Goal: Task Accomplishment & Management: Manage account settings

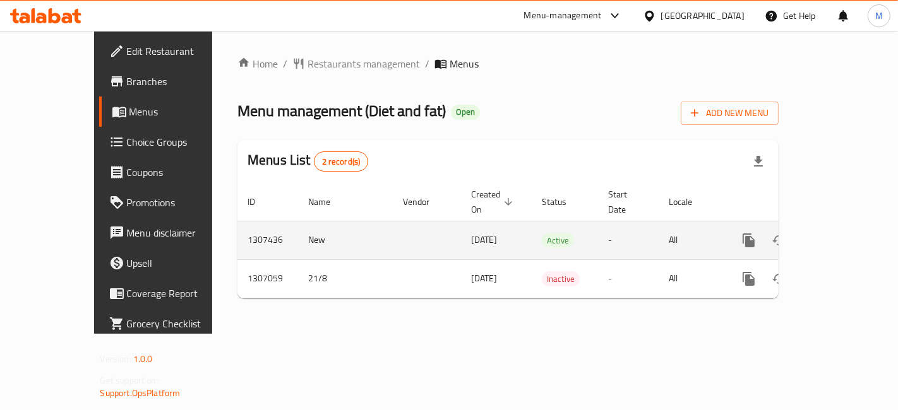
click at [845, 235] on icon "enhanced table" at bounding box center [839, 240] width 11 height 11
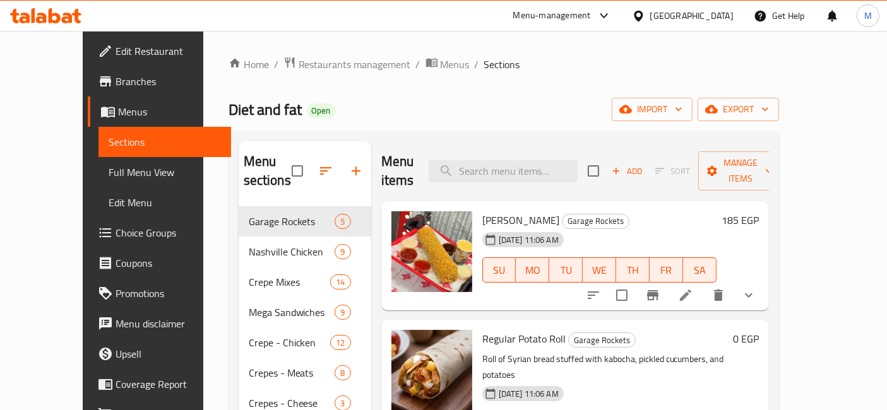
click at [759, 211] on h6 "185 EGP" at bounding box center [740, 220] width 37 height 18
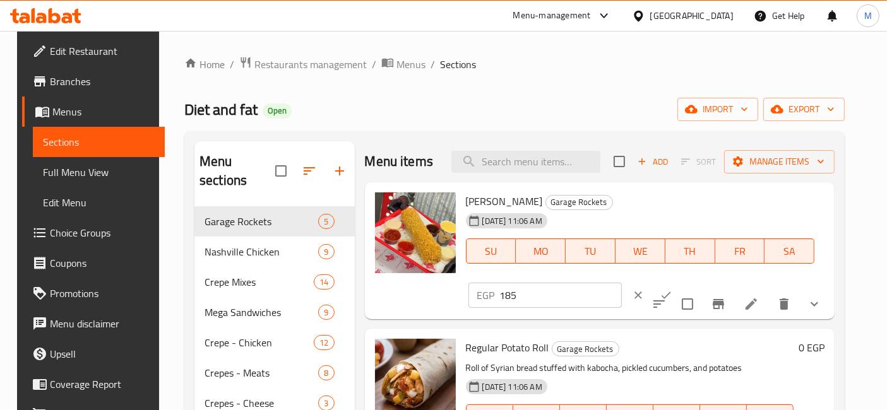
click at [622, 283] on input "185" at bounding box center [561, 295] width 122 height 25
type input "200"
click at [680, 282] on button "ok" at bounding box center [666, 296] width 28 height 28
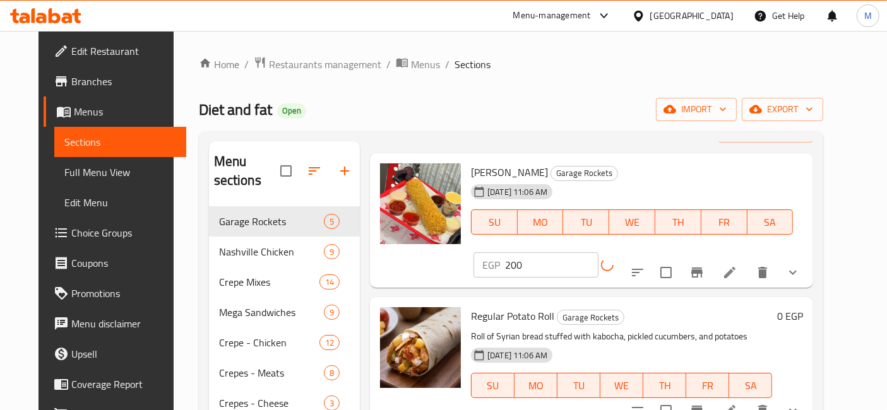
scroll to position [70, 0]
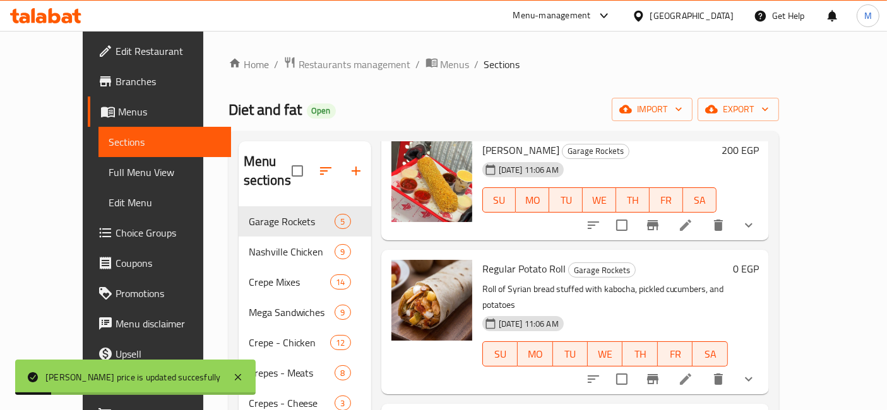
click at [753, 377] on icon "show more" at bounding box center [749, 379] width 8 height 4
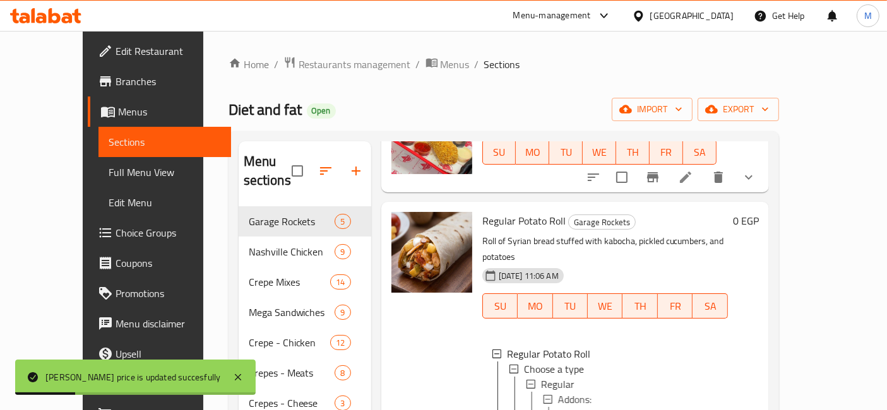
scroll to position [140, 0]
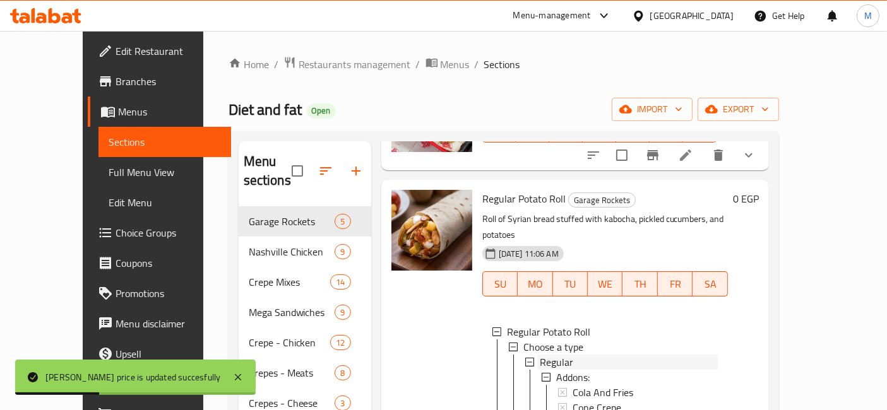
click at [541, 355] on span "Regular" at bounding box center [556, 362] width 33 height 15
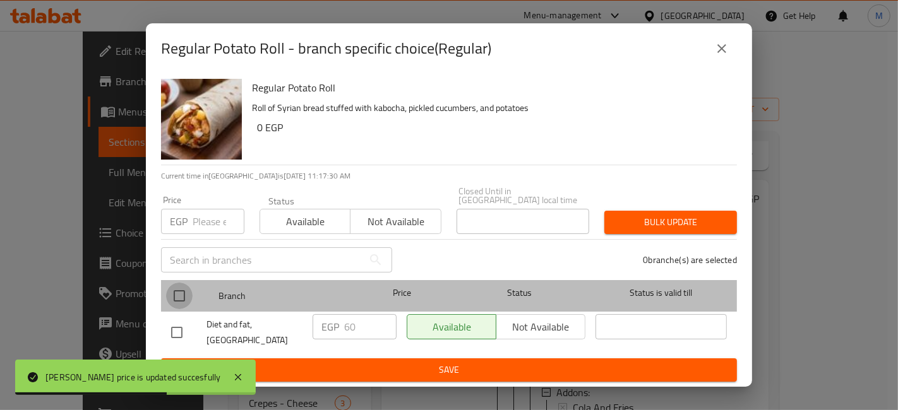
click at [170, 297] on input "checkbox" at bounding box center [179, 296] width 27 height 27
checkbox input "true"
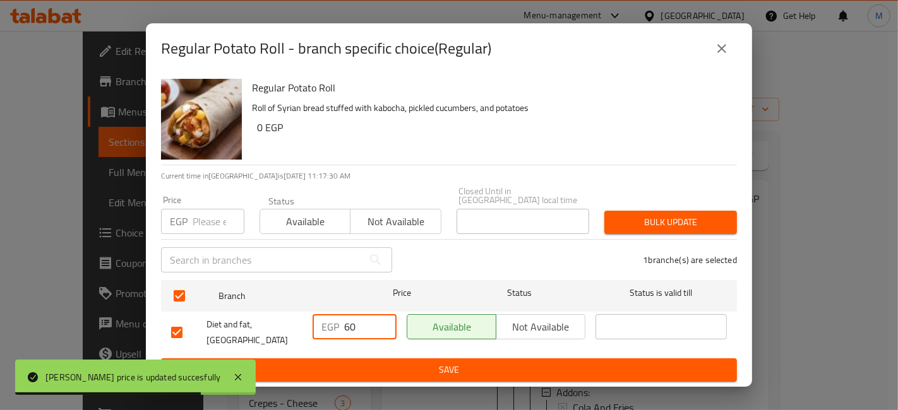
click at [345, 331] on input "60" at bounding box center [370, 326] width 52 height 25
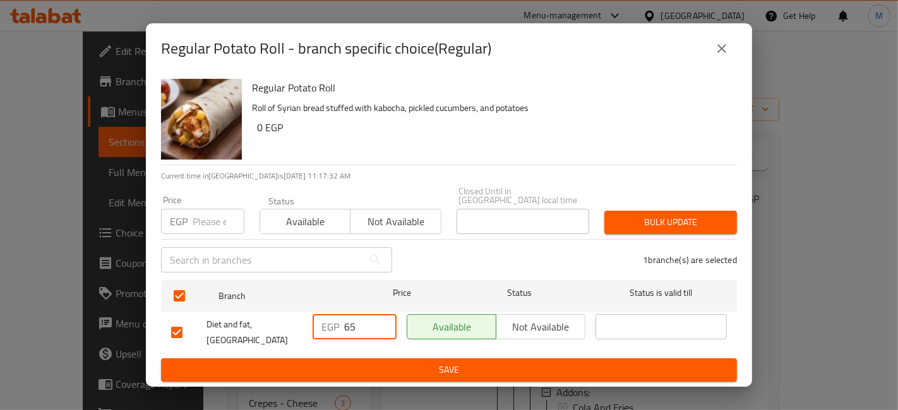
type input "65"
click at [372, 364] on span "Save" at bounding box center [449, 370] width 556 height 16
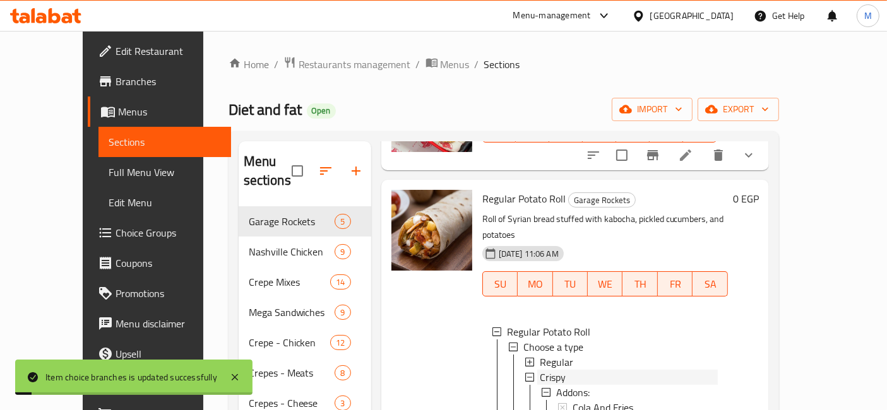
click at [546, 370] on div "Crispy" at bounding box center [629, 377] width 178 height 15
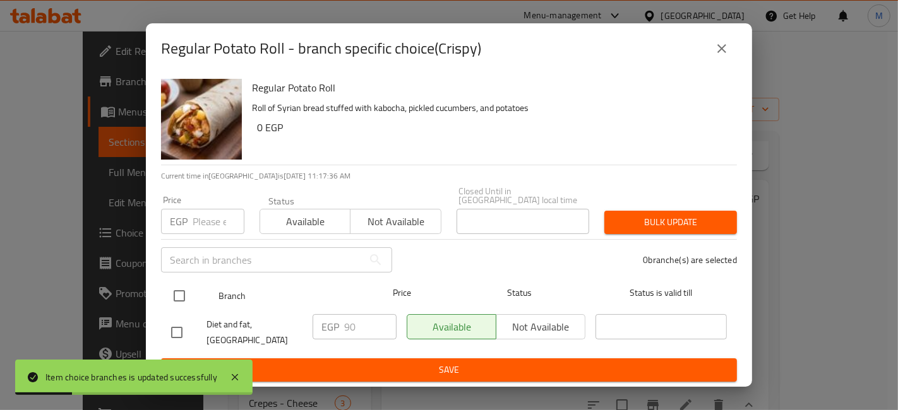
click at [180, 287] on input "checkbox" at bounding box center [179, 296] width 27 height 27
checkbox input "true"
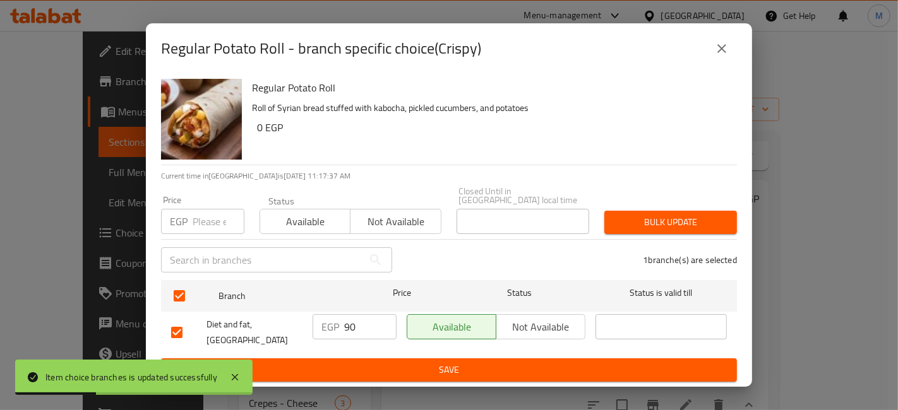
click at [344, 328] on input "90" at bounding box center [370, 326] width 52 height 25
type input "100"
click at [441, 370] on span "Save" at bounding box center [449, 370] width 556 height 16
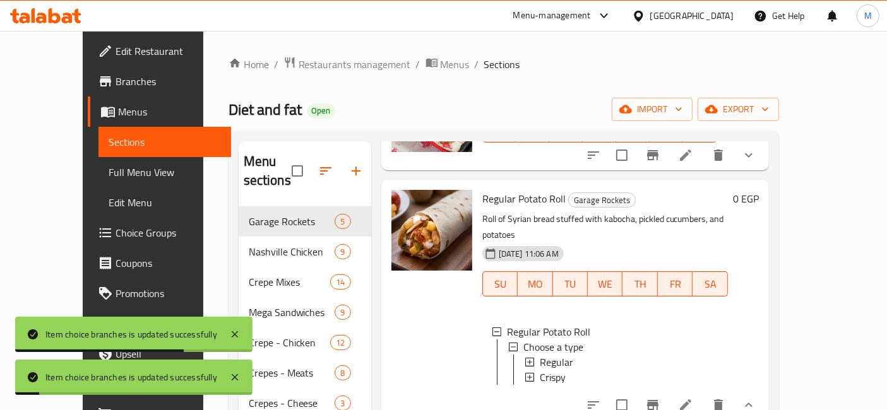
click at [756, 398] on icon "show more" at bounding box center [748, 405] width 15 height 15
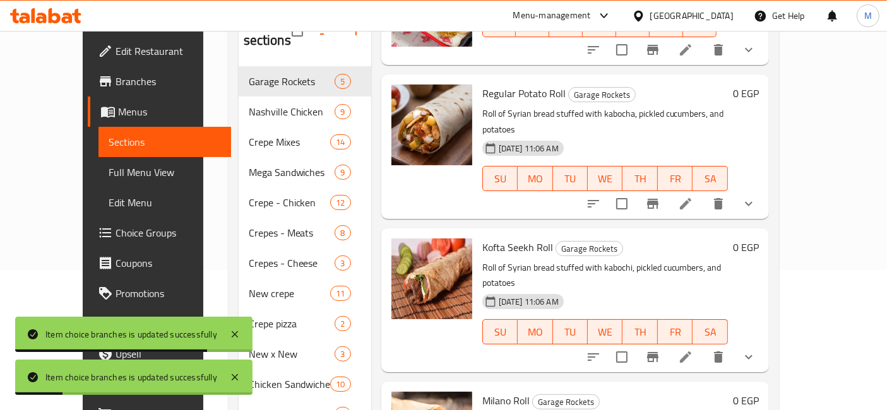
click at [756, 350] on icon "show more" at bounding box center [748, 357] width 15 height 15
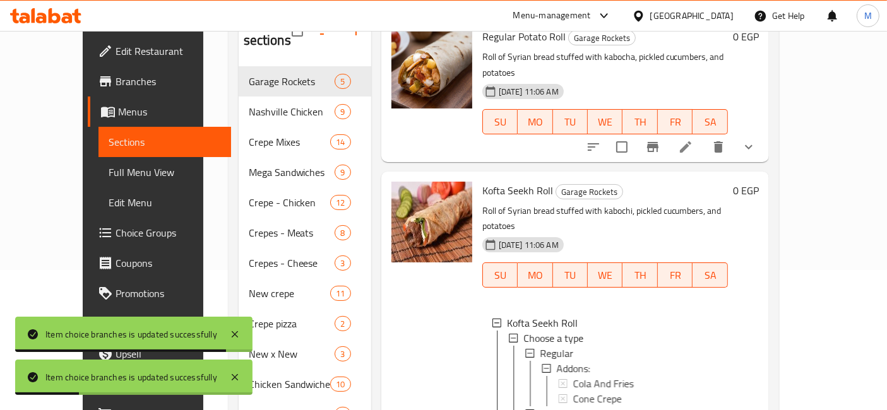
scroll to position [176, 0]
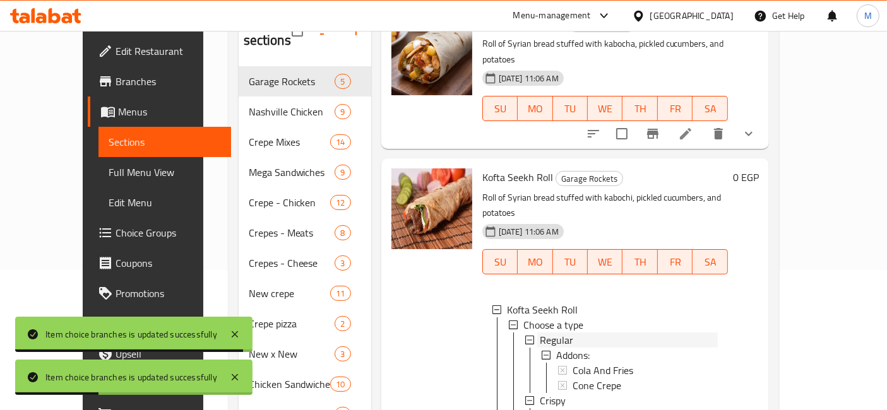
click at [552, 333] on div "Regular" at bounding box center [629, 340] width 178 height 15
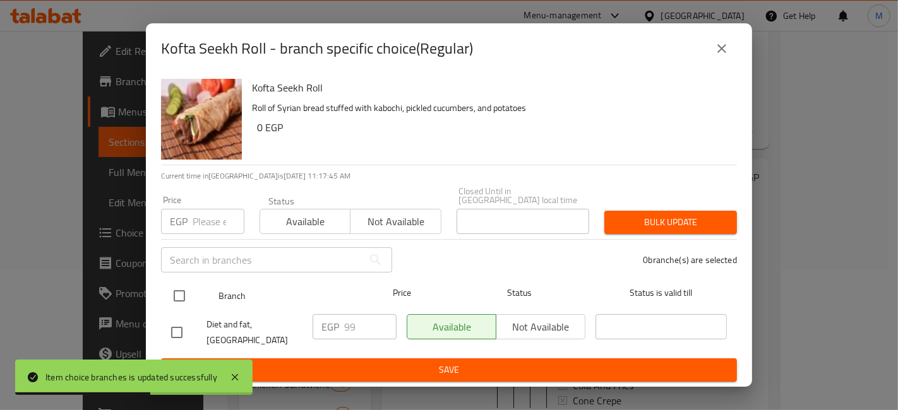
click at [171, 292] on input "checkbox" at bounding box center [179, 296] width 27 height 27
checkbox input "true"
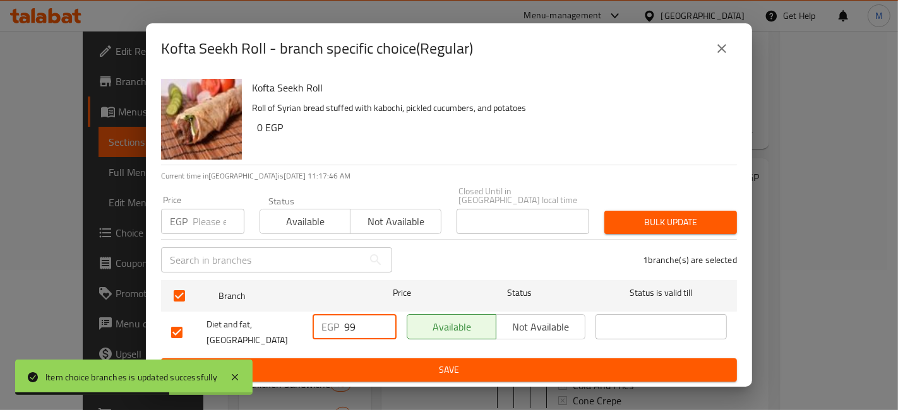
click at [354, 325] on input "99" at bounding box center [370, 326] width 52 height 25
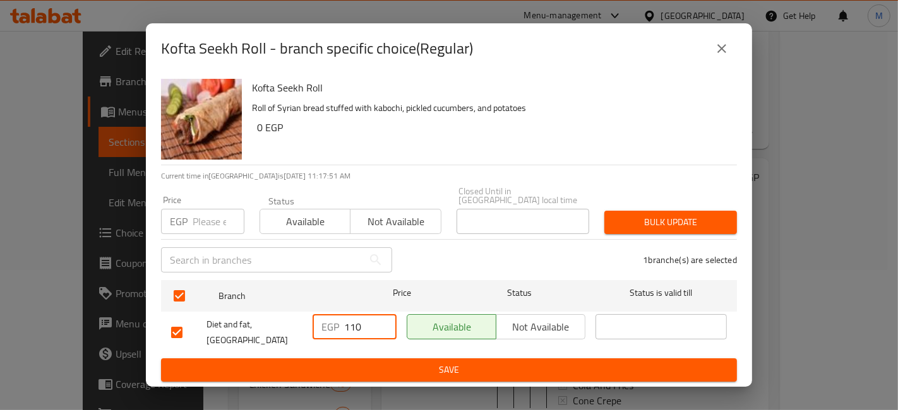
type input "110"
click at [717, 52] on icon "close" at bounding box center [721, 48] width 15 height 15
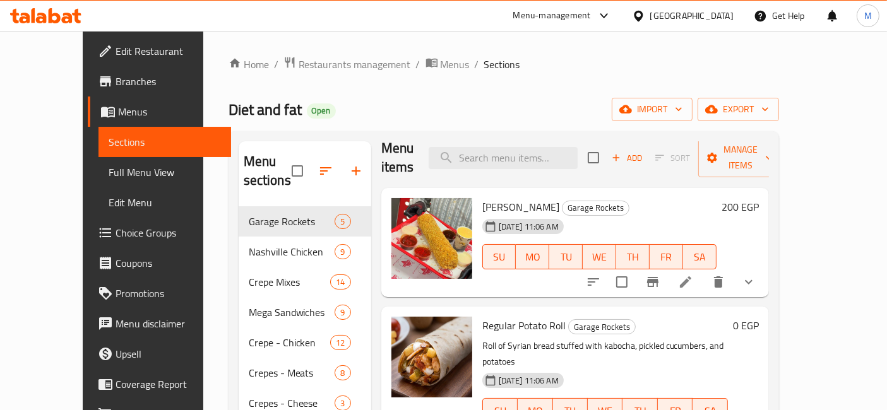
scroll to position [0, 0]
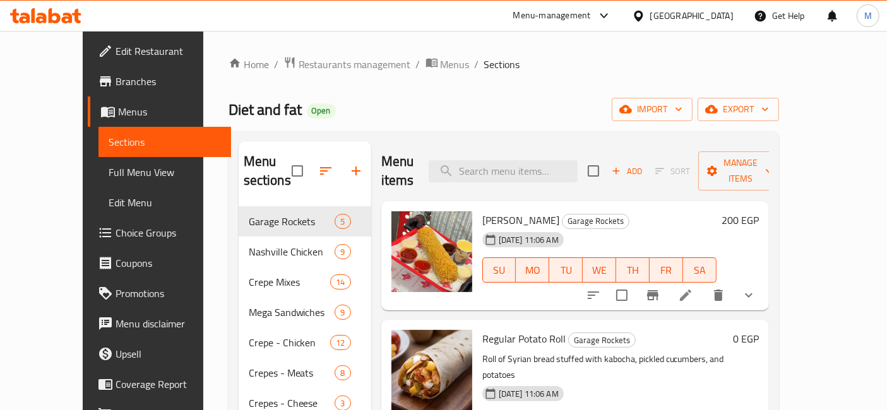
click at [759, 211] on h6 "200 EGP" at bounding box center [740, 220] width 37 height 18
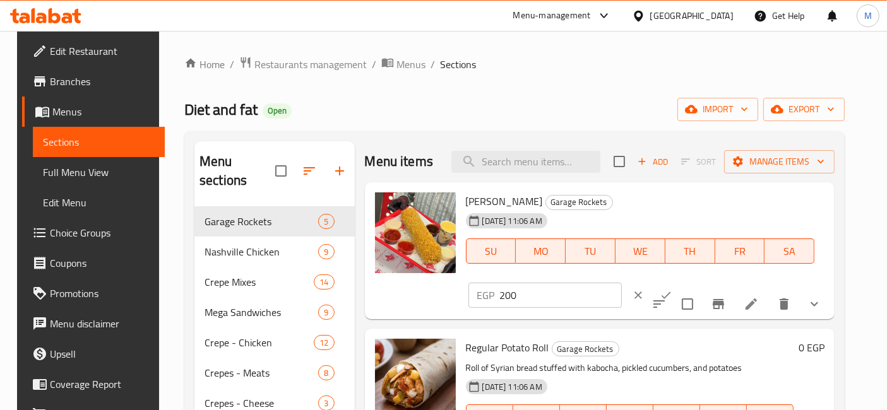
drag, startPoint x: 654, startPoint y: 203, endPoint x: 664, endPoint y: 208, distance: 11.0
click at [622, 283] on div "EGP 200 ​" at bounding box center [544, 295] width 153 height 25
click at [622, 283] on input "200" at bounding box center [561, 295] width 122 height 25
type input "185"
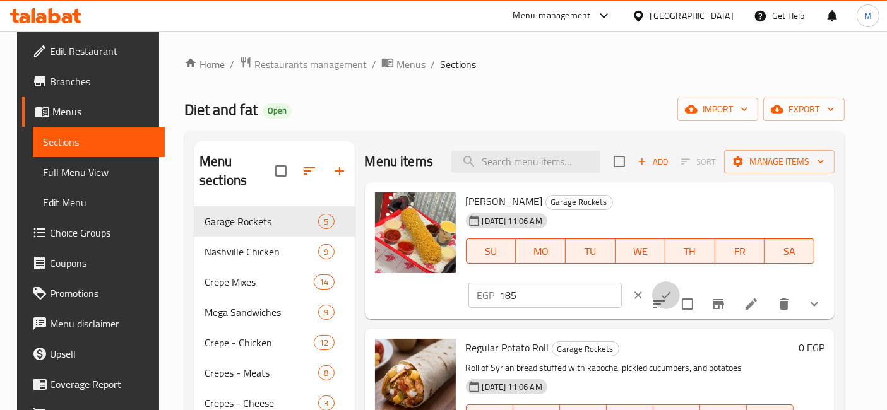
click at [680, 282] on button "ok" at bounding box center [666, 296] width 28 height 28
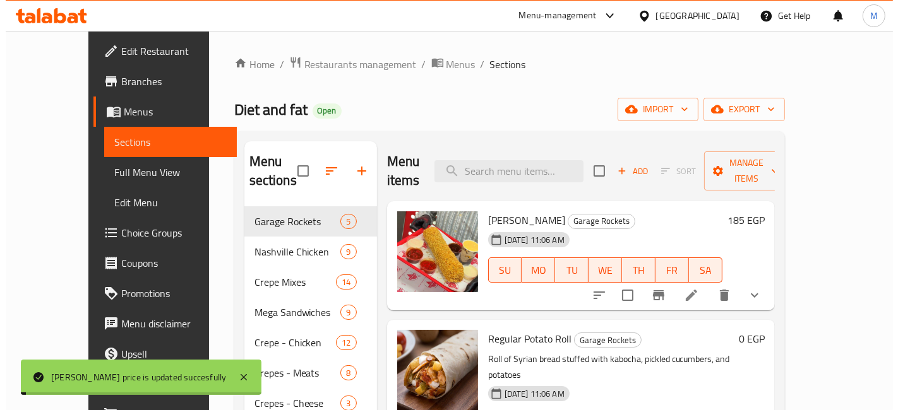
scroll to position [70, 0]
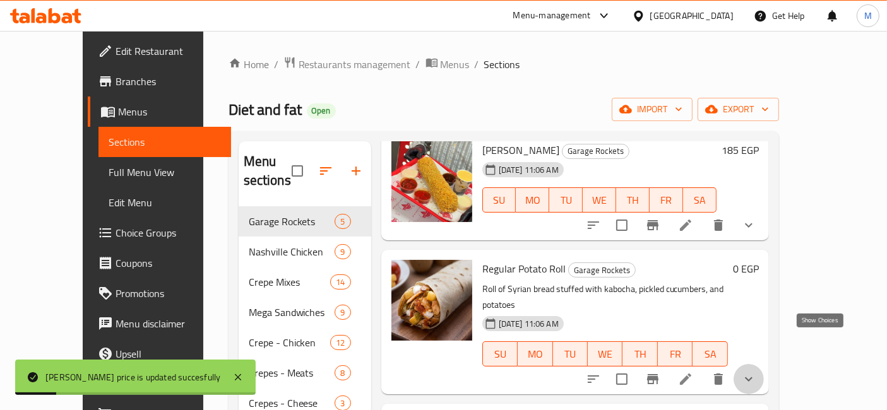
drag, startPoint x: 813, startPoint y: 344, endPoint x: 758, endPoint y: 345, distance: 55.6
click at [764, 364] on button "show more" at bounding box center [749, 379] width 30 height 30
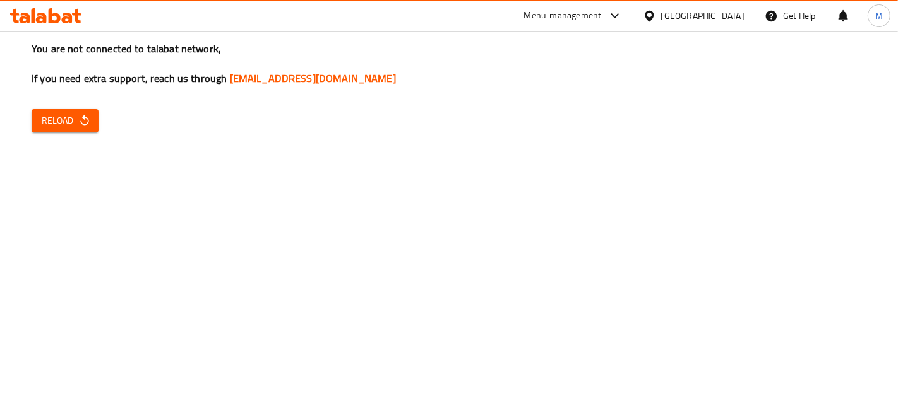
click at [61, 121] on span "Reload" at bounding box center [65, 121] width 47 height 16
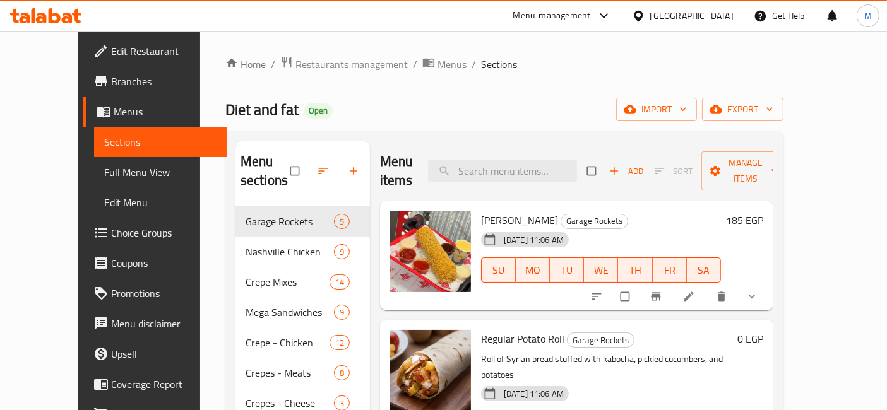
click at [59, 18] on icon at bounding box center [55, 15] width 12 height 15
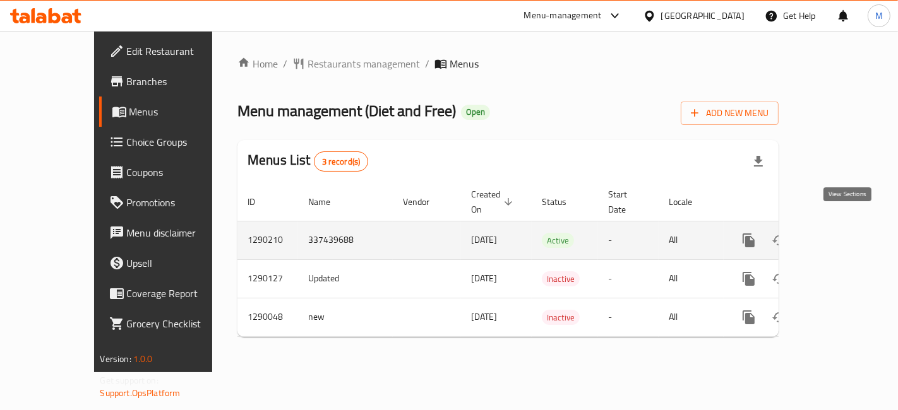
click at [855, 225] on link "enhanced table" at bounding box center [839, 240] width 30 height 30
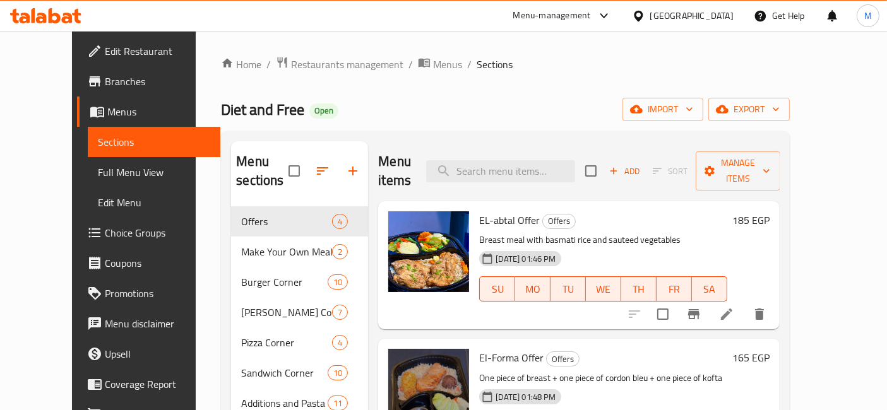
click at [770, 211] on h6 "185 EGP" at bounding box center [750, 220] width 37 height 18
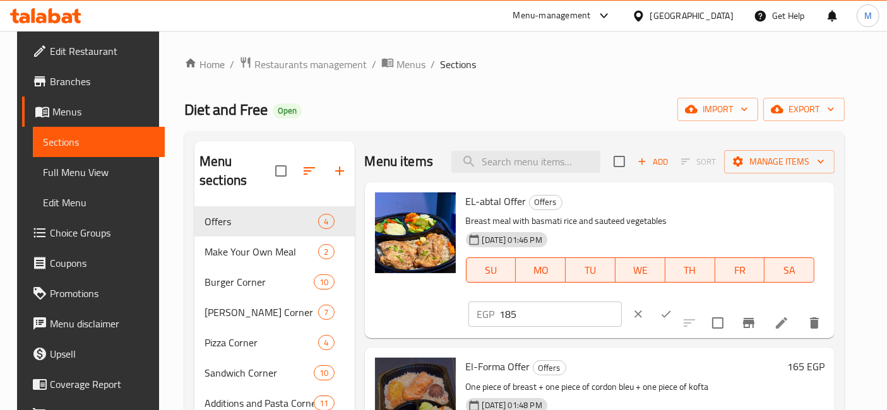
click at [622, 302] on input "185" at bounding box center [561, 314] width 122 height 25
click at [645, 308] on icon "clear" at bounding box center [638, 314] width 13 height 13
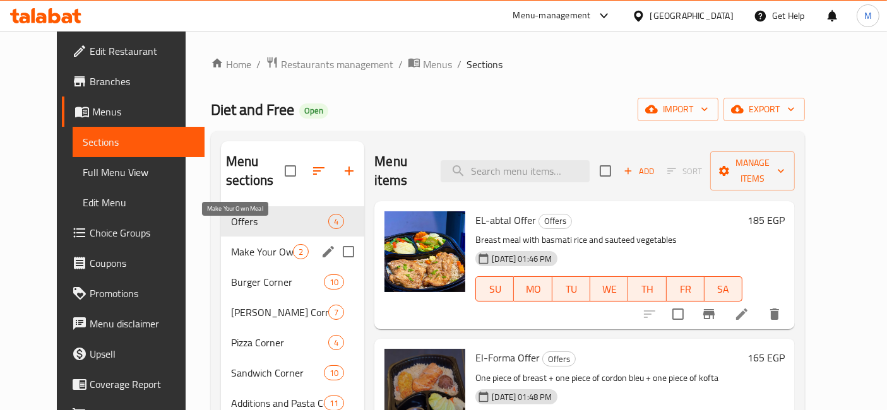
click at [231, 244] on span "Make Your Own Meal" at bounding box center [262, 251] width 62 height 15
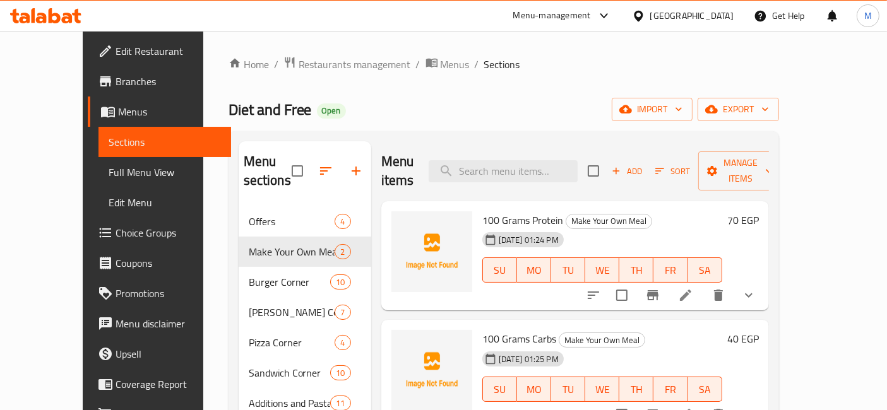
click at [759, 211] on h6 "70 EGP" at bounding box center [743, 220] width 32 height 18
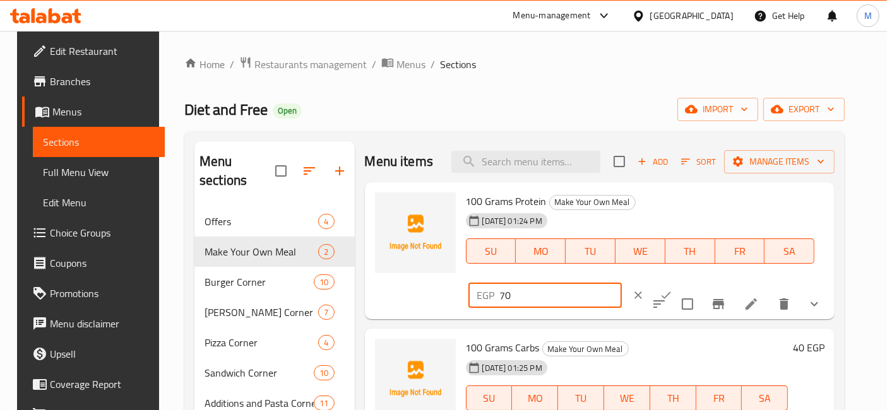
drag, startPoint x: 705, startPoint y: 205, endPoint x: 643, endPoint y: 205, distance: 61.9
click at [622, 283] on div "EGP 70 ​" at bounding box center [544, 295] width 153 height 25
type input "75"
click at [680, 282] on button "ok" at bounding box center [666, 296] width 28 height 28
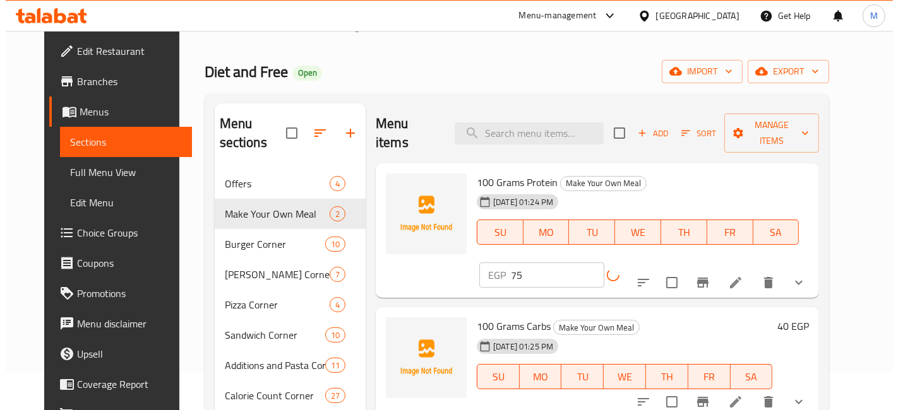
scroll to position [70, 0]
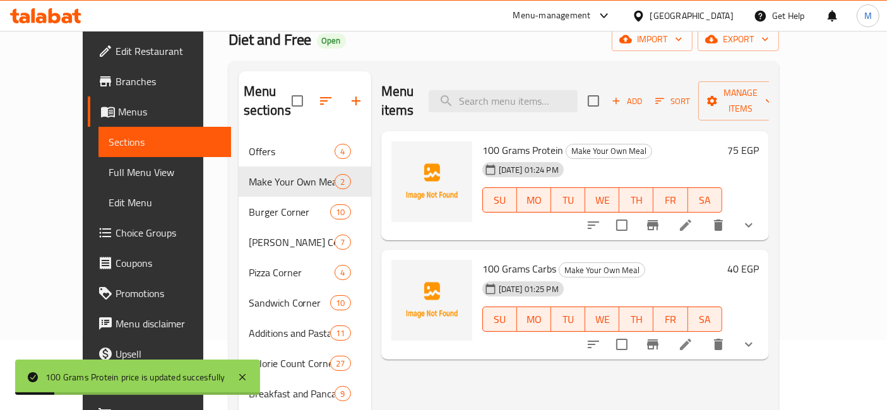
click at [759, 141] on h6 "75 EGP" at bounding box center [743, 150] width 32 height 18
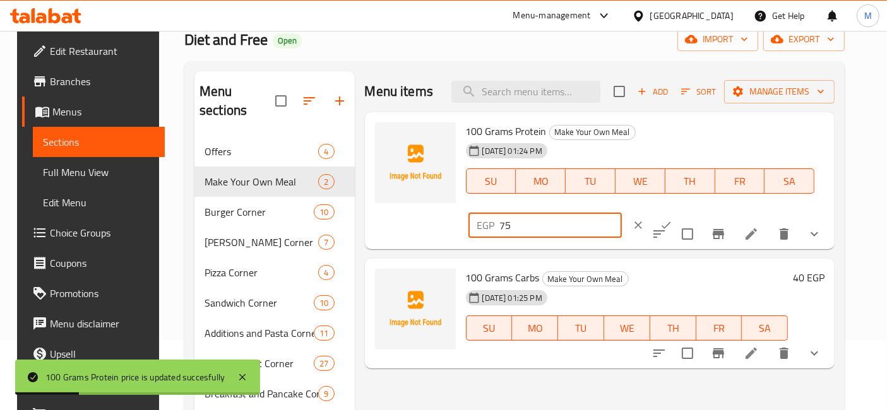
drag, startPoint x: 818, startPoint y: 133, endPoint x: 621, endPoint y: 132, distance: 197.0
click at [622, 132] on div "100 Grams Protein Make Your Own Meal 01-07-2025 01:24 PM SU MO TU WE TH FR SA E…" at bounding box center [645, 181] width 369 height 128
type input "77"
click at [671, 222] on icon "ok" at bounding box center [666, 225] width 9 height 7
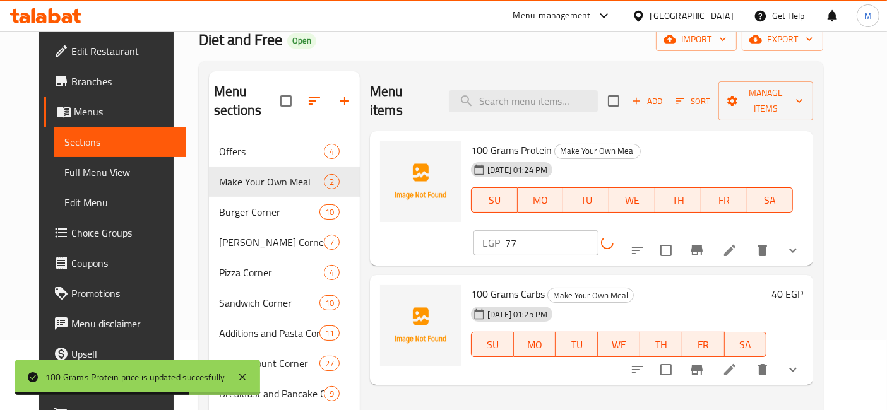
click at [803, 285] on h6 "40 EGP" at bounding box center [787, 294] width 32 height 18
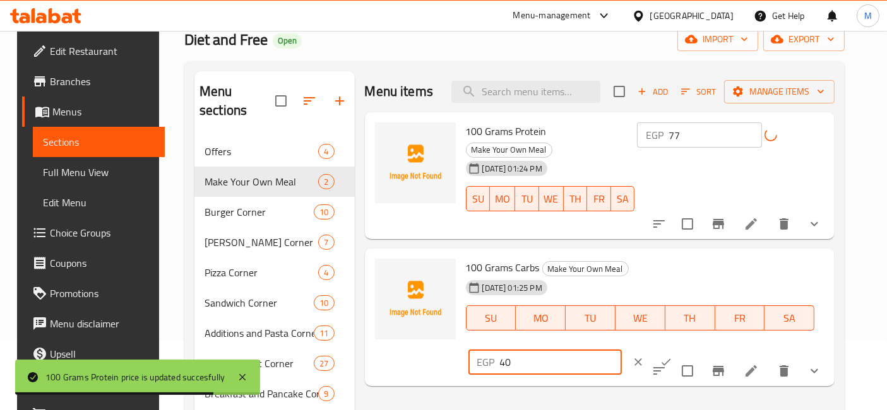
click at [622, 350] on input "40" at bounding box center [561, 362] width 122 height 25
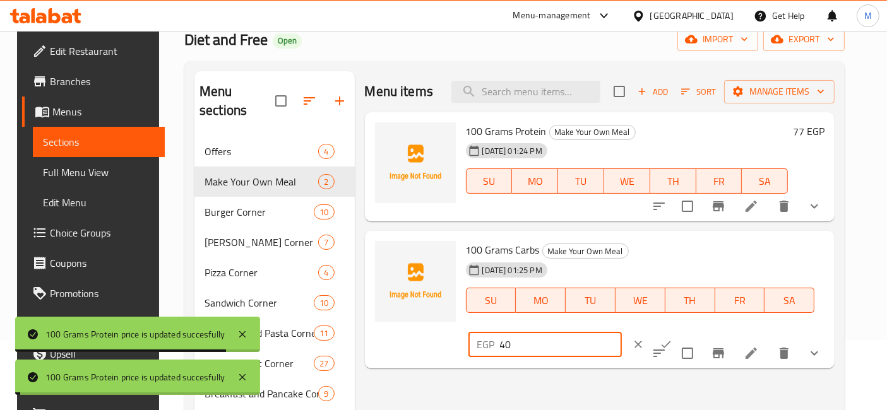
click at [622, 332] on input "40" at bounding box center [561, 344] width 122 height 25
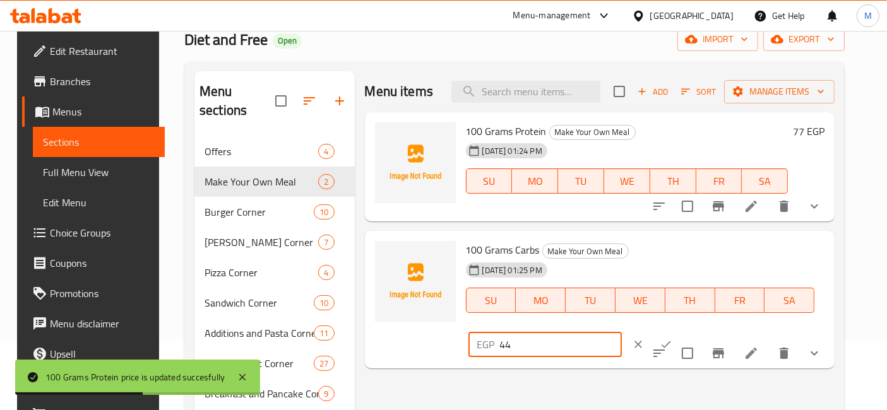
type input "44"
click at [680, 331] on button "ok" at bounding box center [666, 345] width 28 height 28
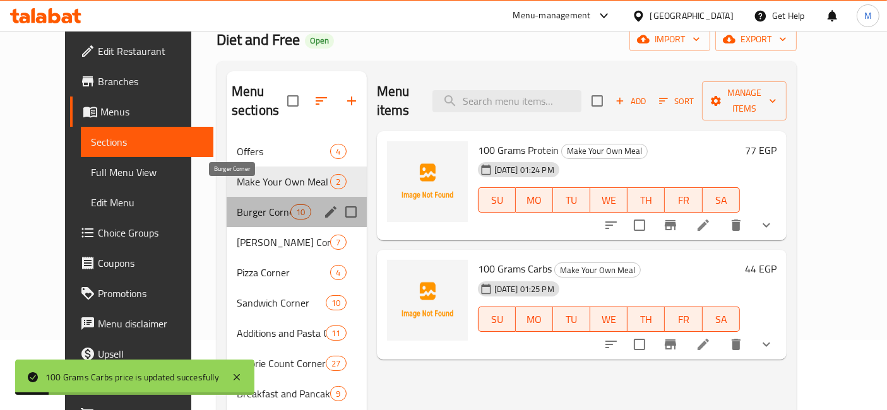
click at [237, 205] on span "Burger Corner" at bounding box center [264, 212] width 54 height 15
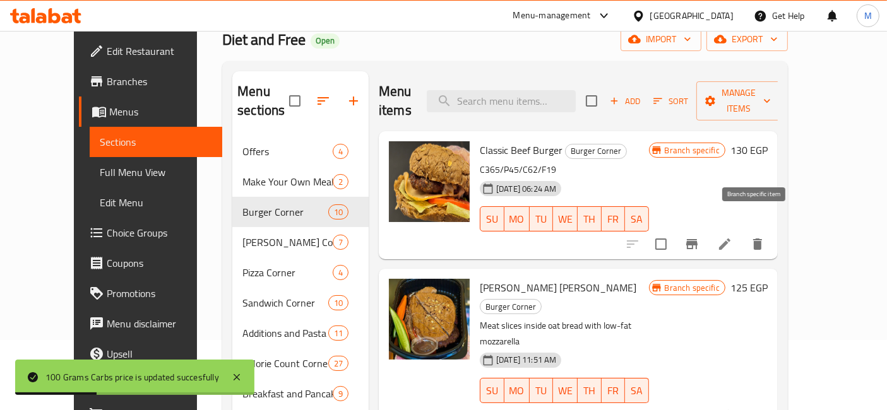
click at [699, 237] on icon "Branch-specific-item" at bounding box center [691, 244] width 15 height 15
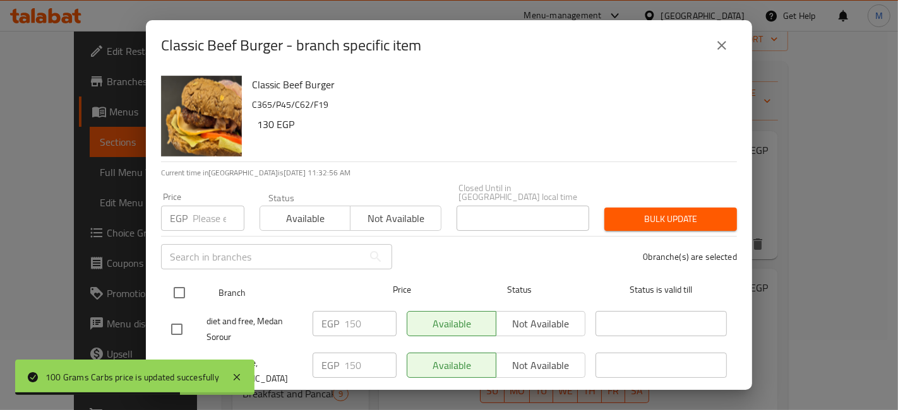
click at [170, 280] on input "checkbox" at bounding box center [179, 293] width 27 height 27
checkbox input "true"
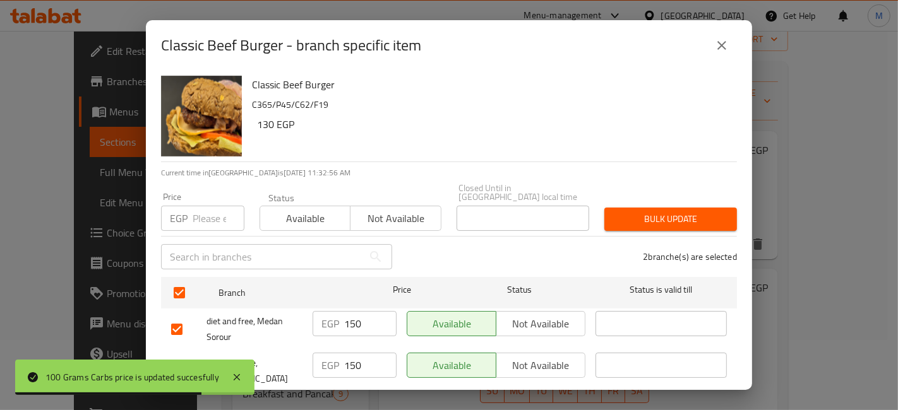
click at [205, 208] on input "number" at bounding box center [219, 218] width 52 height 25
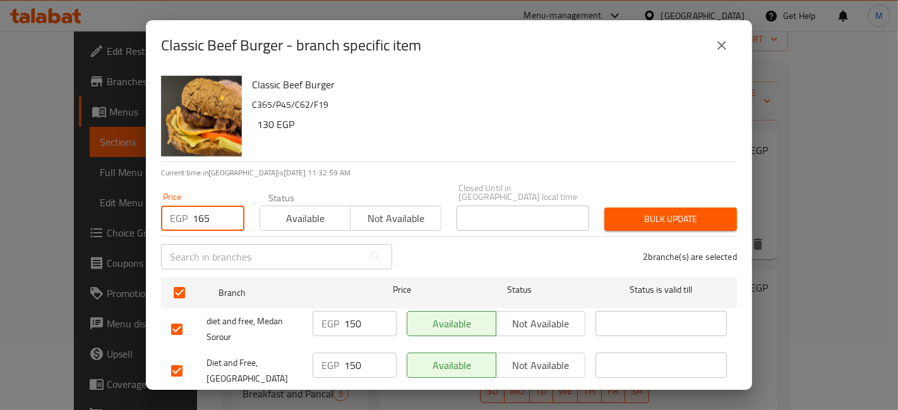
type input "165"
click at [686, 213] on span "Bulk update" at bounding box center [670, 219] width 112 height 16
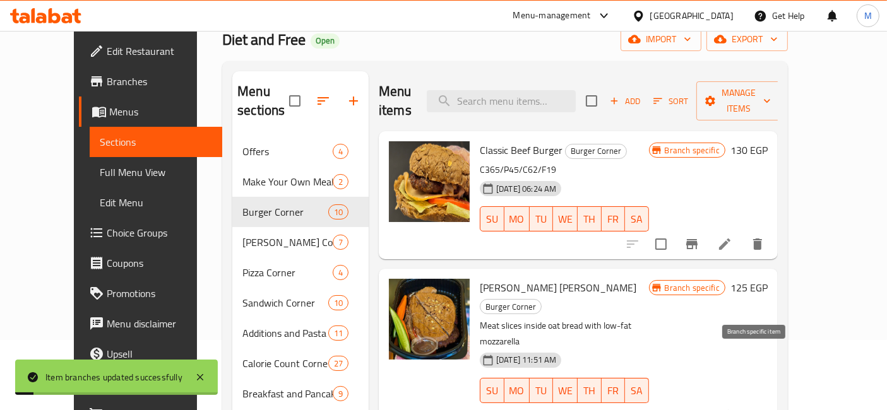
click at [699, 408] on icon "Branch-specific-item" at bounding box center [691, 415] width 15 height 15
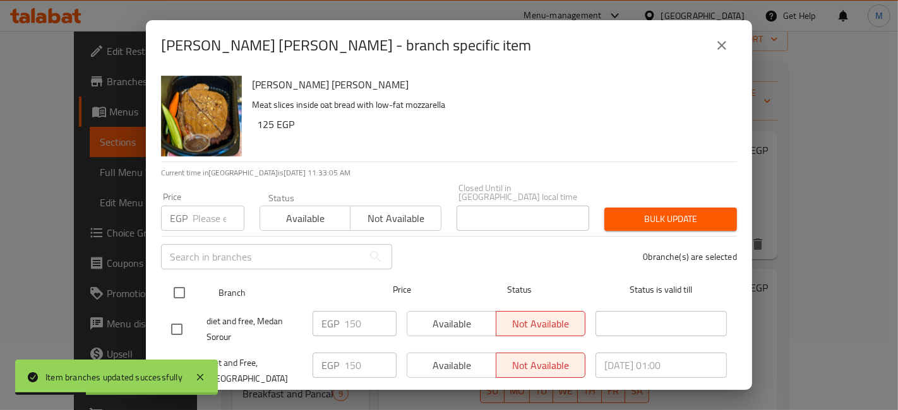
click at [186, 293] on input "checkbox" at bounding box center [179, 293] width 27 height 27
checkbox input "true"
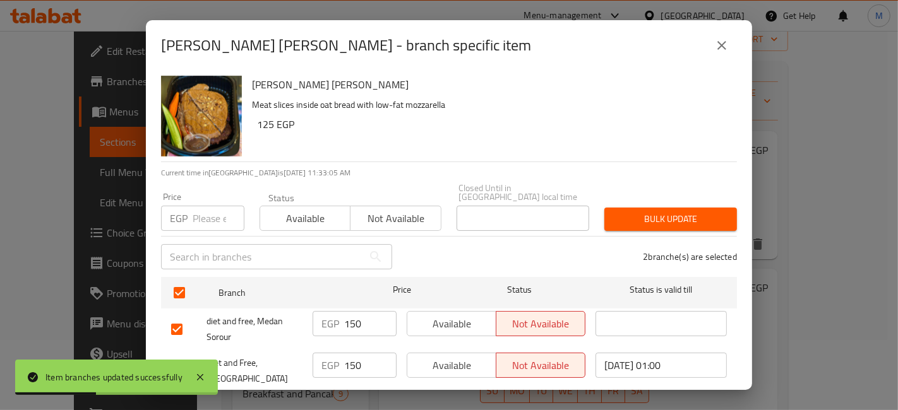
click at [209, 206] on input "number" at bounding box center [219, 218] width 52 height 25
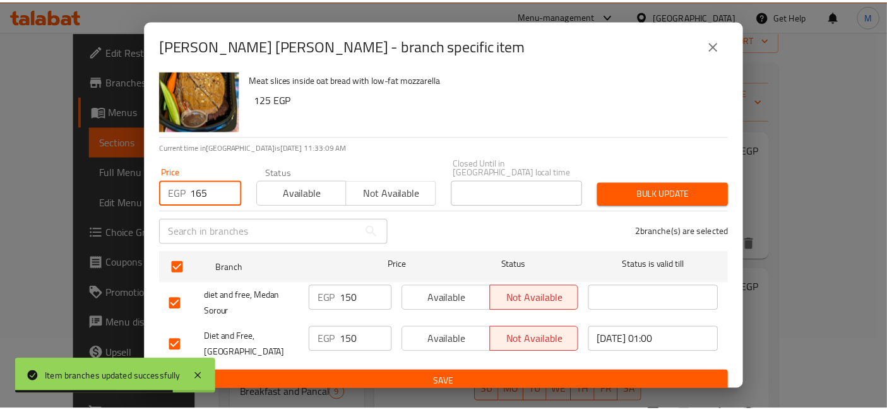
scroll to position [26, 0]
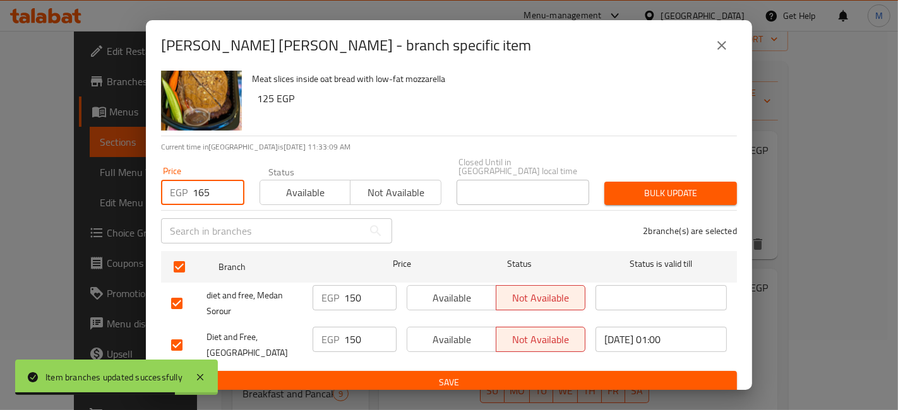
type input "165"
click at [485, 356] on div "Available Not available" at bounding box center [496, 345] width 189 height 47
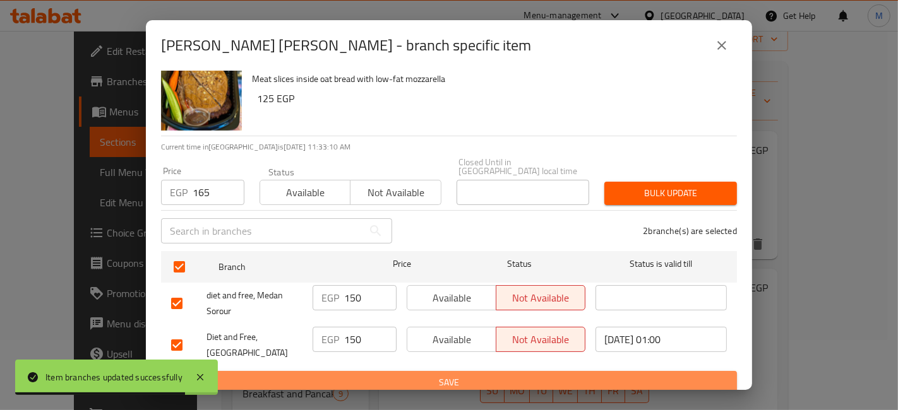
click at [493, 375] on span "Save" at bounding box center [449, 383] width 556 height 16
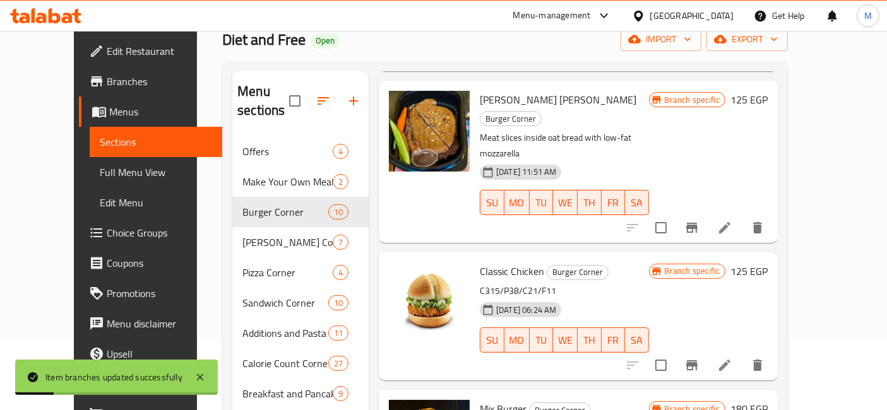
scroll to position [210, 0]
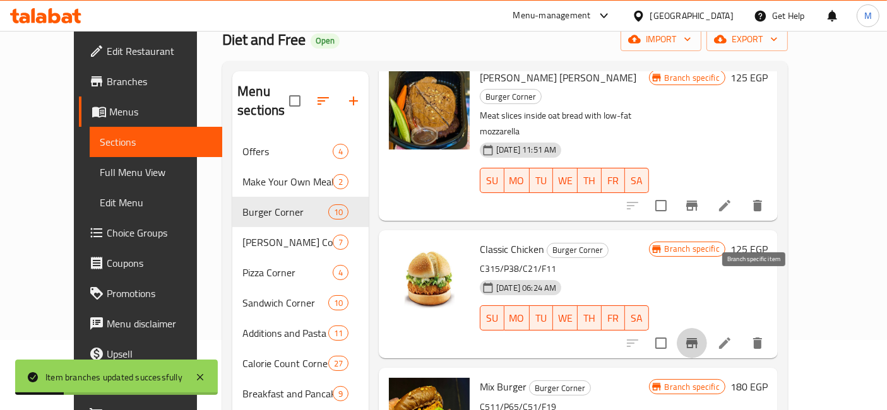
click at [707, 328] on button "Branch-specific-item" at bounding box center [692, 343] width 30 height 30
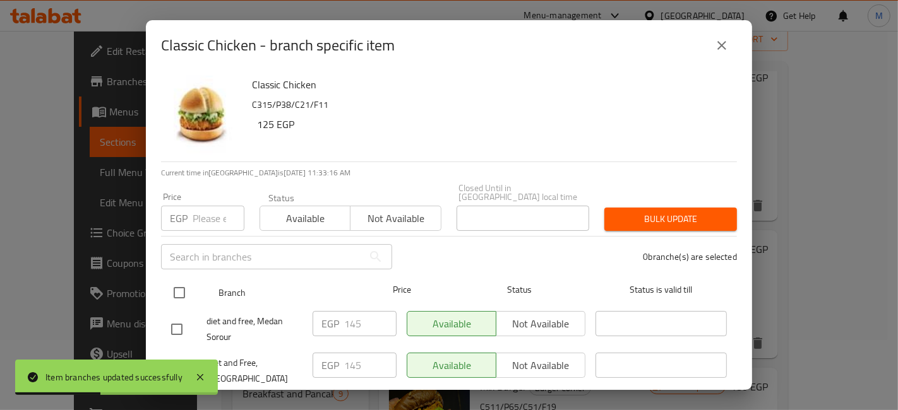
click at [169, 283] on input "checkbox" at bounding box center [179, 293] width 27 height 27
checkbox input "true"
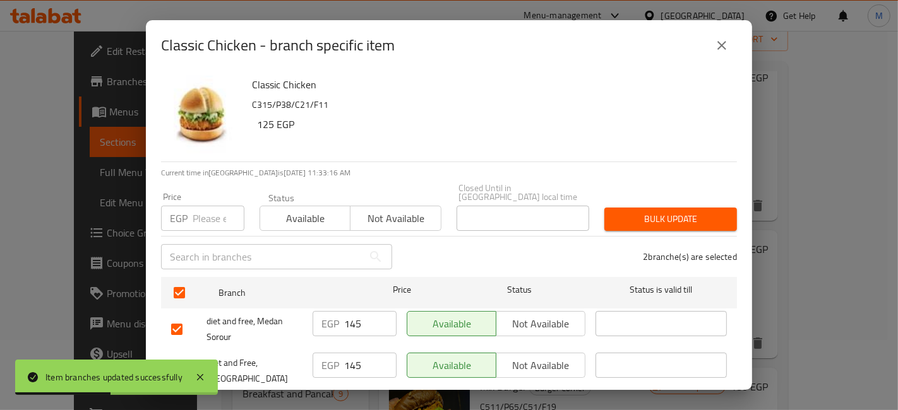
click at [213, 213] on input "number" at bounding box center [219, 218] width 52 height 25
type input "160"
click at [648, 211] on span "Bulk update" at bounding box center [670, 219] width 112 height 16
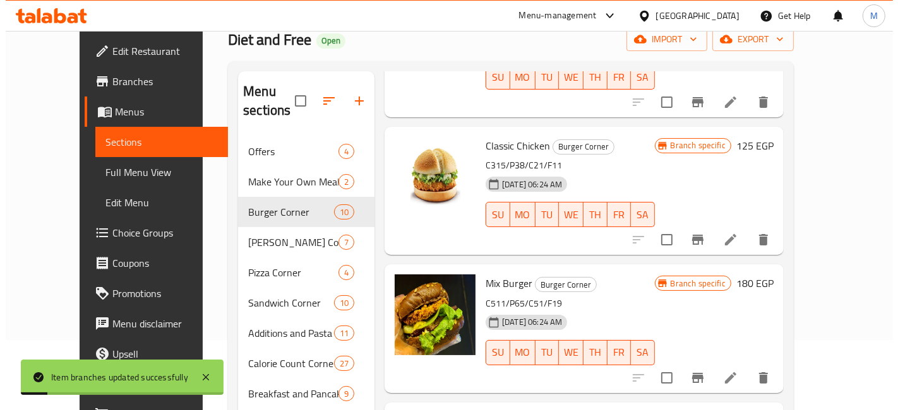
scroll to position [350, 0]
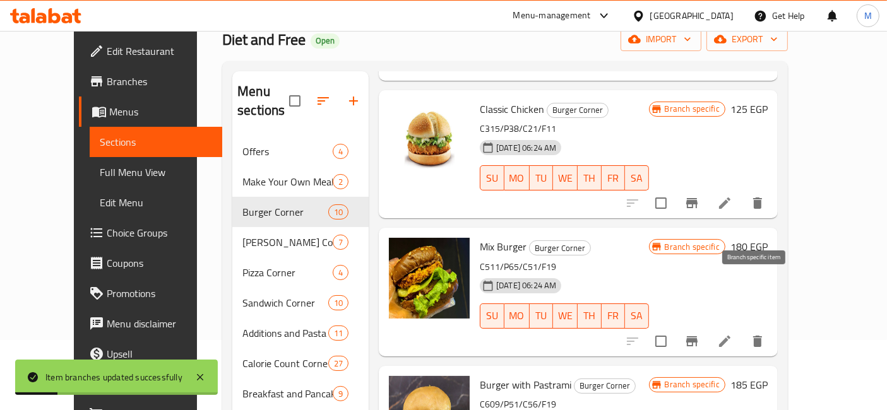
click at [698, 336] on icon "Branch-specific-item" at bounding box center [691, 341] width 11 height 10
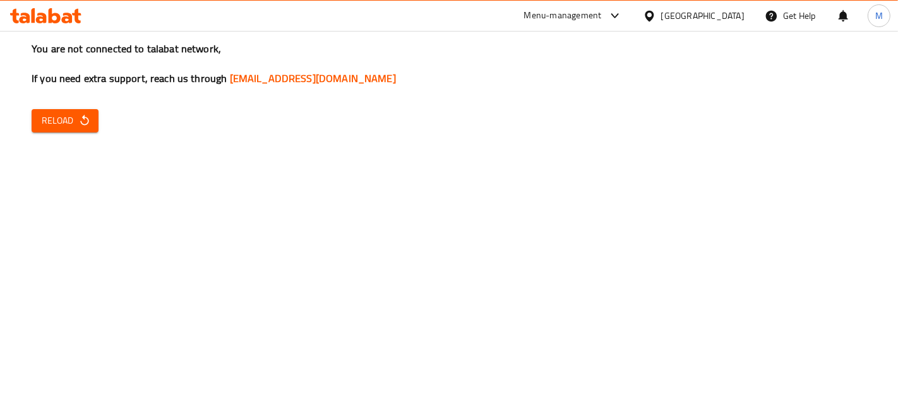
click at [88, 116] on icon "button" at bounding box center [84, 120] width 13 height 13
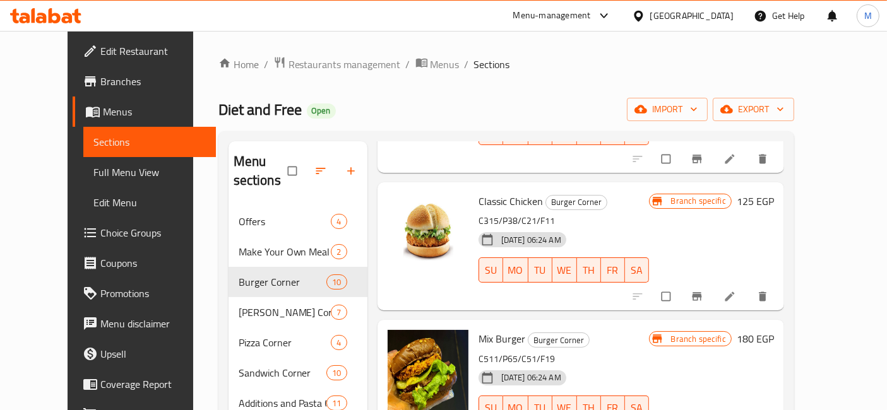
scroll to position [350, 0]
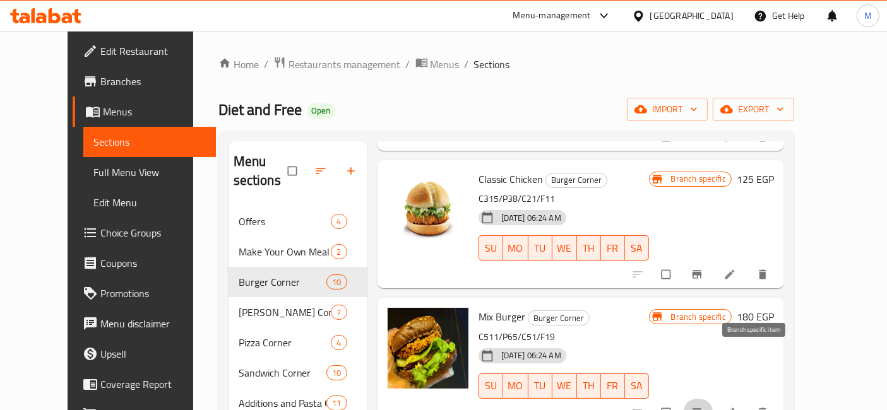
click at [713, 399] on button "Branch-specific-item" at bounding box center [698, 413] width 30 height 28
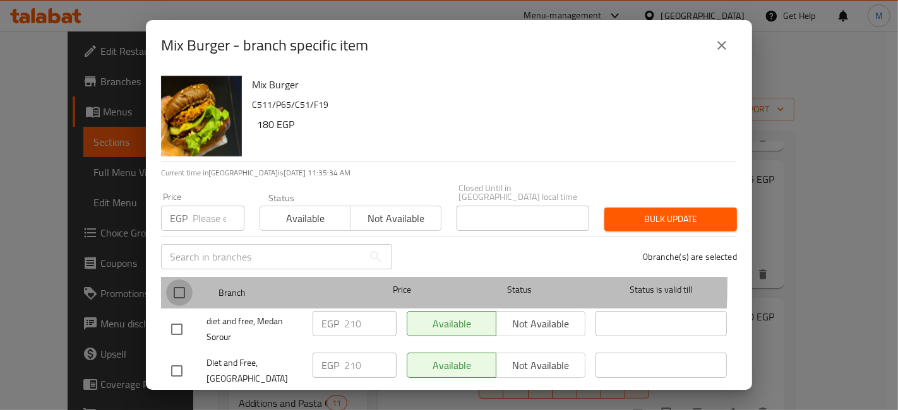
click at [175, 280] on input "checkbox" at bounding box center [179, 293] width 27 height 27
checkbox input "true"
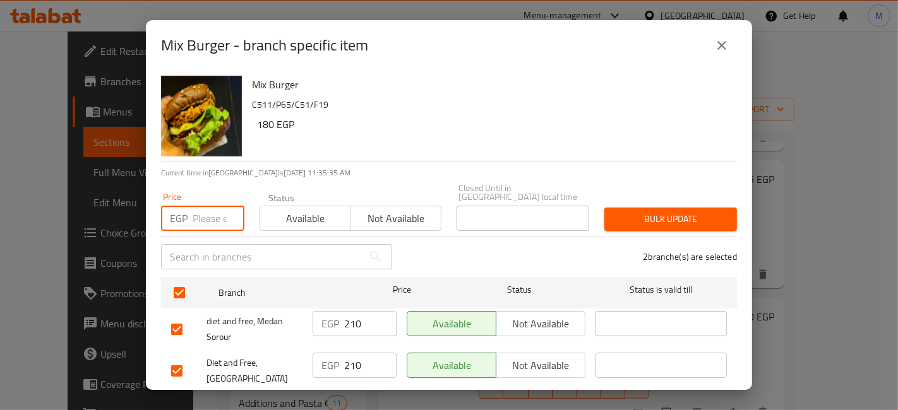
click at [209, 211] on input "number" at bounding box center [219, 218] width 52 height 25
type input "230"
click at [604, 215] on button "Bulk update" at bounding box center [670, 219] width 133 height 23
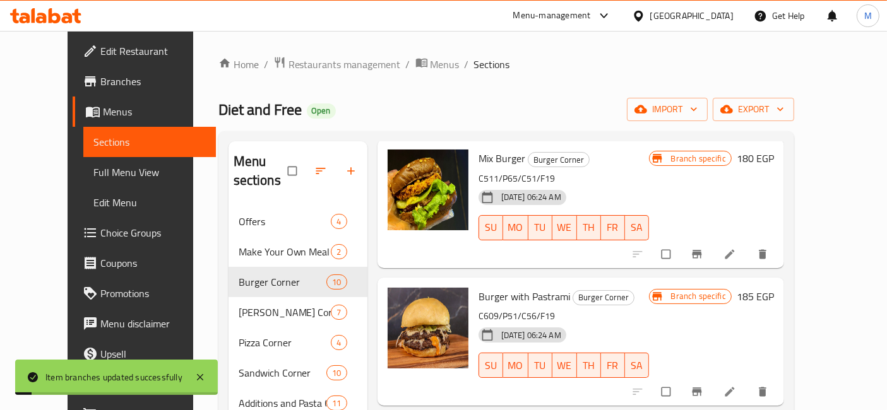
scroll to position [561, 0]
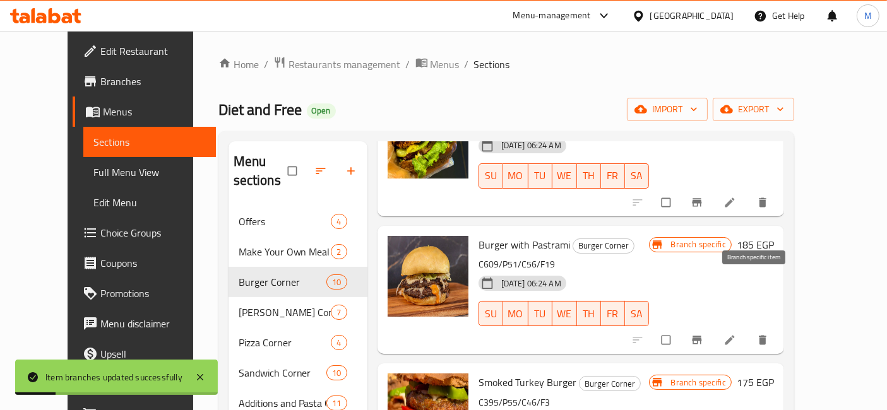
click at [703, 334] on icon "Branch-specific-item" at bounding box center [697, 340] width 13 height 13
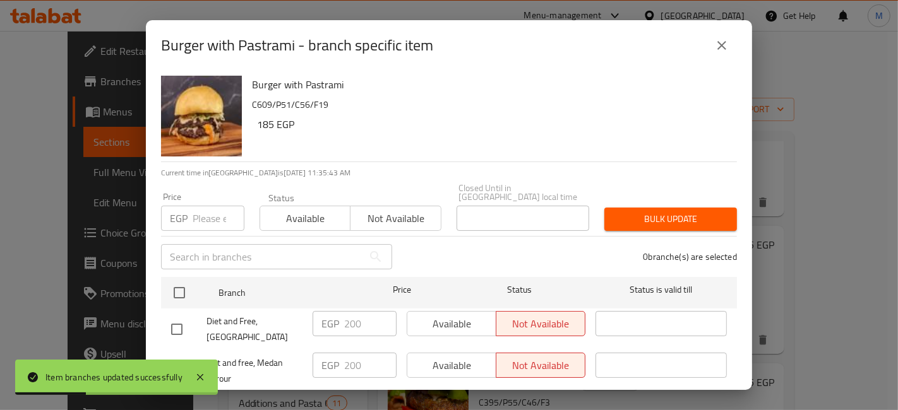
drag, startPoint x: 184, startPoint y: 288, endPoint x: 184, endPoint y: 264, distance: 24.0
click at [182, 280] on input "checkbox" at bounding box center [179, 293] width 27 height 27
checkbox input "true"
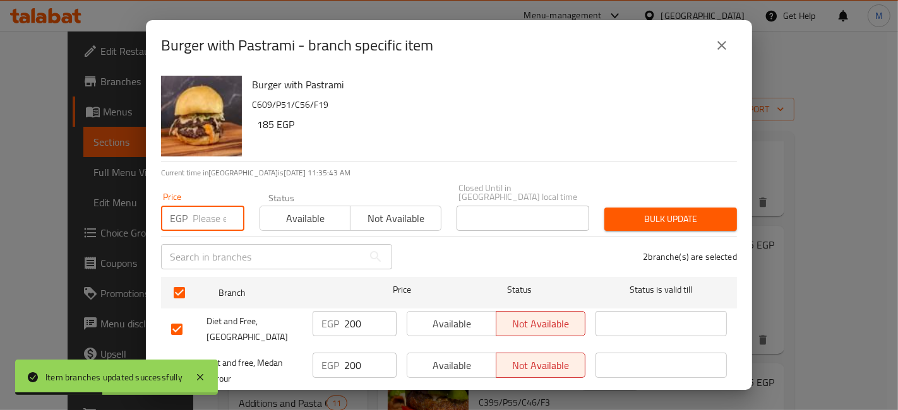
click at [198, 206] on input "number" at bounding box center [219, 218] width 52 height 25
type input "220"
click at [626, 211] on span "Bulk update" at bounding box center [670, 219] width 112 height 16
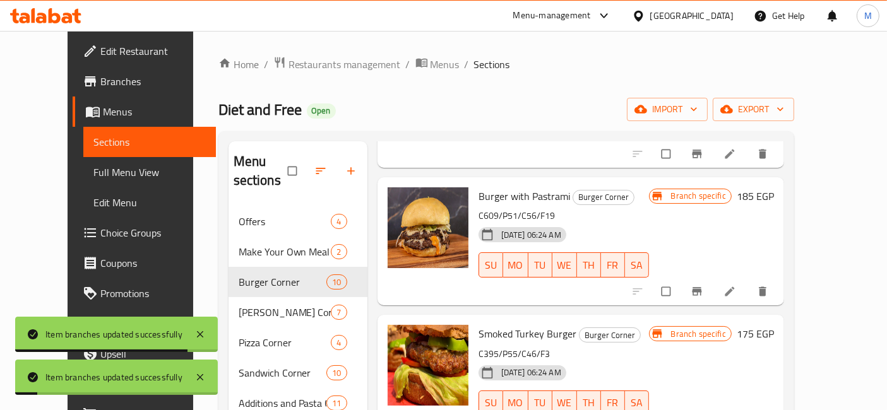
scroll to position [631, 0]
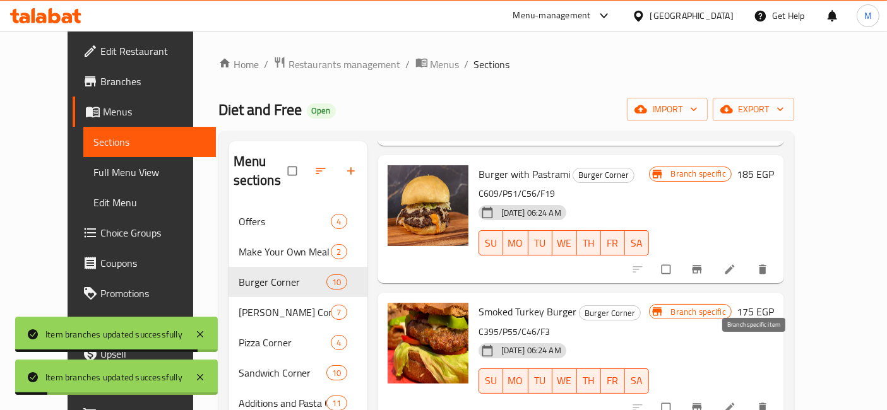
click at [703, 402] on icon "Branch-specific-item" at bounding box center [697, 408] width 13 height 13
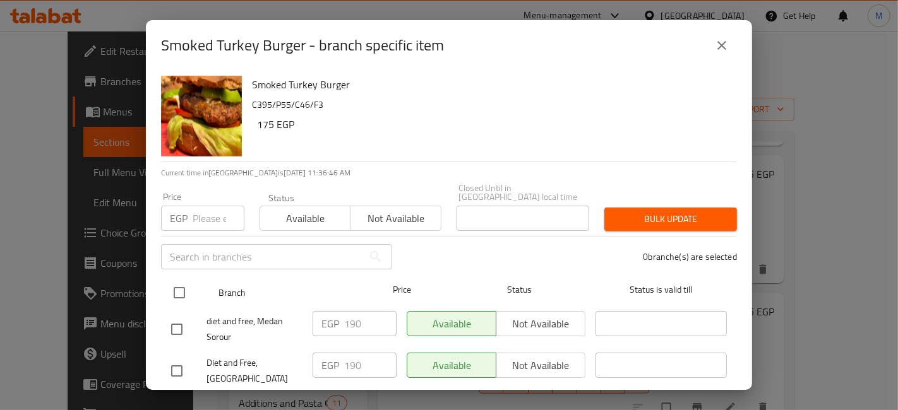
click at [169, 280] on input "checkbox" at bounding box center [179, 293] width 27 height 27
checkbox input "true"
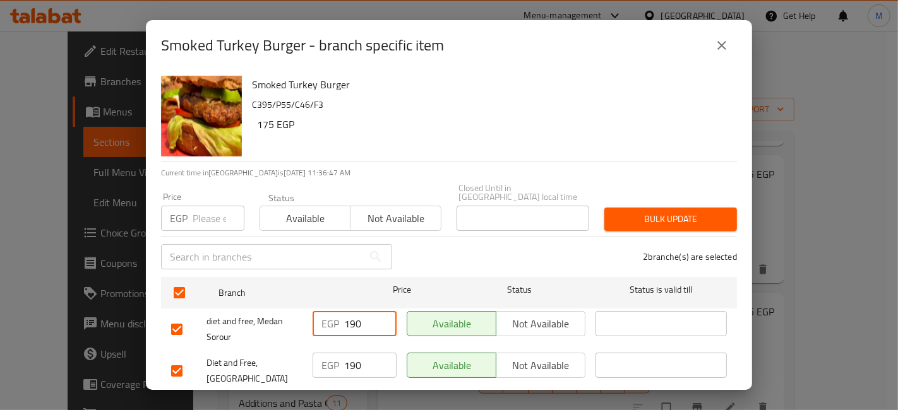
click at [354, 313] on input "190" at bounding box center [370, 323] width 52 height 25
click at [207, 210] on input "number" at bounding box center [219, 218] width 52 height 25
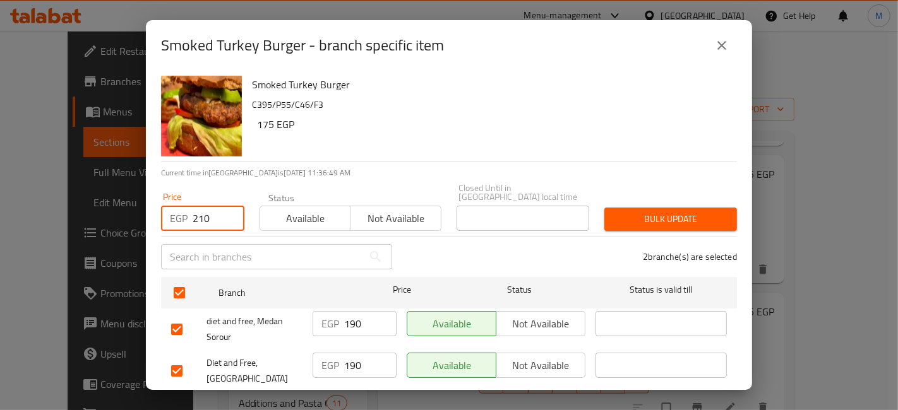
type input "210"
click at [665, 211] on span "Bulk update" at bounding box center [670, 219] width 112 height 16
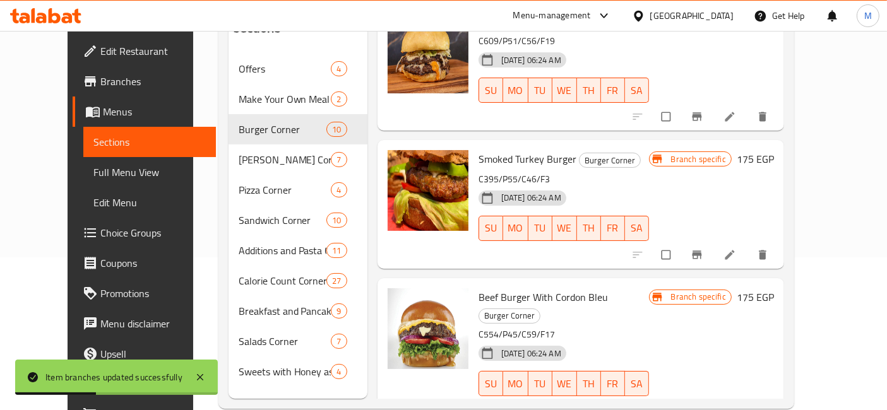
scroll to position [176, 0]
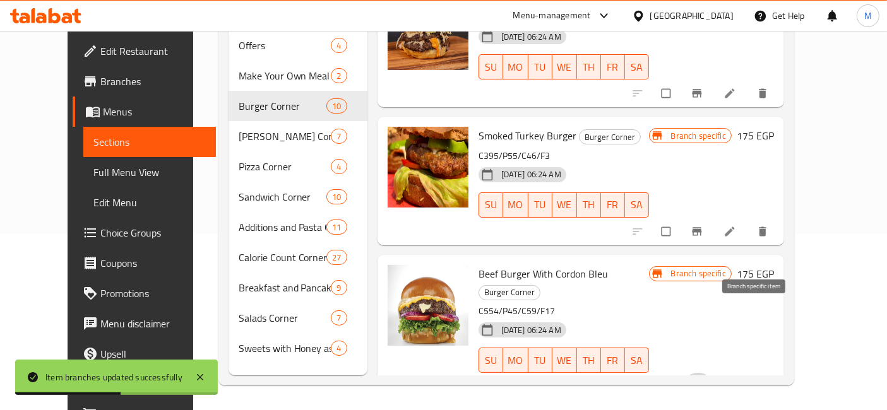
click at [703, 381] on icon "Branch-specific-item" at bounding box center [697, 387] width 13 height 13
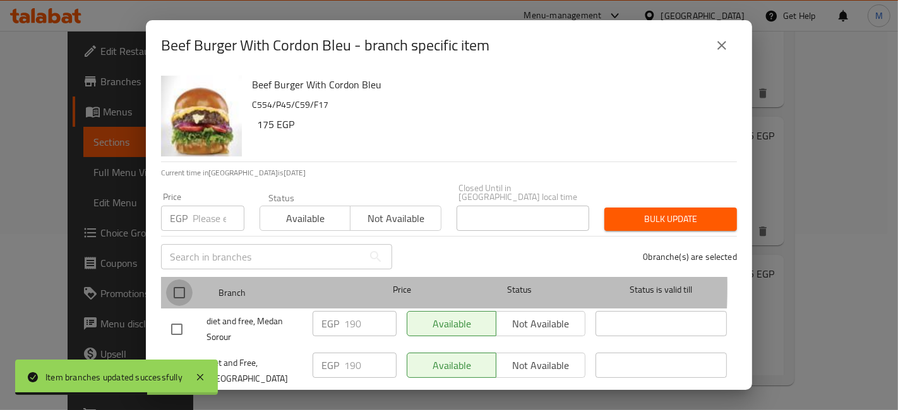
click at [184, 280] on input "checkbox" at bounding box center [179, 293] width 27 height 27
checkbox input "true"
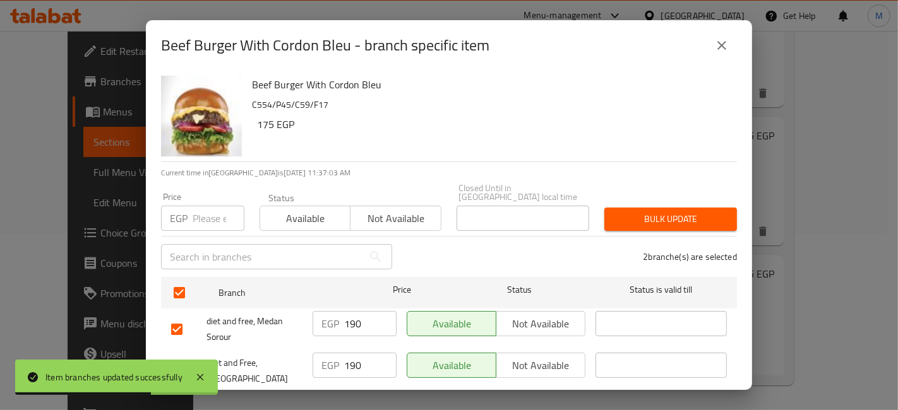
click at [195, 217] on input "number" at bounding box center [219, 218] width 52 height 25
type input "210"
click at [648, 215] on span "Bulk update" at bounding box center [670, 219] width 112 height 16
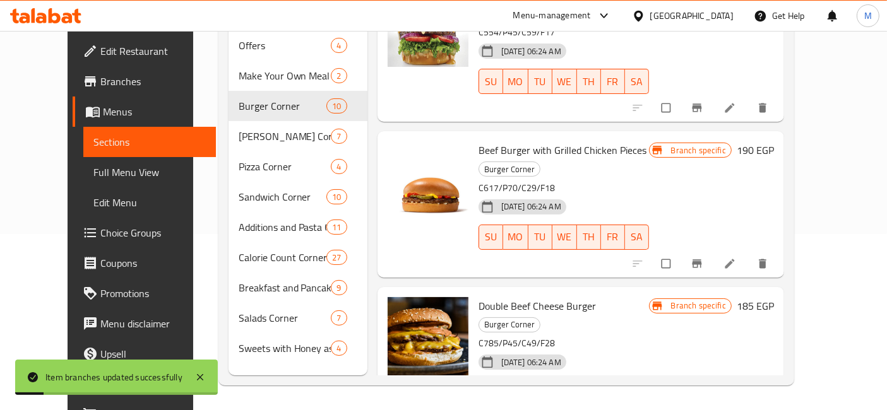
scroll to position [912, 0]
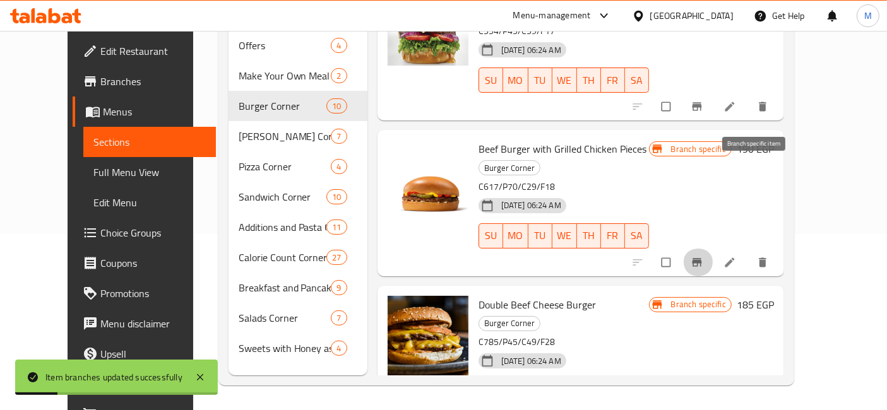
click at [703, 256] on icon "Branch-specific-item" at bounding box center [697, 262] width 13 height 13
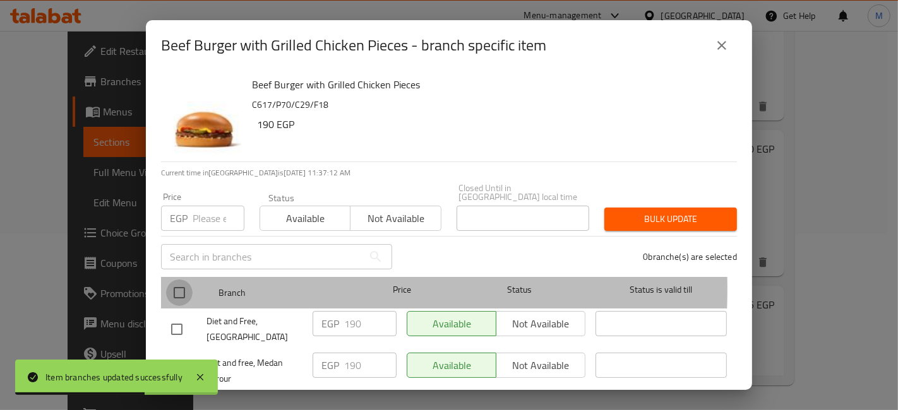
click at [182, 280] on input "checkbox" at bounding box center [179, 293] width 27 height 27
checkbox input "true"
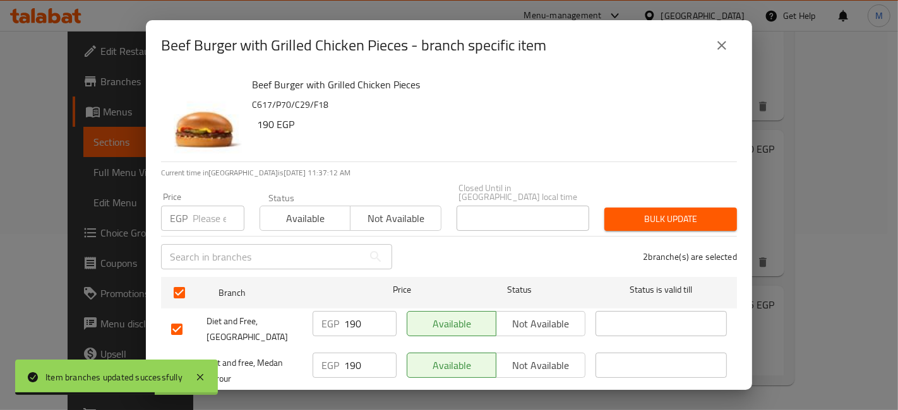
click at [201, 211] on input "number" at bounding box center [219, 218] width 52 height 25
type input "210"
click at [707, 217] on span "Bulk update" at bounding box center [670, 219] width 112 height 16
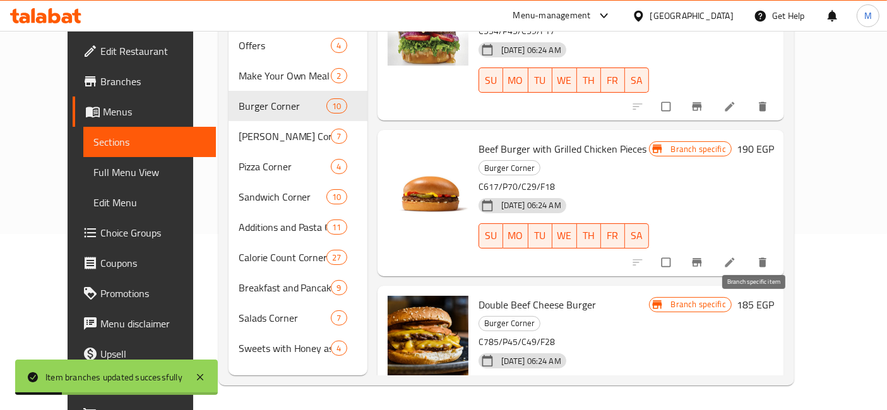
click at [701, 410] on icon "Branch-specific-item" at bounding box center [696, 418] width 9 height 8
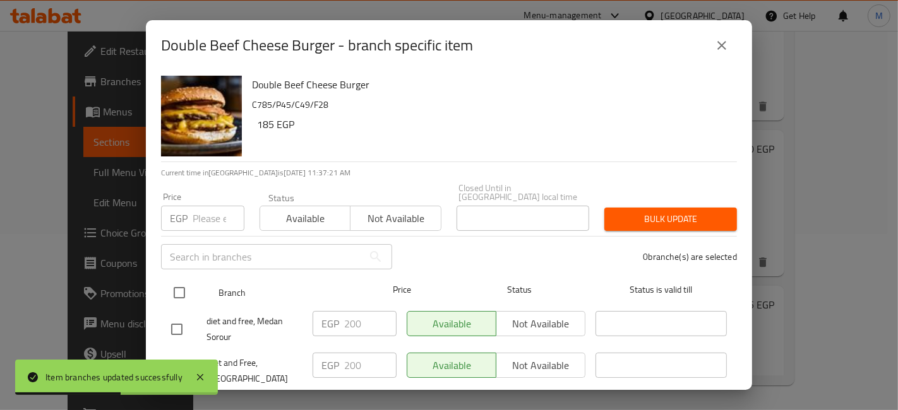
drag, startPoint x: 180, startPoint y: 277, endPoint x: 182, endPoint y: 289, distance: 12.8
click at [181, 280] on input "checkbox" at bounding box center [179, 293] width 27 height 27
checkbox input "true"
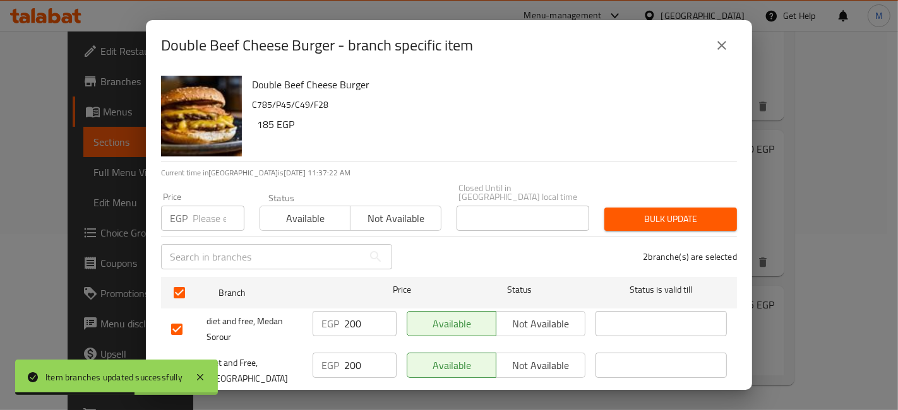
click at [206, 208] on input "number" at bounding box center [219, 218] width 52 height 25
type input "220"
click at [642, 214] on span "Bulk update" at bounding box center [670, 219] width 112 height 16
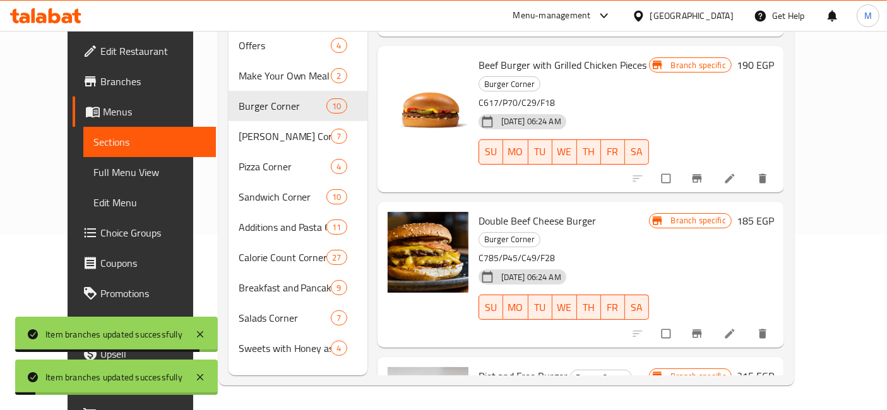
scroll to position [999, 0]
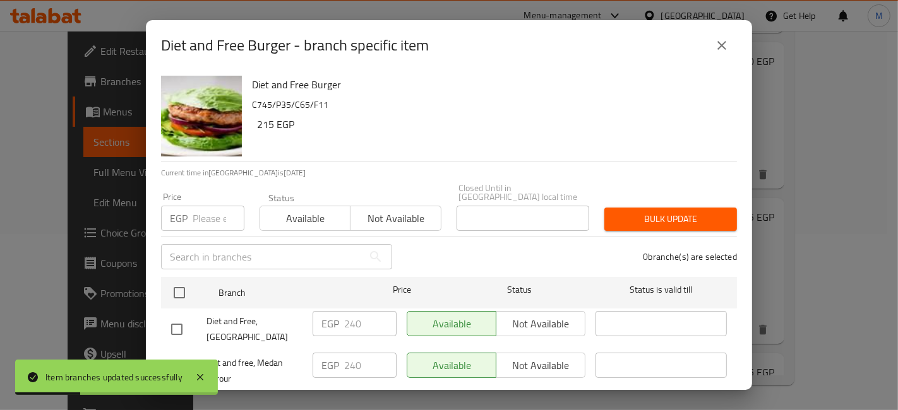
drag, startPoint x: 187, startPoint y: 285, endPoint x: 182, endPoint y: 249, distance: 37.0
click at [187, 286] on input "checkbox" at bounding box center [179, 293] width 27 height 27
checkbox input "true"
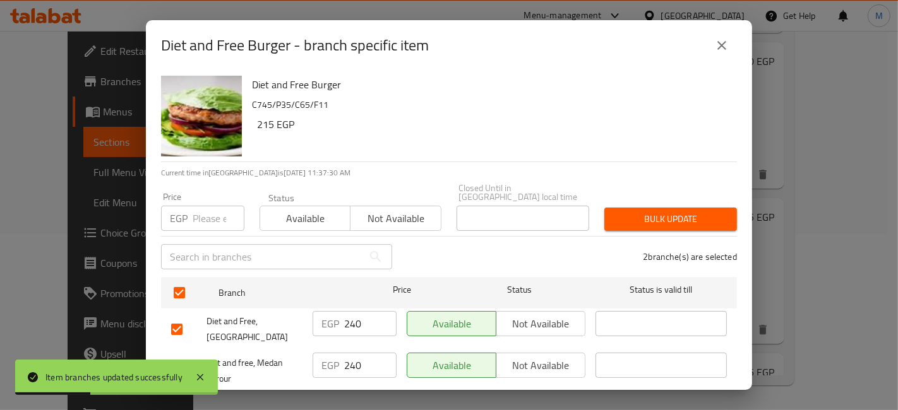
click at [190, 206] on div "EGP Price" at bounding box center [202, 218] width 83 height 25
type input "260"
click at [622, 211] on span "Bulk update" at bounding box center [670, 219] width 112 height 16
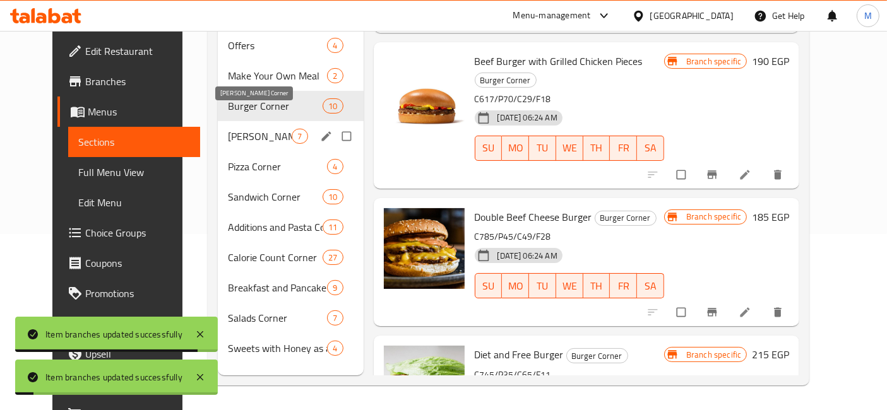
click at [235, 129] on span "Rizo Corner" at bounding box center [260, 136] width 64 height 15
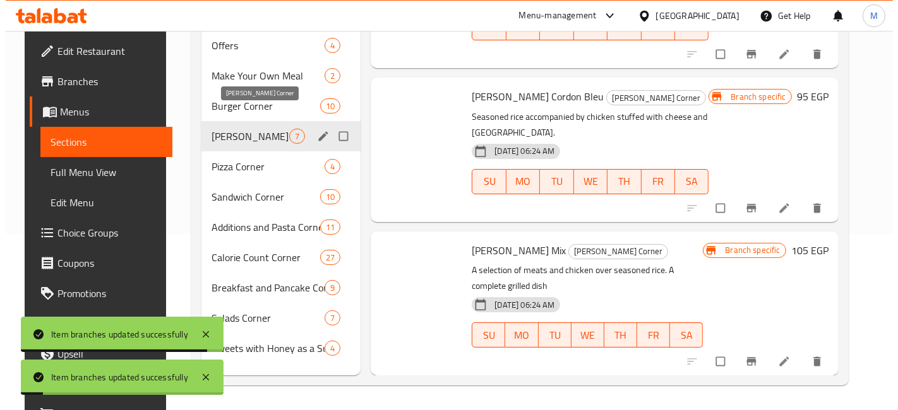
scroll to position [649, 0]
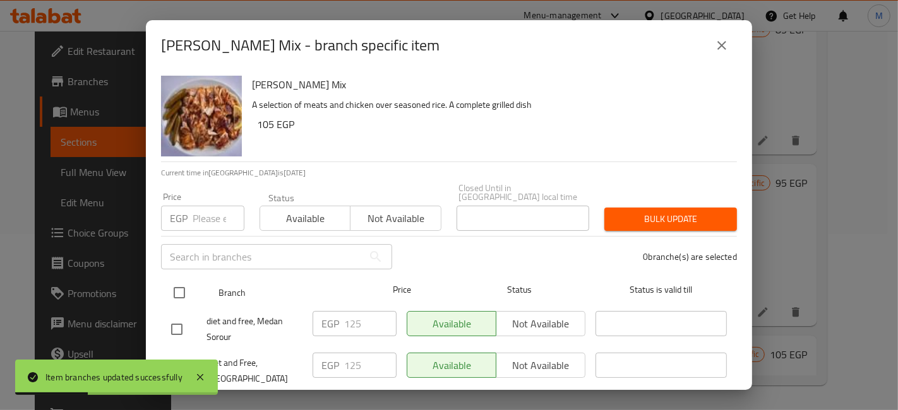
click at [180, 287] on input "checkbox" at bounding box center [179, 293] width 27 height 27
checkbox input "true"
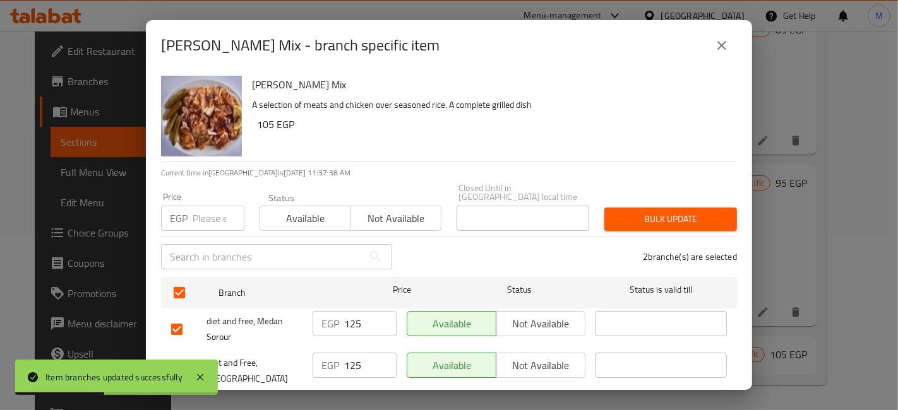
click at [208, 217] on input "number" at bounding box center [219, 218] width 52 height 25
type input "140"
click at [684, 213] on span "Bulk update" at bounding box center [670, 219] width 112 height 16
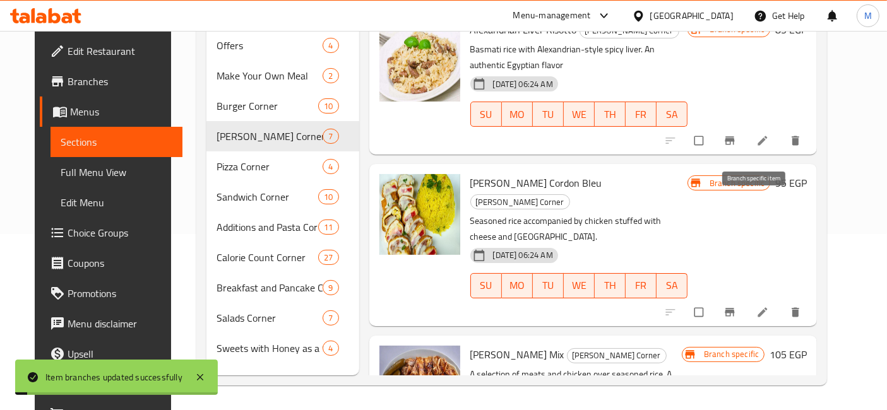
click at [746, 299] on button "Branch-specific-item" at bounding box center [731, 313] width 30 height 28
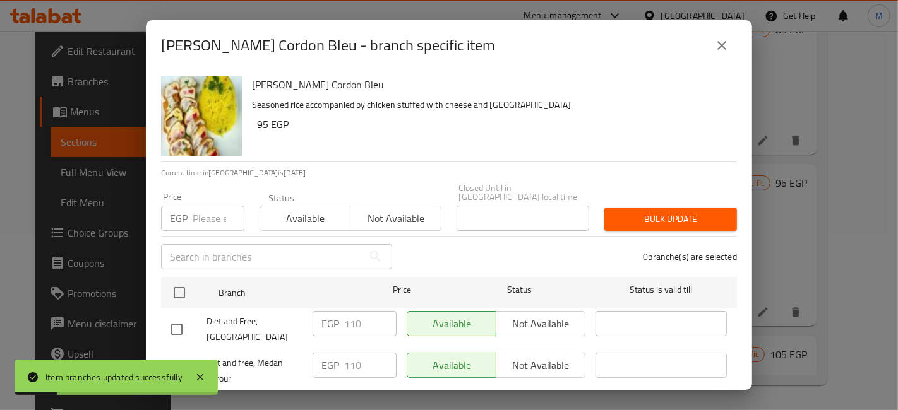
click at [158, 282] on div "Rizzo Cordon Bleu Seasoned rice accompanied by chicken stuffed with cheese and …" at bounding box center [449, 230] width 606 height 319
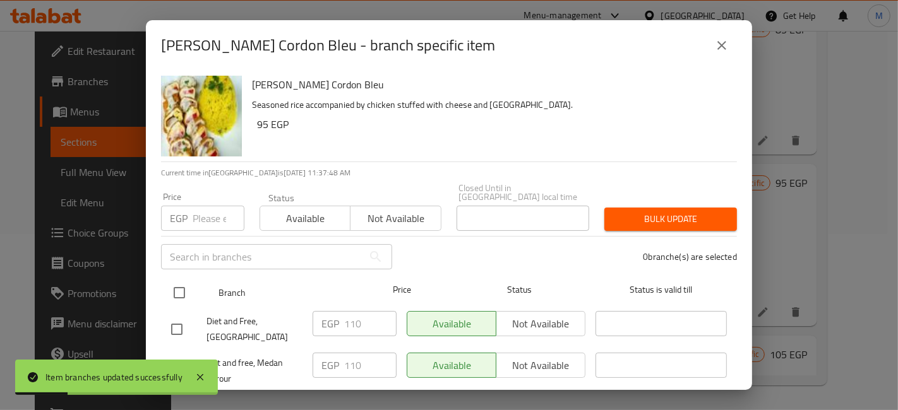
drag, startPoint x: 181, startPoint y: 271, endPoint x: 189, endPoint y: 268, distance: 9.6
click at [181, 280] on input "checkbox" at bounding box center [179, 293] width 27 height 27
checkbox input "true"
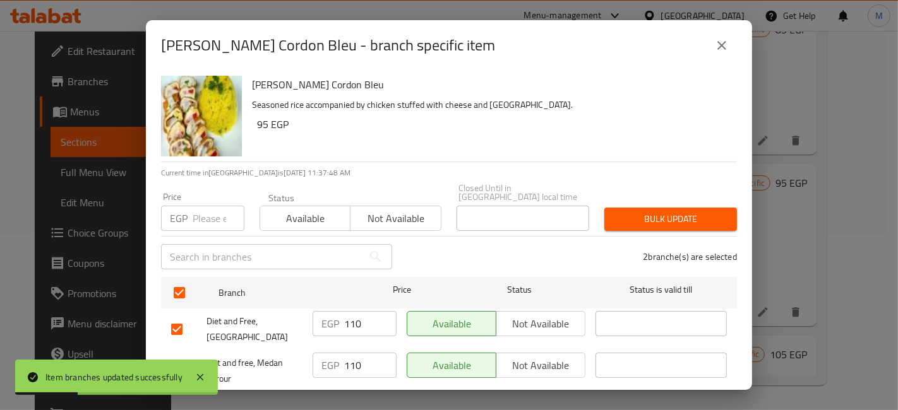
click at [186, 211] on p "EGP" at bounding box center [179, 218] width 18 height 15
click at [201, 213] on input "number" at bounding box center [219, 218] width 52 height 25
type input "120"
click at [683, 211] on span "Bulk update" at bounding box center [670, 219] width 112 height 16
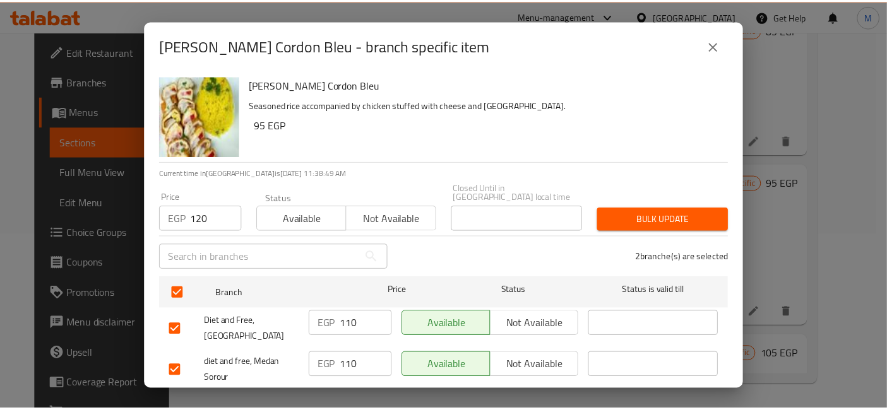
scroll to position [26, 0]
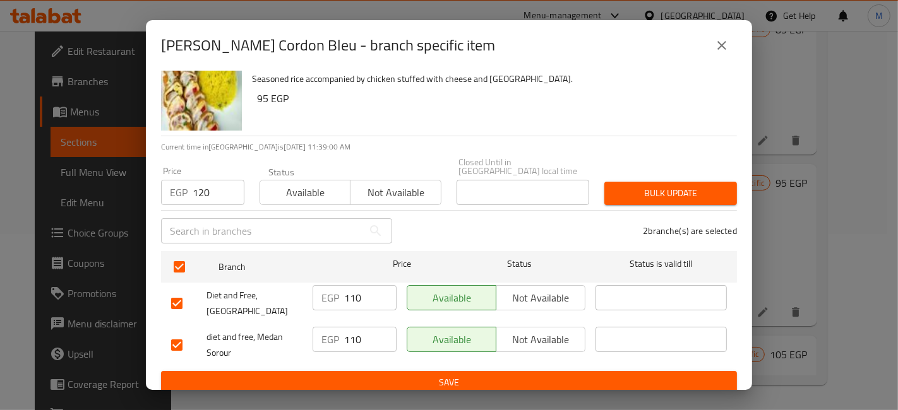
click at [720, 182] on button "Bulk update" at bounding box center [670, 193] width 133 height 23
click at [491, 376] on span "Save" at bounding box center [449, 383] width 556 height 16
drag, startPoint x: 784, startPoint y: 215, endPoint x: 782, endPoint y: 232, distance: 17.2
click at [784, 215] on div "Rizzo Cordon Bleu - branch specific item Rizzo Cordon Bleu Seasoned rice accomp…" at bounding box center [449, 205] width 898 height 410
click at [585, 395] on div "Rizzo Cordon Bleu - branch specific item Rizzo Cordon Bleu Seasoned rice accomp…" at bounding box center [449, 205] width 898 height 410
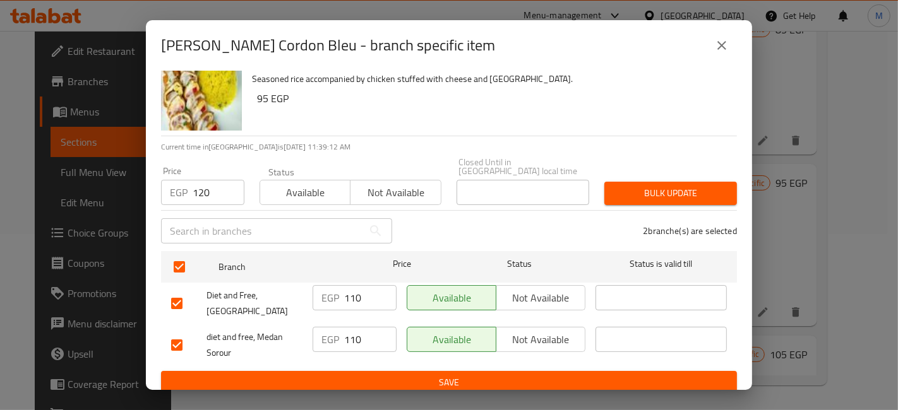
click at [593, 360] on ul "Branch Price Status Status is valid till Diet and Free, Central Park EGP 110 ​ …" at bounding box center [449, 308] width 576 height 125
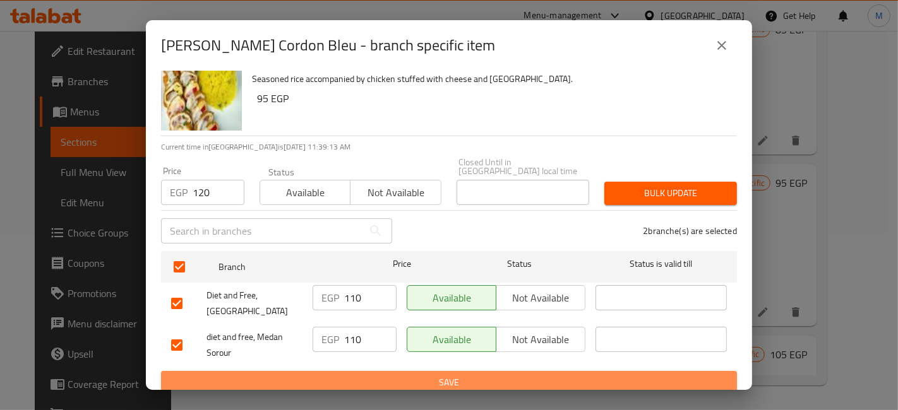
click at [613, 375] on span "Save" at bounding box center [449, 383] width 556 height 16
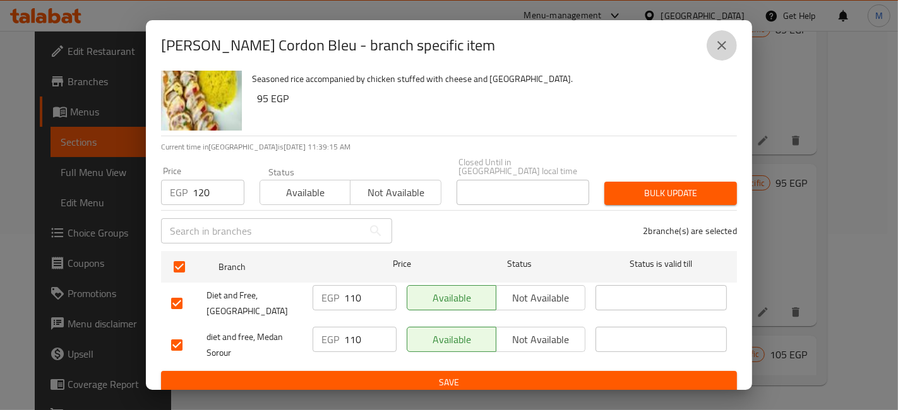
click at [715, 39] on icon "close" at bounding box center [721, 45] width 15 height 15
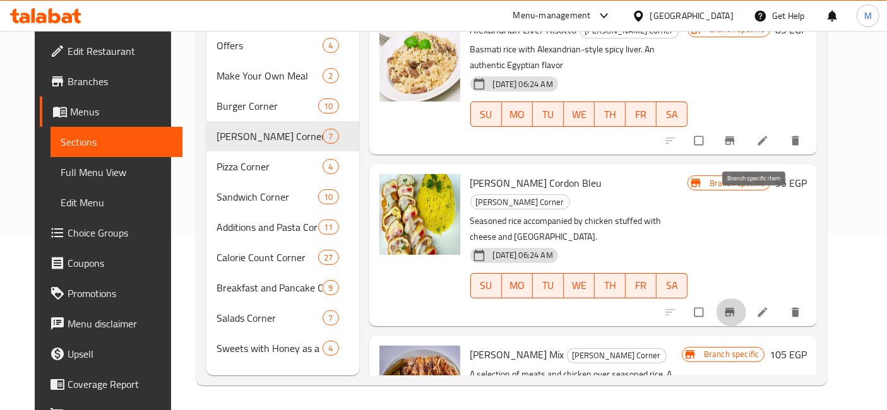
click at [735, 308] on icon "Branch-specific-item" at bounding box center [729, 312] width 9 height 8
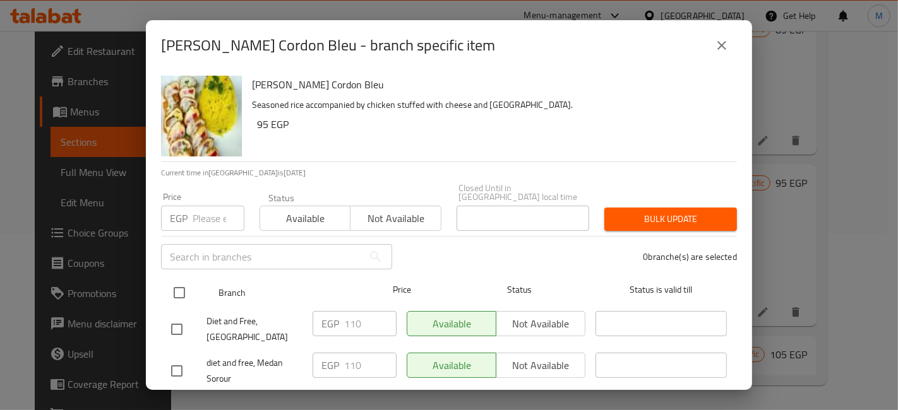
click at [169, 280] on input "checkbox" at bounding box center [179, 293] width 27 height 27
checkbox input "true"
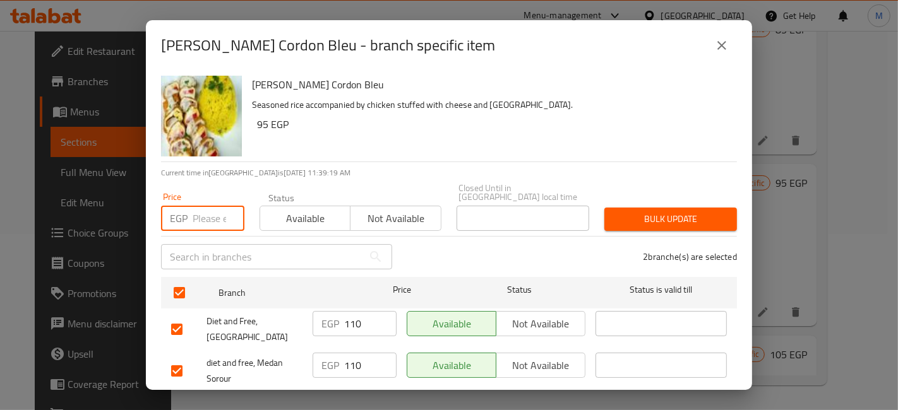
click at [216, 222] on input "number" at bounding box center [219, 218] width 52 height 25
type input "120"
click at [627, 217] on span "Bulk update" at bounding box center [670, 219] width 112 height 16
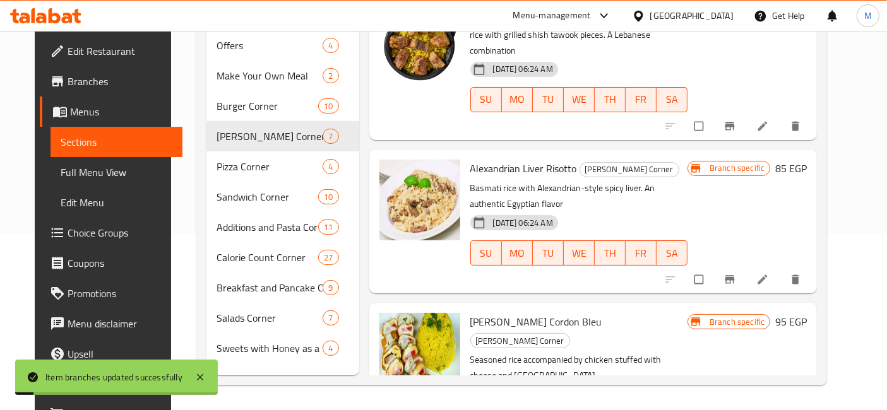
scroll to position [508, 0]
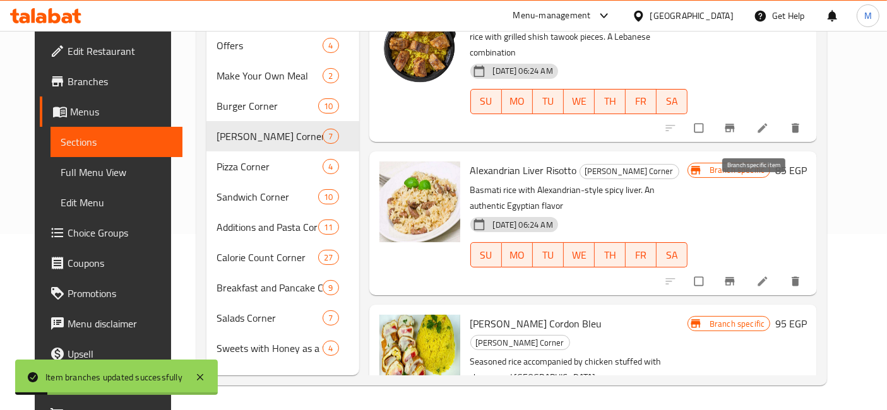
click at [735, 277] on icon "Branch-specific-item" at bounding box center [729, 281] width 9 height 8
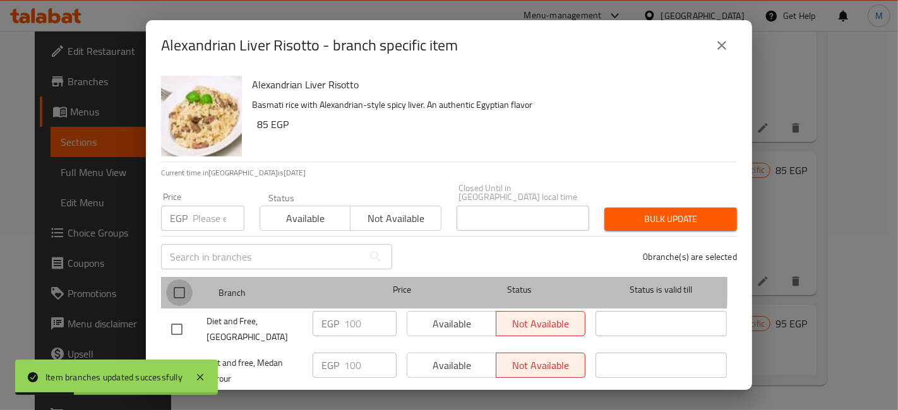
click at [178, 280] on input "checkbox" at bounding box center [179, 293] width 27 height 27
checkbox input "true"
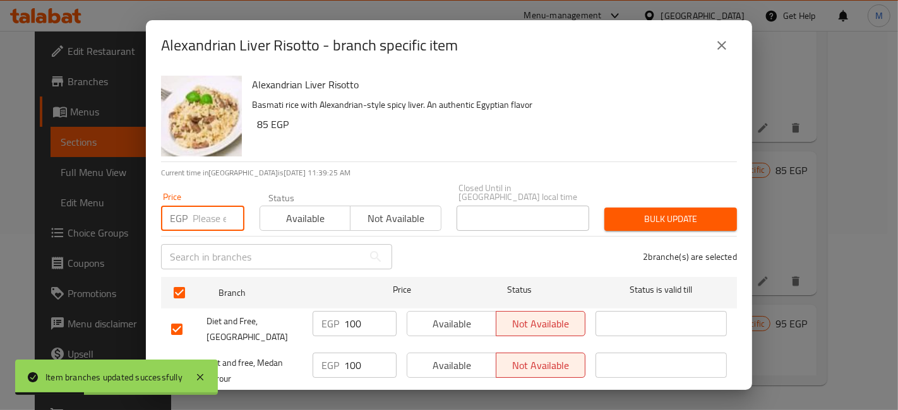
click at [202, 208] on input "number" at bounding box center [219, 218] width 52 height 25
type input "110"
click at [679, 208] on button "Bulk update" at bounding box center [670, 219] width 133 height 23
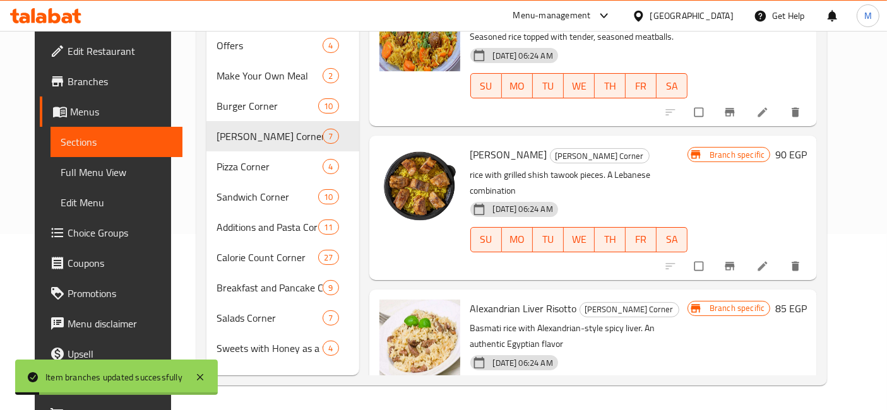
scroll to position [368, 0]
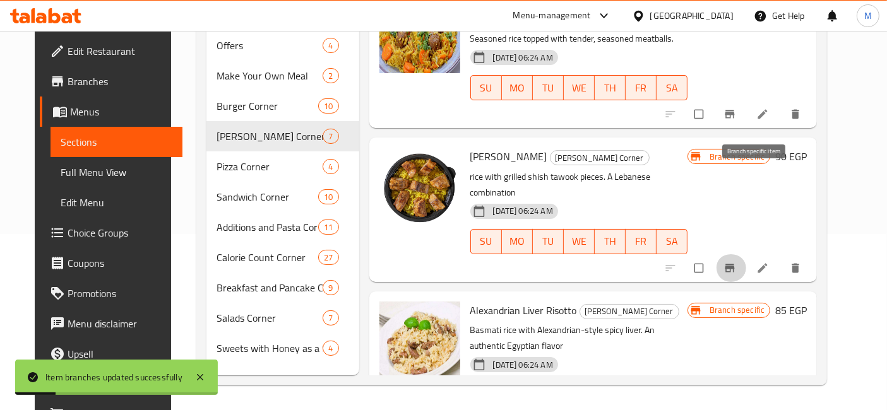
click at [736, 262] on icon "Branch-specific-item" at bounding box center [729, 268] width 13 height 13
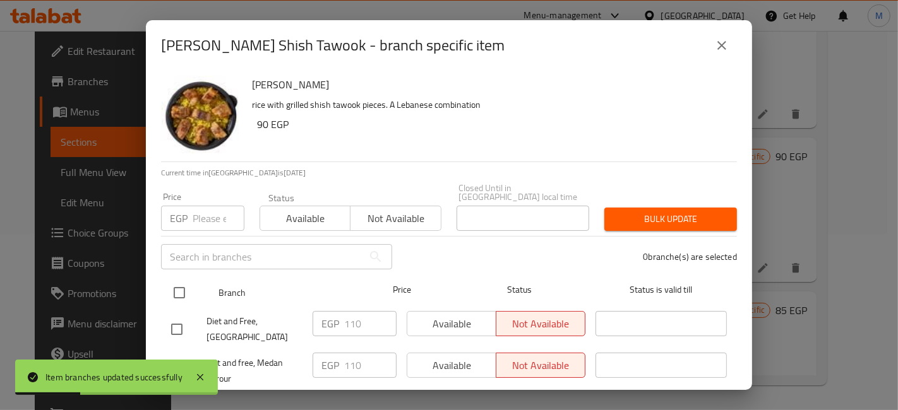
click at [177, 280] on input "checkbox" at bounding box center [179, 293] width 27 height 27
checkbox input "true"
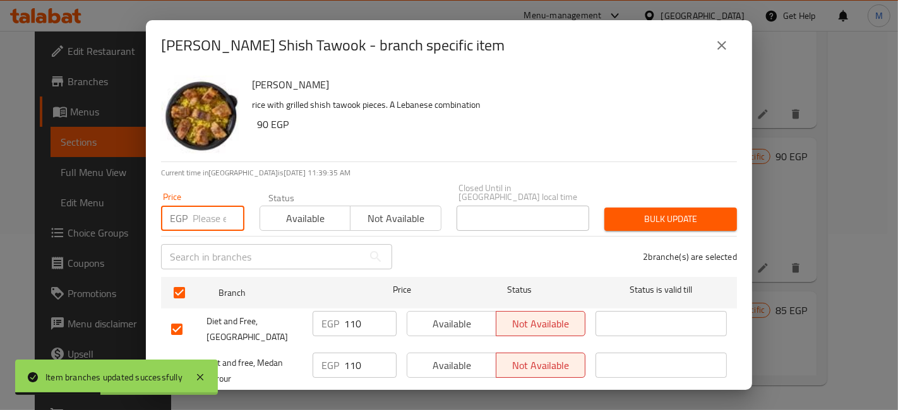
click at [204, 206] on input "number" at bounding box center [219, 218] width 52 height 25
type input "120"
click at [647, 217] on span "Bulk update" at bounding box center [670, 219] width 112 height 16
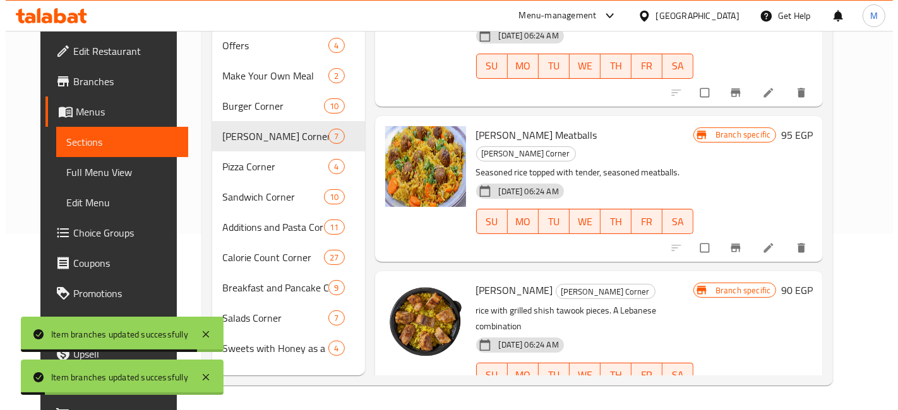
scroll to position [228, 0]
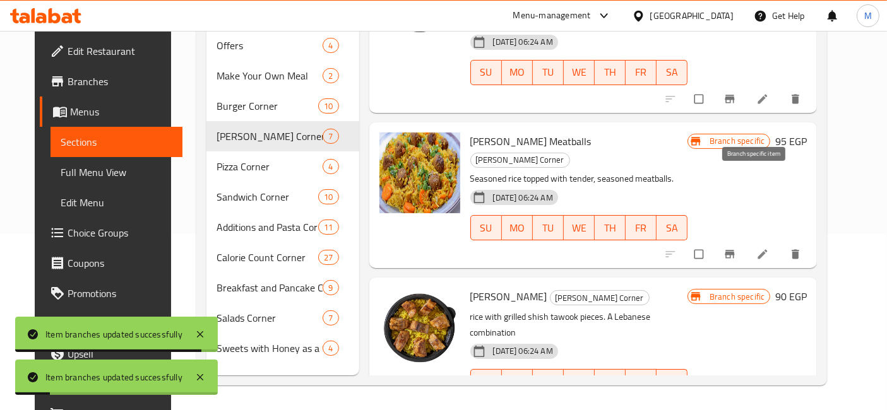
click at [735, 251] on icon "Branch-specific-item" at bounding box center [729, 255] width 9 height 8
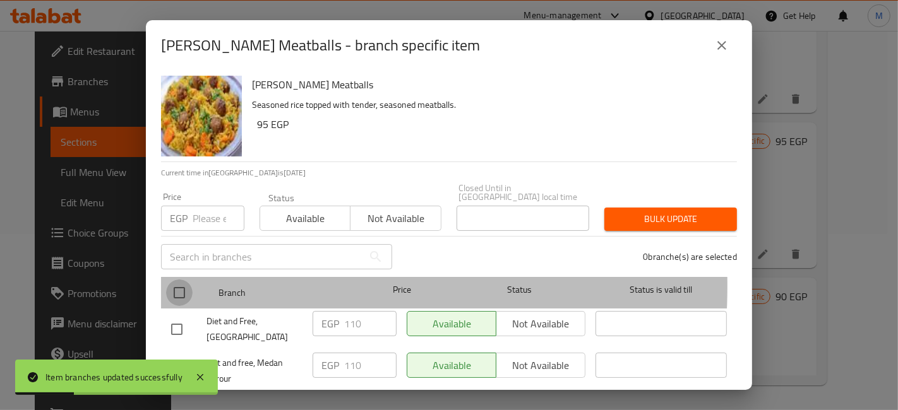
click at [174, 280] on input "checkbox" at bounding box center [179, 293] width 27 height 27
checkbox input "true"
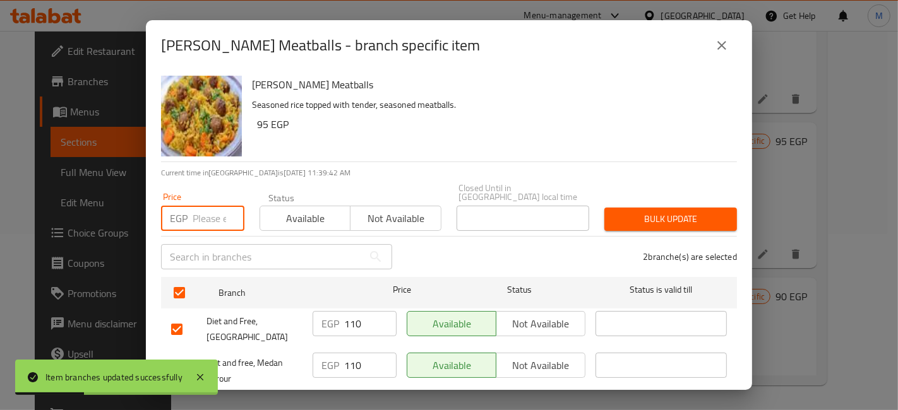
click at [197, 206] on input "number" at bounding box center [219, 218] width 52 height 25
type input "120"
click at [611, 218] on button "Bulk update" at bounding box center [670, 219] width 133 height 23
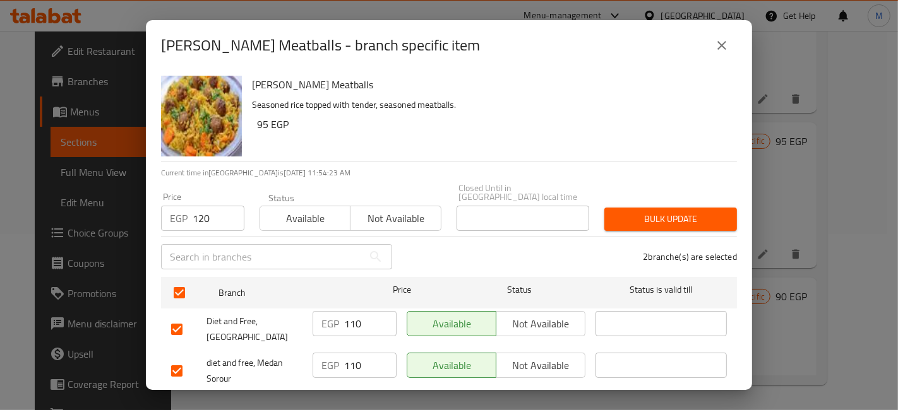
click at [691, 211] on span "Bulk update" at bounding box center [670, 219] width 112 height 16
click at [726, 37] on button "close" at bounding box center [721, 45] width 30 height 30
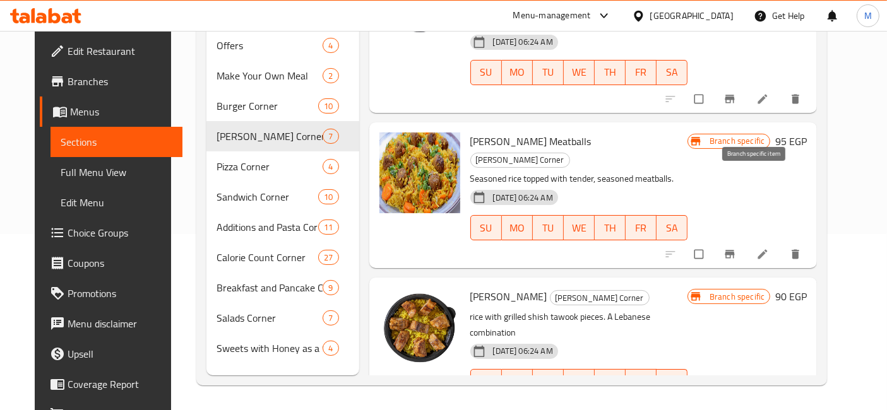
click at [746, 241] on button "Branch-specific-item" at bounding box center [731, 255] width 30 height 28
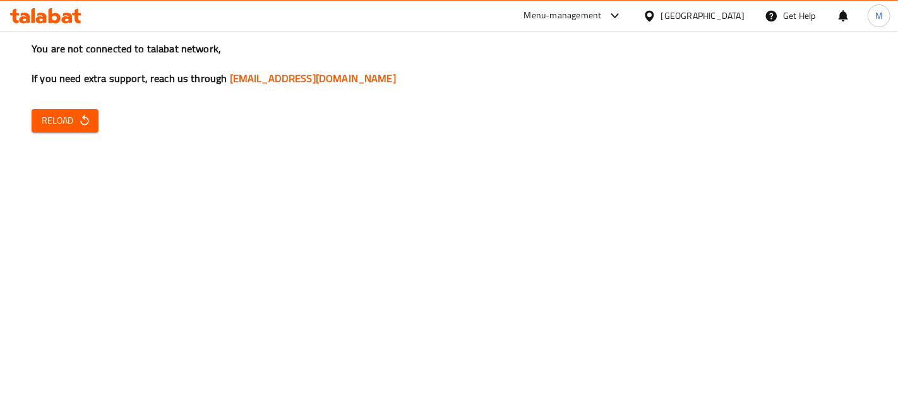
click at [52, 122] on span "Reload" at bounding box center [65, 121] width 47 height 16
click at [72, 122] on span "Reload" at bounding box center [65, 121] width 47 height 16
click at [64, 107] on div "You are not connected to talabat network, If you need extra support, reach us t…" at bounding box center [449, 205] width 898 height 410
click at [75, 117] on span "Reload" at bounding box center [65, 121] width 47 height 16
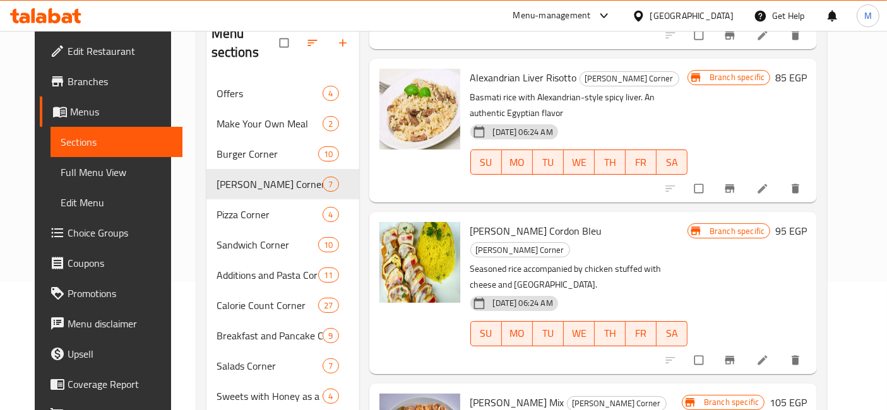
scroll to position [176, 0]
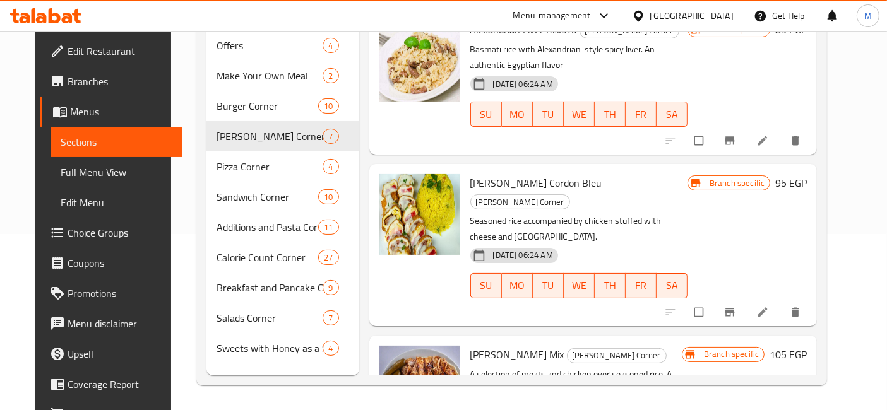
click at [735, 308] on icon "Branch-specific-item" at bounding box center [729, 312] width 9 height 8
click at [736, 134] on icon "Branch-specific-item" at bounding box center [729, 140] width 13 height 13
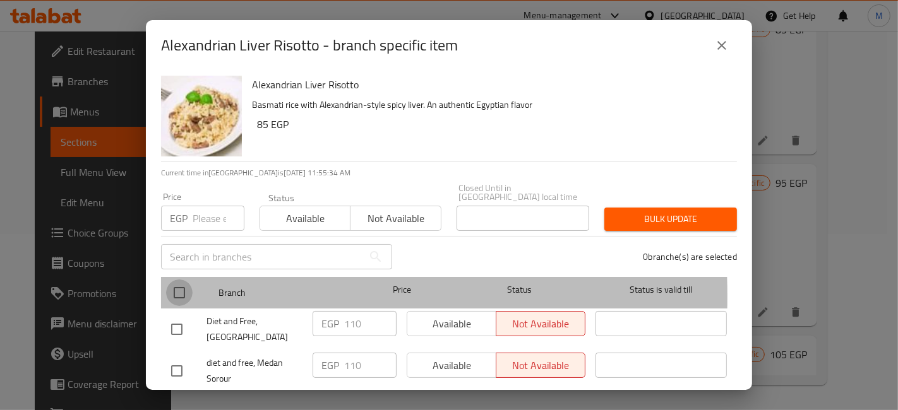
click at [173, 287] on input "checkbox" at bounding box center [179, 293] width 27 height 27
checkbox input "true"
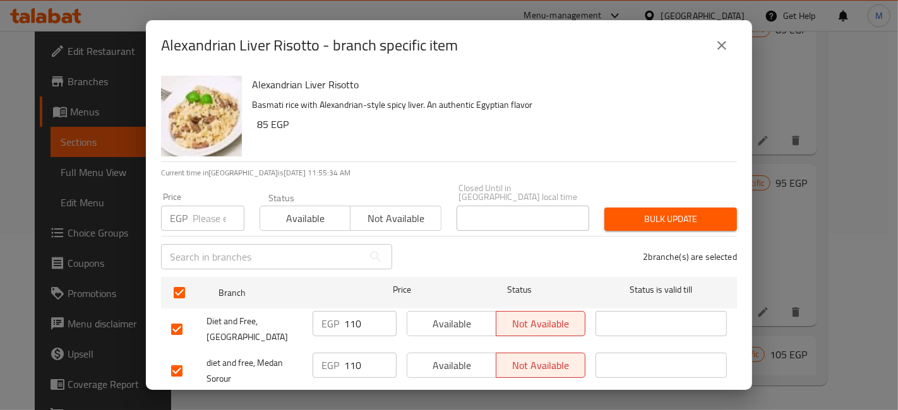
drag, startPoint x: 208, startPoint y: 197, endPoint x: 207, endPoint y: 203, distance: 6.4
click at [209, 206] on input "number" at bounding box center [219, 218] width 52 height 25
type input "120"
click at [652, 211] on span "Bulk update" at bounding box center [670, 219] width 112 height 16
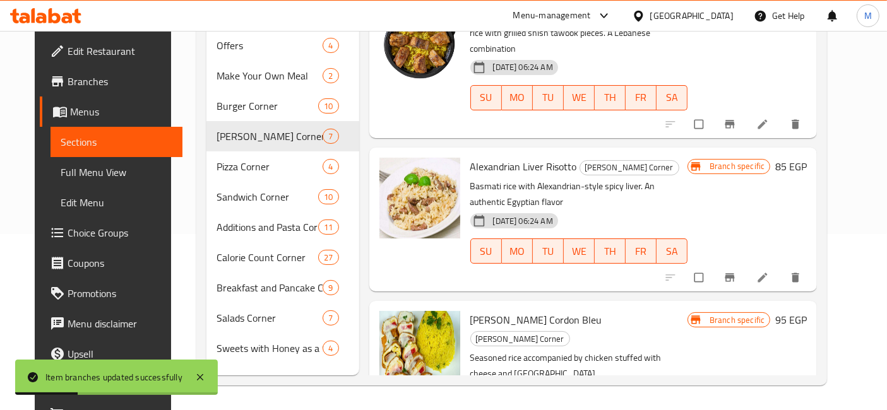
scroll to position [508, 0]
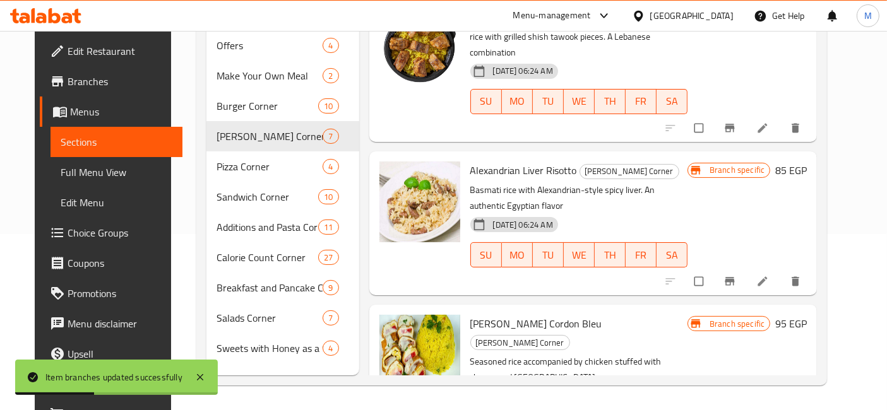
click at [736, 275] on icon "Branch-specific-item" at bounding box center [729, 281] width 13 height 13
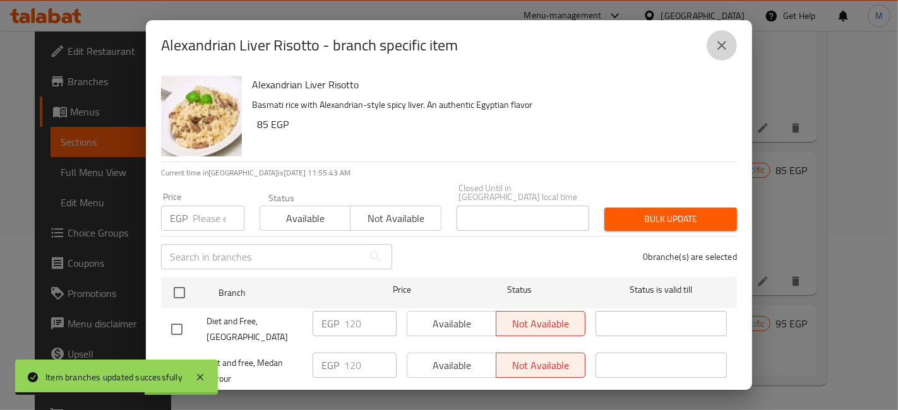
click at [716, 50] on icon "close" at bounding box center [721, 45] width 15 height 15
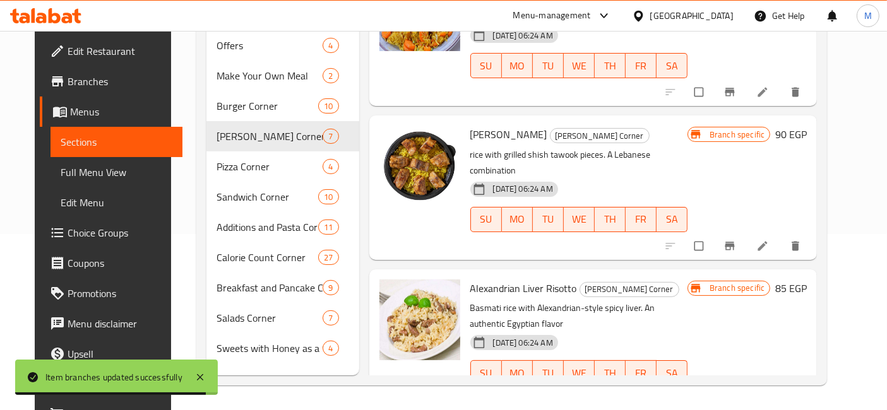
scroll to position [368, 0]
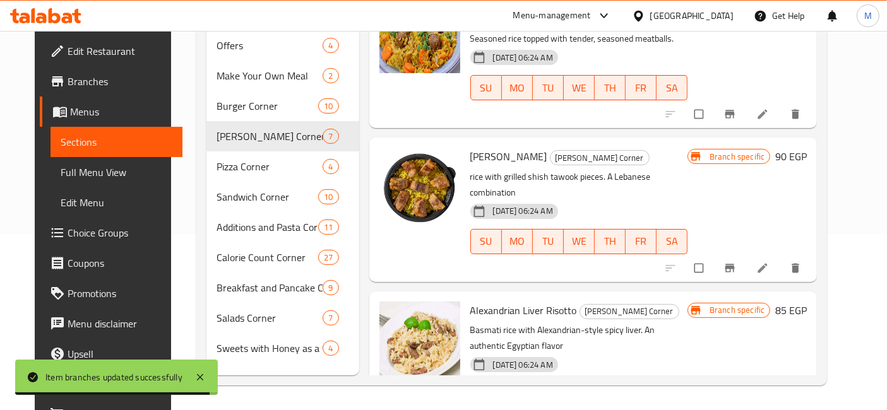
click at [746, 254] on button "Branch-specific-item" at bounding box center [731, 268] width 30 height 28
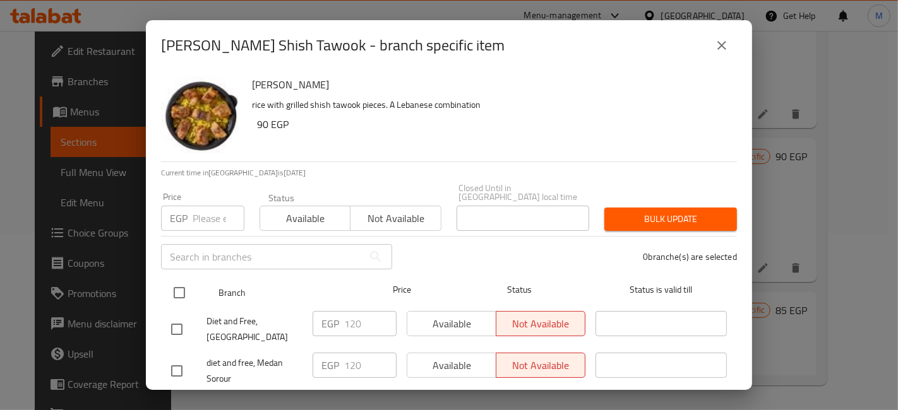
click at [177, 285] on input "checkbox" at bounding box center [179, 293] width 27 height 27
checkbox input "true"
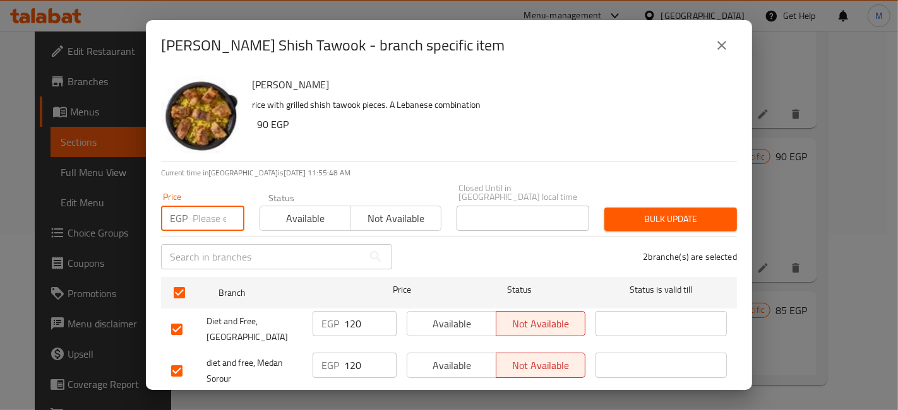
click at [196, 210] on input "number" at bounding box center [219, 218] width 52 height 25
type input "135"
click at [688, 211] on span "Bulk update" at bounding box center [670, 219] width 112 height 16
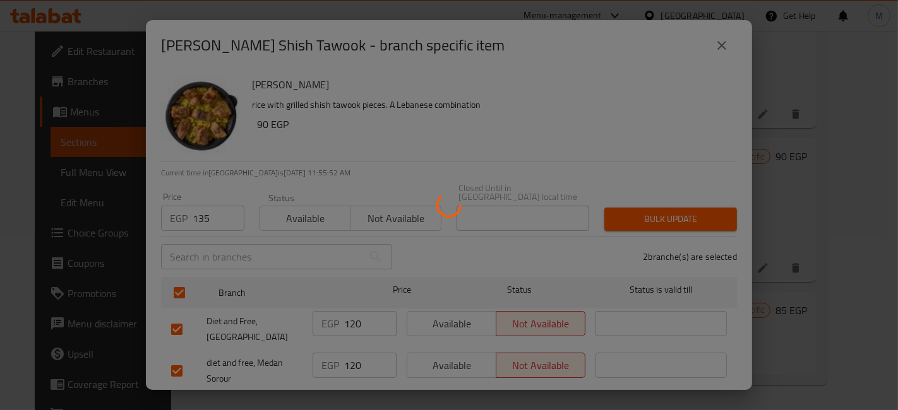
click at [780, 298] on div at bounding box center [449, 205] width 898 height 410
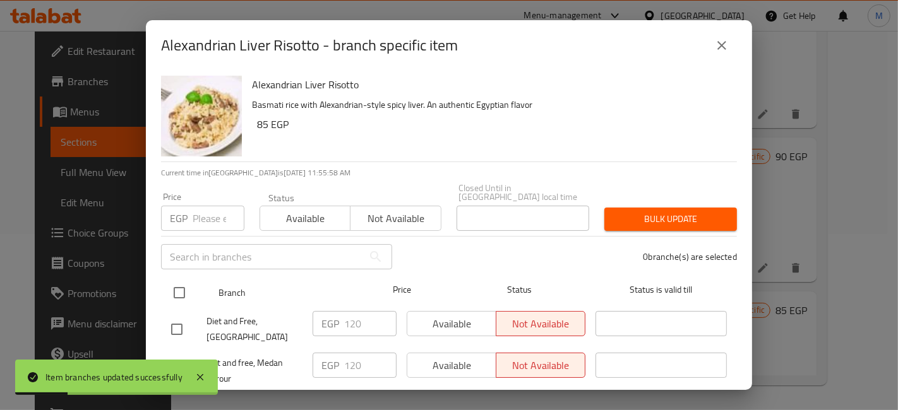
click at [171, 284] on input "checkbox" at bounding box center [179, 293] width 27 height 27
checkbox input "true"
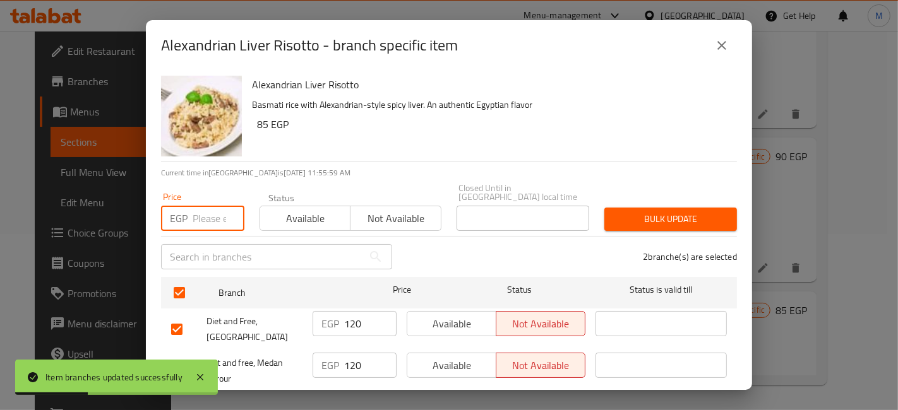
click at [203, 208] on input "number" at bounding box center [219, 218] width 52 height 25
type input "135"
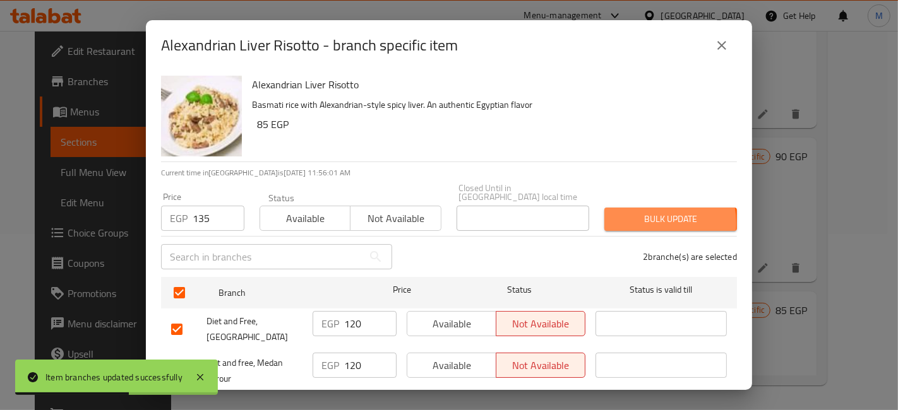
click at [634, 215] on span "Bulk update" at bounding box center [670, 219] width 112 height 16
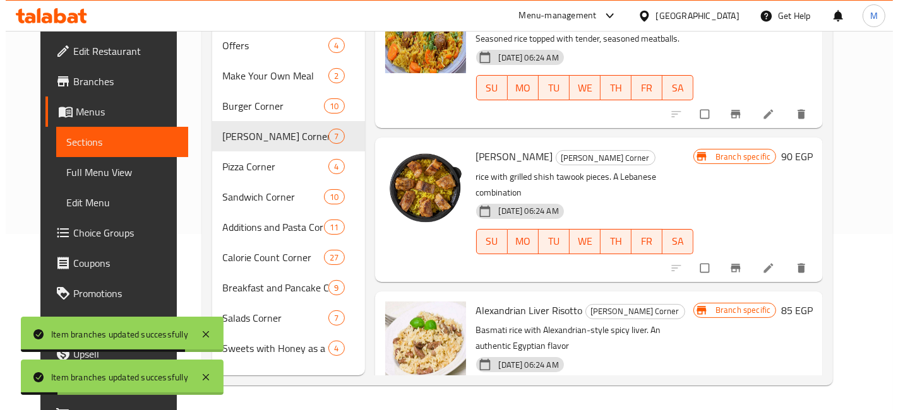
scroll to position [228, 0]
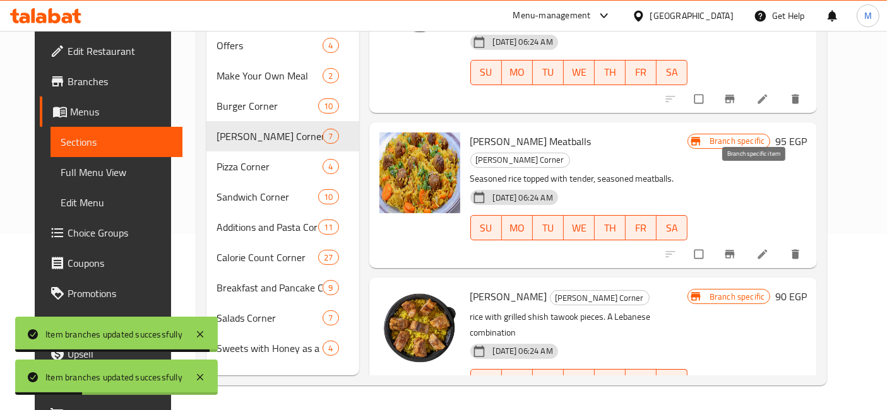
click at [736, 248] on icon "Branch-specific-item" at bounding box center [729, 254] width 13 height 13
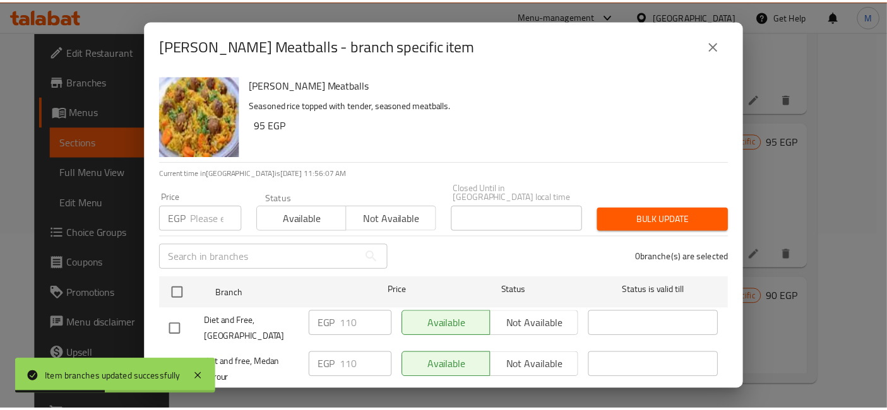
scroll to position [26, 0]
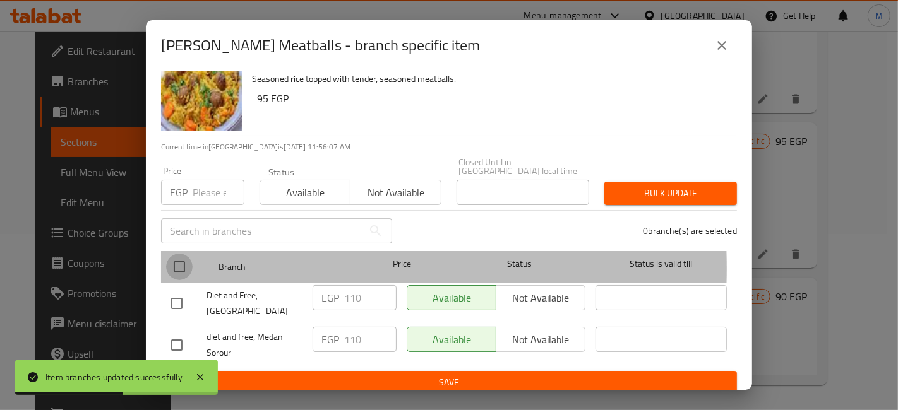
drag, startPoint x: 184, startPoint y: 259, endPoint x: 186, endPoint y: 193, distance: 66.3
click at [182, 259] on input "checkbox" at bounding box center [179, 267] width 27 height 27
checkbox input "true"
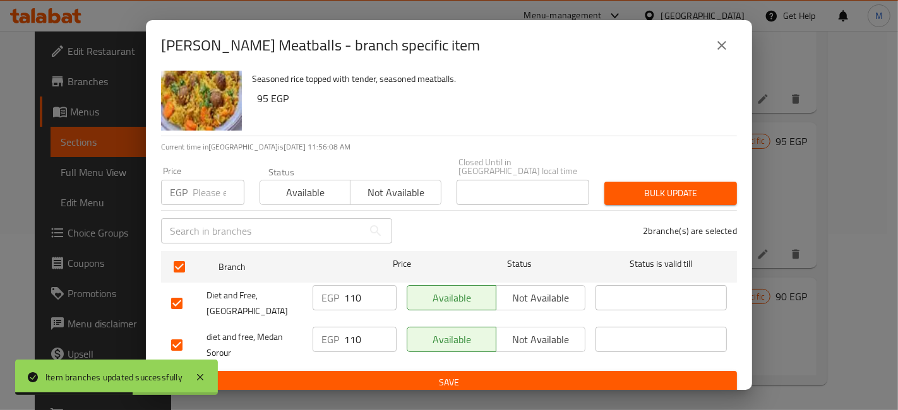
click at [189, 183] on div "EGP Price" at bounding box center [202, 192] width 83 height 25
type input "120"
click at [693, 186] on span "Bulk update" at bounding box center [670, 194] width 112 height 16
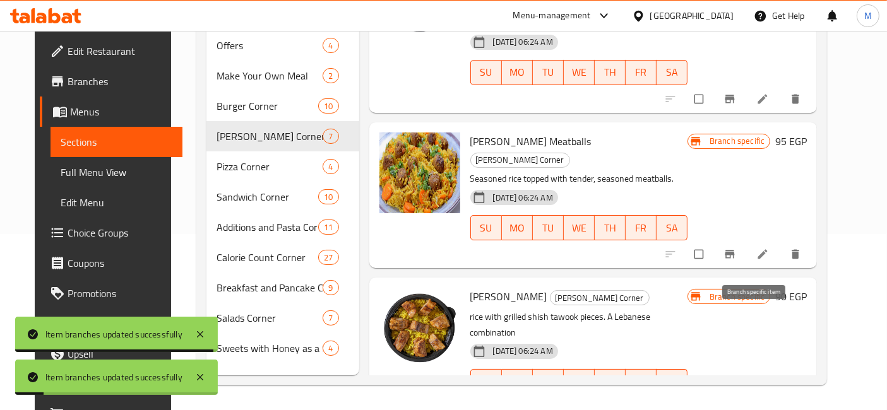
click at [746, 395] on button "Branch-specific-item" at bounding box center [731, 409] width 30 height 28
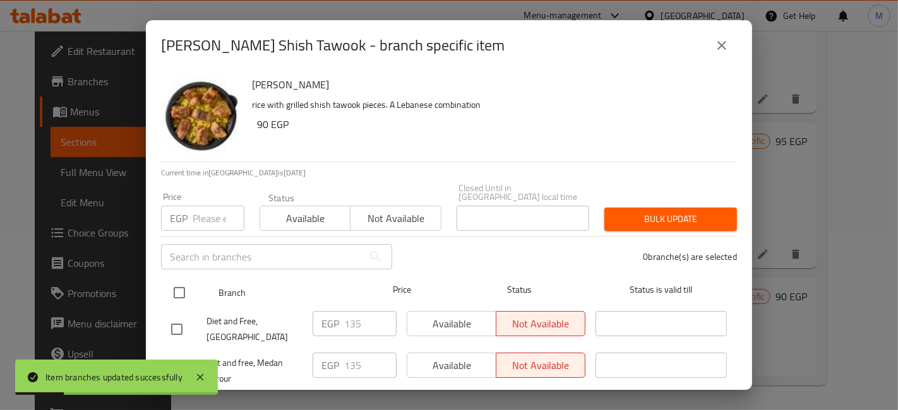
click at [170, 281] on input "checkbox" at bounding box center [179, 293] width 27 height 27
checkbox input "true"
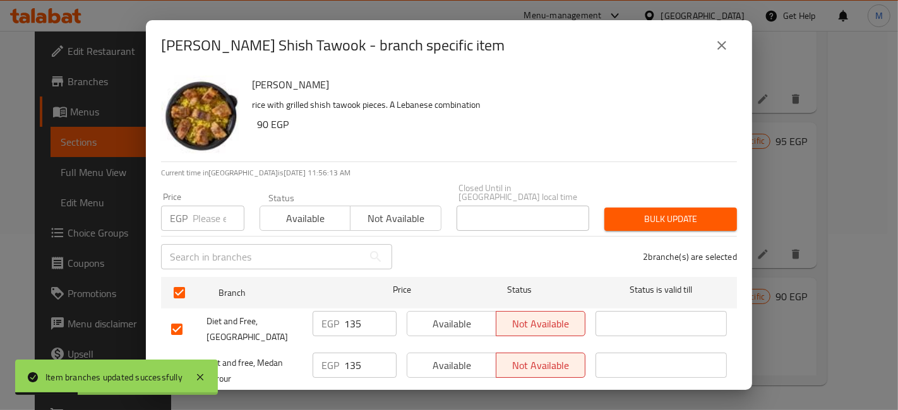
click at [208, 220] on input "number" at bounding box center [219, 218] width 52 height 25
type input "120"
click at [645, 211] on span "Bulk update" at bounding box center [670, 219] width 112 height 16
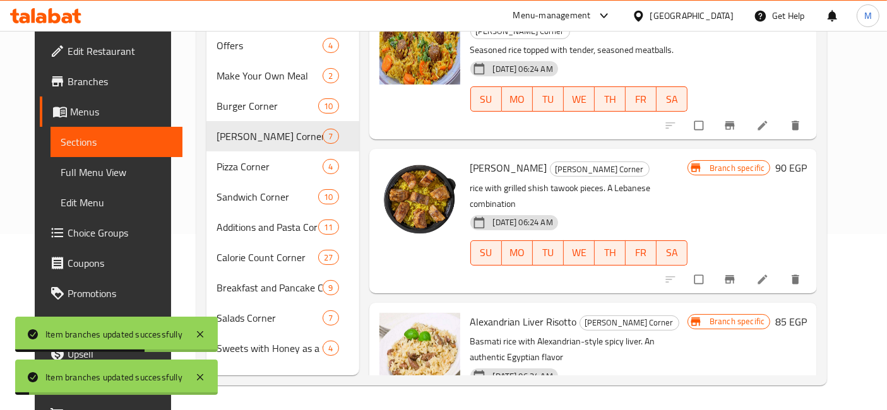
scroll to position [368, 0]
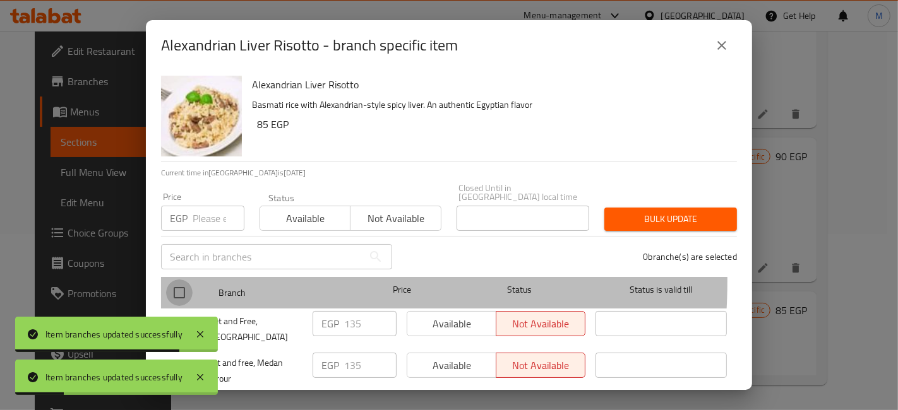
click at [175, 280] on input "checkbox" at bounding box center [179, 293] width 27 height 27
checkbox input "true"
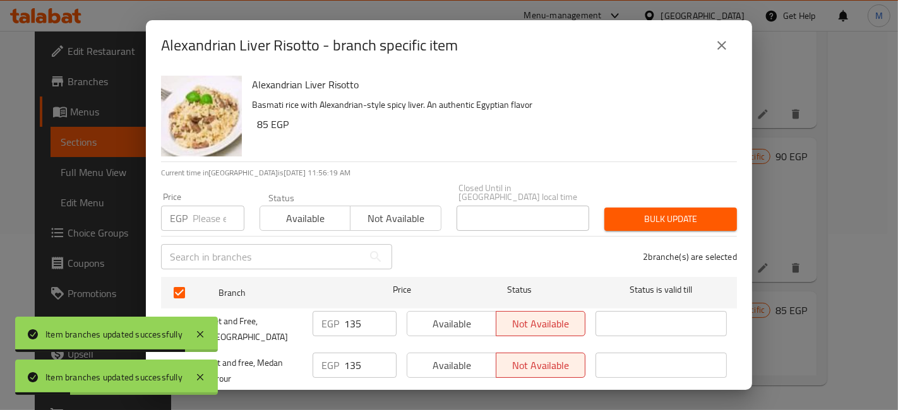
click at [193, 211] on input "number" at bounding box center [219, 218] width 52 height 25
type input "120"
click at [614, 211] on span "Bulk update" at bounding box center [670, 219] width 112 height 16
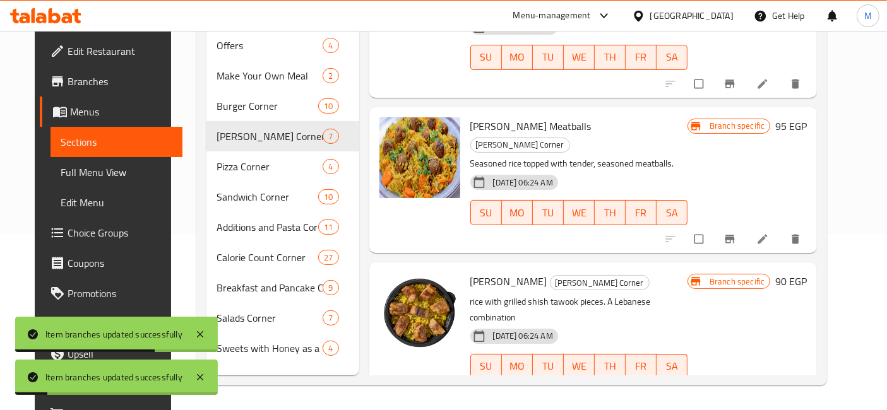
scroll to position [88, 0]
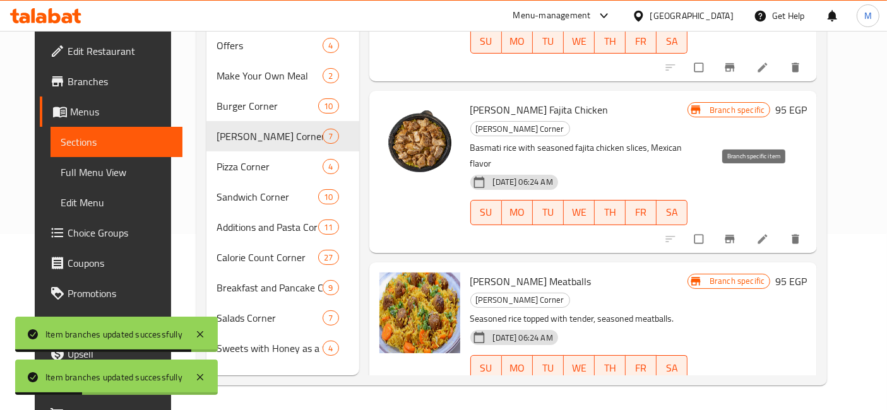
click at [744, 225] on button "Branch-specific-item" at bounding box center [731, 239] width 30 height 28
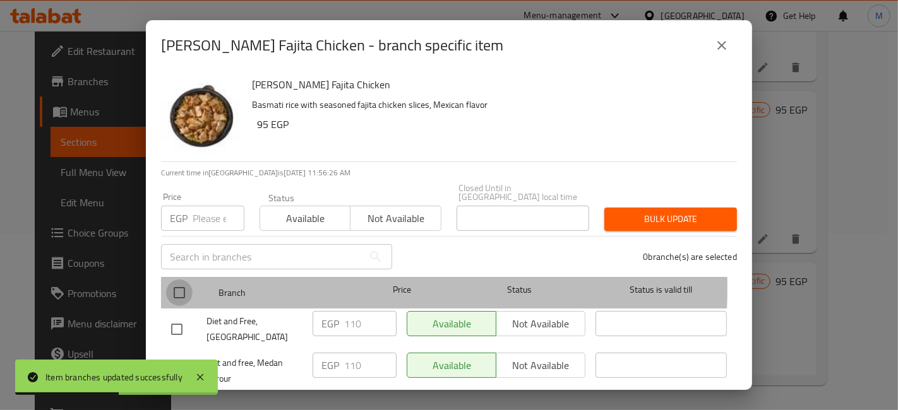
click at [182, 280] on input "checkbox" at bounding box center [179, 293] width 27 height 27
checkbox input "true"
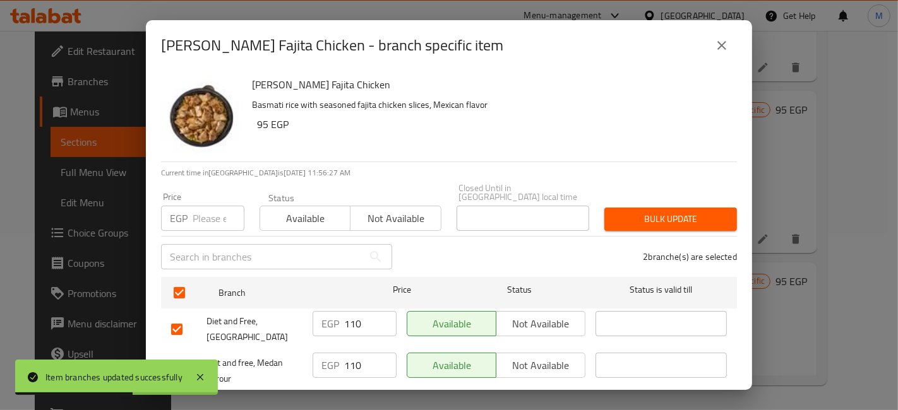
click at [224, 224] on div "Price EGP Price" at bounding box center [202, 212] width 98 height 54
click at [209, 216] on input "number" at bounding box center [219, 218] width 52 height 25
type input "120"
click at [658, 211] on span "Bulk update" at bounding box center [670, 219] width 112 height 16
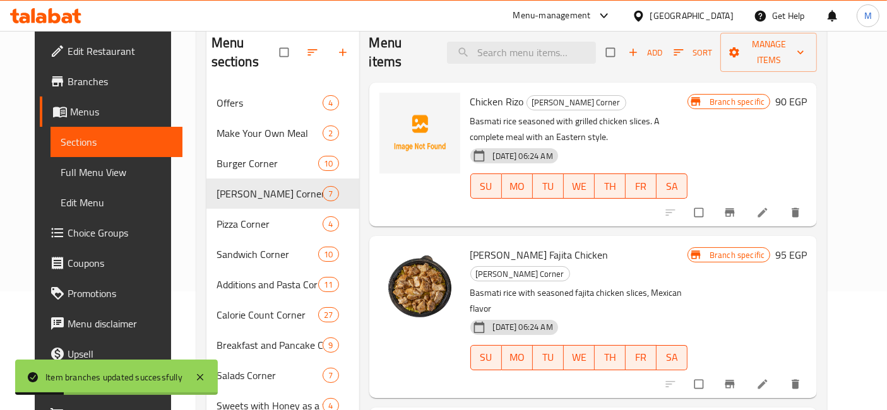
scroll to position [106, 0]
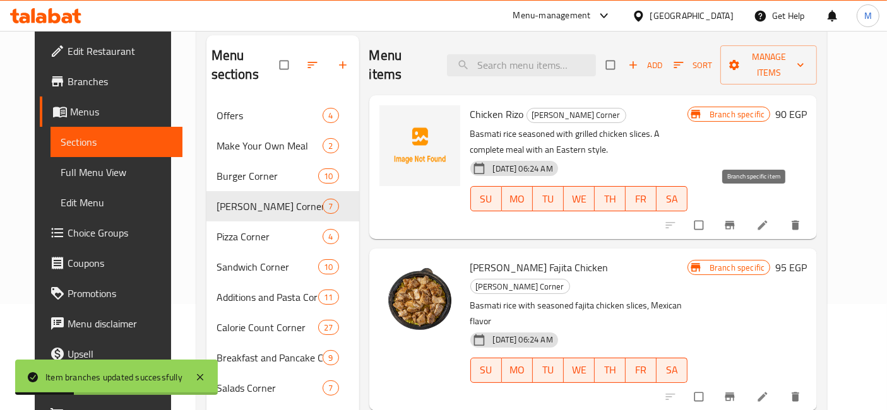
click at [746, 213] on button "Branch-specific-item" at bounding box center [731, 225] width 30 height 28
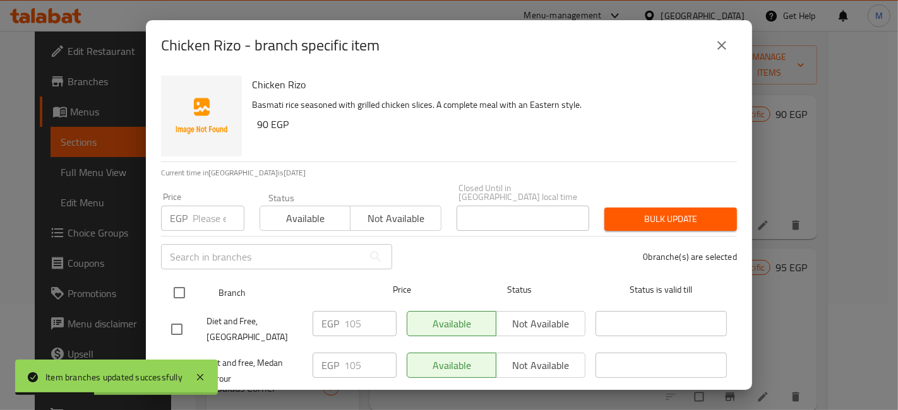
click at [164, 279] on div "Branch Price Status Status is valid till" at bounding box center [449, 293] width 576 height 32
click at [187, 281] on input "checkbox" at bounding box center [179, 293] width 27 height 27
checkbox input "true"
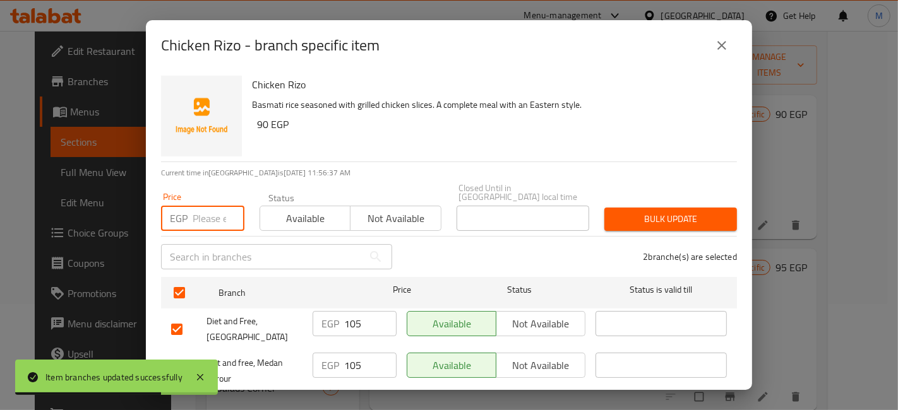
click at [204, 218] on input "number" at bounding box center [219, 218] width 52 height 25
type input "115"
click at [617, 211] on span "Bulk update" at bounding box center [670, 219] width 112 height 16
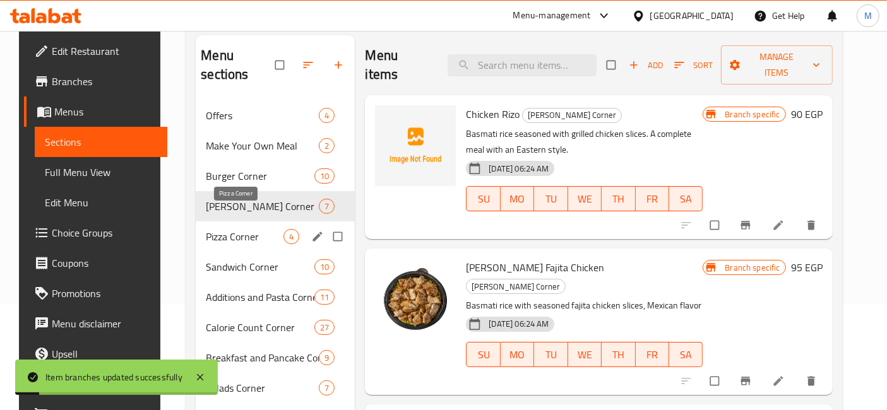
click at [241, 229] on span "Pizza Corner" at bounding box center [245, 236] width 78 height 15
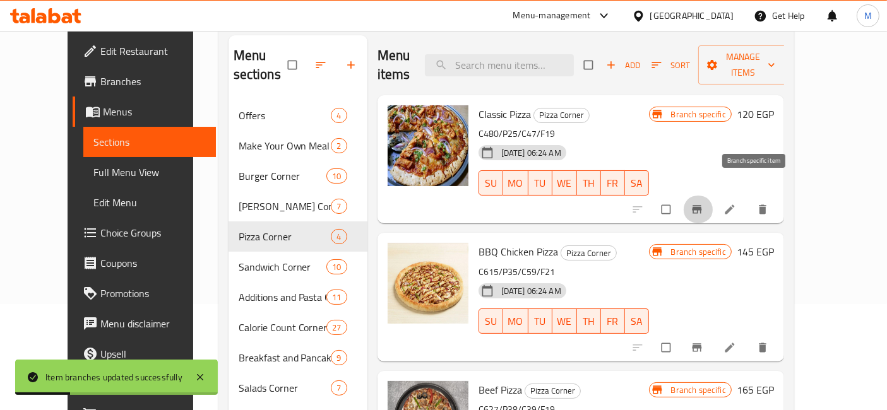
click at [713, 196] on button "Branch-specific-item" at bounding box center [698, 210] width 30 height 28
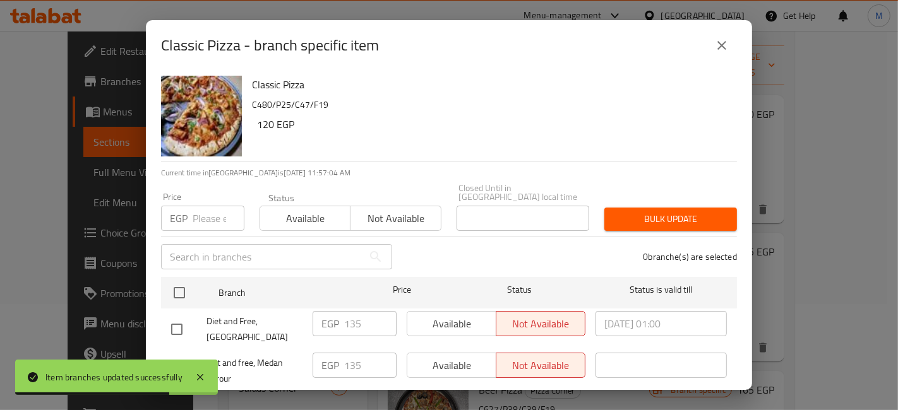
click at [710, 44] on button "close" at bounding box center [721, 45] width 30 height 30
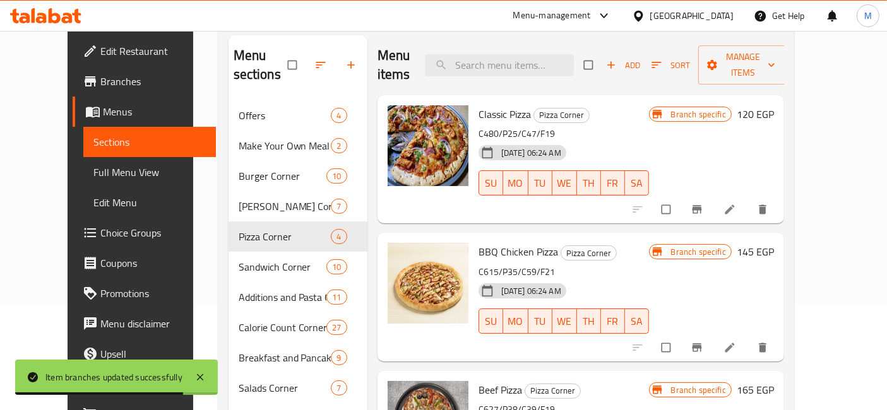
click at [706, 203] on span "Branch-specific-item" at bounding box center [698, 209] width 15 height 13
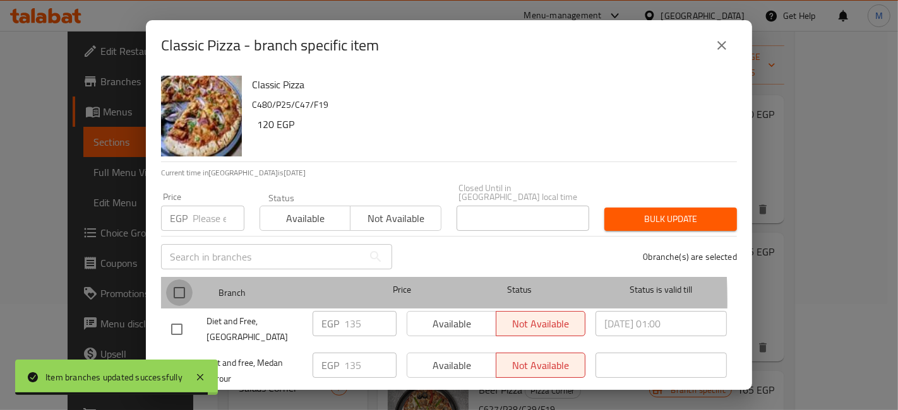
click at [177, 293] on input "checkbox" at bounding box center [179, 293] width 27 height 27
checkbox input "true"
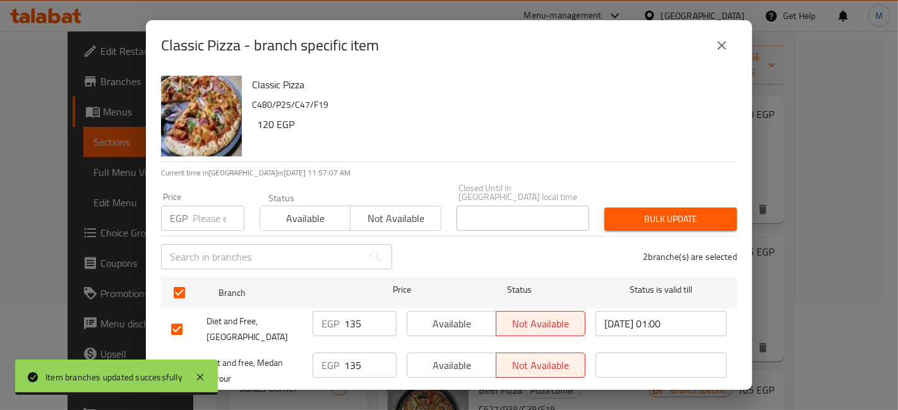
click at [194, 225] on div "Price EGP Price" at bounding box center [202, 212] width 98 height 54
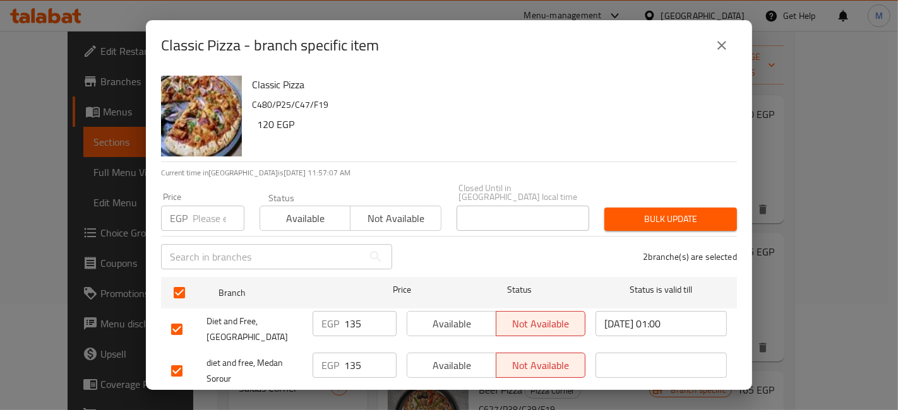
click at [202, 214] on input "number" at bounding box center [219, 218] width 52 height 25
type input "120"
click at [693, 217] on span "Bulk update" at bounding box center [670, 219] width 112 height 16
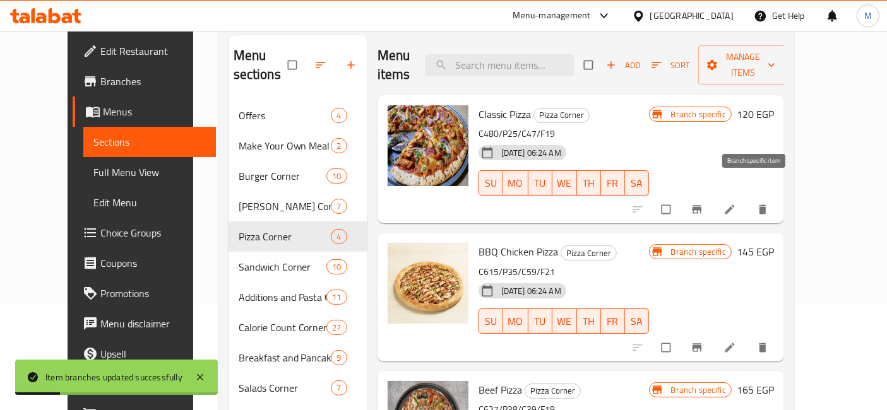
click at [701, 206] on icon "Branch-specific-item" at bounding box center [696, 210] width 9 height 8
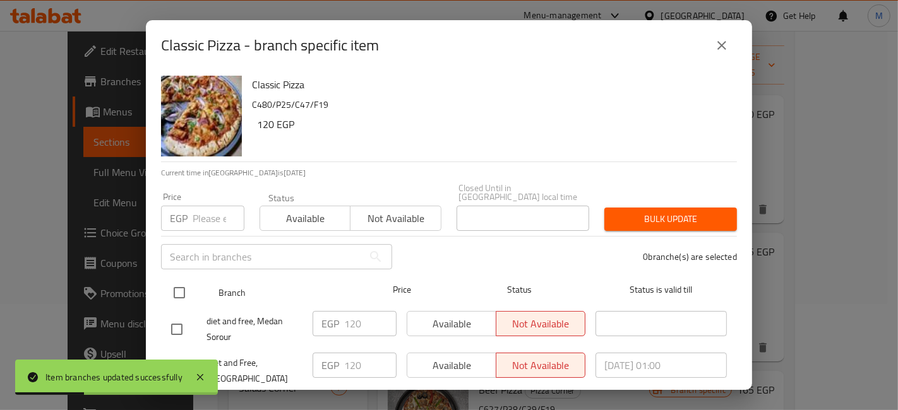
click at [186, 280] on input "checkbox" at bounding box center [179, 293] width 27 height 27
checkbox input "true"
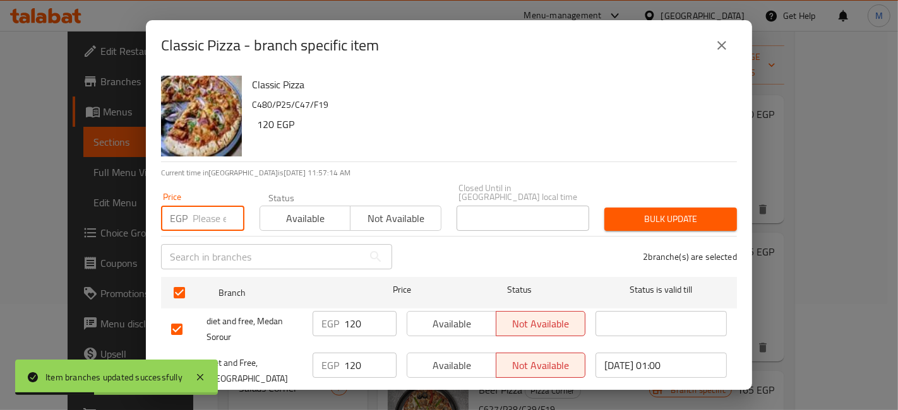
click at [199, 214] on input "number" at bounding box center [219, 218] width 52 height 25
type input "150"
click at [650, 211] on span "Bulk update" at bounding box center [670, 219] width 112 height 16
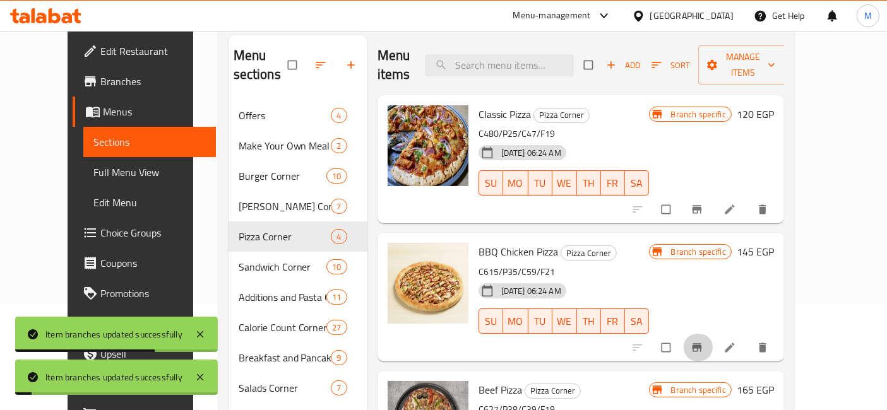
click at [713, 334] on button "Branch-specific-item" at bounding box center [698, 348] width 30 height 28
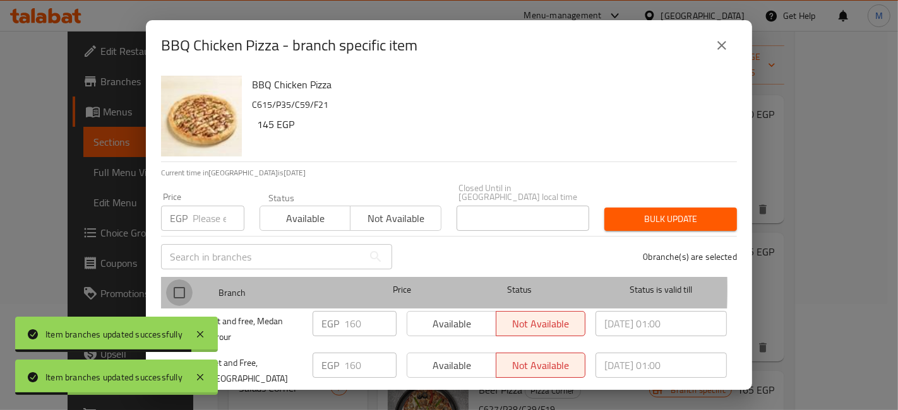
click at [168, 280] on input "checkbox" at bounding box center [179, 293] width 27 height 27
checkbox input "true"
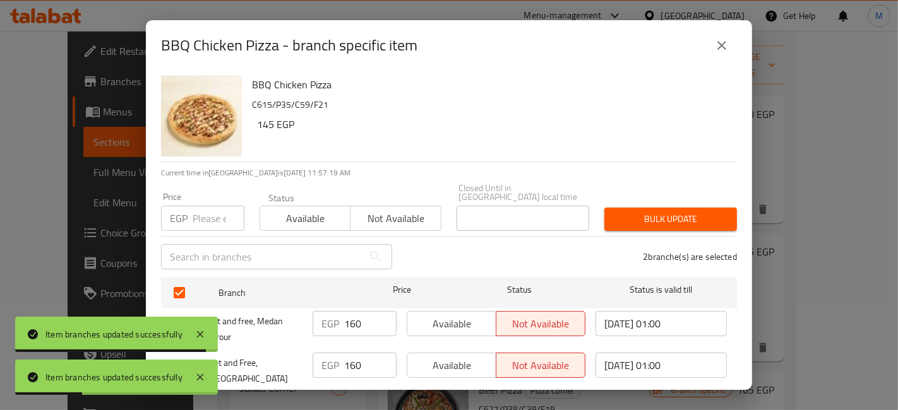
click at [217, 206] on input "number" at bounding box center [219, 218] width 52 height 25
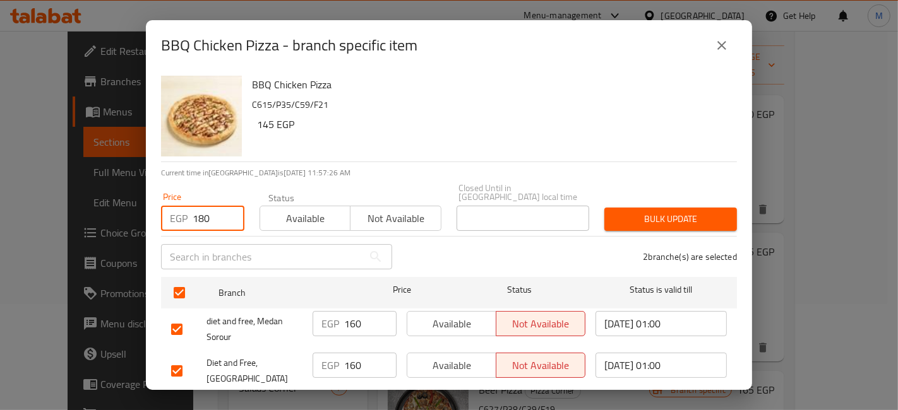
type input "180"
click at [657, 211] on span "Bulk update" at bounding box center [670, 219] width 112 height 16
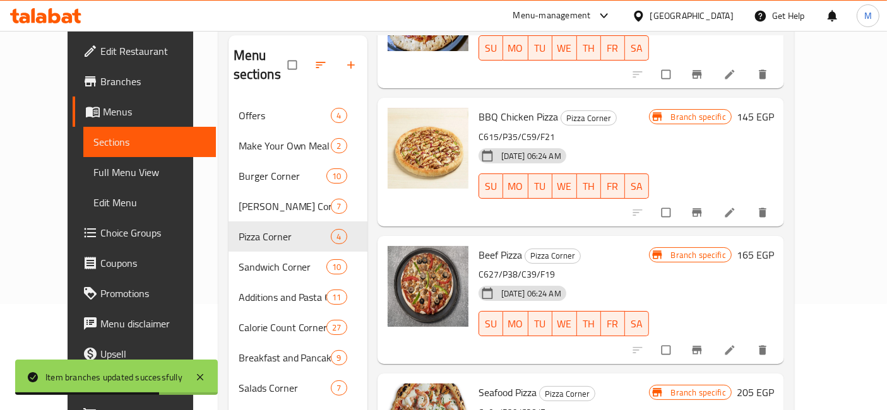
scroll to position [140, 0]
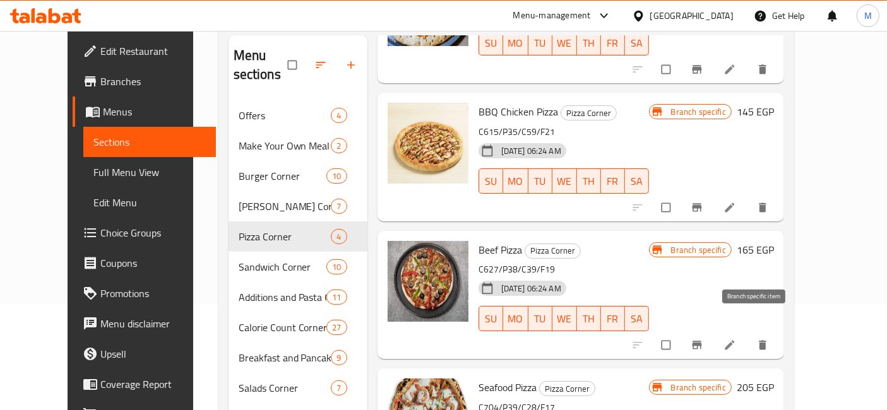
click at [703, 339] on icon "Branch-specific-item" at bounding box center [697, 345] width 13 height 13
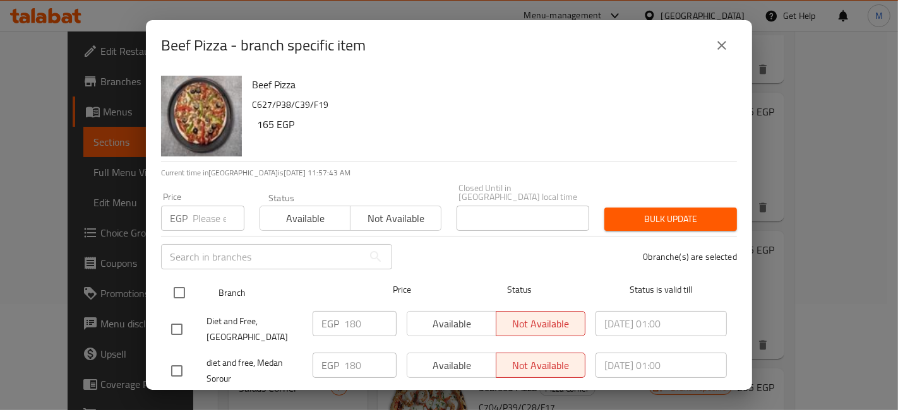
click at [180, 280] on input "checkbox" at bounding box center [179, 293] width 27 height 27
checkbox input "true"
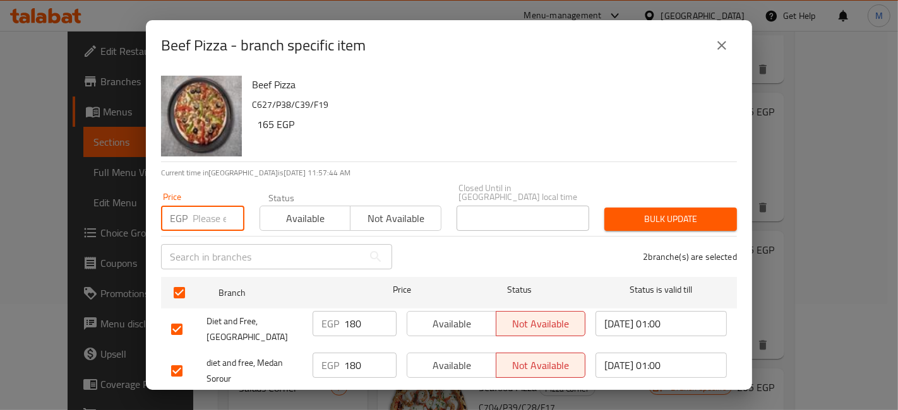
click at [204, 213] on input "number" at bounding box center [219, 218] width 52 height 25
type input "200"
click at [681, 234] on div "2 branche(s) are selected" at bounding box center [572, 256] width 345 height 45
click at [685, 211] on span "Bulk update" at bounding box center [670, 219] width 112 height 16
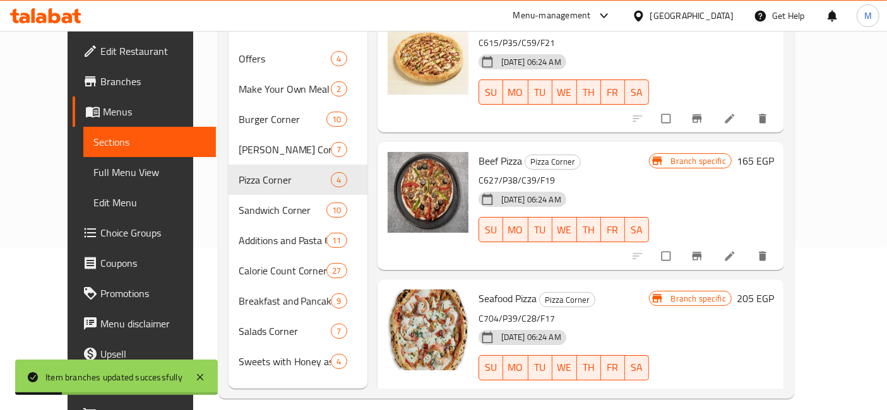
scroll to position [176, 0]
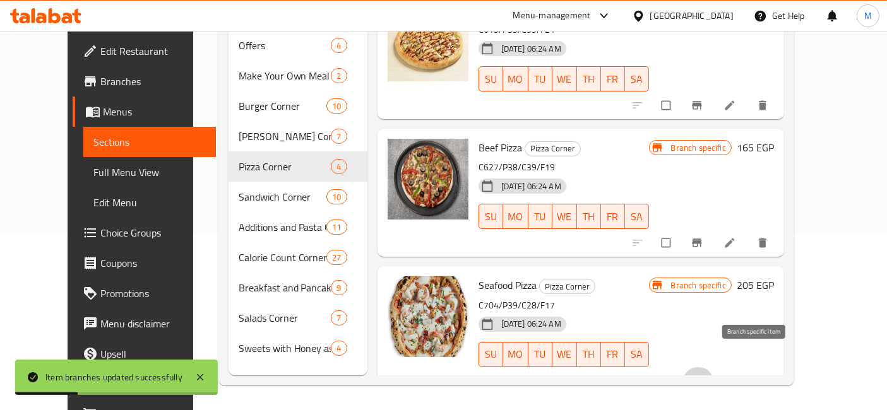
click at [713, 367] on button "Branch-specific-item" at bounding box center [698, 381] width 30 height 28
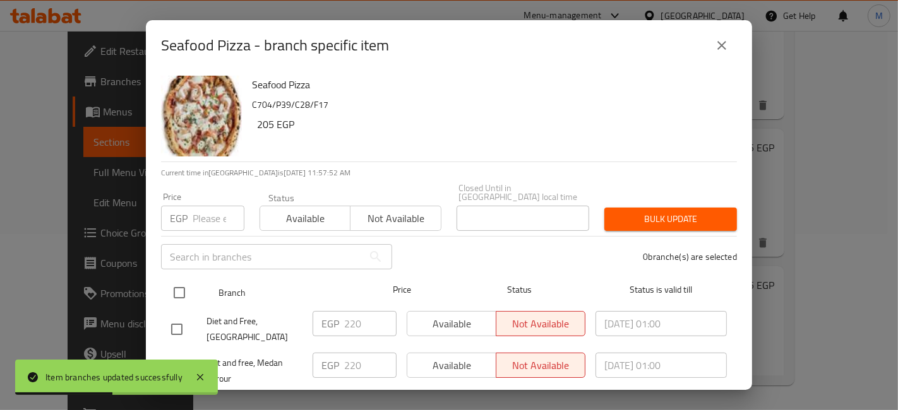
click at [169, 289] on input "checkbox" at bounding box center [179, 293] width 27 height 27
checkbox input "true"
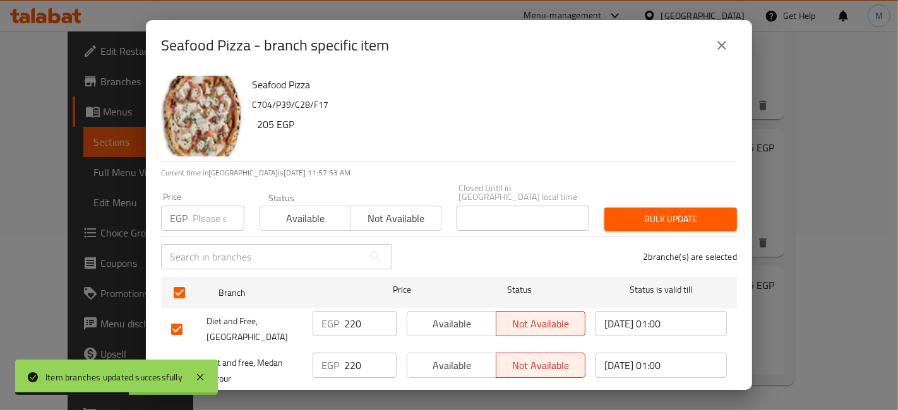
click at [204, 210] on input "number" at bounding box center [219, 218] width 52 height 25
type input "245"
click at [693, 216] on span "Bulk update" at bounding box center [670, 219] width 112 height 16
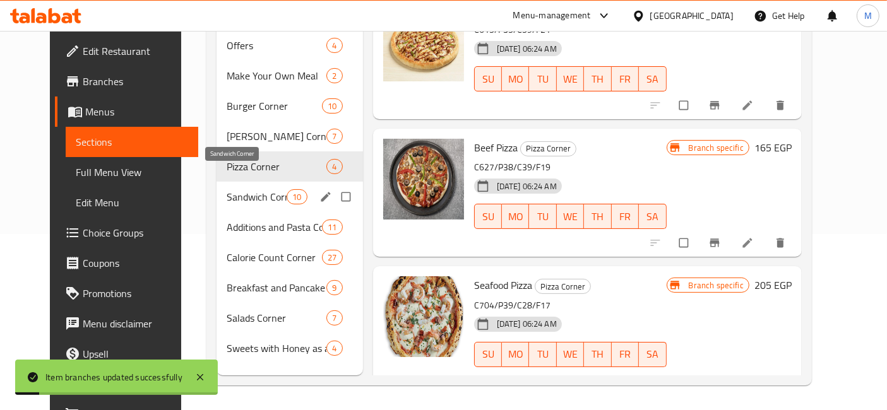
click at [227, 189] on span "Sandwich Corner" at bounding box center [257, 196] width 60 height 15
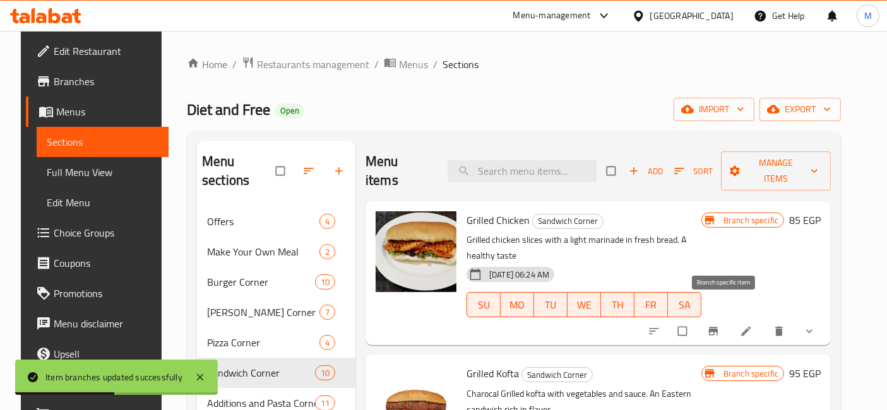
click at [718, 328] on icon "Branch-specific-item" at bounding box center [713, 332] width 9 height 8
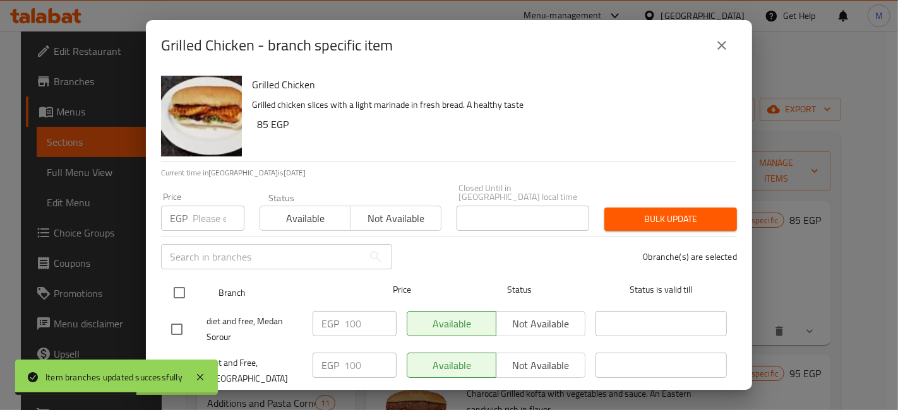
click at [175, 282] on input "checkbox" at bounding box center [179, 293] width 27 height 27
checkbox input "true"
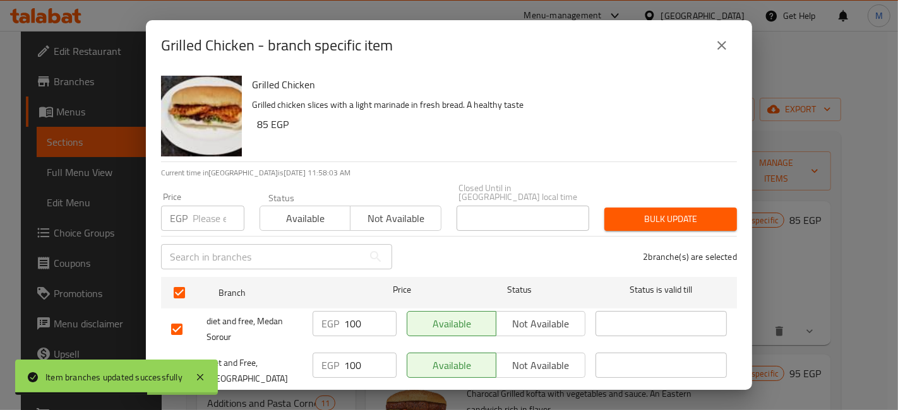
click at [201, 208] on input "number" at bounding box center [219, 218] width 52 height 25
type input "110"
click at [619, 211] on span "Bulk update" at bounding box center [670, 219] width 112 height 16
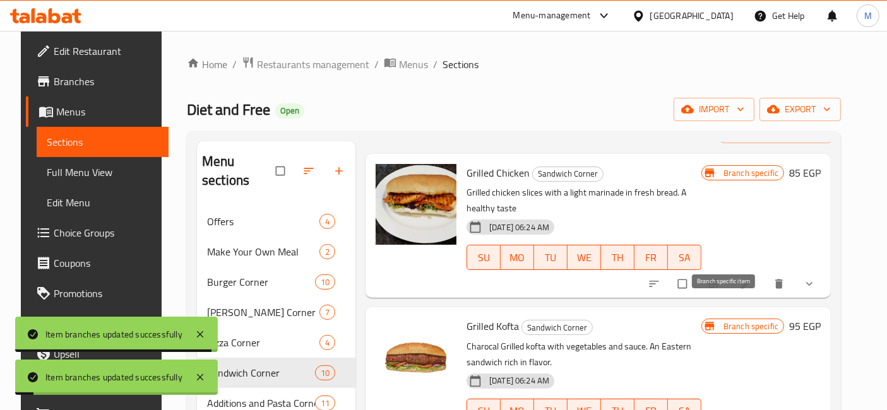
scroll to position [70, 0]
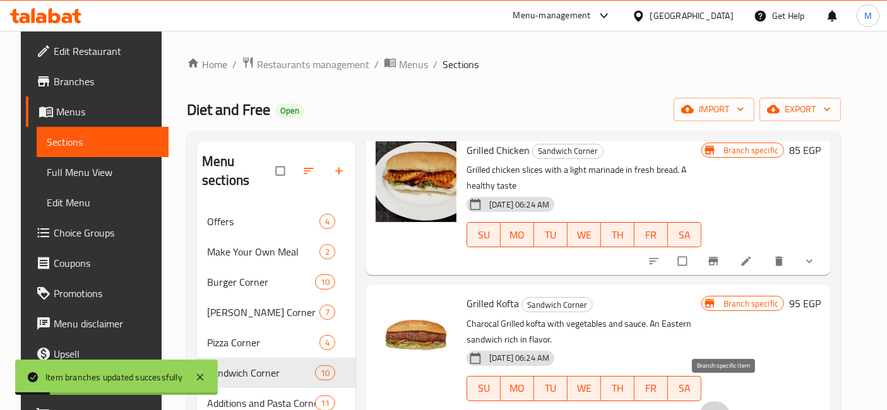
click at [718, 410] on icon "Branch-specific-item" at bounding box center [713, 415] width 9 height 8
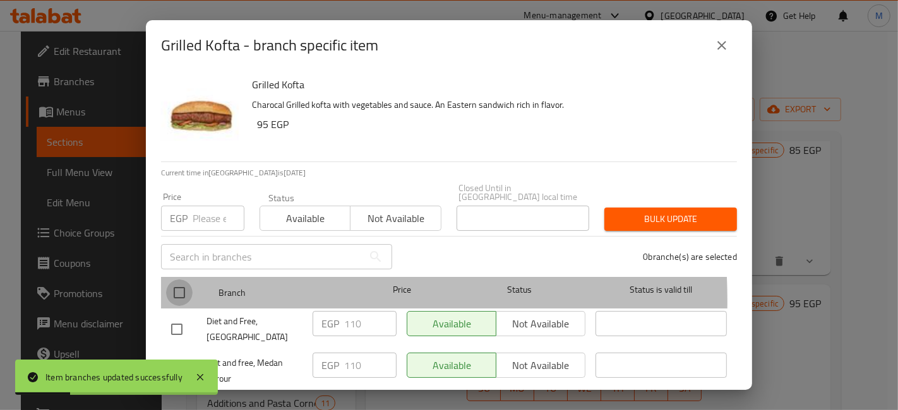
click at [181, 292] on input "checkbox" at bounding box center [179, 293] width 27 height 27
checkbox input "true"
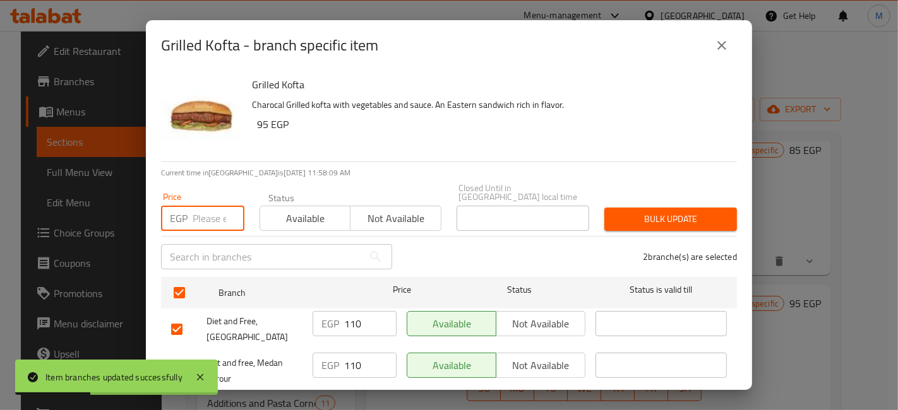
click at [211, 213] on input "number" at bounding box center [219, 218] width 52 height 25
type input "120"
click at [633, 211] on span "Bulk update" at bounding box center [670, 219] width 112 height 16
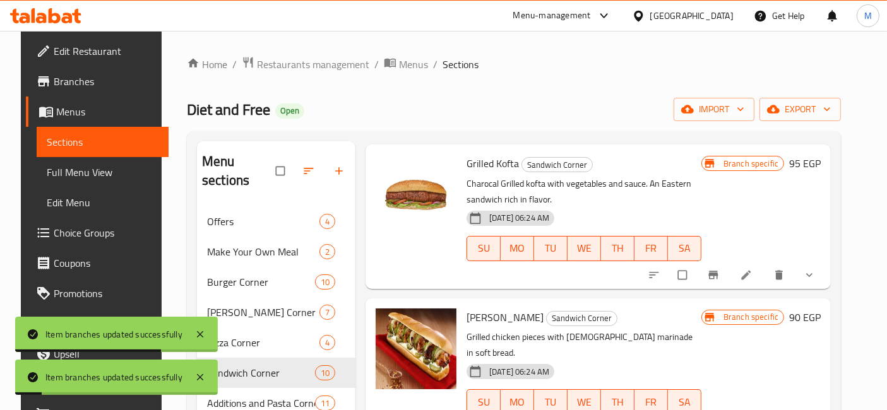
scroll to position [280, 0]
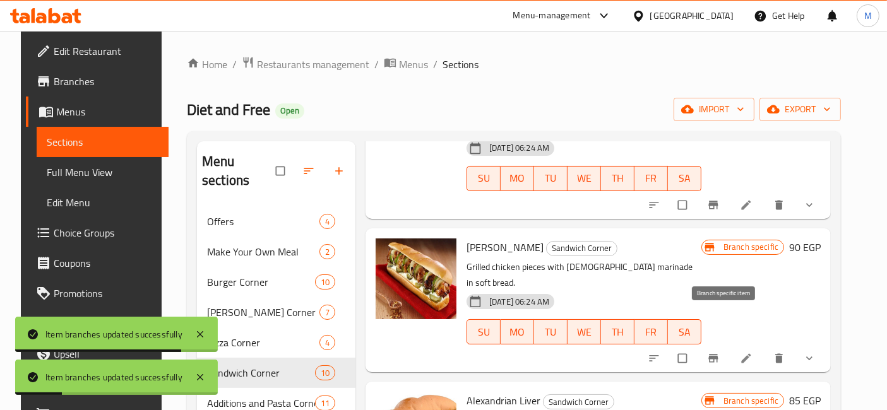
click at [724, 345] on button "Branch-specific-item" at bounding box center [714, 359] width 30 height 28
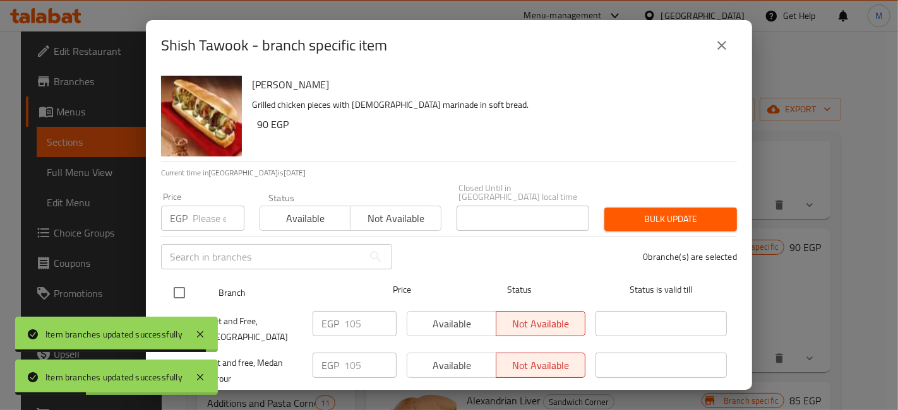
click at [183, 292] on input "checkbox" at bounding box center [179, 293] width 27 height 27
checkbox input "true"
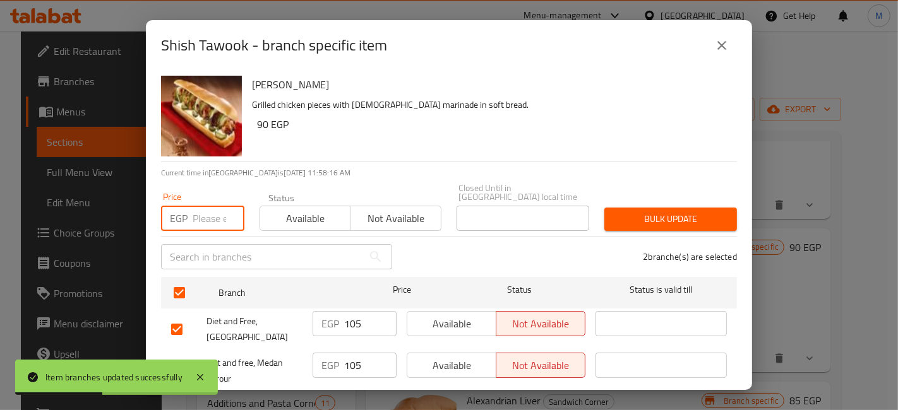
click at [205, 206] on input "number" at bounding box center [219, 218] width 52 height 25
type input "115"
click at [637, 208] on button "Bulk update" at bounding box center [670, 219] width 133 height 23
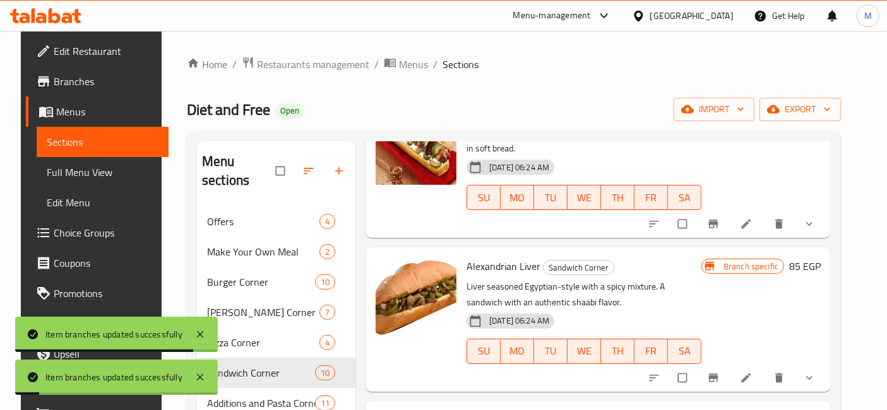
scroll to position [420, 0]
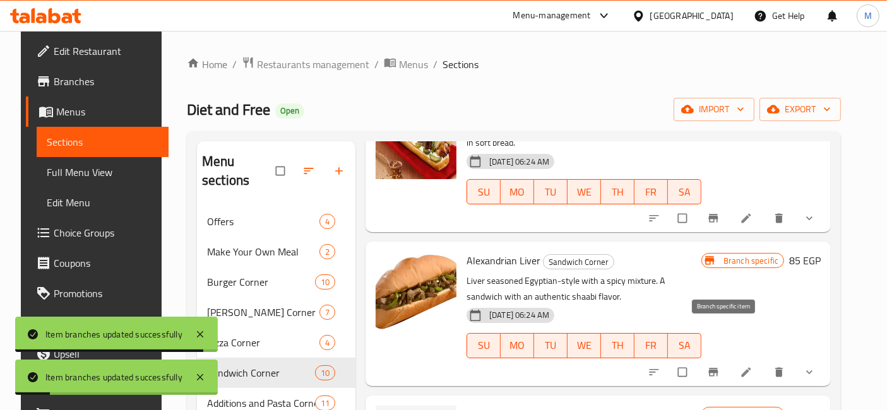
click at [723, 359] on button "Branch-specific-item" at bounding box center [714, 373] width 30 height 28
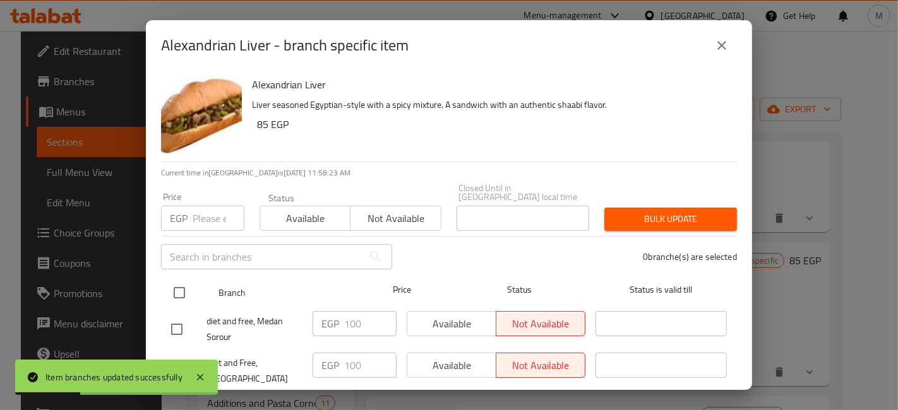
click at [179, 280] on input "checkbox" at bounding box center [179, 293] width 27 height 27
checkbox input "true"
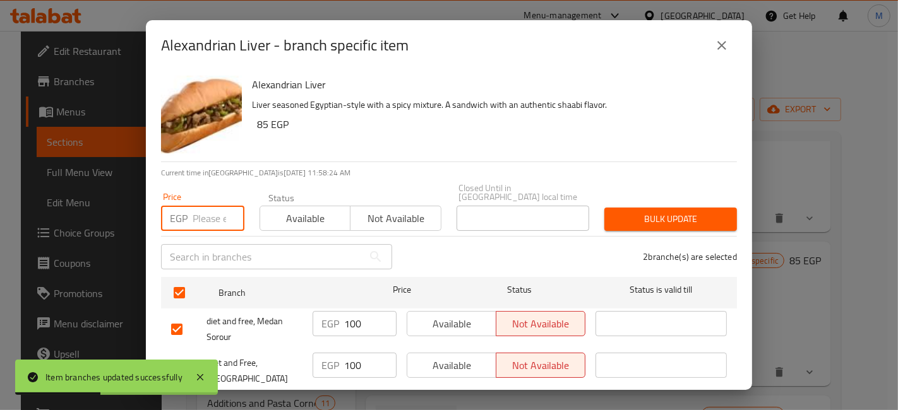
click at [203, 211] on input "number" at bounding box center [219, 218] width 52 height 25
type input "110"
click at [647, 214] on span "Bulk update" at bounding box center [670, 219] width 112 height 16
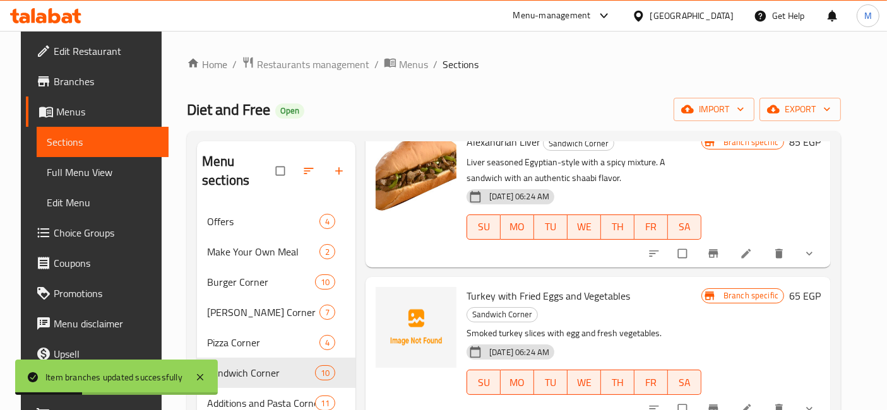
scroll to position [561, 0]
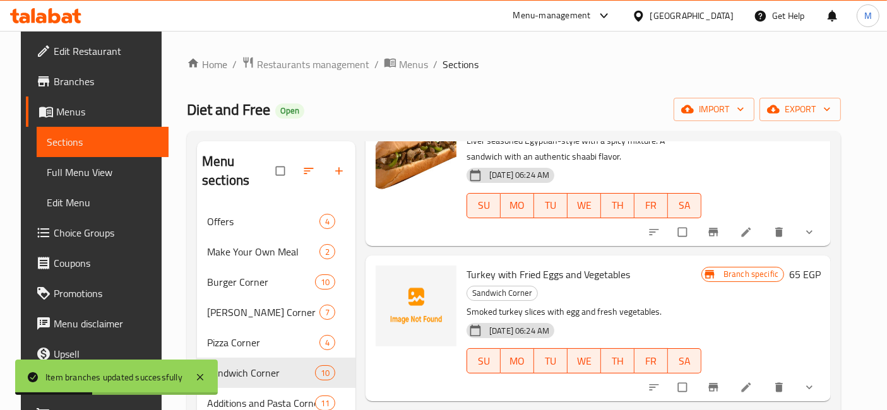
click at [716, 348] on div "Menu items Add Sort Manage items Grilled Chicken Sandwich Corner Grilled chicke…" at bounding box center [592, 346] width 475 height 410
click at [718, 383] on icon "Branch-specific-item" at bounding box center [713, 387] width 9 height 8
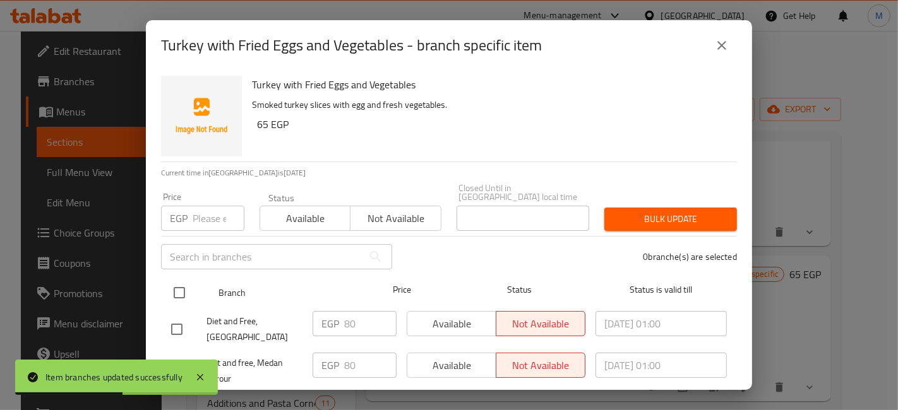
click at [178, 286] on input "checkbox" at bounding box center [179, 293] width 27 height 27
checkbox input "true"
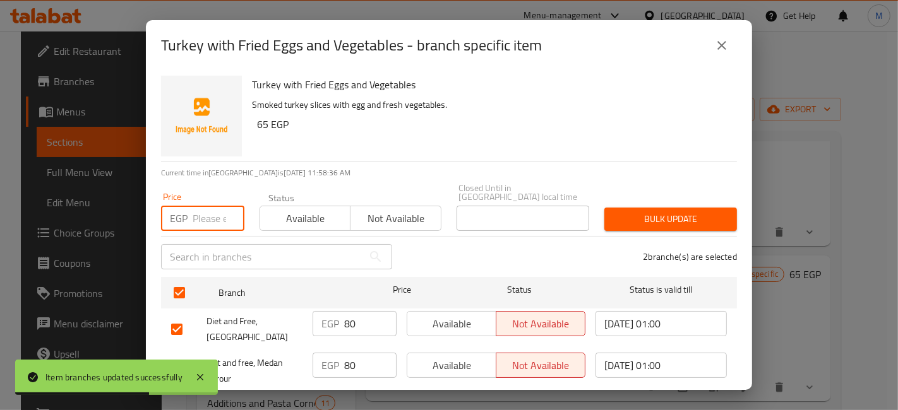
click at [220, 209] on input "number" at bounding box center [219, 218] width 52 height 25
type input "0"
type input "90"
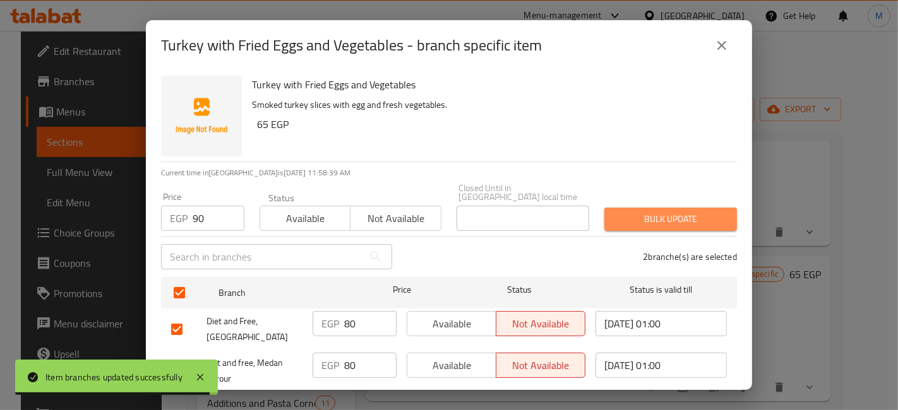
click at [699, 211] on span "Bulk update" at bounding box center [670, 219] width 112 height 16
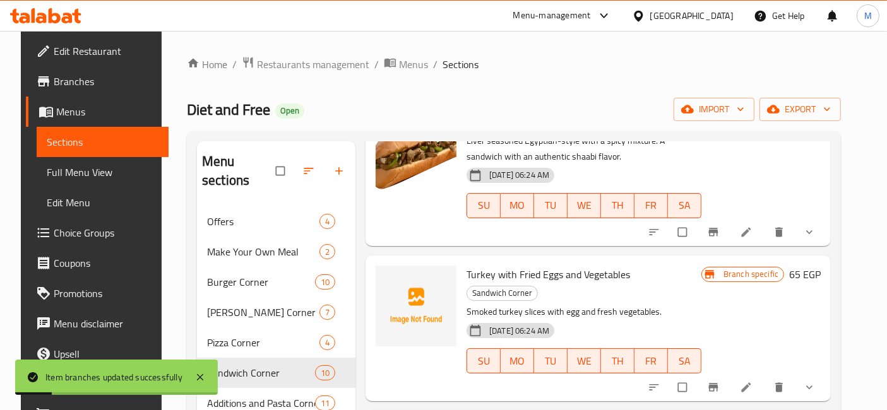
click at [718, 381] on icon "Branch-specific-item" at bounding box center [713, 387] width 13 height 13
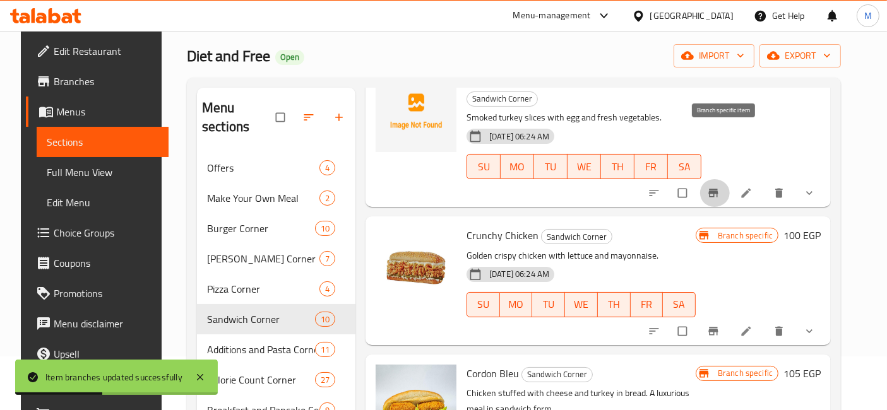
scroll to position [92, 0]
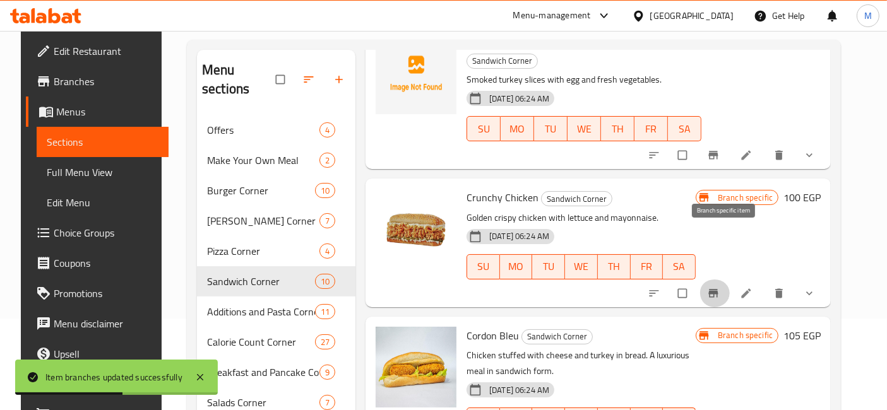
click at [720, 287] on icon "Branch-specific-item" at bounding box center [713, 293] width 13 height 13
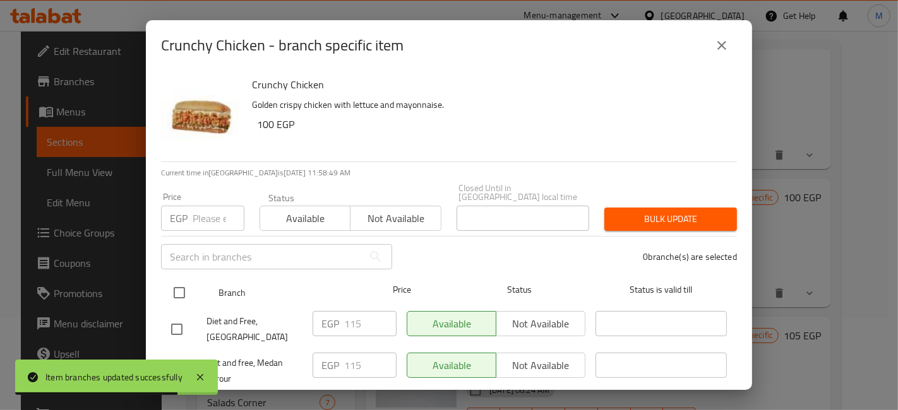
click at [186, 283] on input "checkbox" at bounding box center [179, 293] width 27 height 27
checkbox input "true"
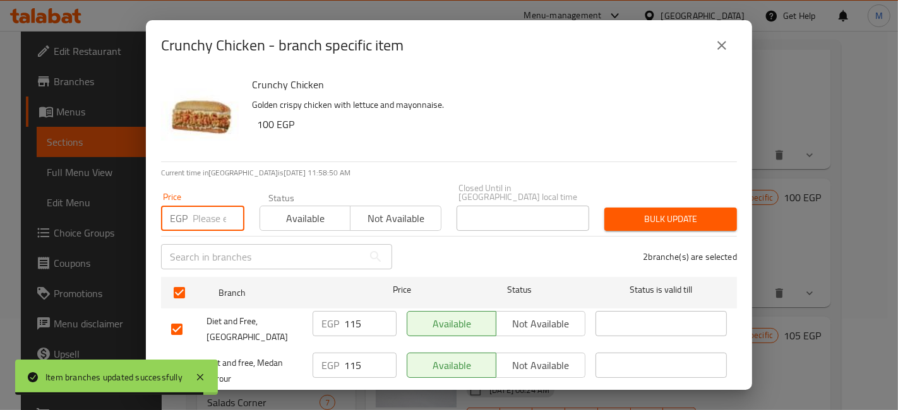
click at [202, 208] on input "number" at bounding box center [219, 218] width 52 height 25
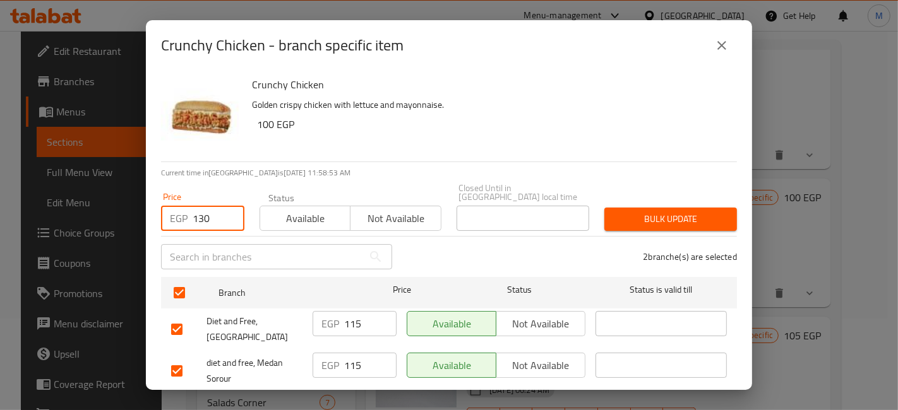
type input "130"
click at [632, 212] on span "Bulk update" at bounding box center [670, 219] width 112 height 16
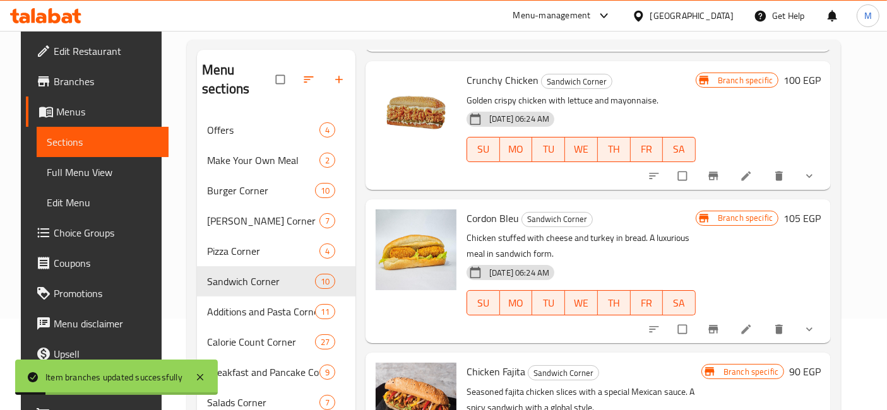
scroll to position [842, 0]
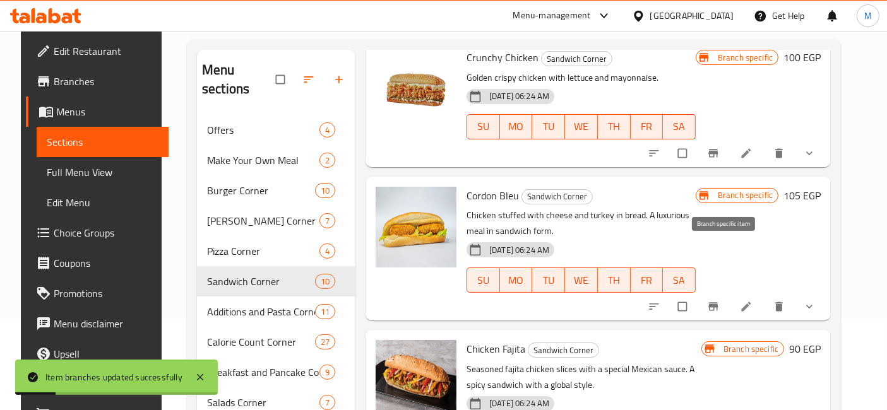
click at [722, 301] on span "Branch-specific-item" at bounding box center [714, 307] width 15 height 13
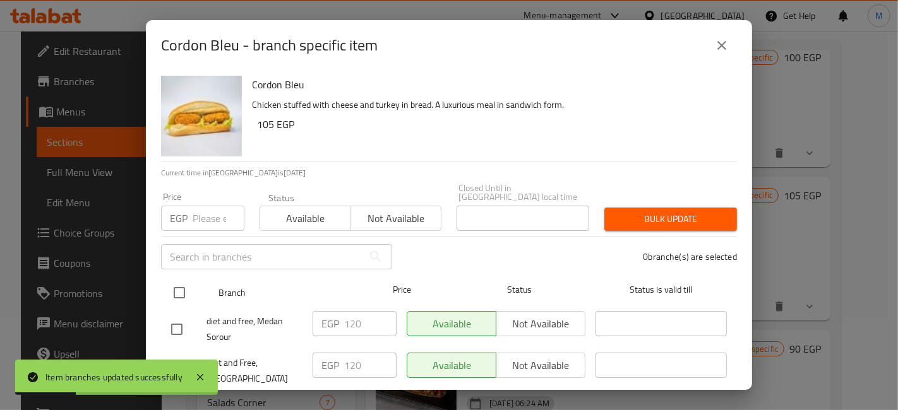
click at [191, 280] on input "checkbox" at bounding box center [179, 293] width 27 height 27
checkbox input "true"
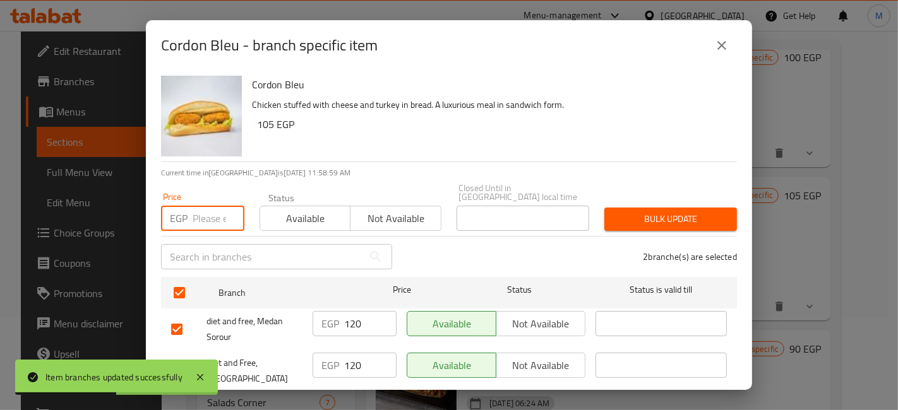
click at [208, 219] on input "number" at bounding box center [219, 218] width 52 height 25
type input "135"
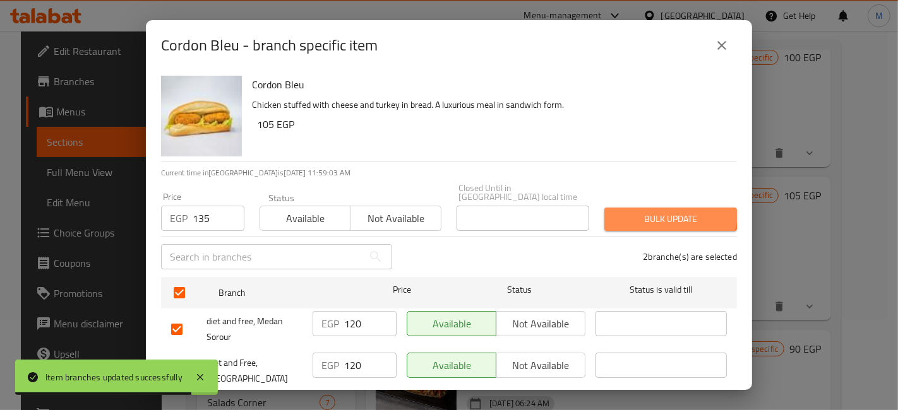
click at [636, 208] on button "Bulk update" at bounding box center [670, 219] width 133 height 23
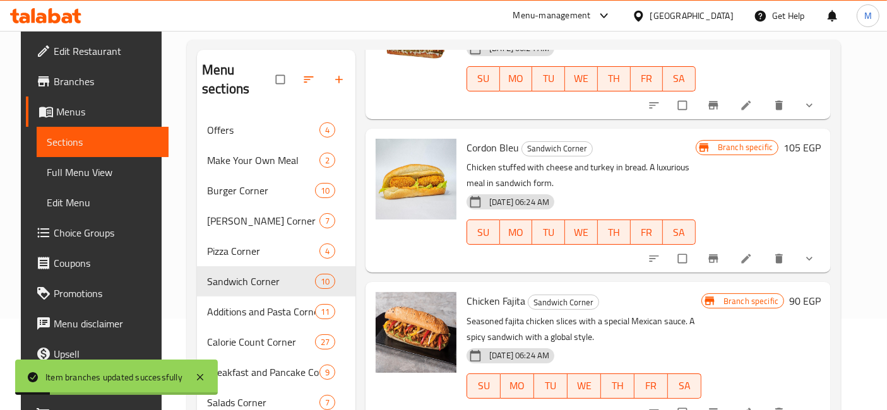
scroll to position [912, 0]
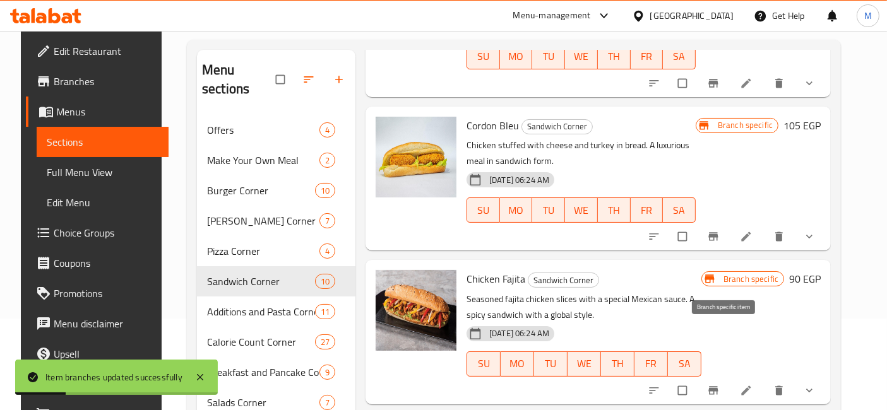
click at [718, 386] on icon "Branch-specific-item" at bounding box center [713, 390] width 9 height 8
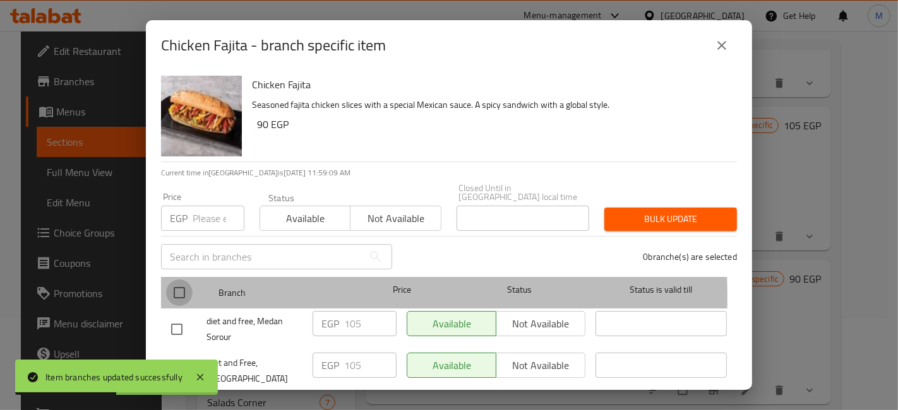
click at [181, 289] on input "checkbox" at bounding box center [179, 293] width 27 height 27
checkbox input "true"
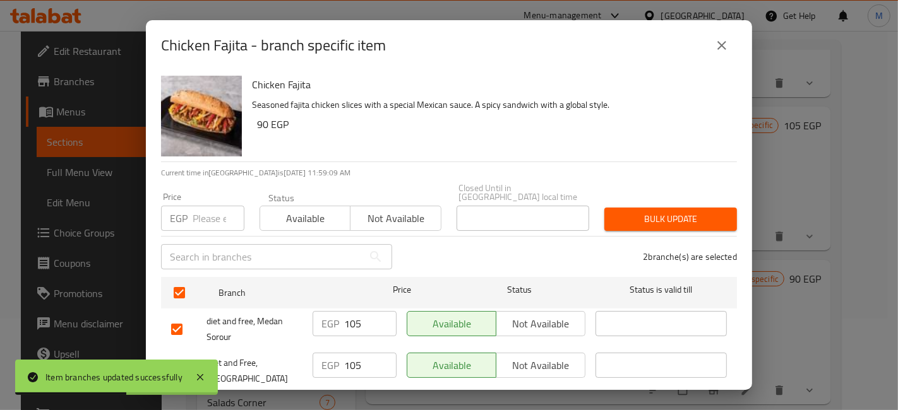
click at [216, 213] on input "number" at bounding box center [219, 218] width 52 height 25
type input "115"
click at [624, 211] on span "Bulk update" at bounding box center [670, 219] width 112 height 16
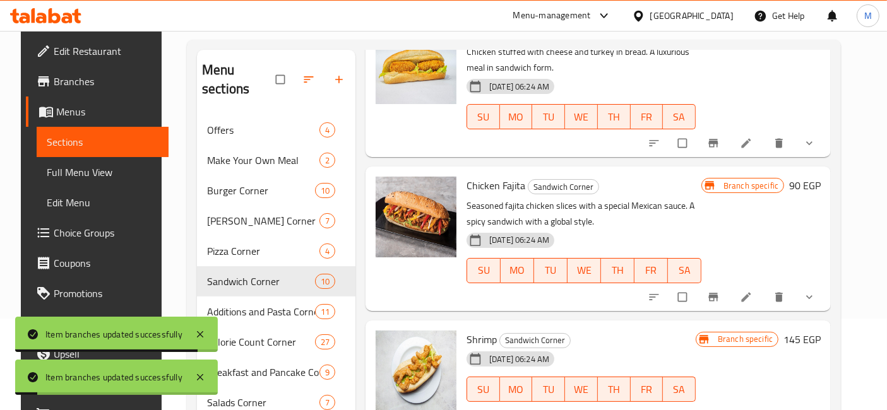
scroll to position [1052, 0]
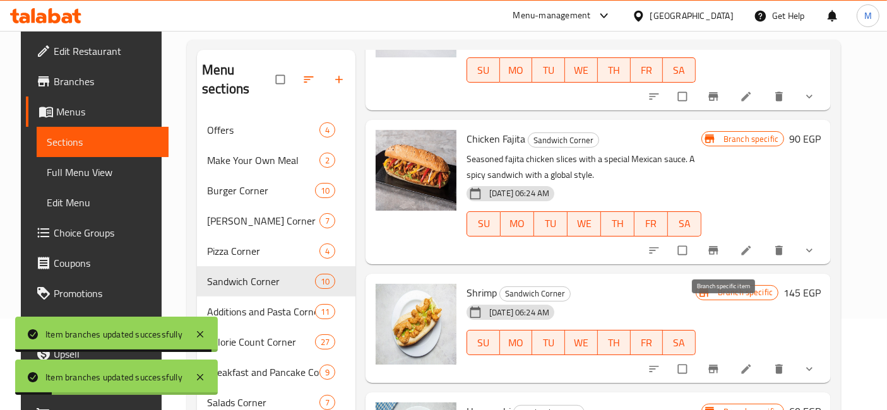
click at [718, 365] on icon "Branch-specific-item" at bounding box center [713, 369] width 9 height 8
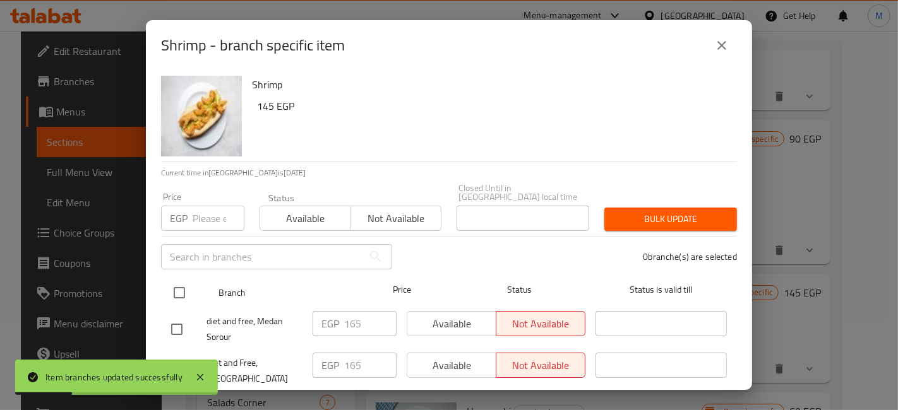
click at [182, 282] on input "checkbox" at bounding box center [179, 293] width 27 height 27
checkbox input "true"
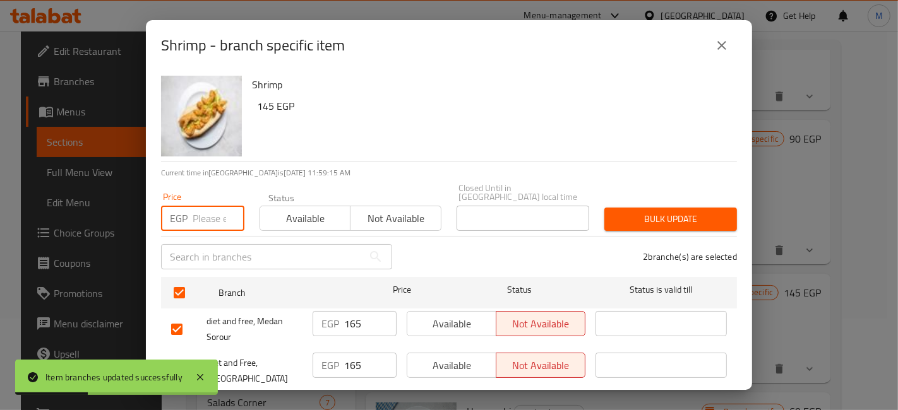
click at [199, 206] on input "number" at bounding box center [219, 218] width 52 height 25
type input "180"
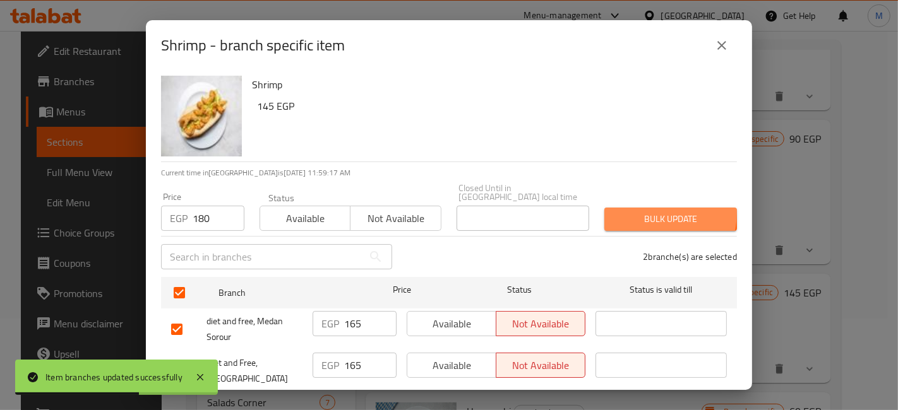
click at [614, 211] on span "Bulk update" at bounding box center [670, 219] width 112 height 16
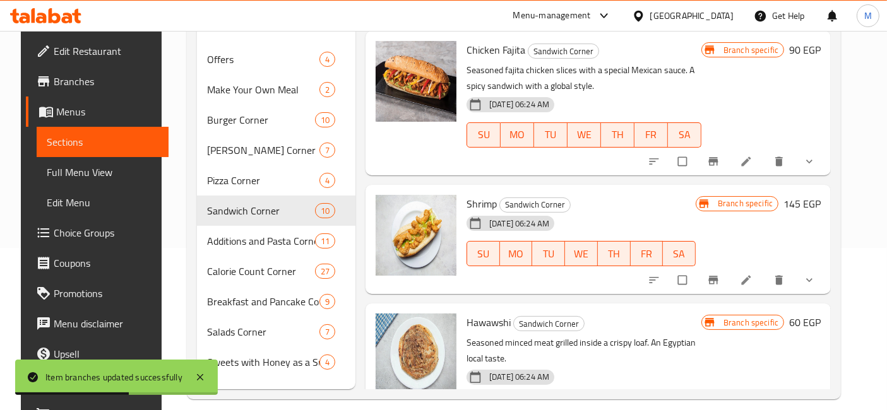
scroll to position [1075, 0]
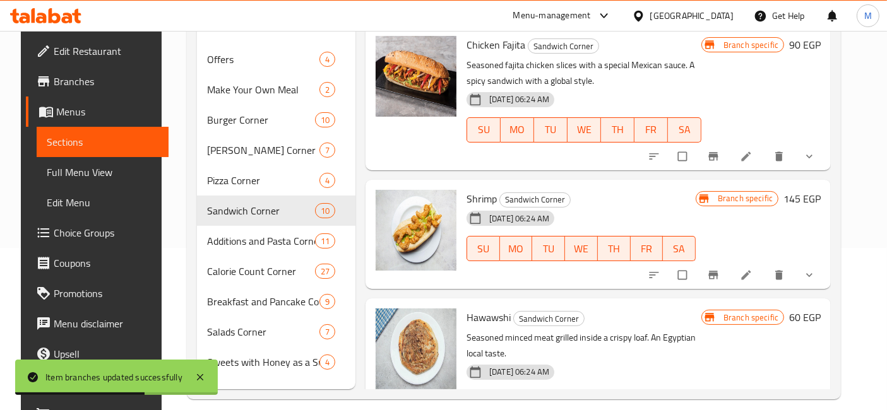
click at [727, 206] on div "Branch specific 145 EGP" at bounding box center [758, 235] width 125 height 90
click at [730, 261] on button "Branch-specific-item" at bounding box center [714, 275] width 30 height 28
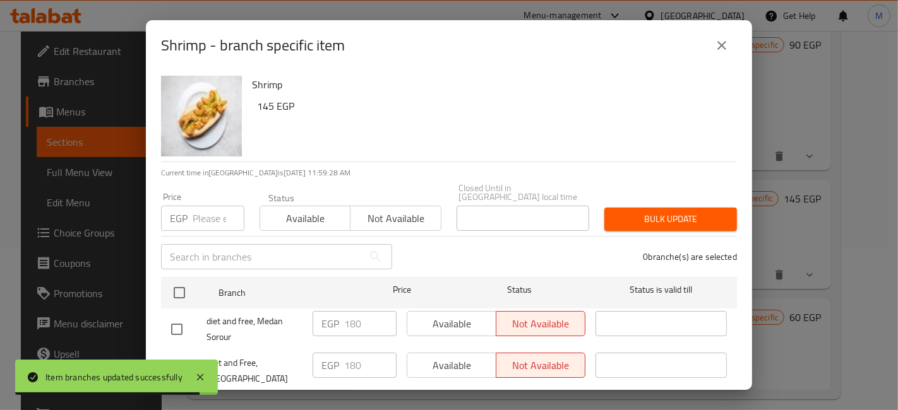
click at [181, 322] on input "checkbox" at bounding box center [177, 329] width 27 height 27
checkbox input "true"
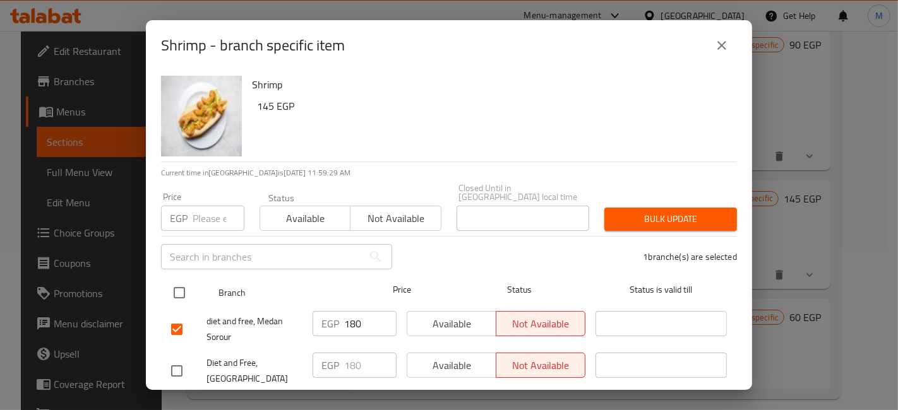
click at [184, 280] on input "checkbox" at bounding box center [179, 293] width 27 height 27
checkbox input "true"
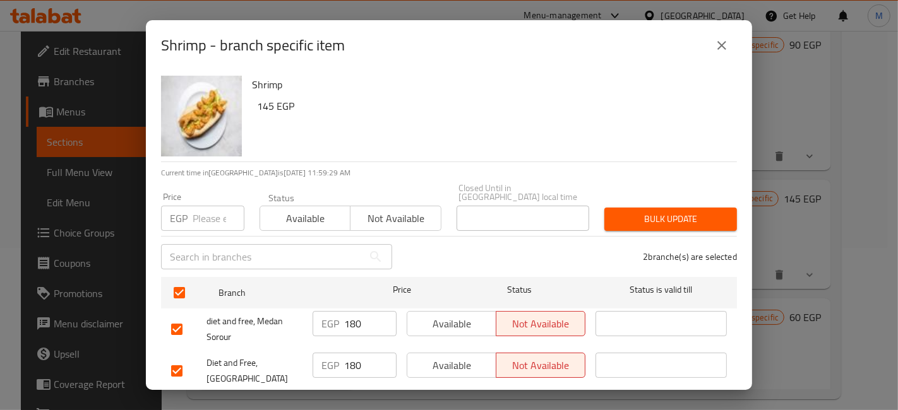
click at [201, 206] on input "number" at bounding box center [219, 218] width 52 height 25
type input "200"
click at [677, 211] on span "Bulk update" at bounding box center [670, 219] width 112 height 16
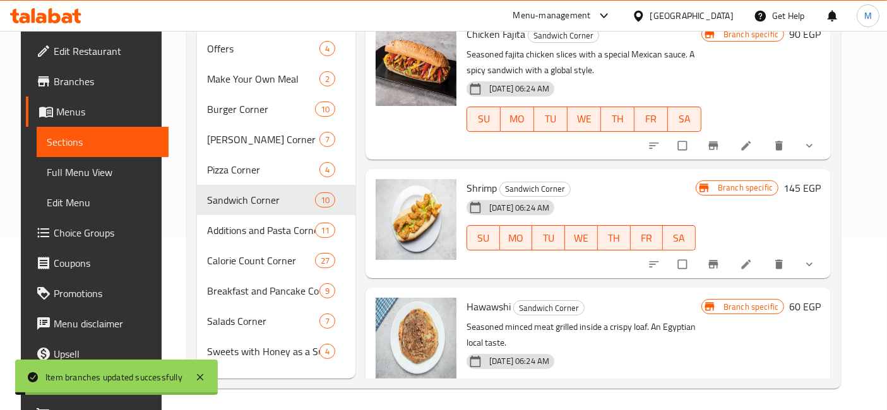
scroll to position [176, 0]
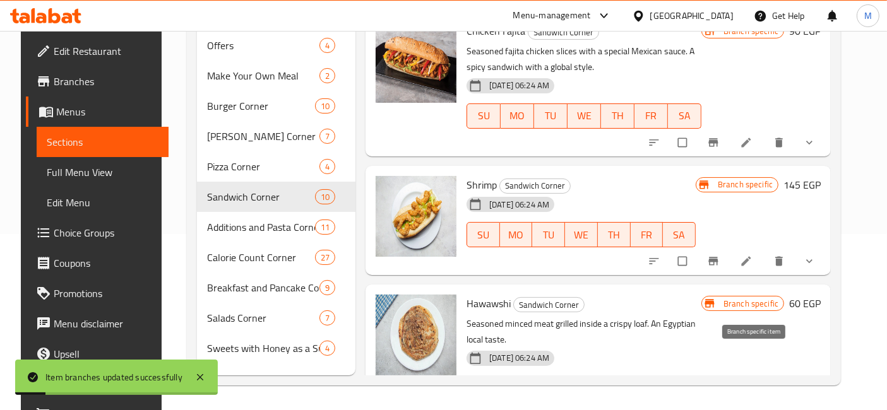
click at [750, 409] on icon "Branch-specific-item" at bounding box center [743, 415] width 13 height 13
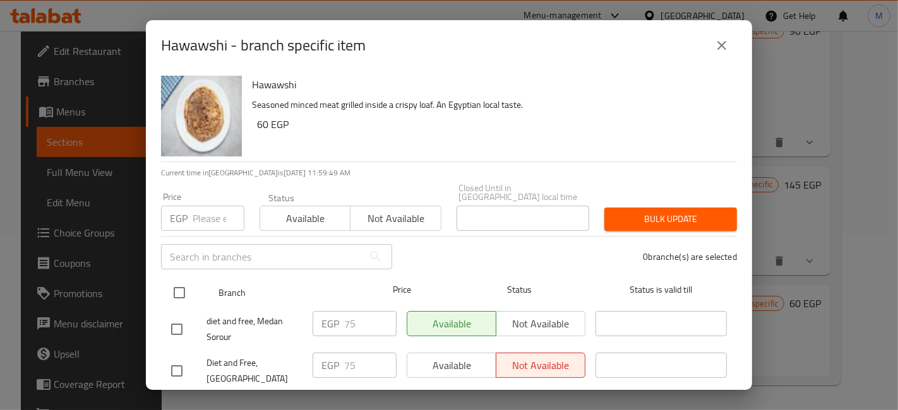
click at [167, 284] on input "checkbox" at bounding box center [179, 293] width 27 height 27
checkbox input "true"
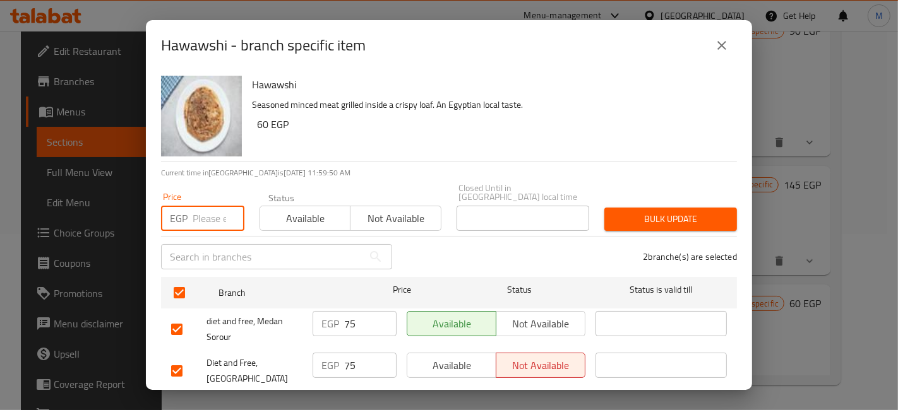
click at [200, 213] on input "number" at bounding box center [219, 218] width 52 height 25
type input "85"
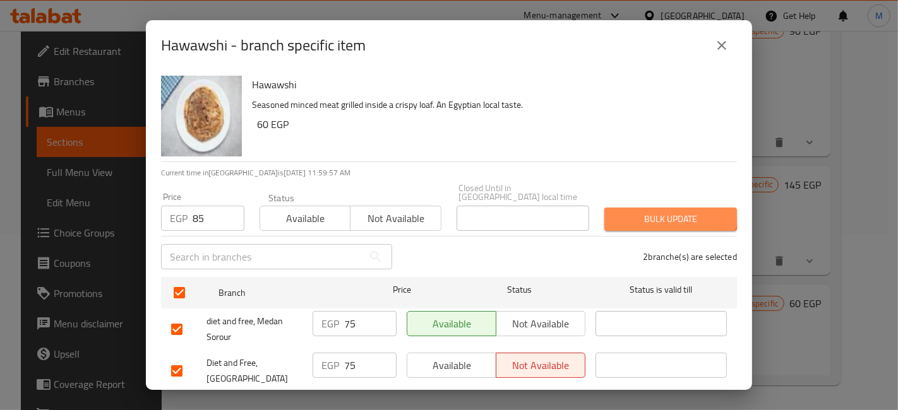
click at [627, 208] on button "Bulk update" at bounding box center [670, 219] width 133 height 23
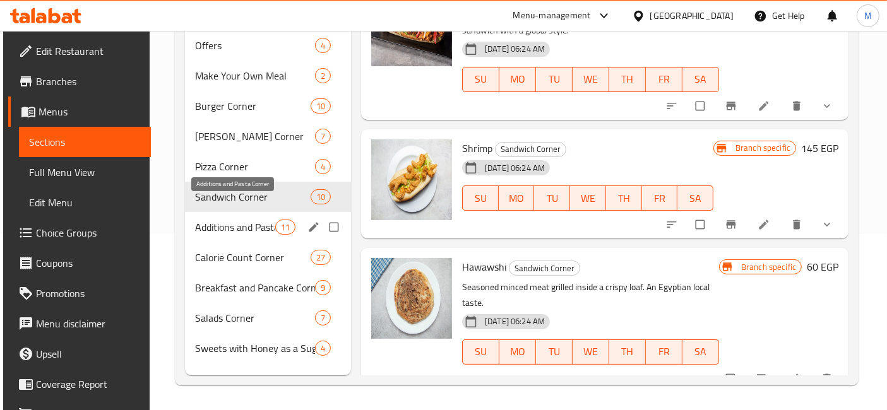
click at [242, 220] on span "Additions and Pasta Corner" at bounding box center [235, 227] width 80 height 15
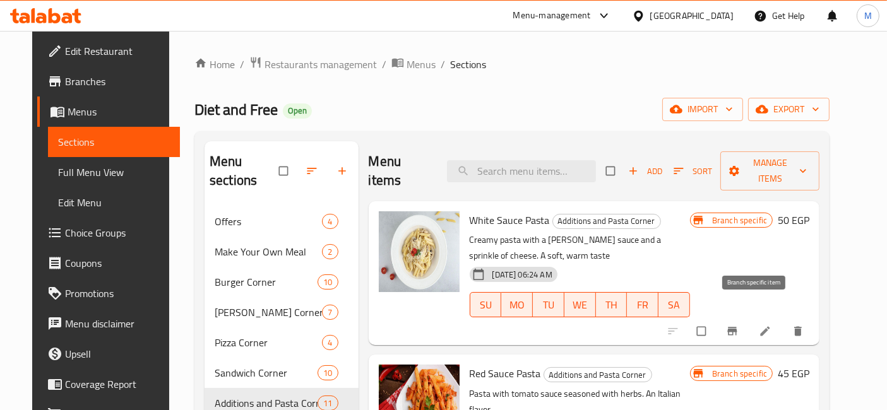
click at [737, 328] on icon "Branch-specific-item" at bounding box center [732, 332] width 9 height 8
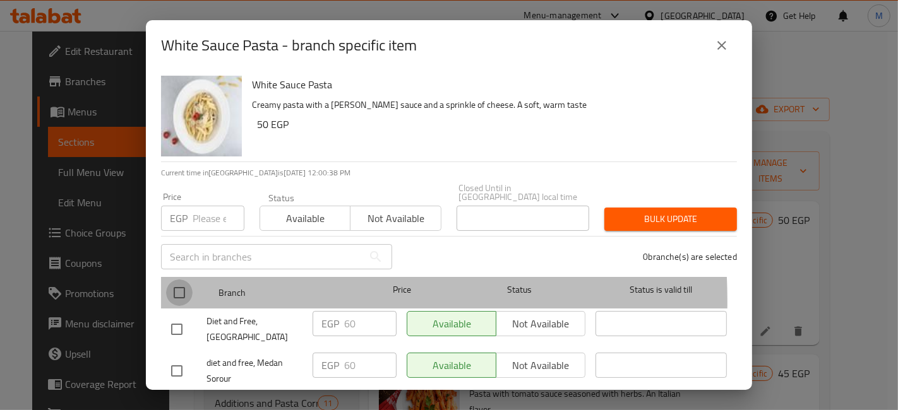
click at [176, 293] on input "checkbox" at bounding box center [179, 293] width 27 height 27
checkbox input "true"
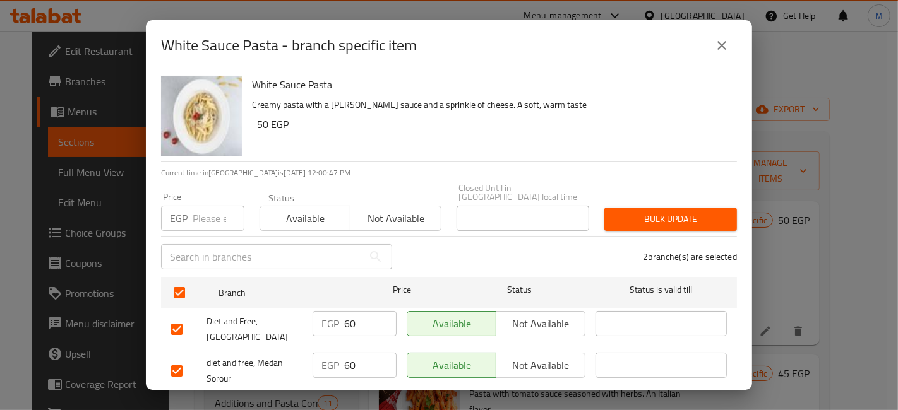
click at [221, 217] on input "number" at bounding box center [219, 218] width 52 height 25
type input "66"
click at [636, 208] on button "Bulk update" at bounding box center [670, 219] width 133 height 23
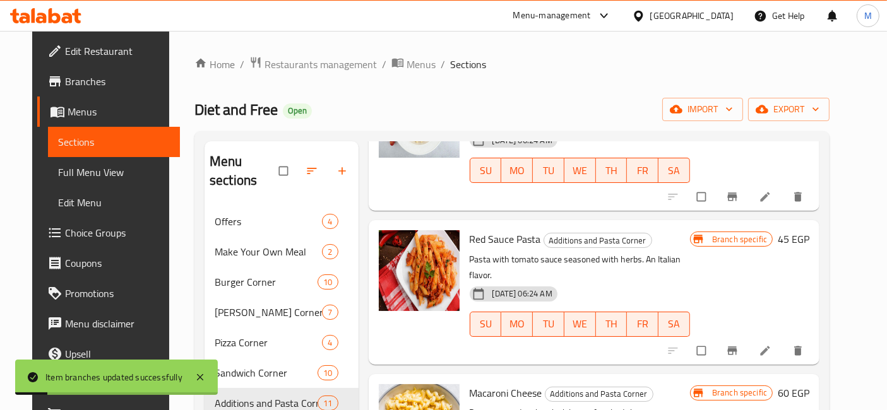
scroll to position [140, 0]
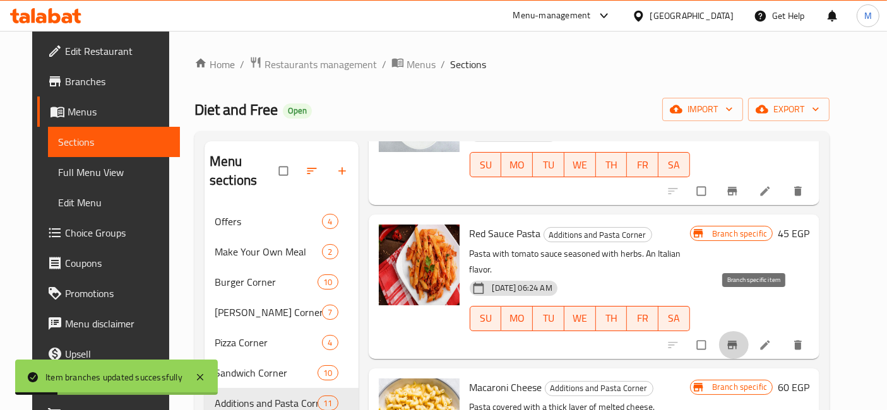
click at [743, 331] on button "Branch-specific-item" at bounding box center [733, 345] width 30 height 28
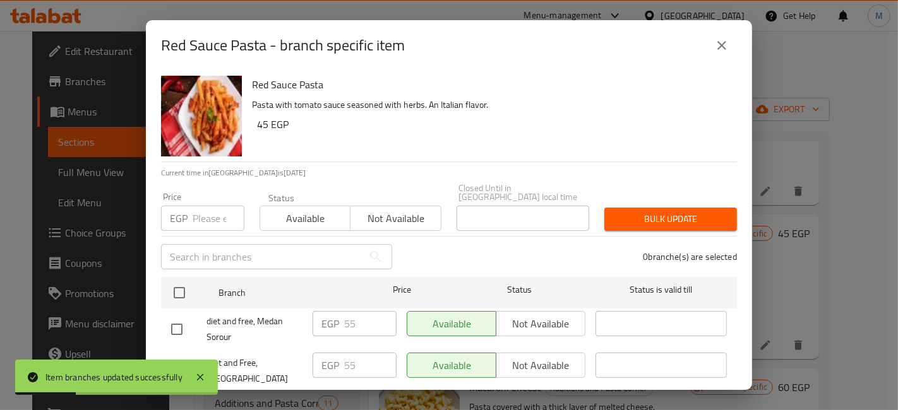
click at [167, 306] on div "diet and free, Medan Sorour" at bounding box center [236, 329] width 141 height 47
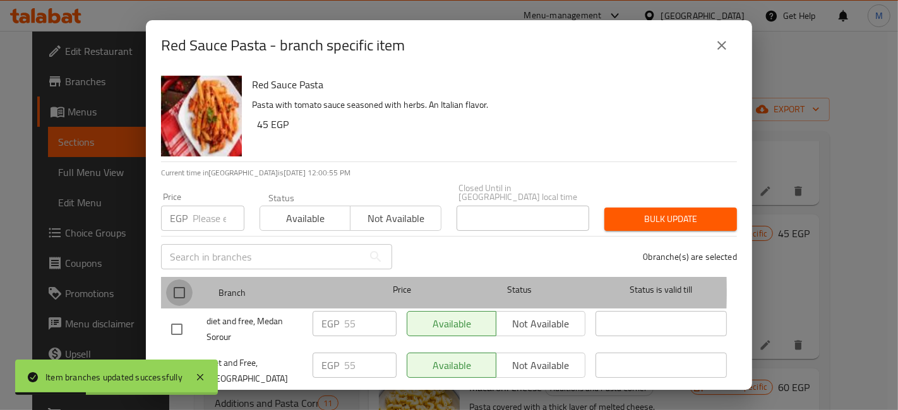
click at [172, 283] on input "checkbox" at bounding box center [179, 293] width 27 height 27
checkbox input "true"
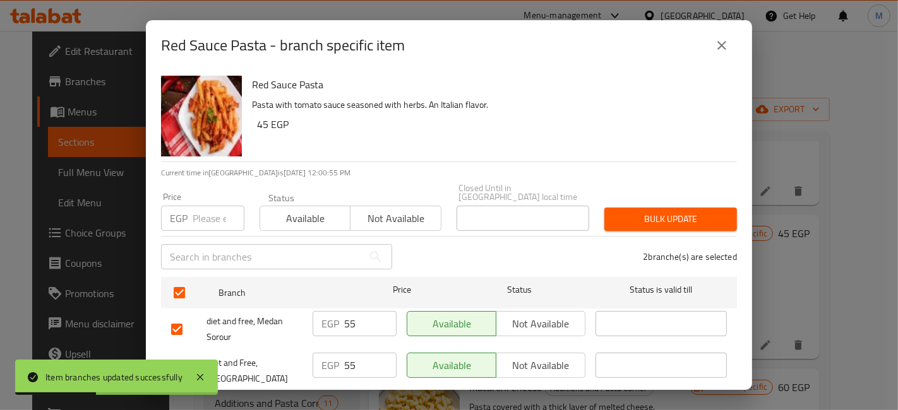
click at [208, 206] on input "number" at bounding box center [219, 218] width 52 height 25
type input "6"
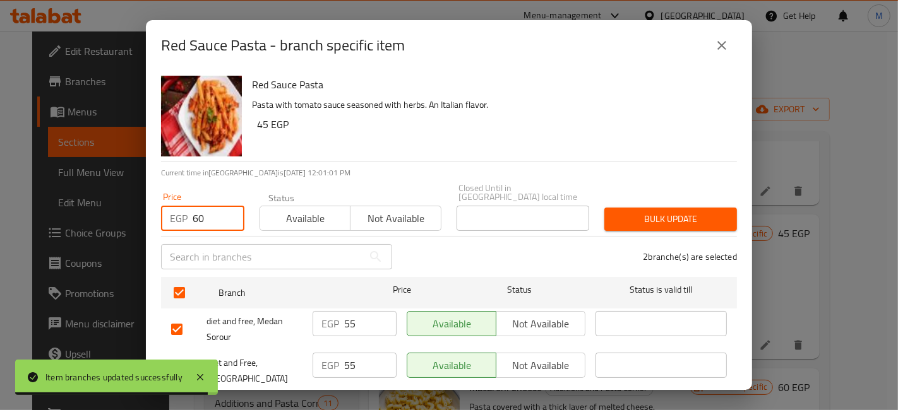
type input "60"
click at [615, 211] on span "Bulk update" at bounding box center [670, 219] width 112 height 16
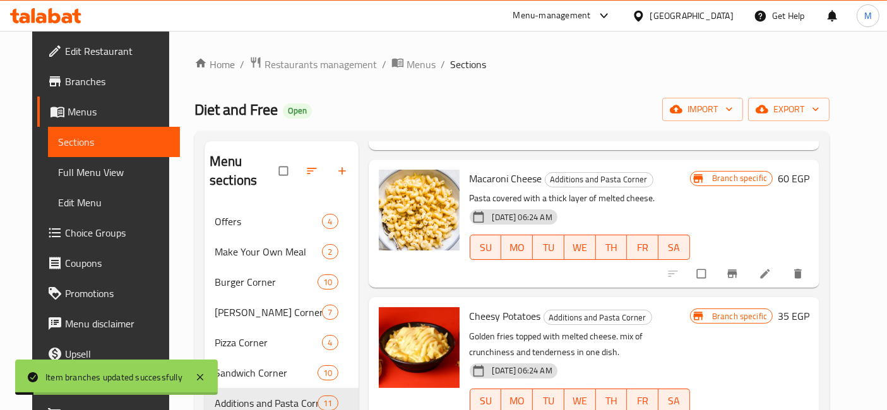
scroll to position [350, 0]
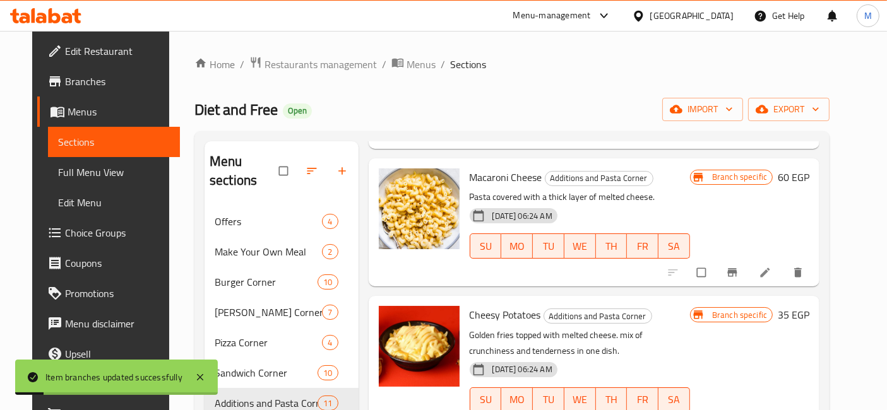
click at [749, 259] on button "Branch-specific-item" at bounding box center [733, 273] width 30 height 28
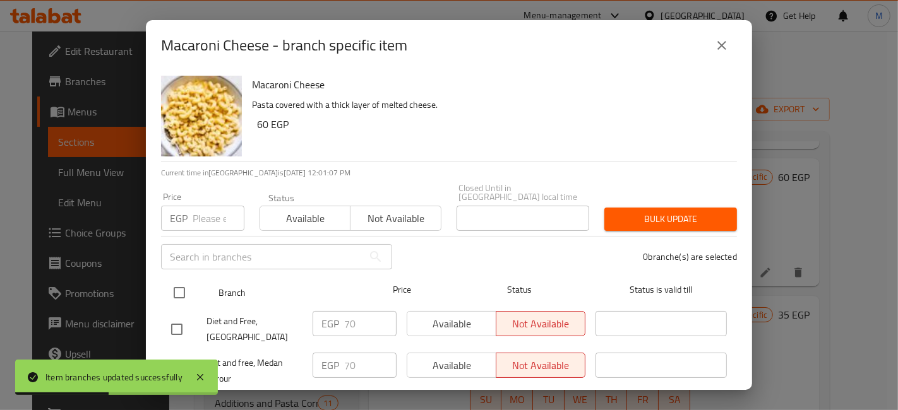
click at [178, 288] on input "checkbox" at bounding box center [179, 293] width 27 height 27
checkbox input "true"
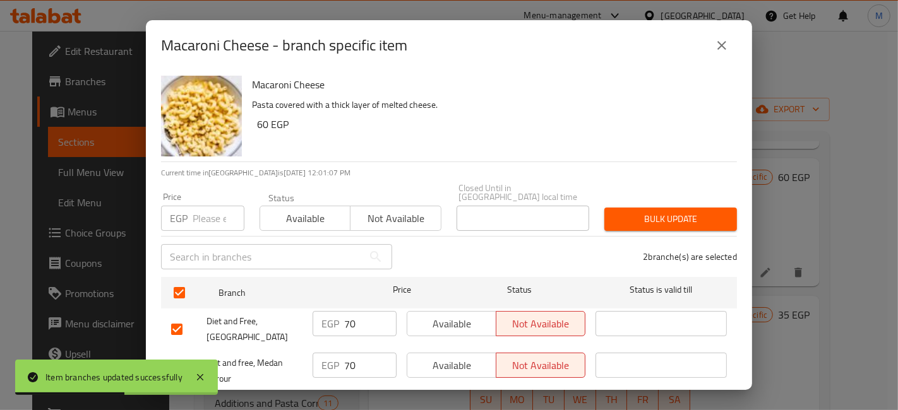
click at [209, 226] on div "Price EGP Price" at bounding box center [202, 212] width 98 height 54
click at [208, 222] on div "Price EGP Price" at bounding box center [202, 212] width 98 height 54
click at [199, 211] on input "number" at bounding box center [219, 218] width 52 height 25
type input "80"
click at [640, 211] on span "Bulk update" at bounding box center [670, 219] width 112 height 16
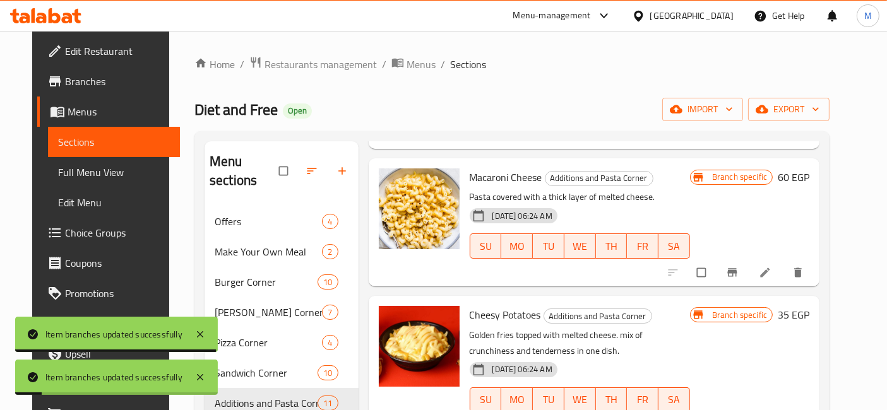
scroll to position [420, 0]
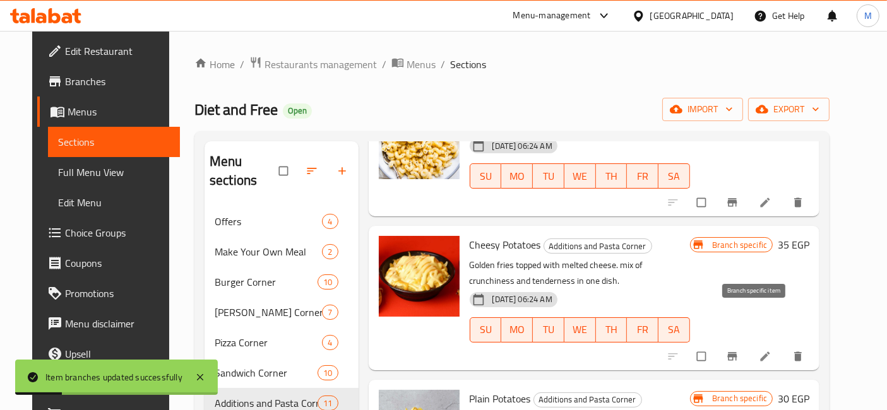
click at [739, 350] on icon "Branch-specific-item" at bounding box center [732, 356] width 13 height 13
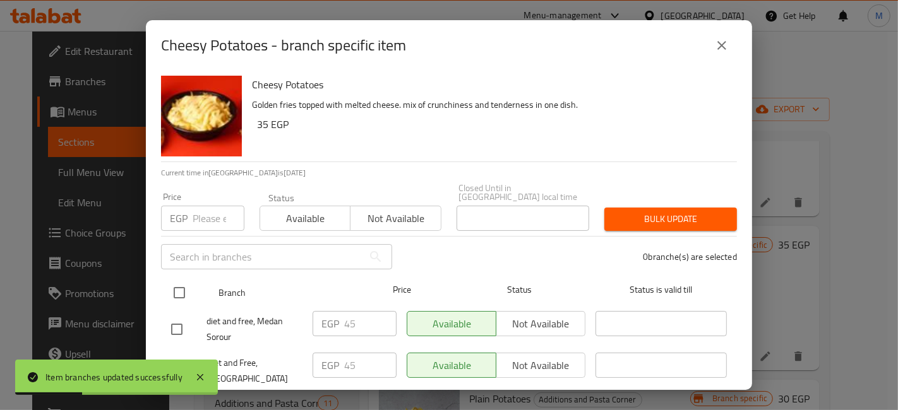
drag, startPoint x: 169, startPoint y: 272, endPoint x: 180, endPoint y: 288, distance: 19.1
click at [175, 280] on input "checkbox" at bounding box center [179, 293] width 27 height 27
checkbox input "true"
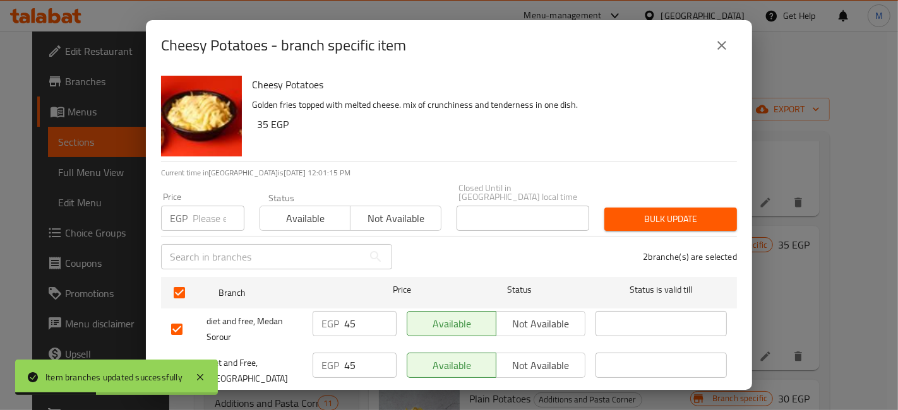
click at [198, 210] on input "number" at bounding box center [219, 218] width 52 height 25
type input "50"
click at [622, 211] on span "Bulk update" at bounding box center [670, 219] width 112 height 16
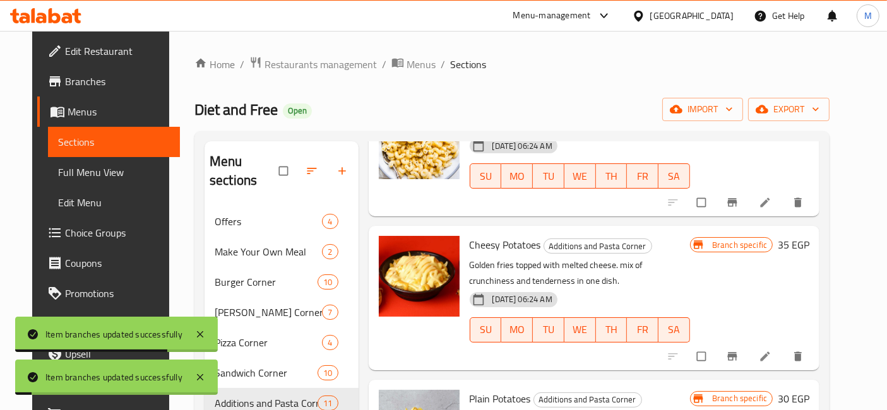
scroll to position [491, 0]
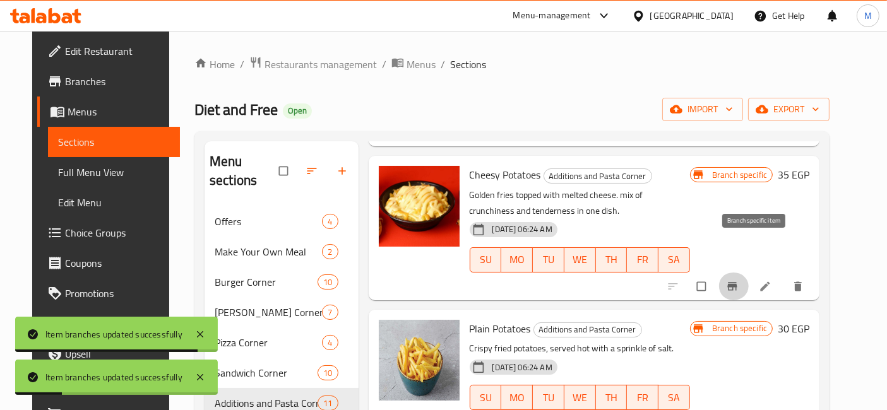
click at [737, 282] on icon "Branch-specific-item" at bounding box center [732, 286] width 9 height 8
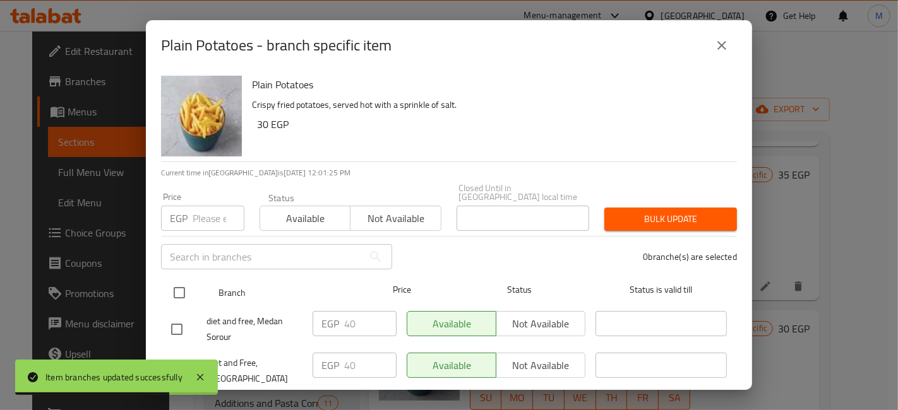
click at [170, 282] on input "checkbox" at bounding box center [179, 293] width 27 height 27
checkbox input "true"
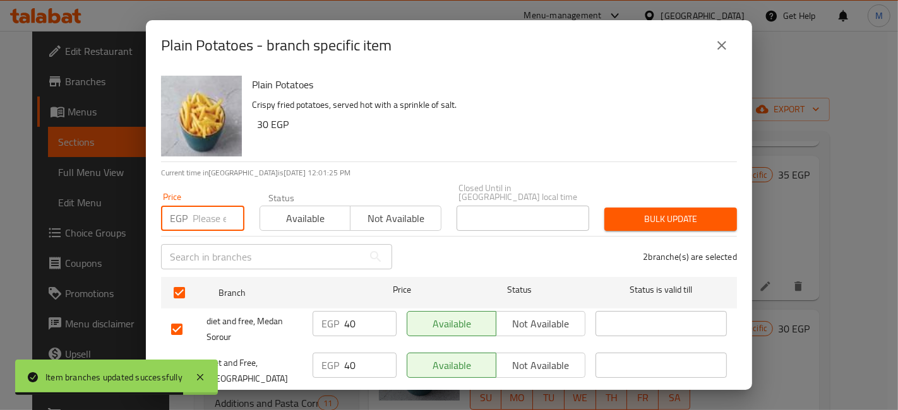
click at [206, 206] on input "number" at bounding box center [219, 218] width 52 height 25
type input "45"
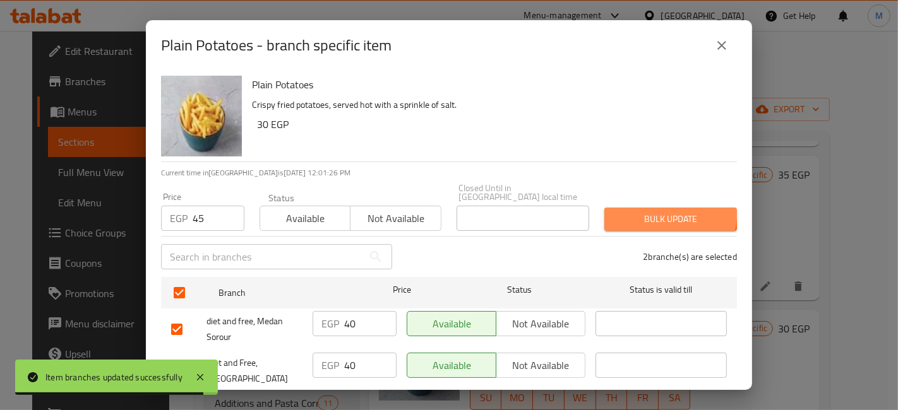
click at [617, 208] on button "Bulk update" at bounding box center [670, 219] width 133 height 23
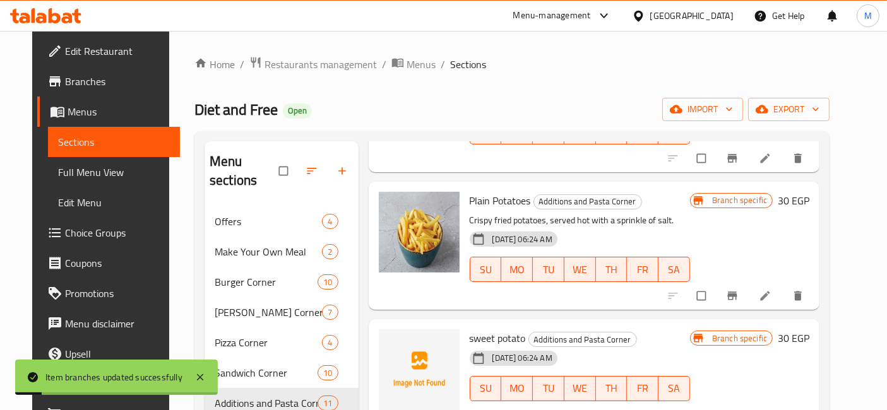
scroll to position [631, 0]
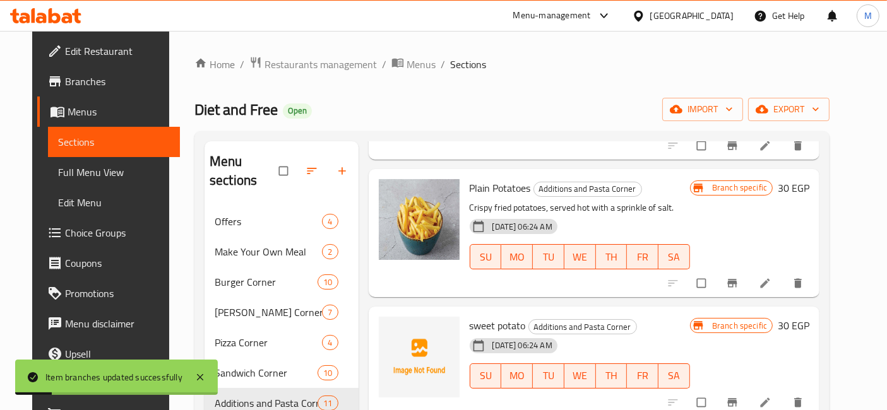
click at [739, 396] on icon "Branch-specific-item" at bounding box center [732, 402] width 13 height 13
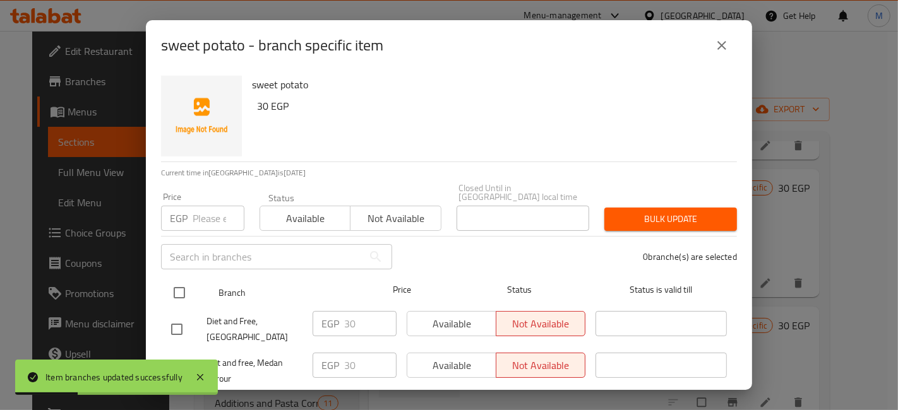
click at [181, 282] on input "checkbox" at bounding box center [179, 293] width 27 height 27
checkbox input "true"
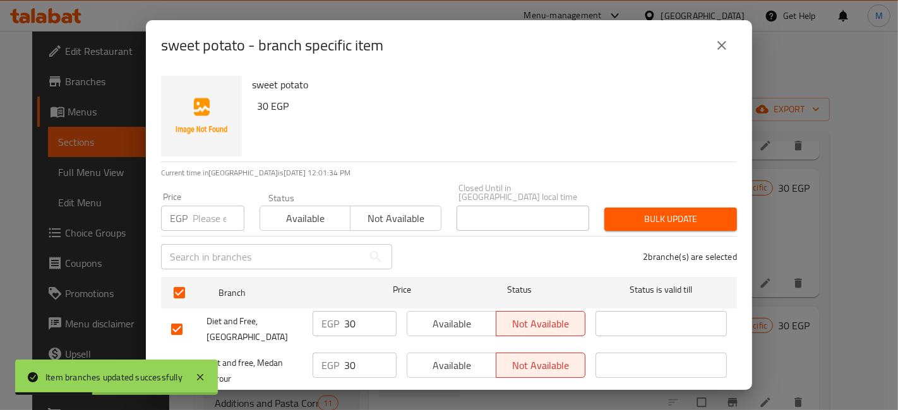
click at [211, 206] on input "number" at bounding box center [219, 218] width 52 height 25
type input "35"
click at [686, 215] on span "Bulk update" at bounding box center [670, 219] width 112 height 16
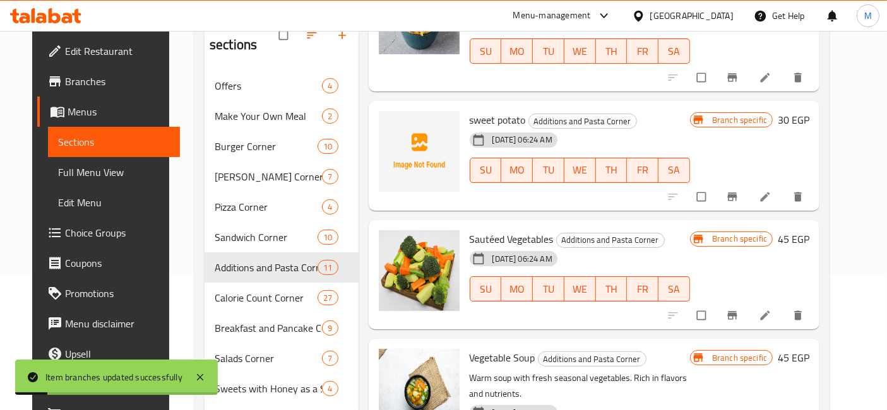
scroll to position [140, 0]
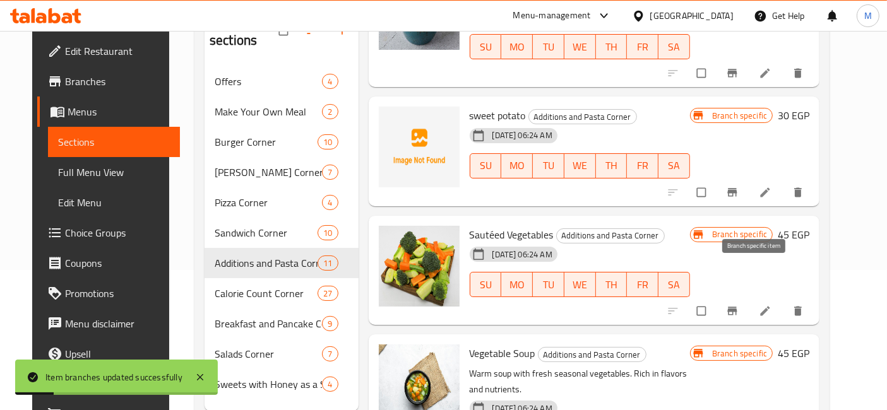
click at [749, 297] on button "Branch-specific-item" at bounding box center [733, 311] width 30 height 28
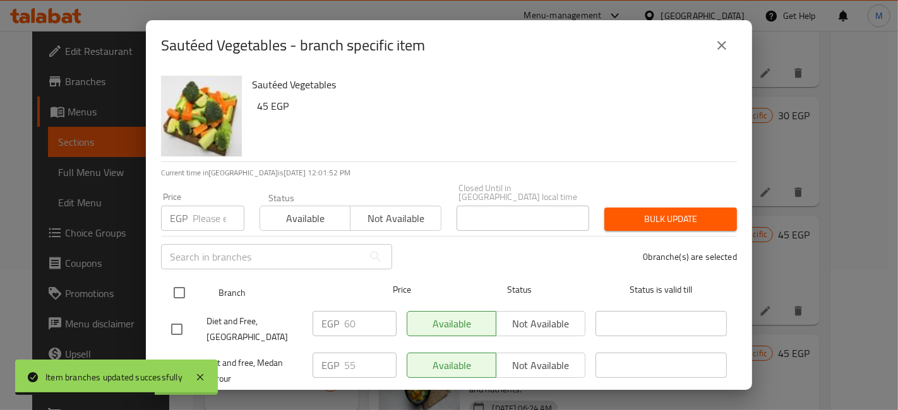
click at [179, 295] on input "checkbox" at bounding box center [179, 293] width 27 height 27
checkbox input "true"
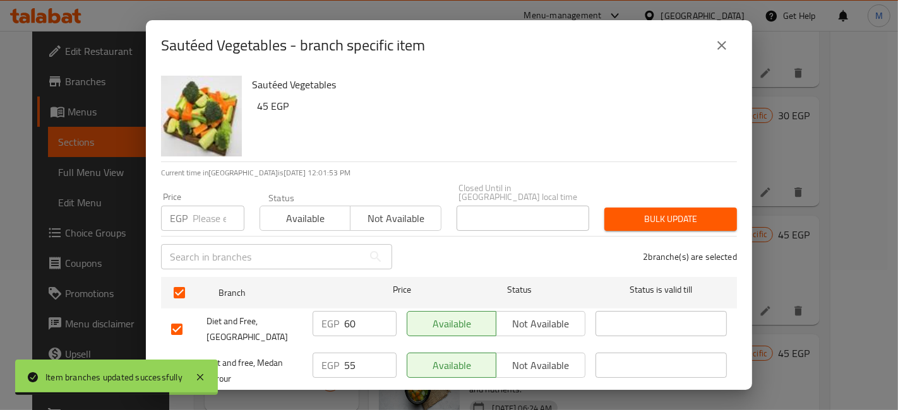
click at [193, 213] on input "number" at bounding box center [219, 218] width 52 height 25
type input "65"
click at [676, 200] on div "Bulk update" at bounding box center [671, 219] width 148 height 39
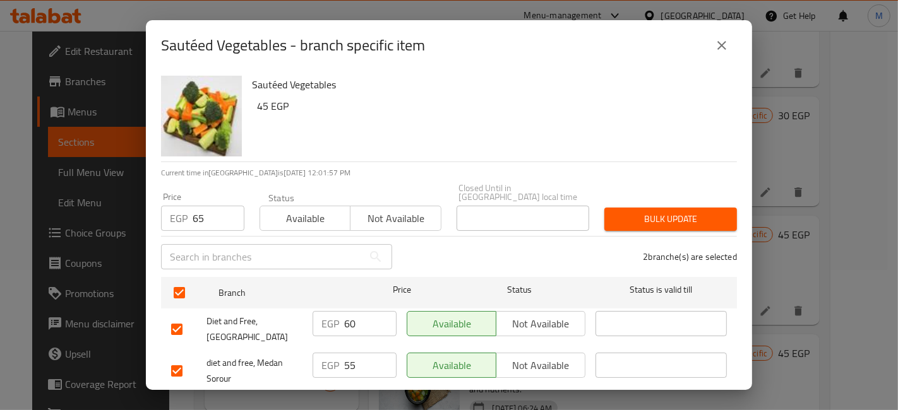
click at [634, 213] on span "Bulk update" at bounding box center [670, 219] width 112 height 16
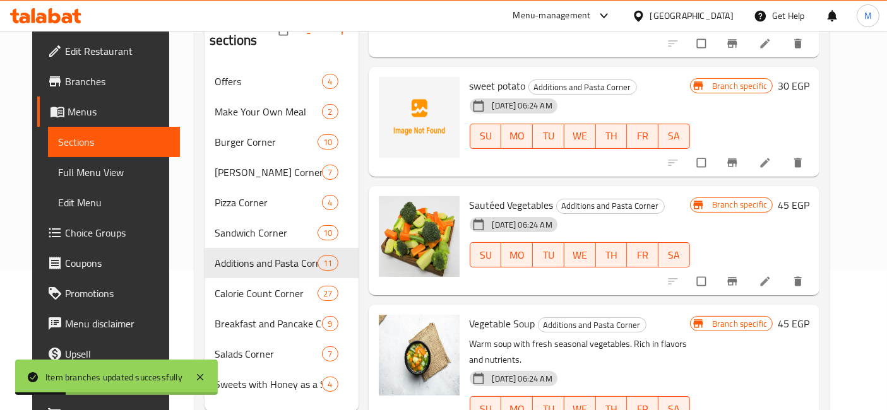
scroll to position [771, 0]
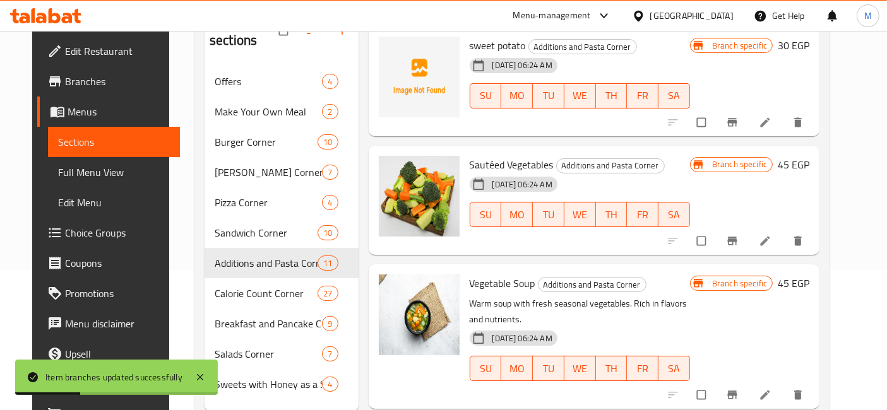
click at [737, 237] on icon "Branch-specific-item" at bounding box center [732, 241] width 9 height 8
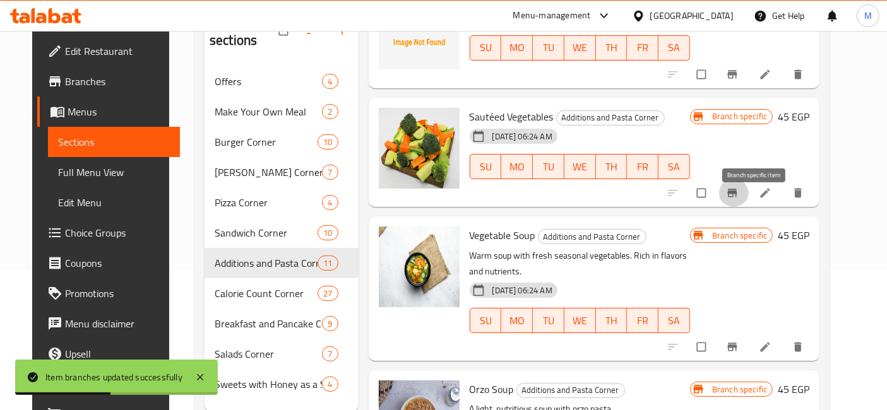
scroll to position [842, 0]
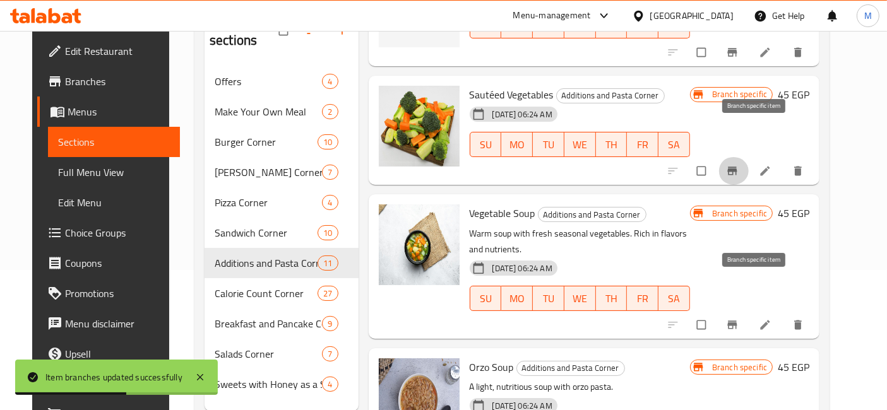
click at [737, 321] on icon "Branch-specific-item" at bounding box center [732, 325] width 9 height 8
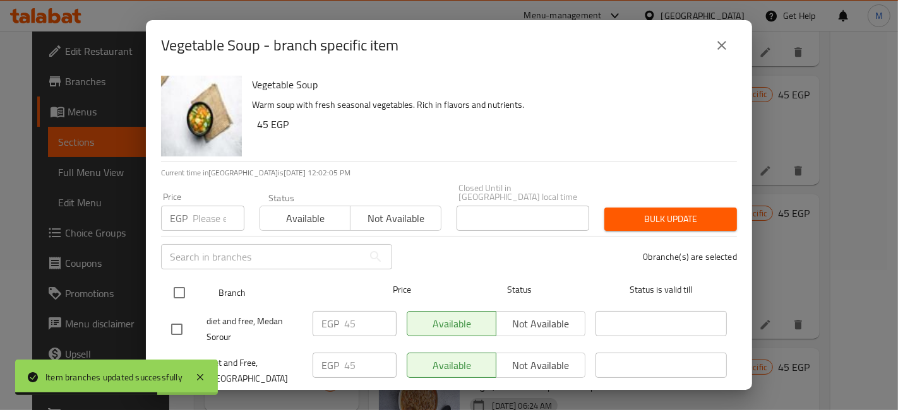
click at [193, 288] on div at bounding box center [189, 293] width 47 height 37
click at [186, 287] on input "checkbox" at bounding box center [179, 293] width 27 height 27
checkbox input "true"
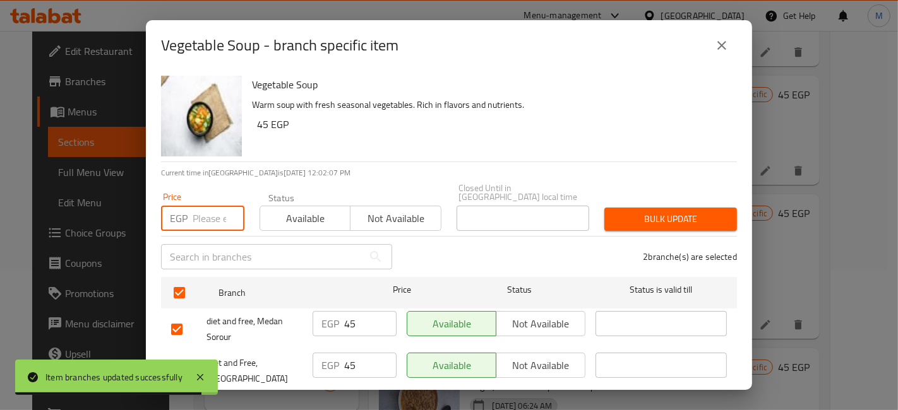
click at [198, 213] on input "number" at bounding box center [219, 218] width 52 height 25
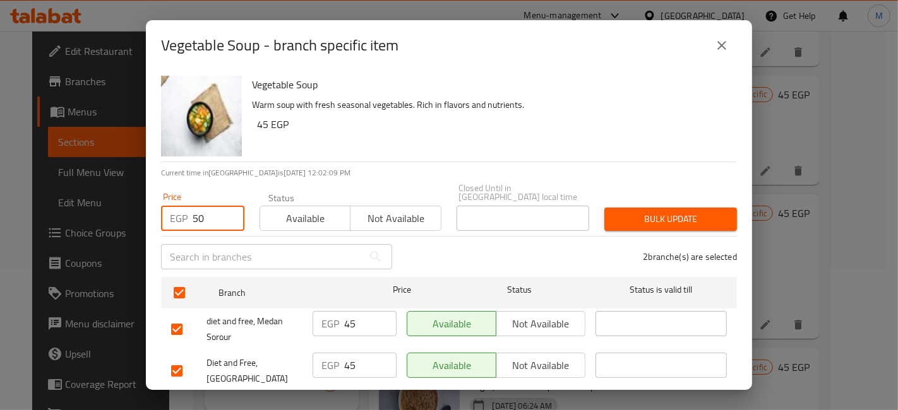
type input "50"
click at [607, 200] on div "Bulk update" at bounding box center [671, 219] width 148 height 39
click at [618, 200] on div "Bulk update" at bounding box center [671, 219] width 148 height 39
click at [630, 211] on span "Bulk update" at bounding box center [670, 219] width 112 height 16
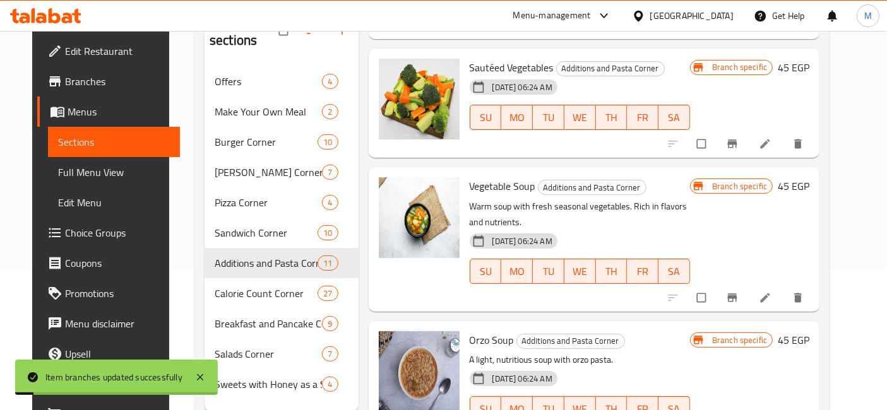
scroll to position [912, 0]
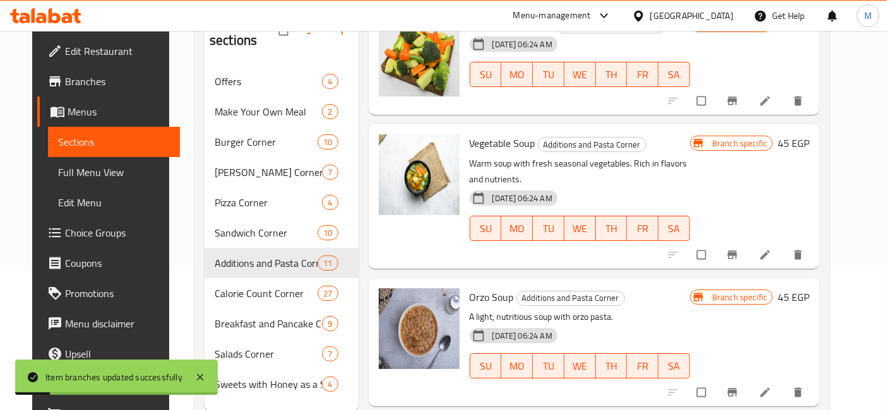
click at [751, 342] on div "Branch specific 45 EGP" at bounding box center [749, 343] width 119 height 108
click at [739, 386] on icon "Branch-specific-item" at bounding box center [732, 392] width 13 height 13
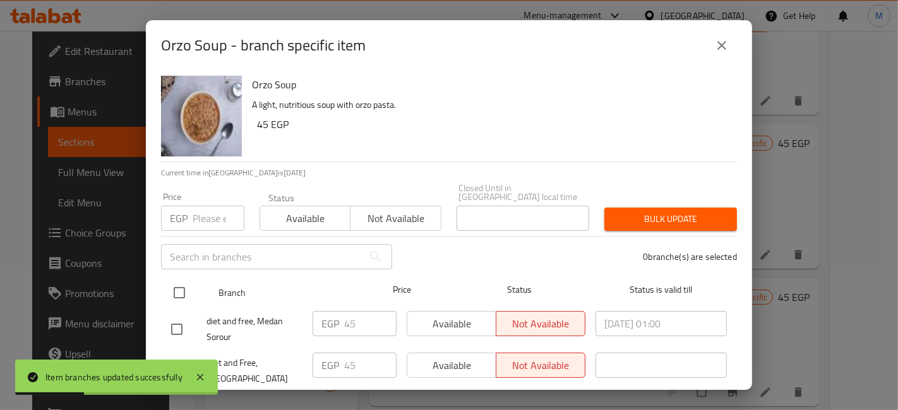
click at [168, 289] on input "checkbox" at bounding box center [179, 293] width 27 height 27
checkbox input "true"
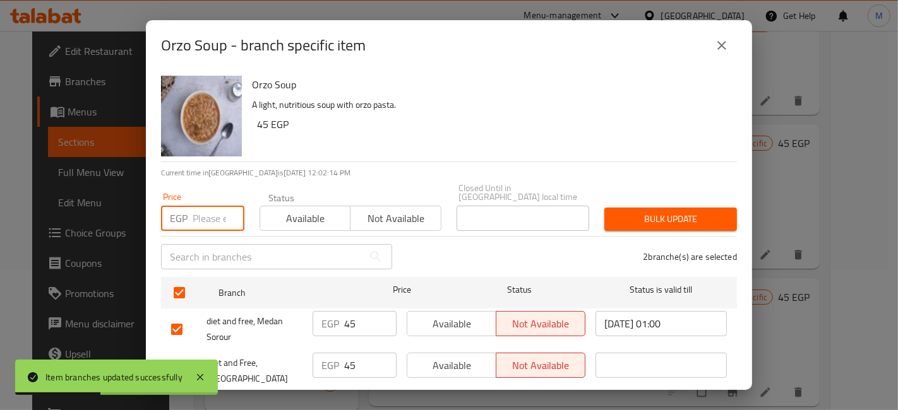
click at [204, 219] on input "number" at bounding box center [219, 218] width 52 height 25
type input "50"
click at [687, 220] on button "Bulk update" at bounding box center [670, 219] width 133 height 23
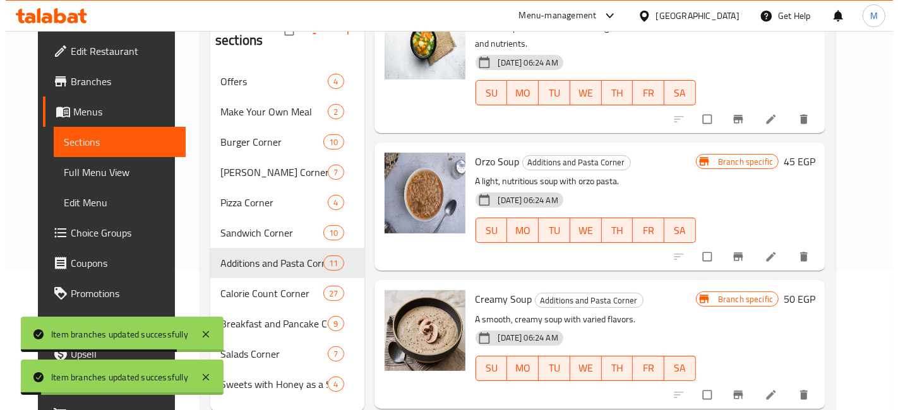
scroll to position [1052, 0]
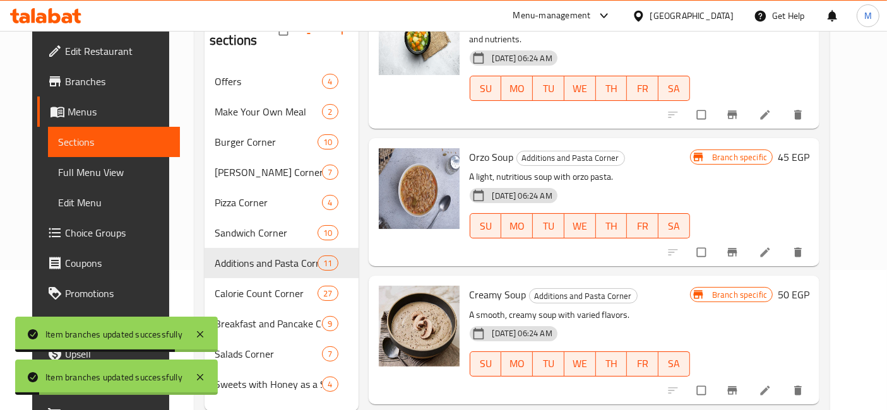
click at [737, 249] on icon "Branch-specific-item" at bounding box center [732, 253] width 9 height 8
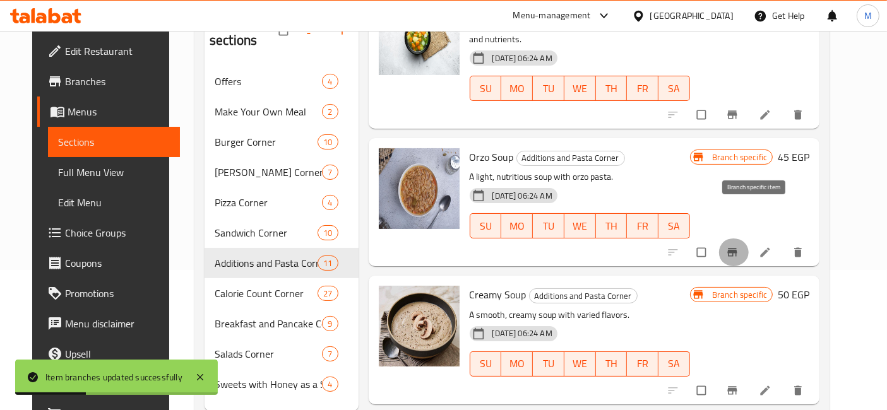
click at [737, 249] on icon "Branch-specific-item" at bounding box center [732, 253] width 9 height 8
click at [739, 384] on icon "Branch-specific-item" at bounding box center [732, 390] width 13 height 13
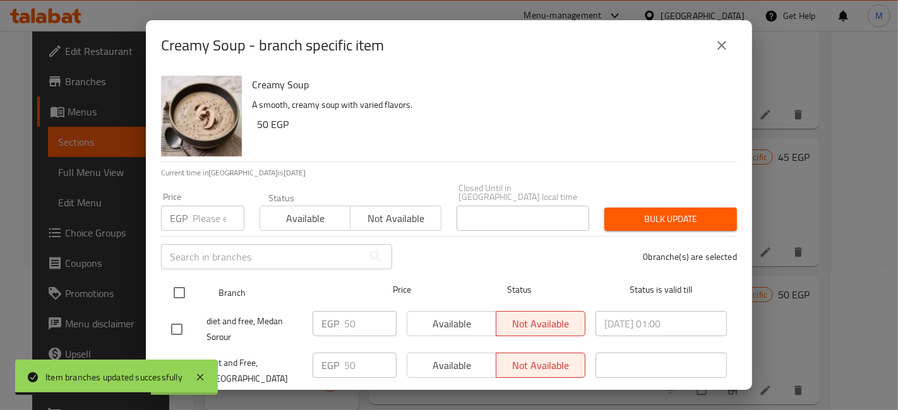
click at [170, 280] on input "checkbox" at bounding box center [179, 293] width 27 height 27
checkbox input "true"
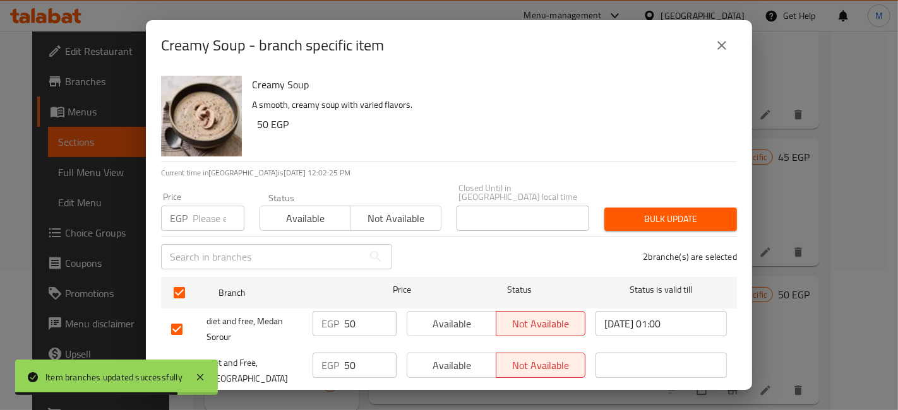
click at [206, 213] on input "number" at bounding box center [219, 218] width 52 height 25
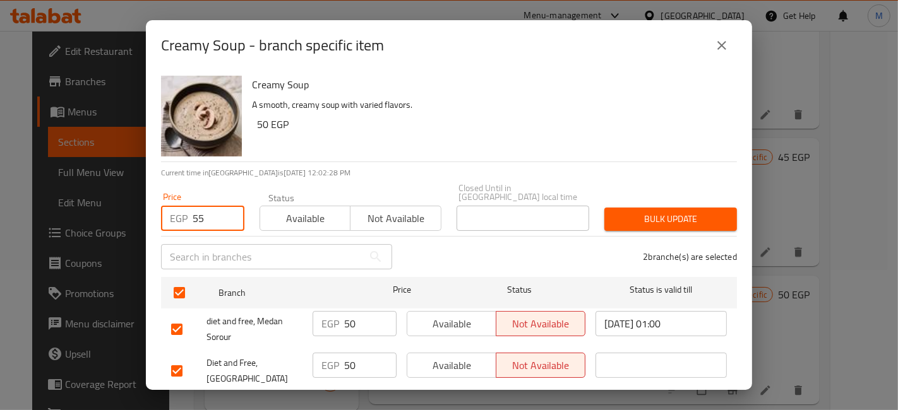
type input "55"
click at [638, 211] on span "Bulk update" at bounding box center [670, 219] width 112 height 16
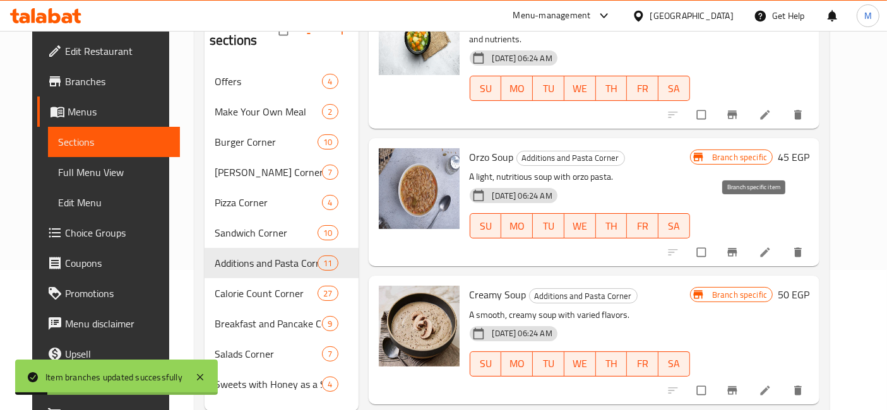
click at [749, 239] on button "Branch-specific-item" at bounding box center [733, 253] width 30 height 28
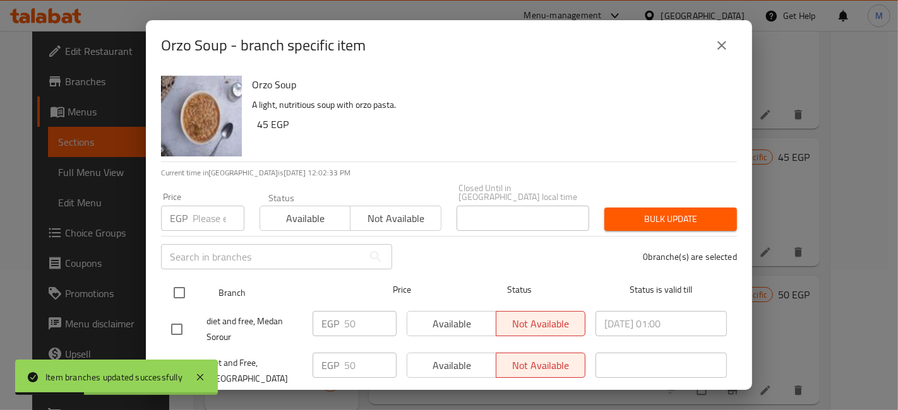
click at [176, 283] on input "checkbox" at bounding box center [179, 293] width 27 height 27
checkbox input "true"
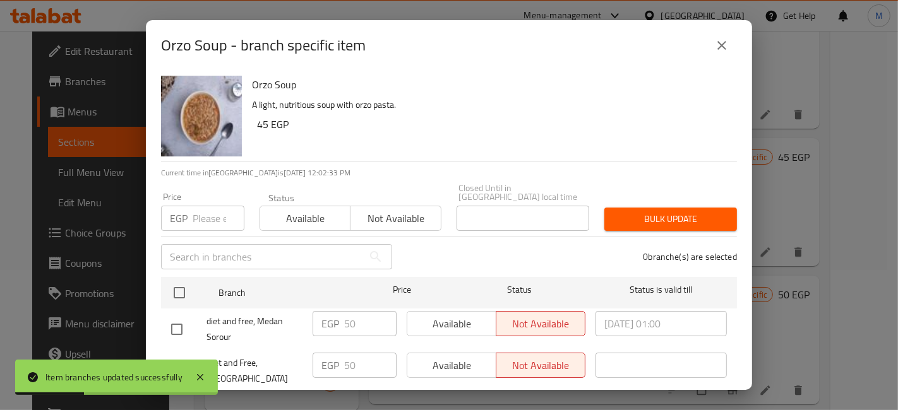
checkbox input "true"
click at [206, 211] on input "number" at bounding box center [219, 218] width 52 height 25
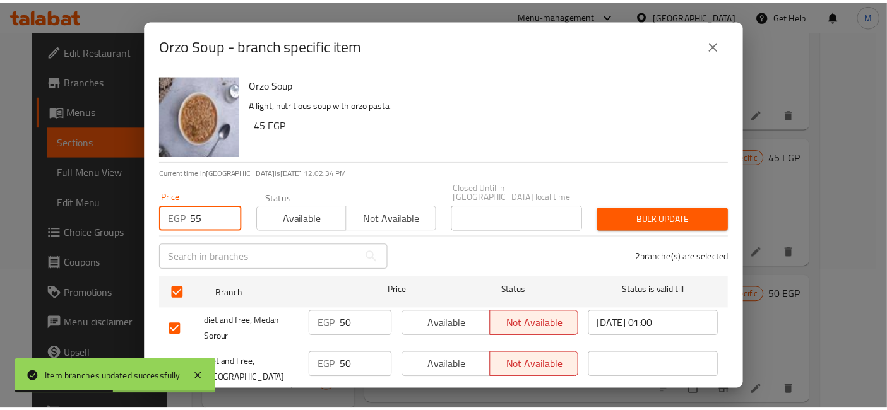
scroll to position [26, 0]
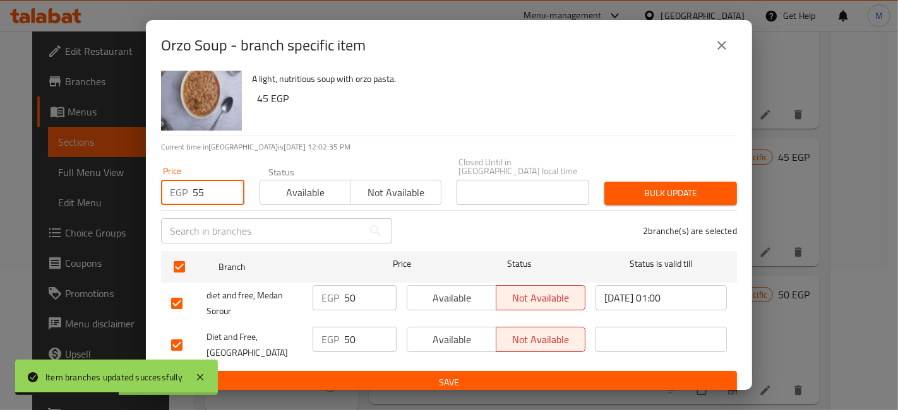
type input "55"
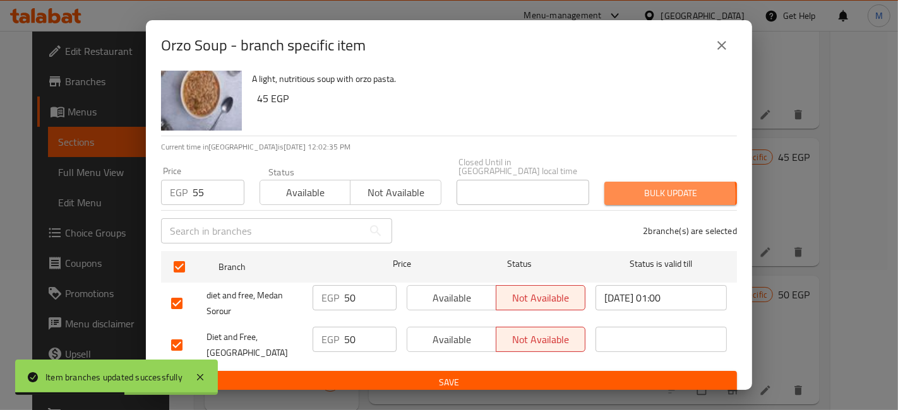
click at [614, 186] on span "Bulk update" at bounding box center [670, 194] width 112 height 16
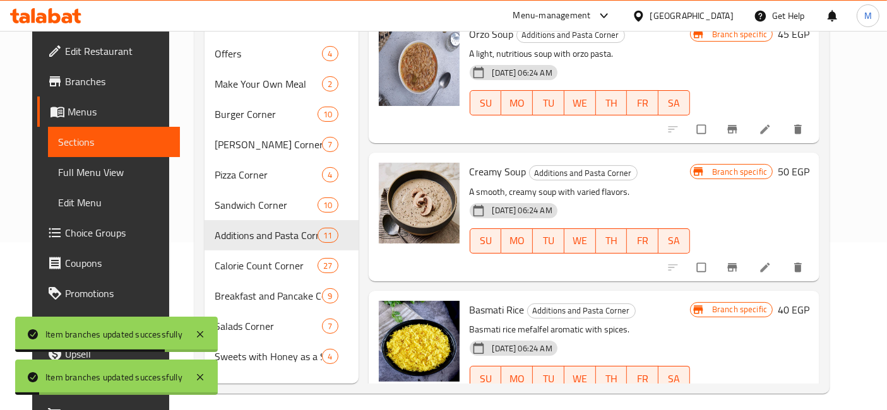
scroll to position [176, 0]
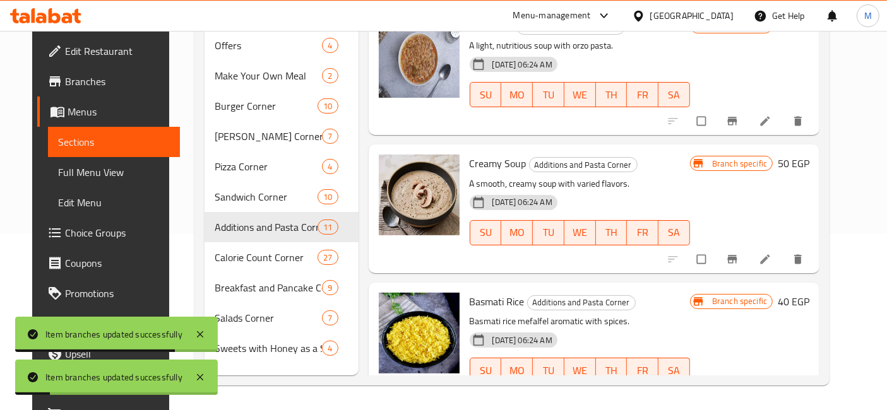
click at [737, 393] on icon "Branch-specific-item" at bounding box center [732, 397] width 9 height 8
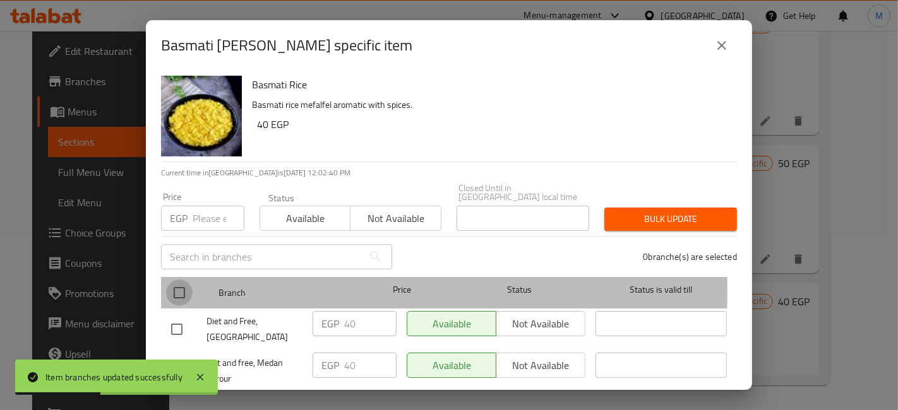
click at [177, 282] on input "checkbox" at bounding box center [179, 293] width 27 height 27
checkbox input "true"
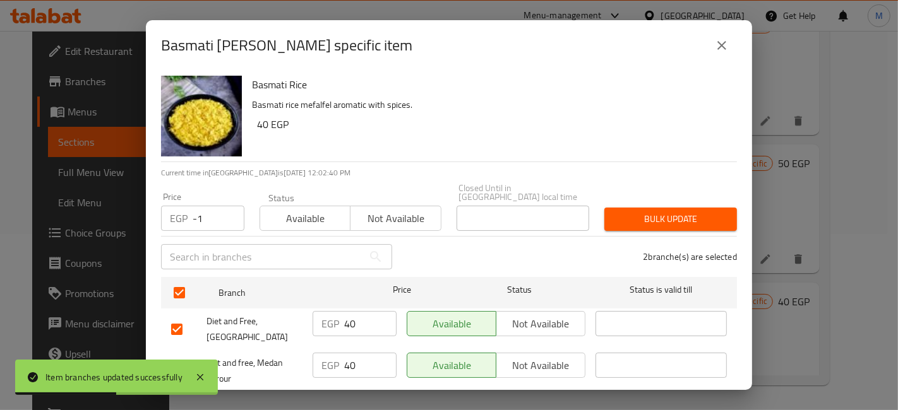
click at [229, 212] on input "-1" at bounding box center [219, 218] width 52 height 25
drag, startPoint x: 211, startPoint y: 209, endPoint x: 190, endPoint y: 215, distance: 21.8
click at [191, 215] on div "EGP -1 Price" at bounding box center [202, 218] width 83 height 25
type input "5"
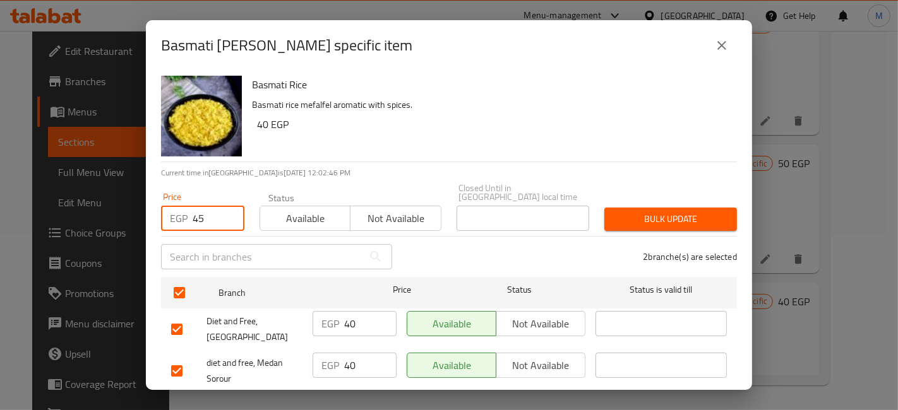
type input "45"
click at [626, 208] on button "Bulk update" at bounding box center [670, 219] width 133 height 23
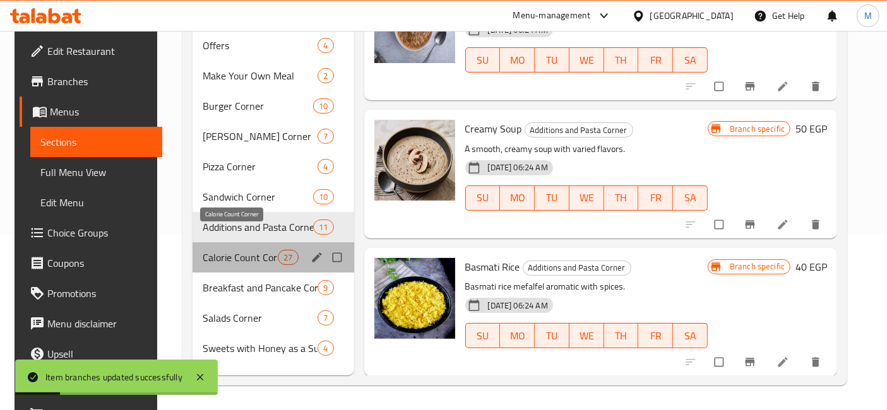
click at [220, 250] on span "Calorie Count Corner" at bounding box center [240, 257] width 75 height 15
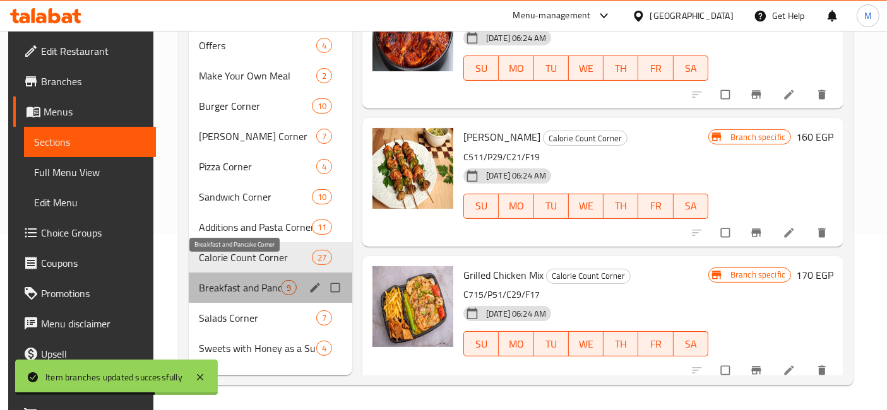
click at [230, 280] on span "Breakfast and Pancake Corner" at bounding box center [240, 287] width 82 height 15
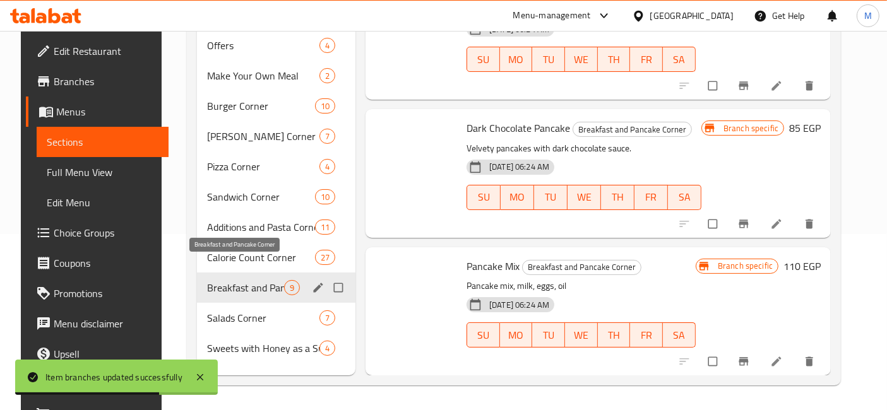
scroll to position [908, 0]
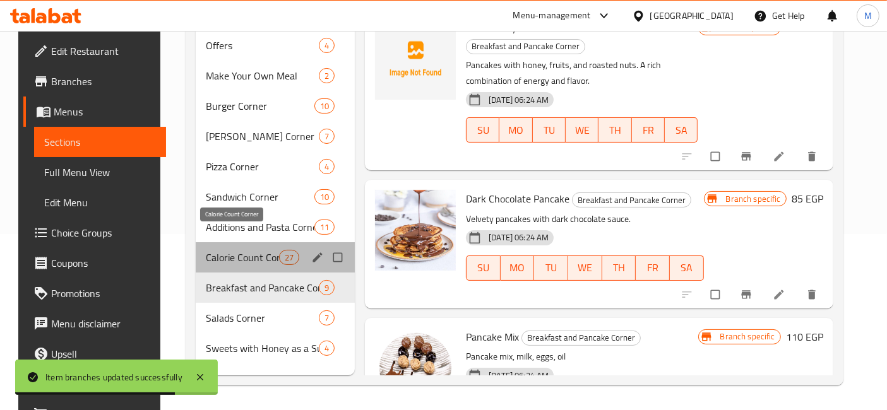
click at [266, 250] on span "Calorie Count Corner" at bounding box center [242, 257] width 73 height 15
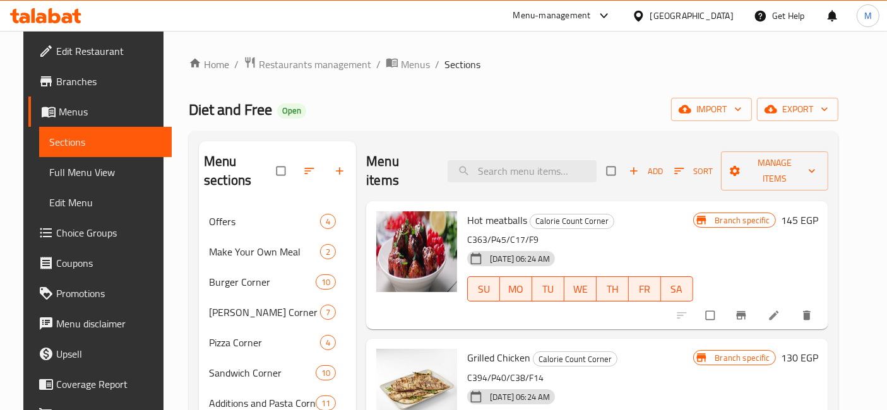
click at [746, 302] on button "Branch-specific-item" at bounding box center [742, 316] width 30 height 28
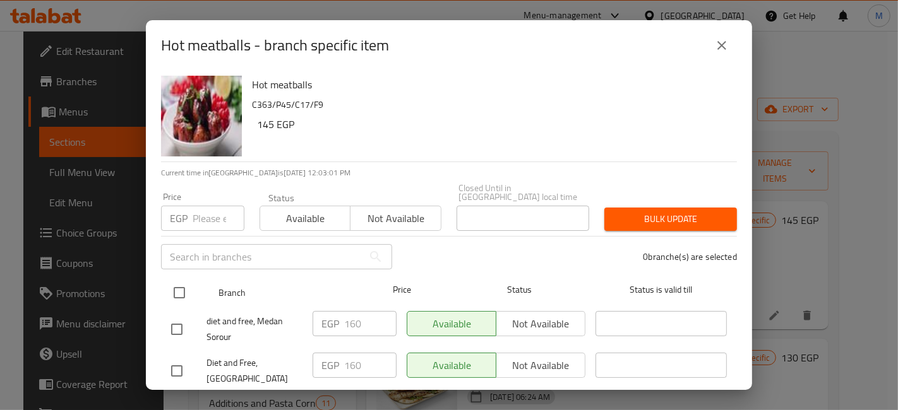
click at [169, 280] on input "checkbox" at bounding box center [179, 293] width 27 height 27
checkbox input "true"
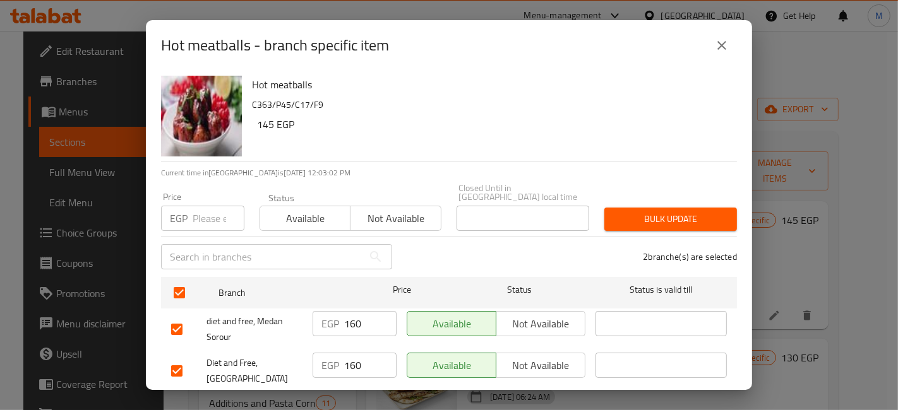
click at [190, 211] on div "EGP Price" at bounding box center [202, 218] width 83 height 25
drag, startPoint x: 207, startPoint y: 201, endPoint x: 179, endPoint y: 207, distance: 29.1
click at [179, 207] on div "EGP 75 Price" at bounding box center [202, 218] width 83 height 25
type input "175"
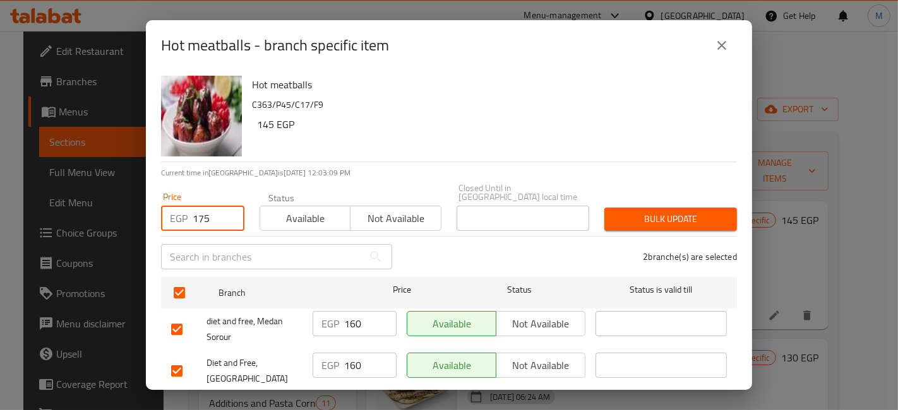
click at [645, 208] on button "Bulk update" at bounding box center [670, 219] width 133 height 23
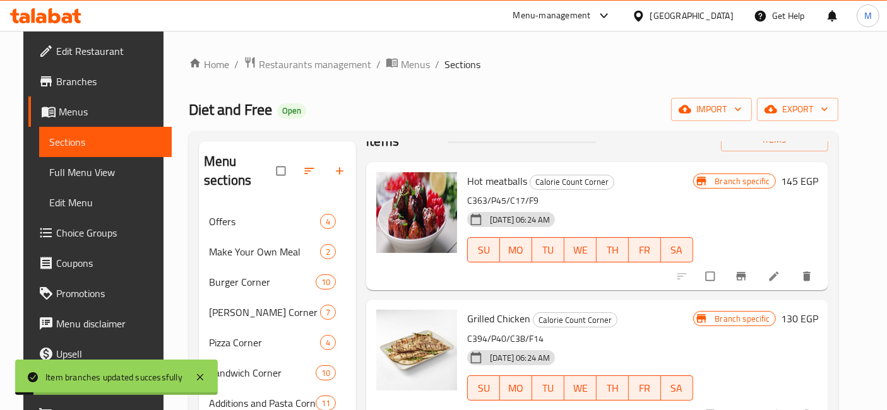
scroll to position [70, 0]
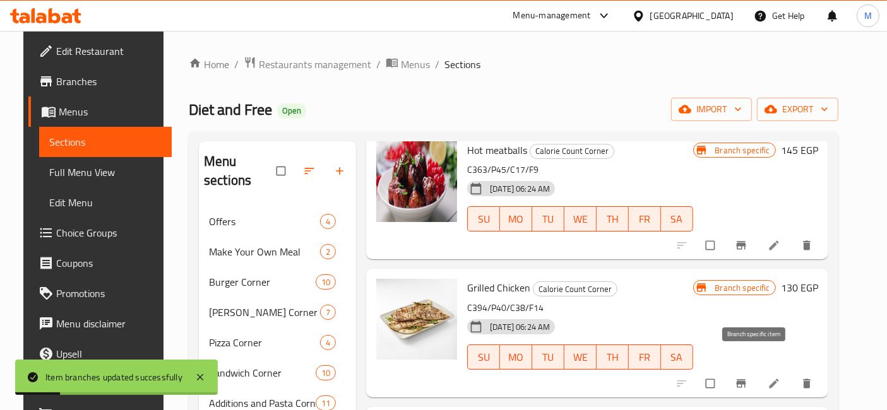
click at [751, 372] on button "Branch-specific-item" at bounding box center [742, 384] width 30 height 28
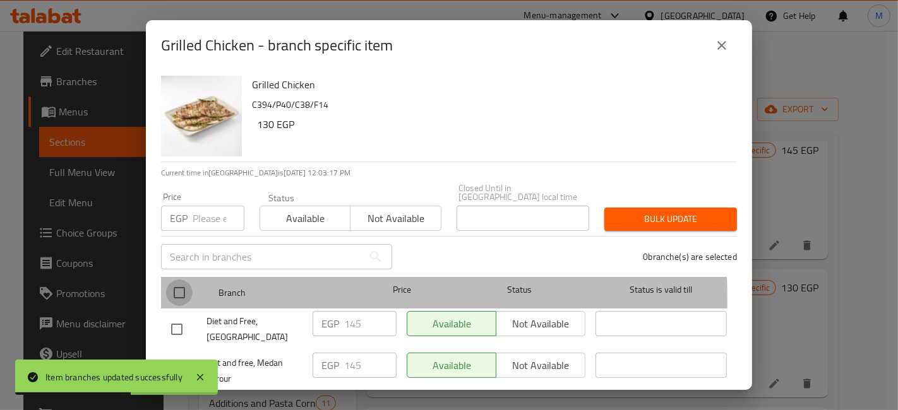
click at [175, 291] on input "checkbox" at bounding box center [179, 293] width 27 height 27
checkbox input "true"
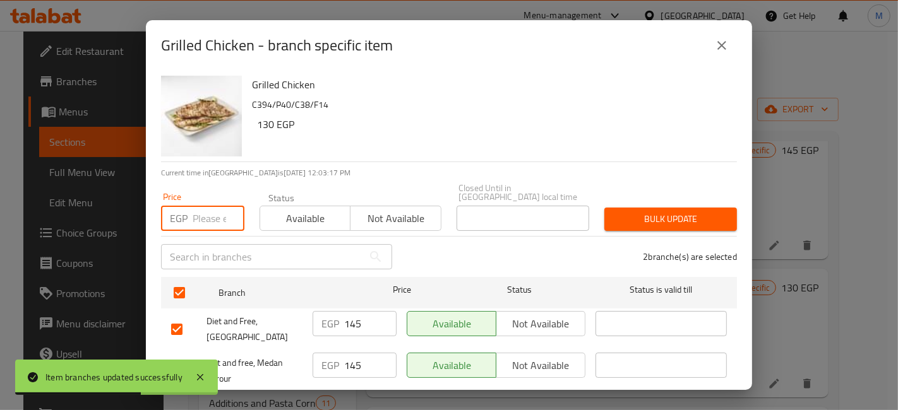
click at [201, 214] on input "number" at bounding box center [219, 218] width 52 height 25
type input "160"
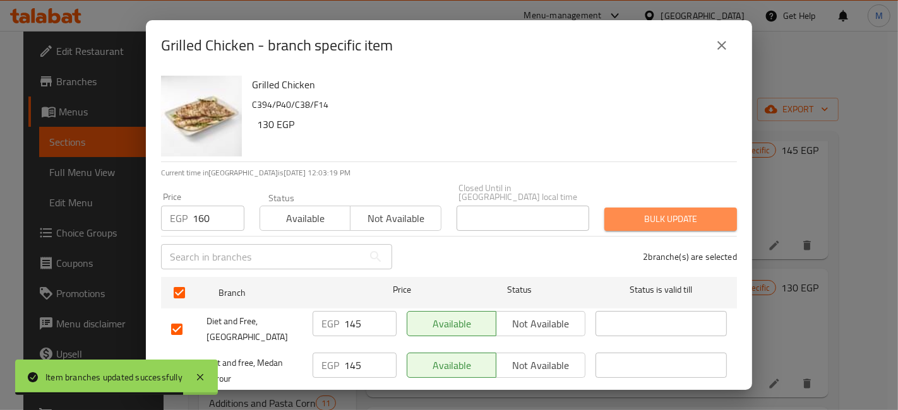
click at [680, 211] on span "Bulk update" at bounding box center [670, 219] width 112 height 16
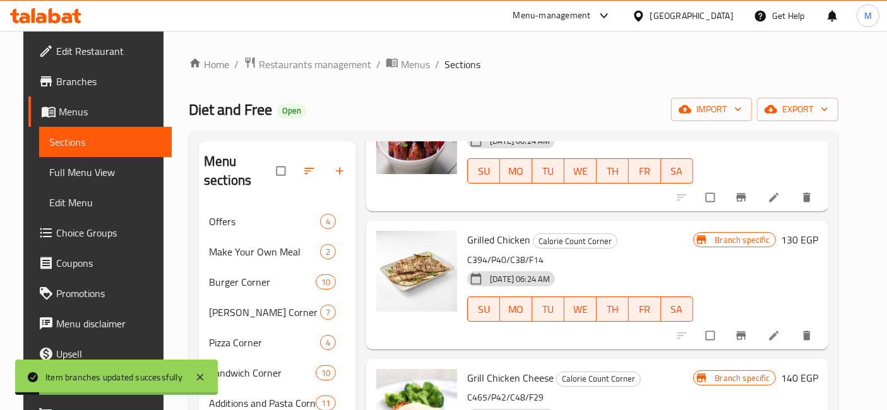
scroll to position [140, 0]
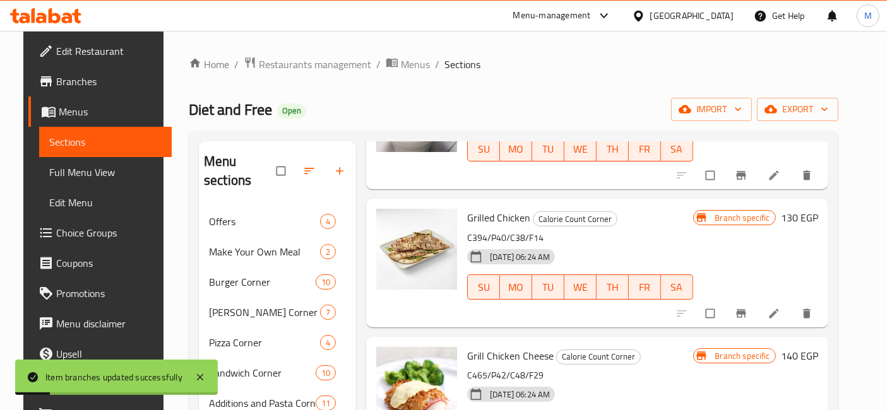
click at [758, 300] on button "Branch-specific-item" at bounding box center [742, 314] width 30 height 28
click at [657, 247] on div "22-05-2025 06:24 AM SU MO TU WE TH FR SA" at bounding box center [579, 278] width 235 height 68
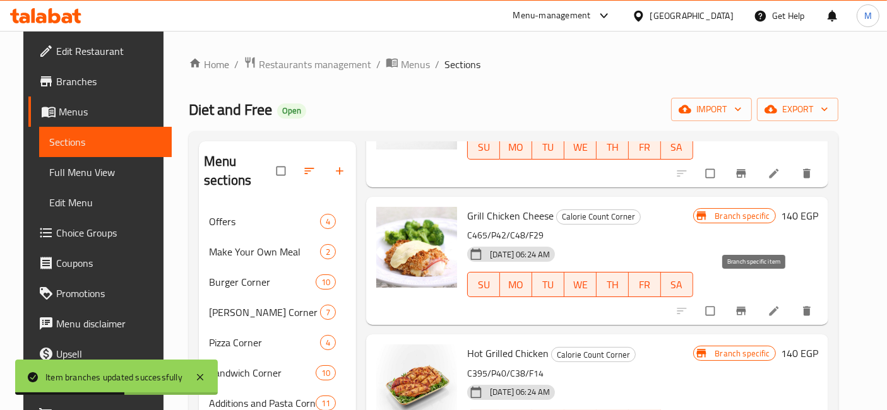
click at [746, 297] on button "Branch-specific-item" at bounding box center [742, 311] width 30 height 28
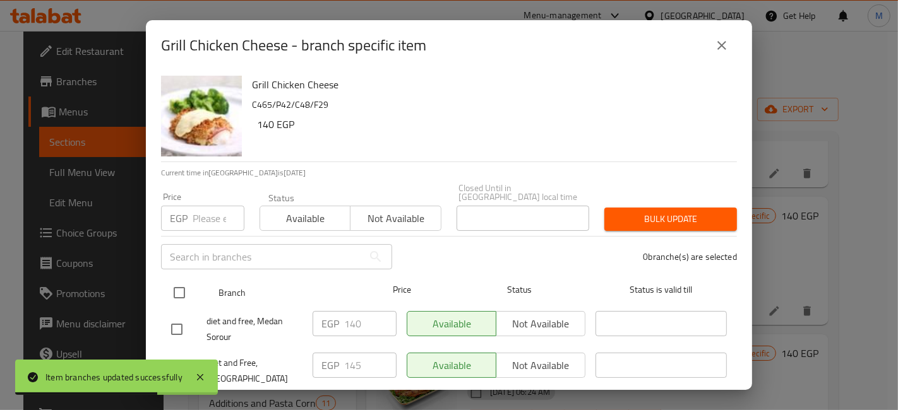
click at [189, 280] on input "checkbox" at bounding box center [179, 293] width 27 height 27
checkbox input "true"
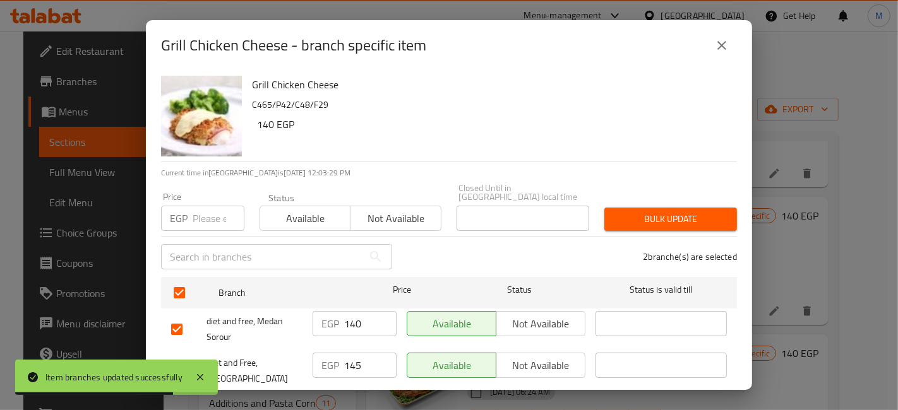
click at [194, 218] on input "number" at bounding box center [219, 218] width 52 height 25
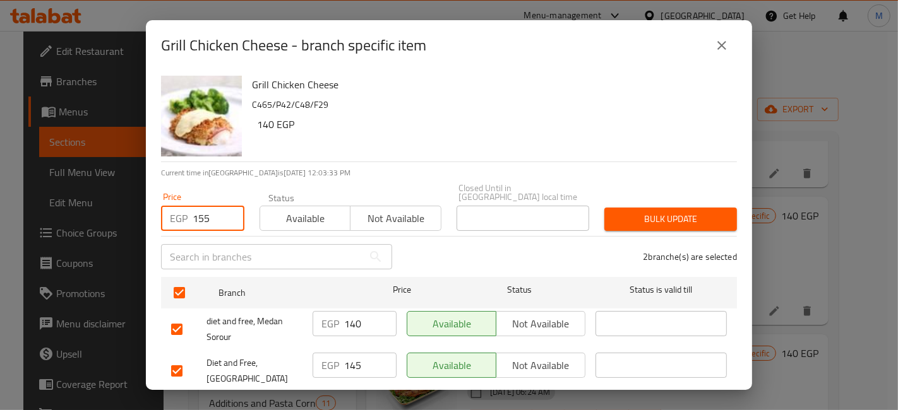
type input "155"
click at [628, 208] on button "Bulk update" at bounding box center [670, 219] width 133 height 23
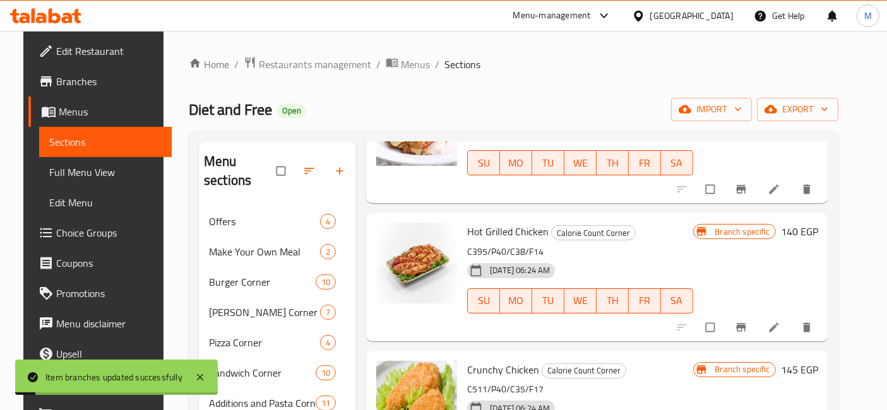
scroll to position [420, 0]
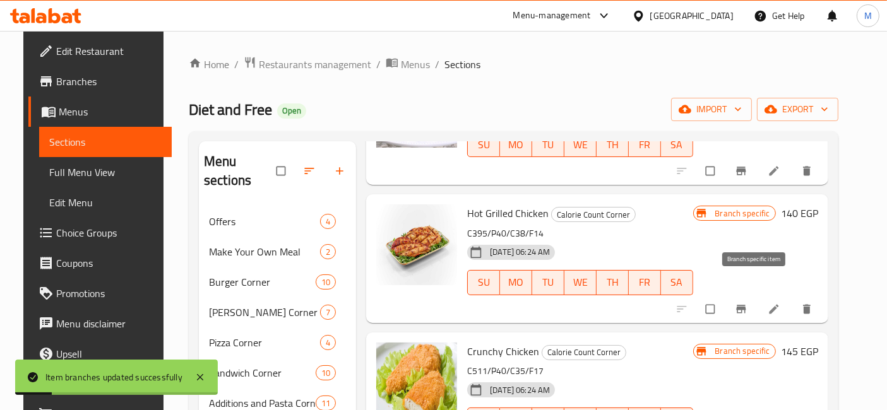
click at [758, 296] on button "Branch-specific-item" at bounding box center [742, 309] width 30 height 28
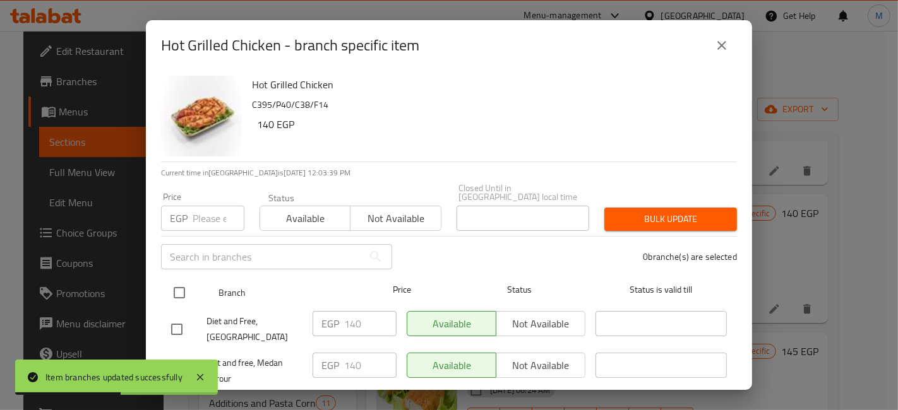
click at [189, 285] on input "checkbox" at bounding box center [179, 293] width 27 height 27
checkbox input "true"
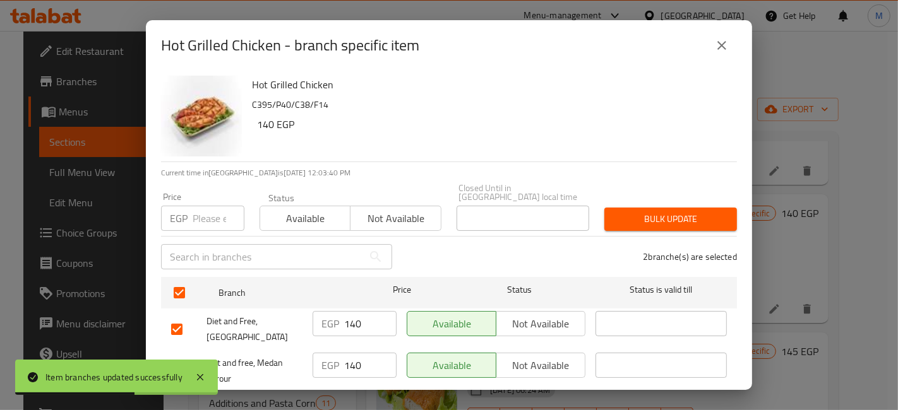
click at [210, 206] on input "number" at bounding box center [219, 218] width 52 height 25
type input "155"
click at [670, 234] on div "2 branche(s) are selected" at bounding box center [572, 256] width 345 height 45
click at [669, 208] on button "Bulk update" at bounding box center [670, 219] width 133 height 23
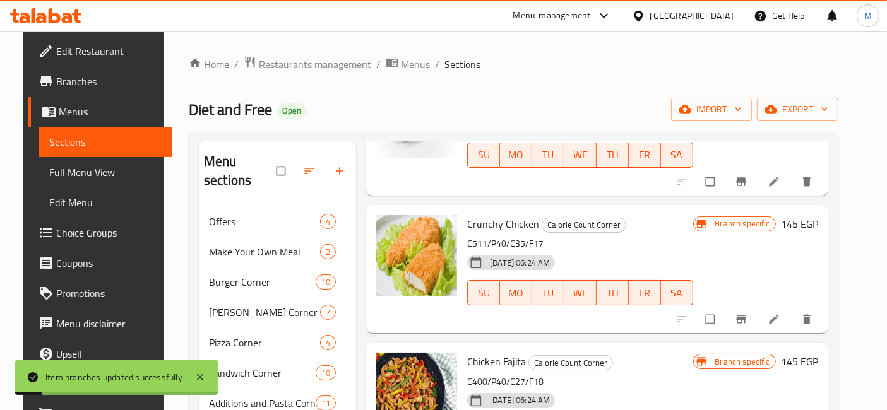
scroll to position [561, 0]
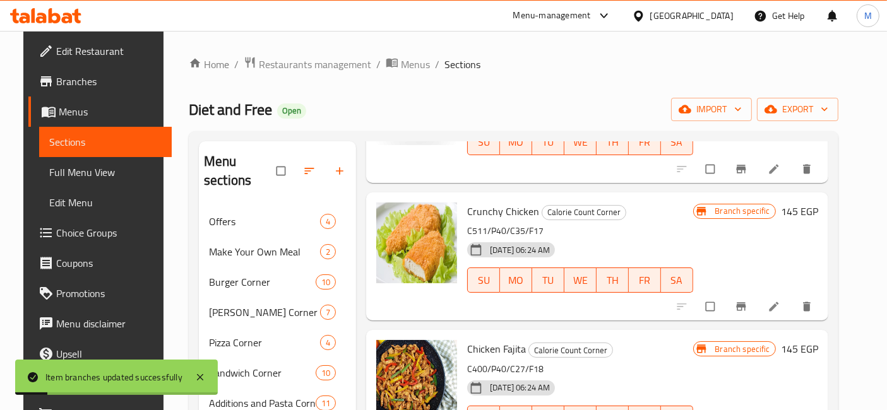
click at [750, 301] on span "Branch-specific-item" at bounding box center [742, 307] width 15 height 13
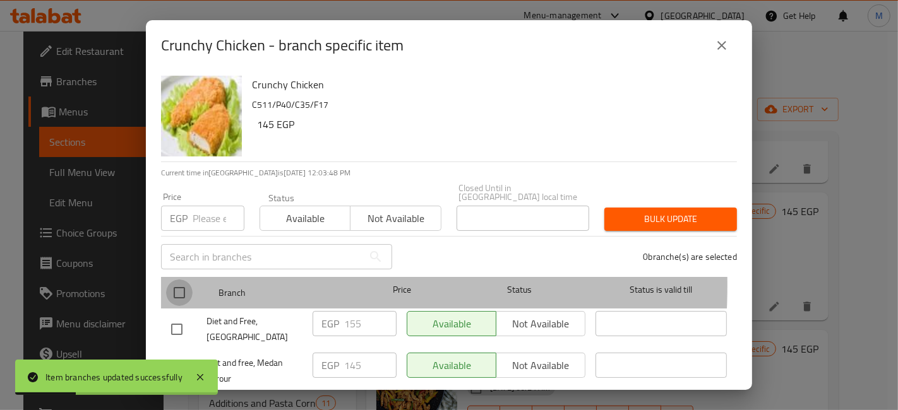
click at [181, 280] on input "checkbox" at bounding box center [179, 293] width 27 height 27
checkbox input "true"
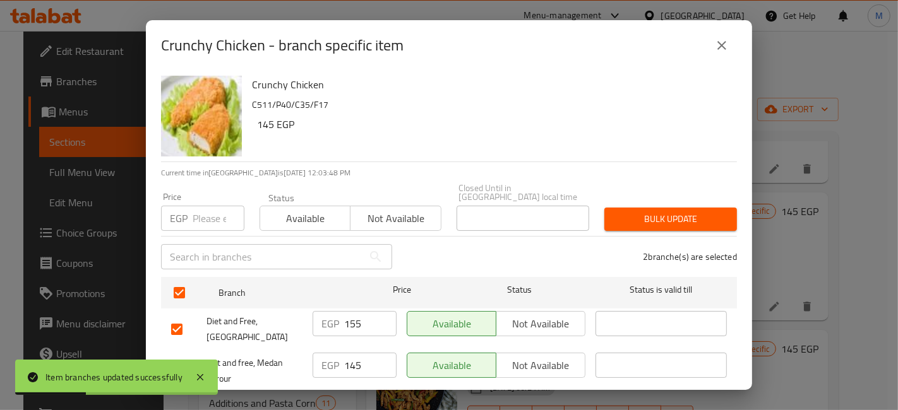
click at [212, 206] on input "number" at bounding box center [219, 218] width 52 height 25
type input "160"
click at [651, 211] on span "Bulk update" at bounding box center [670, 219] width 112 height 16
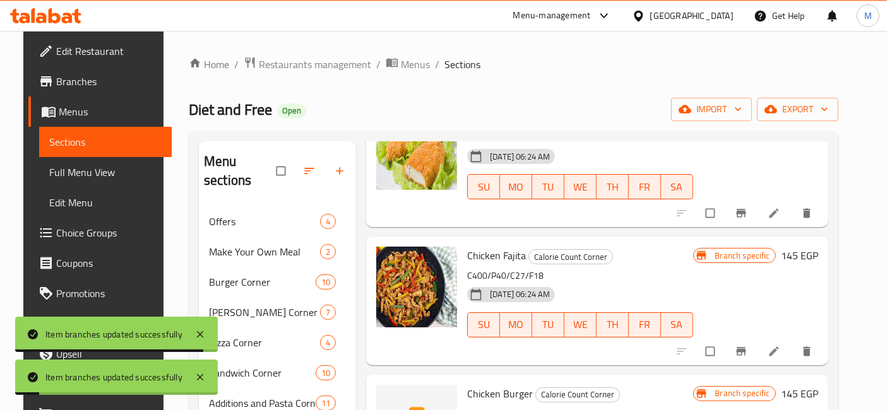
scroll to position [701, 0]
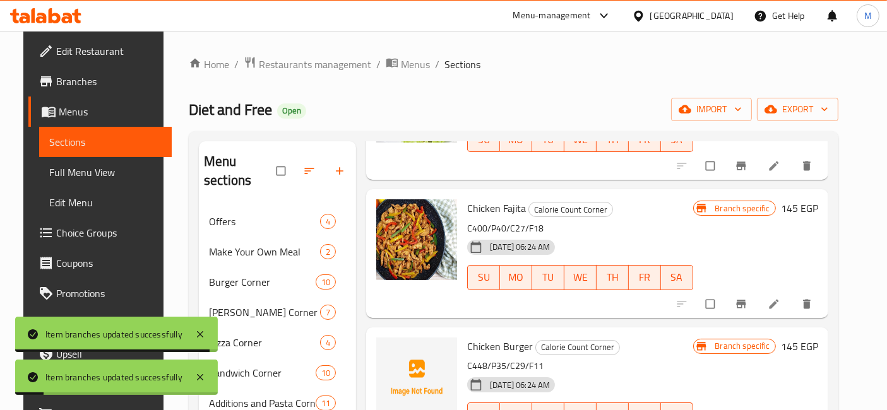
click at [747, 298] on icon "Branch-specific-item" at bounding box center [741, 304] width 13 height 13
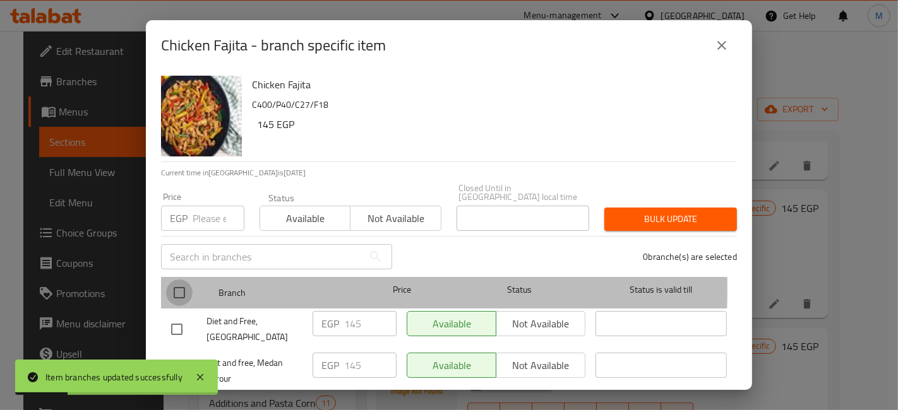
click at [176, 280] on input "checkbox" at bounding box center [179, 293] width 27 height 27
checkbox input "true"
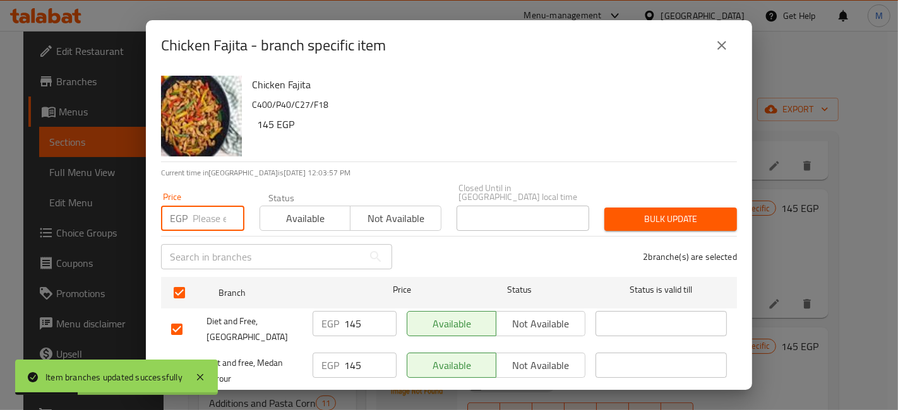
click at [201, 211] on input "number" at bounding box center [219, 218] width 52 height 25
type input "160"
click at [614, 211] on span "Bulk update" at bounding box center [670, 219] width 112 height 16
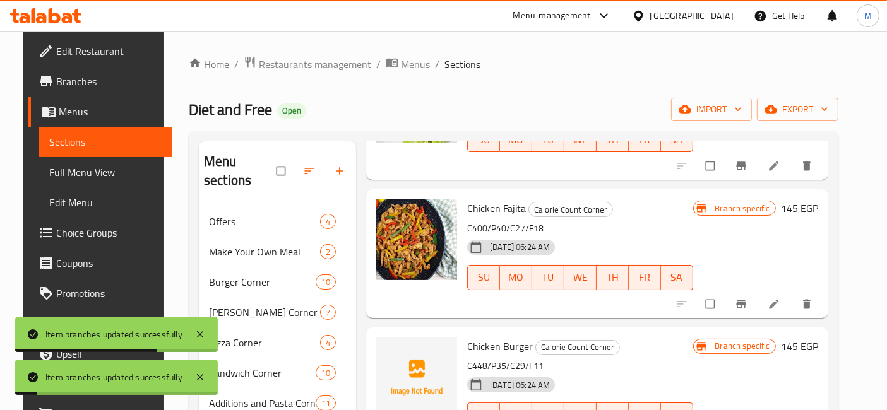
scroll to position [771, 0]
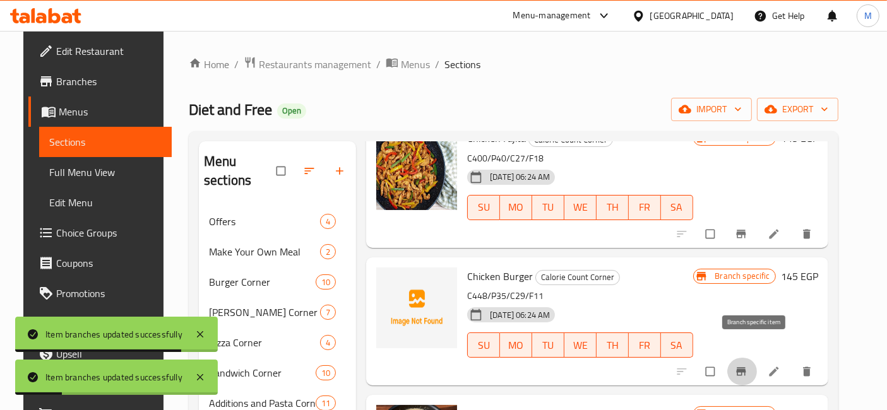
click at [746, 358] on button "Branch-specific-item" at bounding box center [742, 372] width 30 height 28
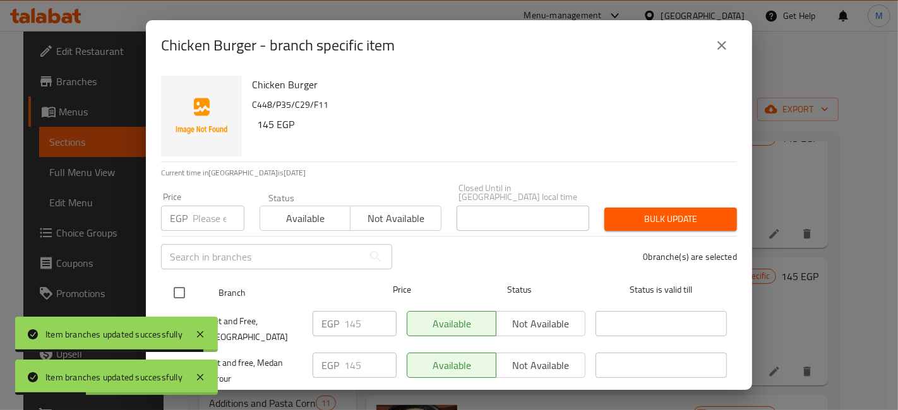
click at [170, 283] on input "checkbox" at bounding box center [179, 293] width 27 height 27
checkbox input "true"
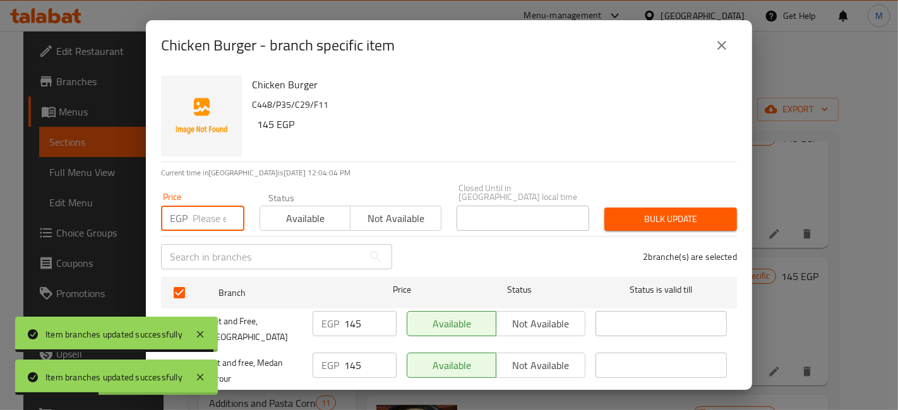
click at [215, 217] on input "number" at bounding box center [219, 218] width 52 height 25
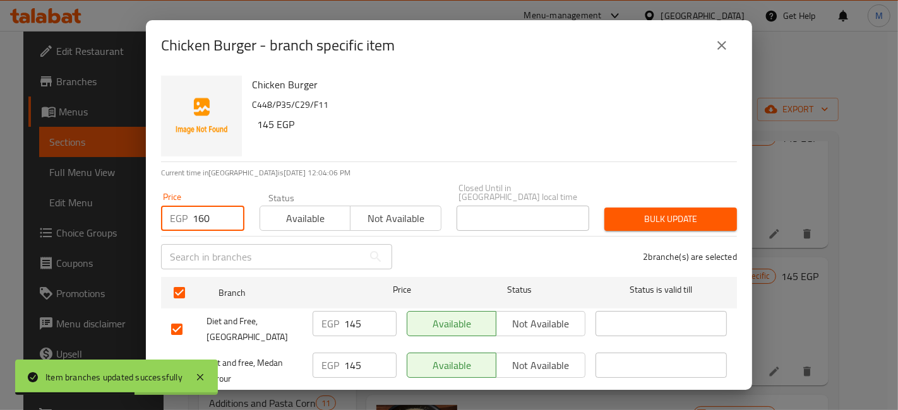
type input "160"
click at [707, 217] on span "Bulk update" at bounding box center [670, 219] width 112 height 16
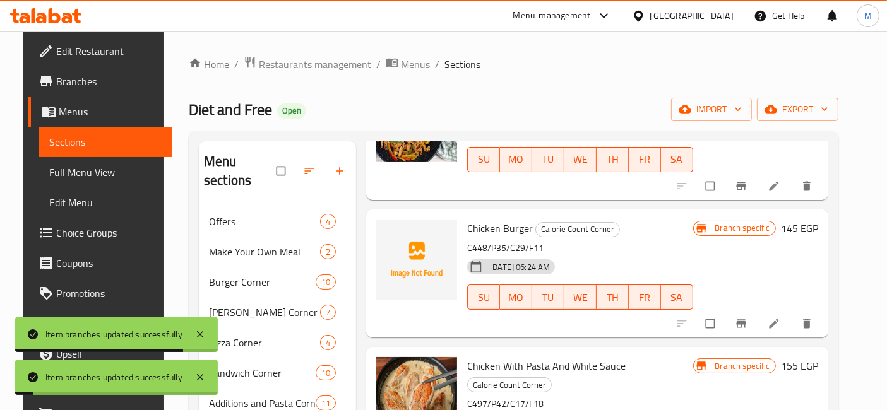
scroll to position [842, 0]
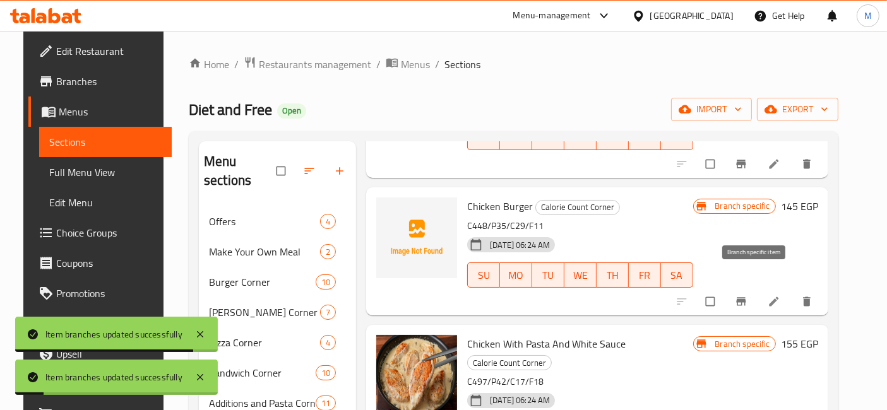
click at [746, 297] on icon "Branch-specific-item" at bounding box center [740, 301] width 9 height 8
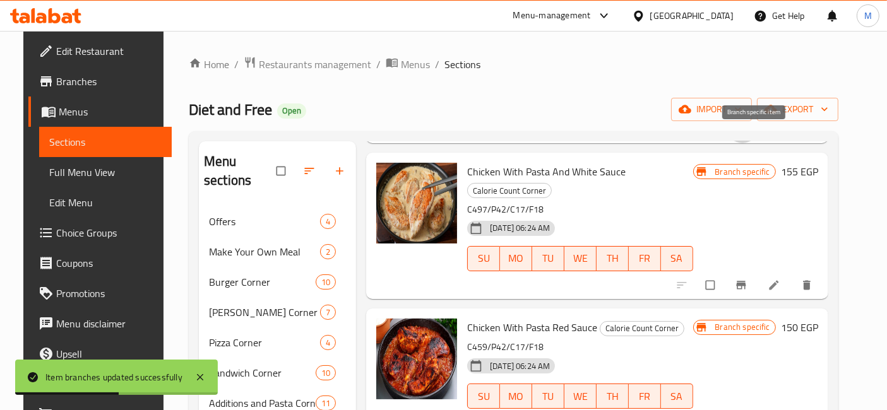
scroll to position [982, 0]
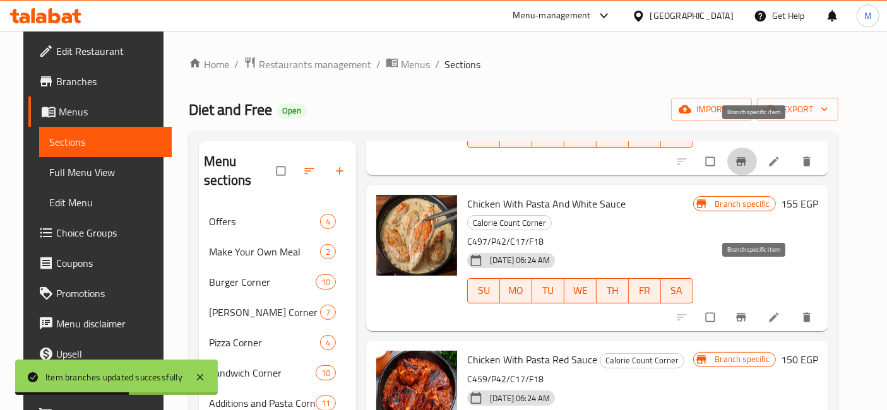
click at [747, 311] on icon "Branch-specific-item" at bounding box center [741, 317] width 13 height 13
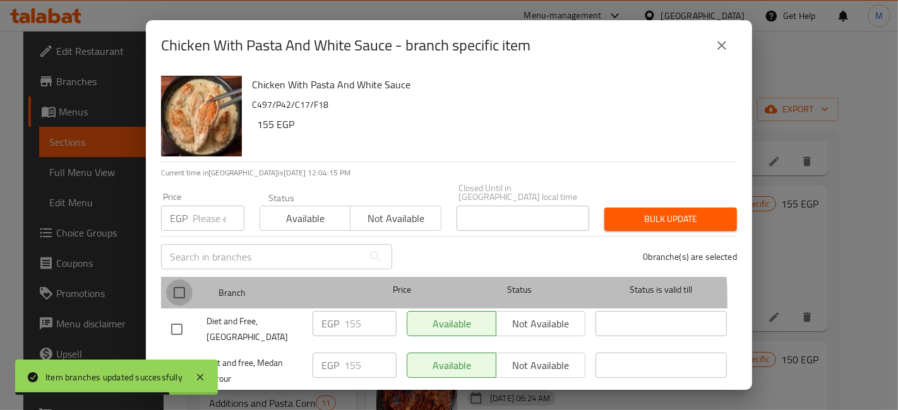
click at [174, 295] on input "checkbox" at bounding box center [179, 293] width 27 height 27
checkbox input "true"
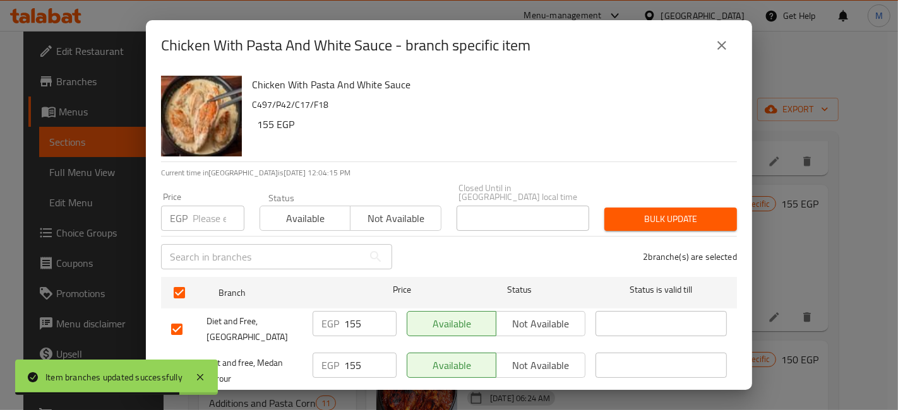
click at [194, 211] on input "number" at bounding box center [219, 218] width 52 height 25
type input "170"
drag, startPoint x: 656, startPoint y: 197, endPoint x: 660, endPoint y: 206, distance: 10.4
click at [656, 200] on div "Bulk update" at bounding box center [671, 219] width 148 height 39
click at [660, 211] on span "Bulk update" at bounding box center [670, 219] width 112 height 16
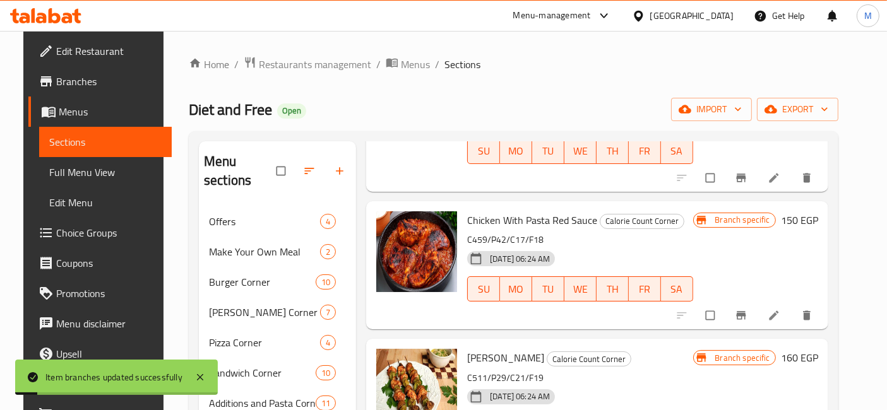
scroll to position [1122, 0]
click at [758, 301] on button "Branch-specific-item" at bounding box center [742, 315] width 30 height 28
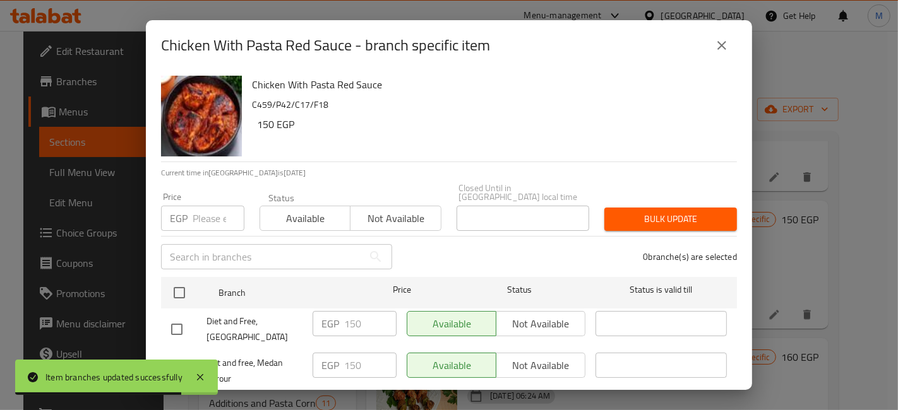
click at [187, 285] on input "checkbox" at bounding box center [179, 293] width 27 height 27
checkbox input "true"
click at [196, 210] on input "number" at bounding box center [219, 218] width 52 height 25
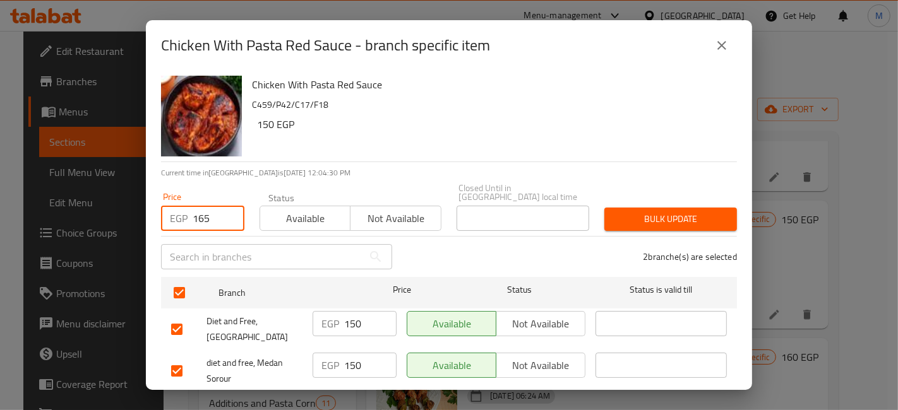
type input "165"
click at [642, 187] on div "Price EGP 165 Price Status Available Not available Closed Until in Egypt local …" at bounding box center [448, 207] width 591 height 62
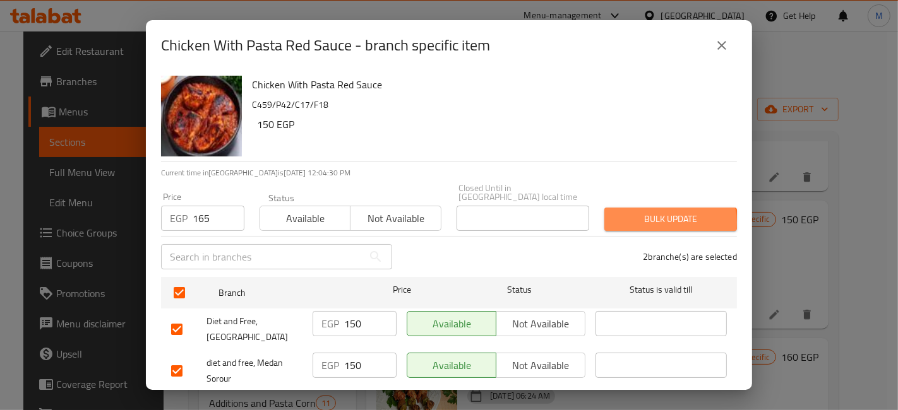
click at [653, 214] on span "Bulk update" at bounding box center [670, 219] width 112 height 16
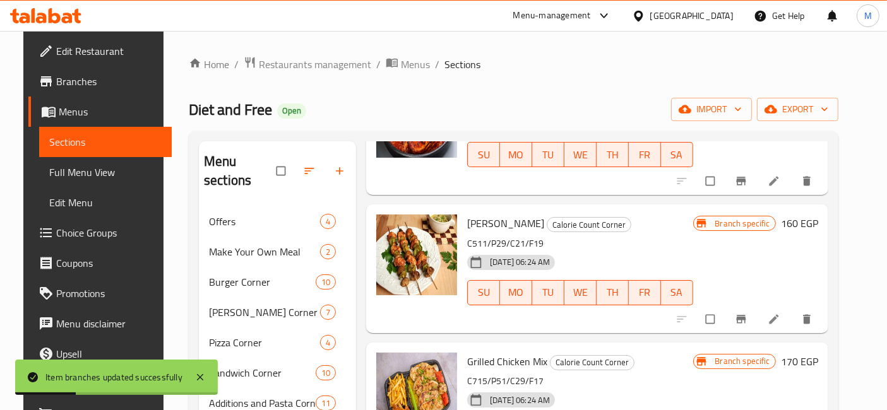
scroll to position [1263, 0]
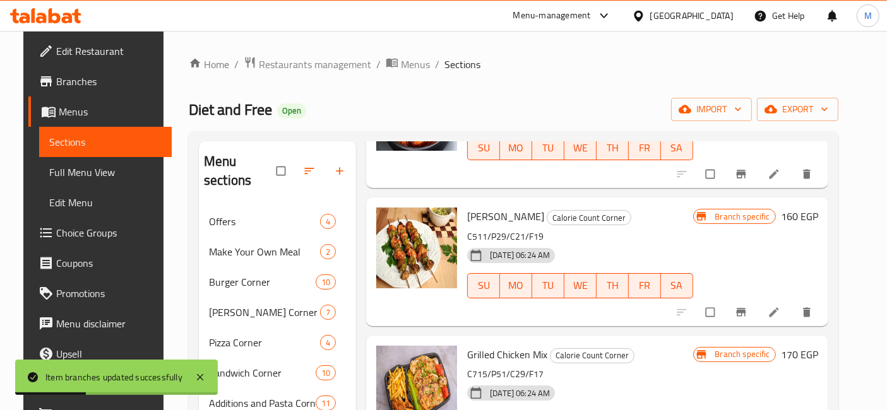
click at [747, 306] on icon "Branch-specific-item" at bounding box center [741, 312] width 13 height 13
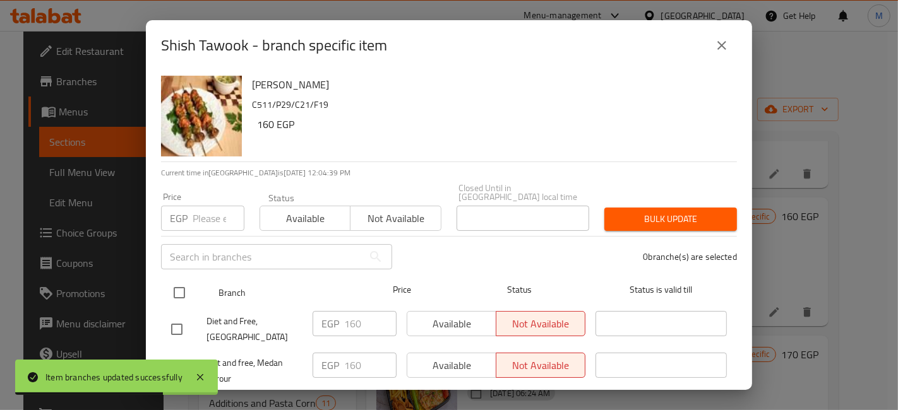
click at [181, 291] on input "checkbox" at bounding box center [179, 293] width 27 height 27
checkbox input "true"
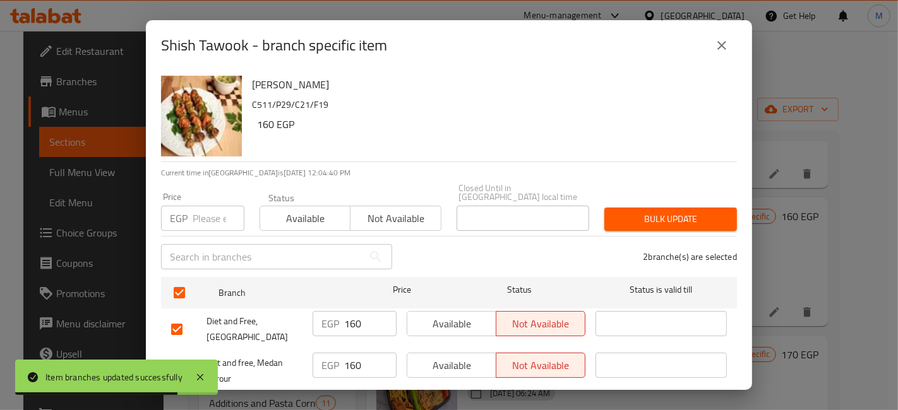
click at [214, 210] on input "number" at bounding box center [219, 218] width 52 height 25
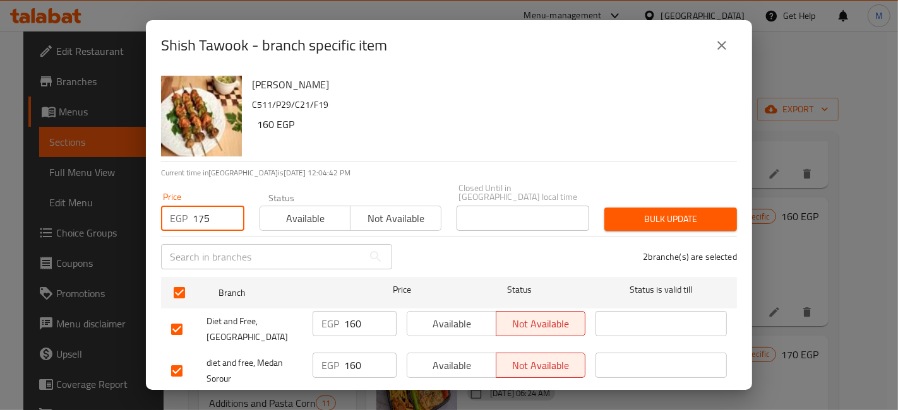
type input "175"
click at [672, 200] on div "Bulk update" at bounding box center [671, 219] width 148 height 39
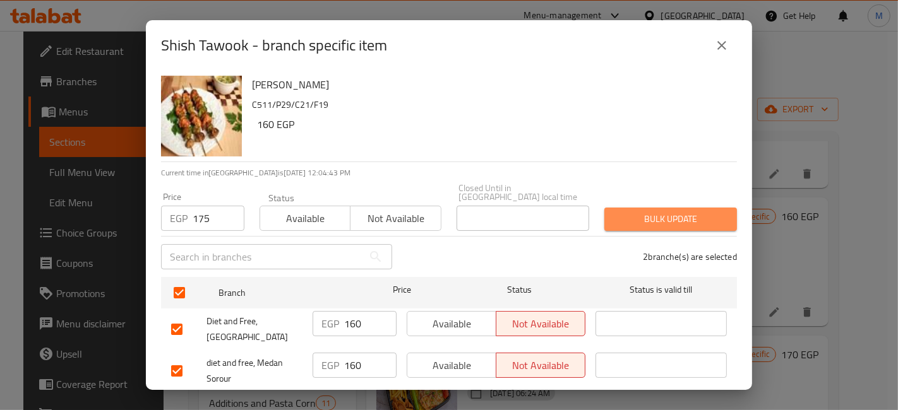
click at [674, 211] on span "Bulk update" at bounding box center [670, 219] width 112 height 16
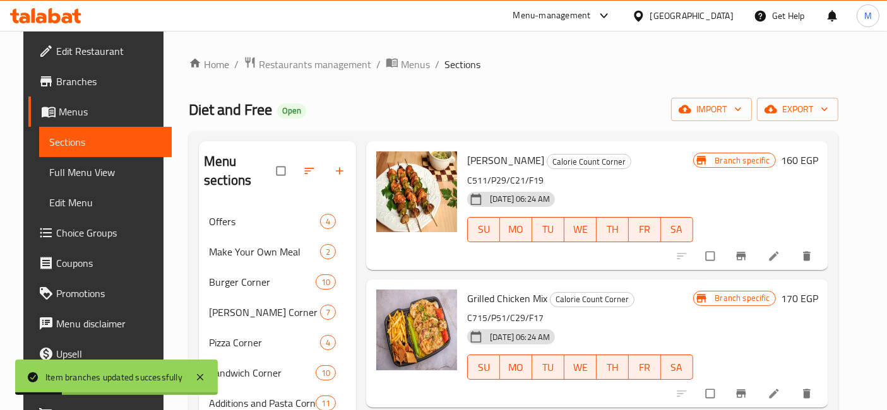
scroll to position [1333, 0]
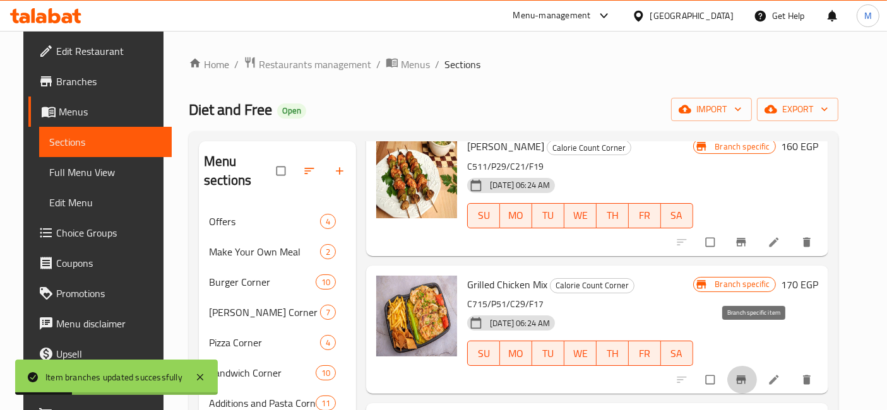
click at [750, 374] on span "Branch-specific-item" at bounding box center [742, 380] width 15 height 13
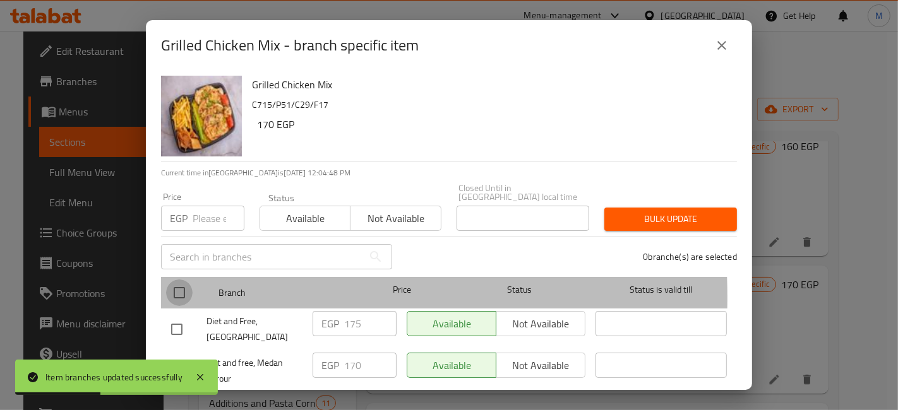
click at [183, 289] on input "checkbox" at bounding box center [179, 293] width 27 height 27
checkbox input "true"
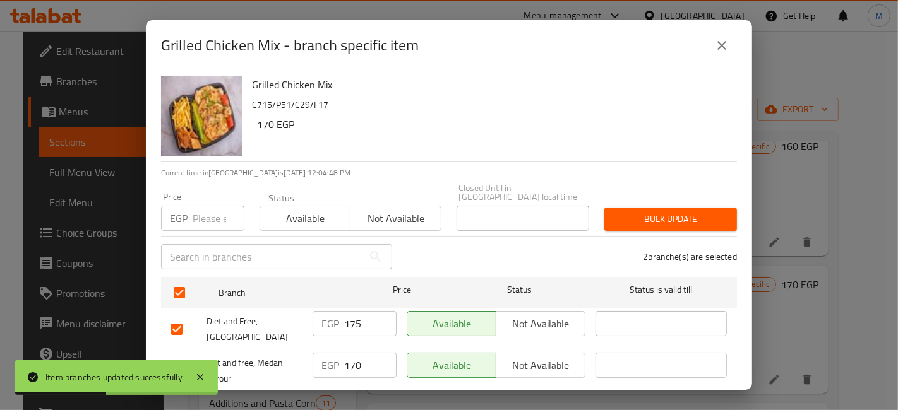
click at [191, 207] on div "EGP Price" at bounding box center [202, 218] width 83 height 25
type input "190"
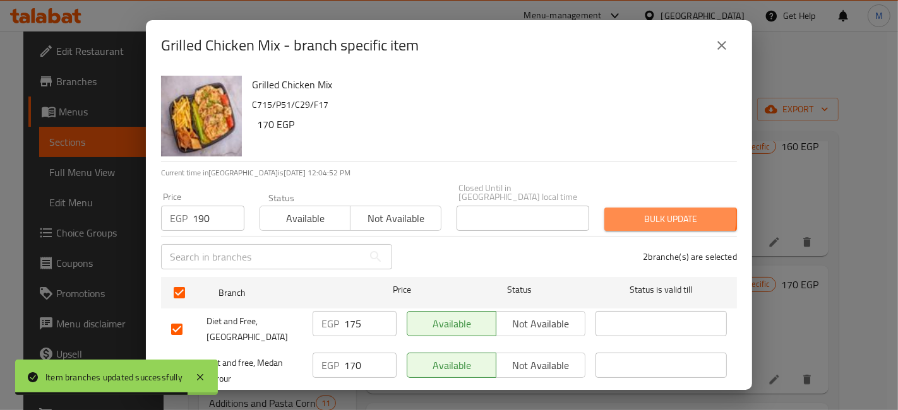
click at [643, 211] on span "Bulk update" at bounding box center [670, 219] width 112 height 16
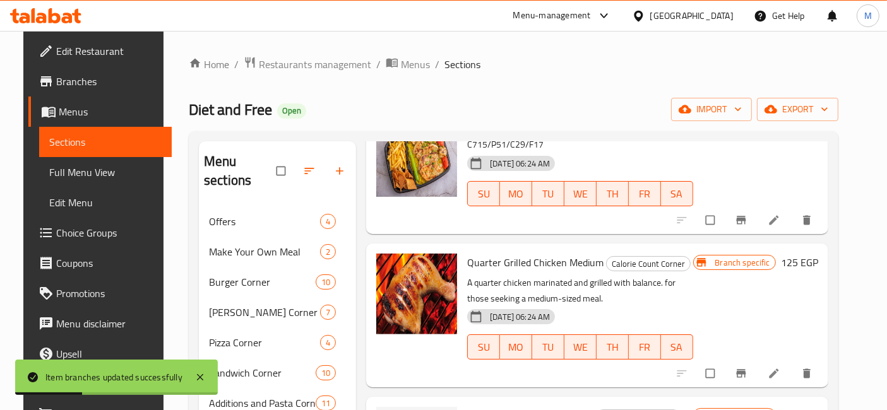
scroll to position [1543, 0]
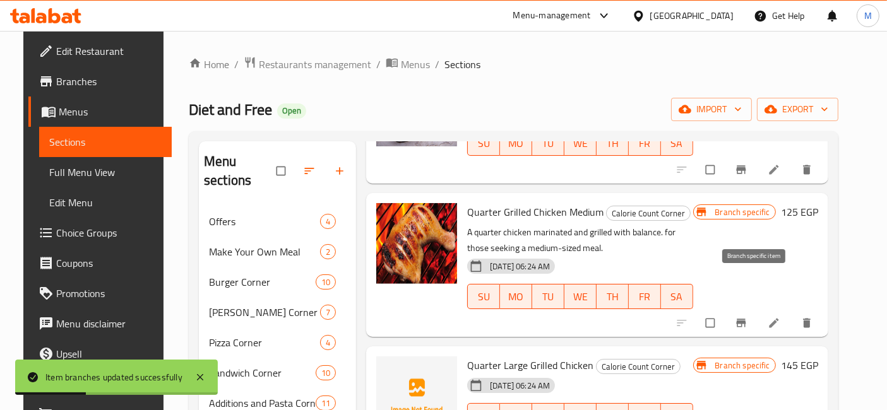
click at [747, 317] on icon "Branch-specific-item" at bounding box center [741, 323] width 13 height 13
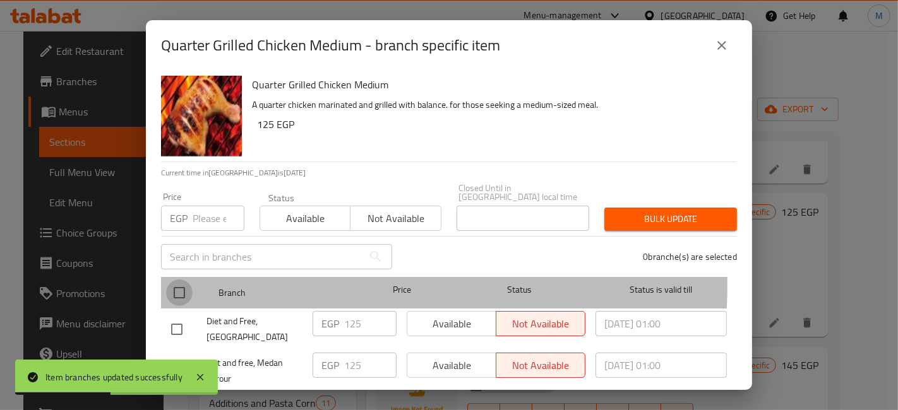
click at [173, 280] on input "checkbox" at bounding box center [179, 293] width 27 height 27
checkbox input "true"
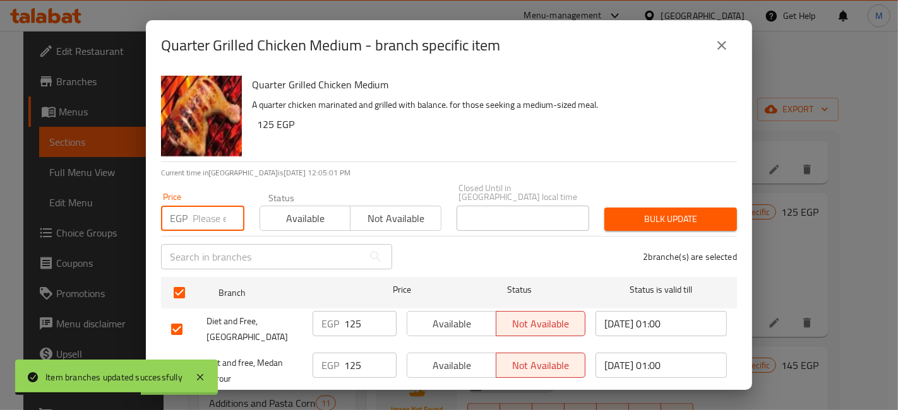
click at [215, 215] on input "number" at bounding box center [219, 218] width 52 height 25
click at [664, 217] on span "Bulk update" at bounding box center [670, 219] width 112 height 16
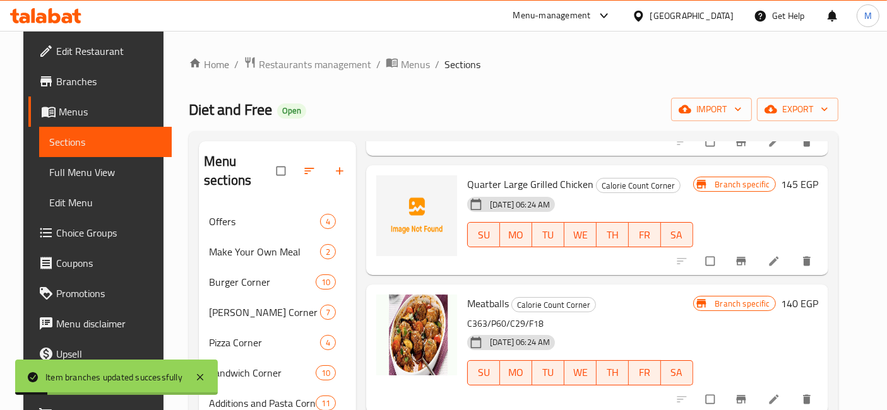
scroll to position [1753, 0]
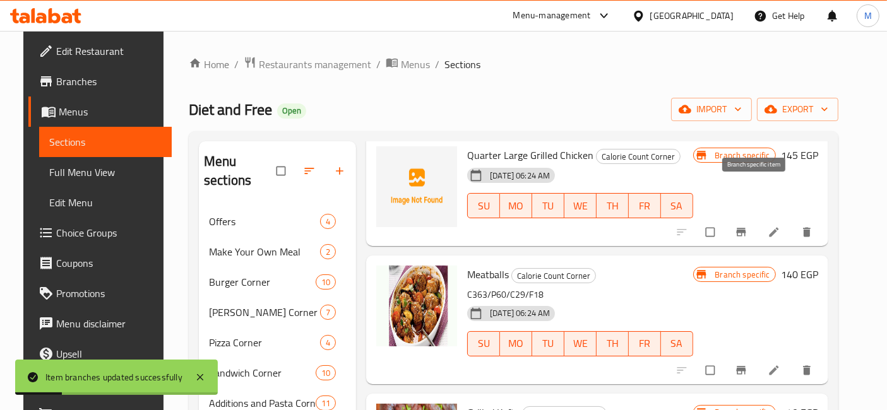
click at [747, 226] on icon "Branch-specific-item" at bounding box center [741, 232] width 13 height 13
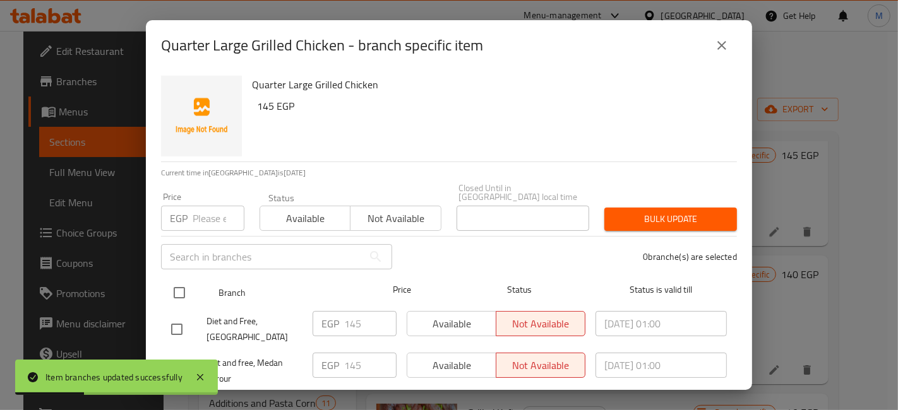
click at [178, 280] on input "checkbox" at bounding box center [179, 293] width 27 height 27
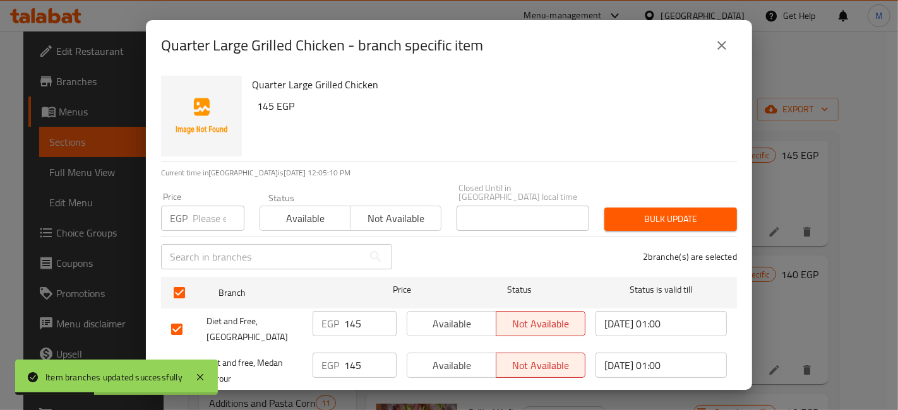
click at [196, 206] on input "number" at bounding box center [219, 218] width 52 height 25
click at [604, 217] on button "Bulk update" at bounding box center [670, 219] width 133 height 23
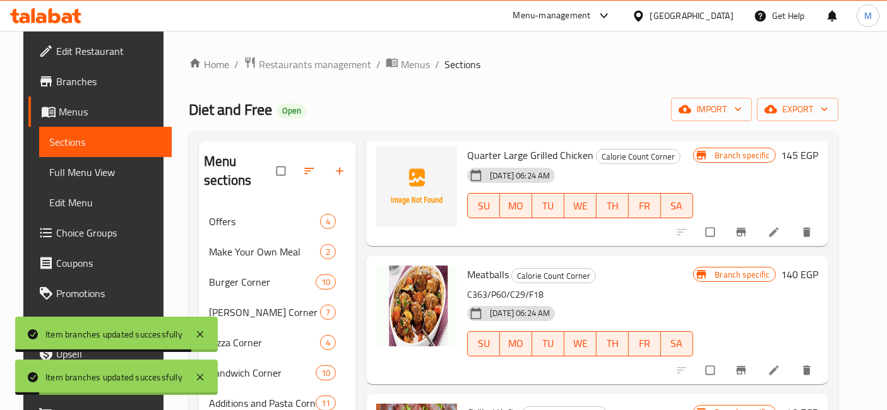
click at [756, 218] on button "Branch-specific-item" at bounding box center [742, 232] width 30 height 28
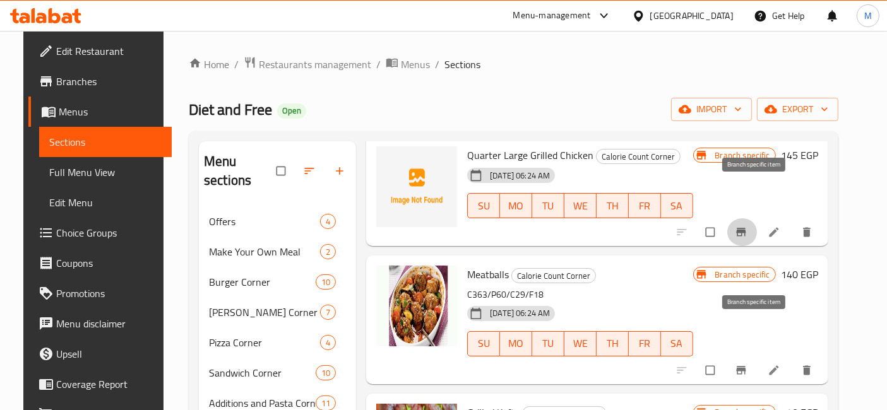
click at [747, 364] on icon "Branch-specific-item" at bounding box center [741, 370] width 13 height 13
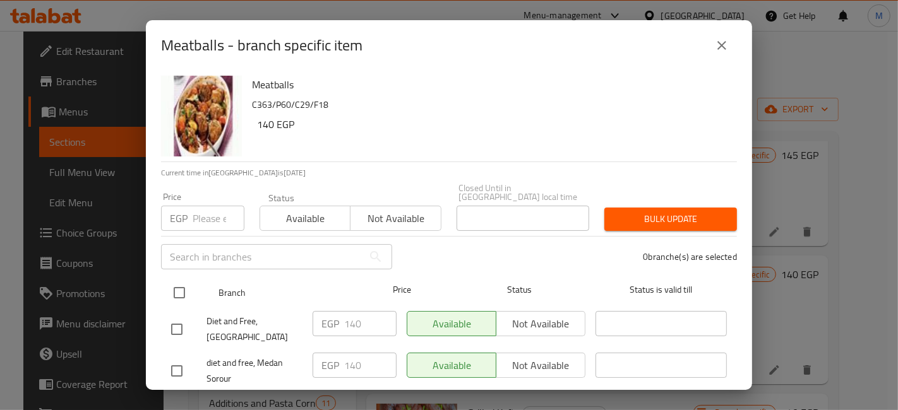
click at [175, 293] on input "checkbox" at bounding box center [179, 293] width 27 height 27
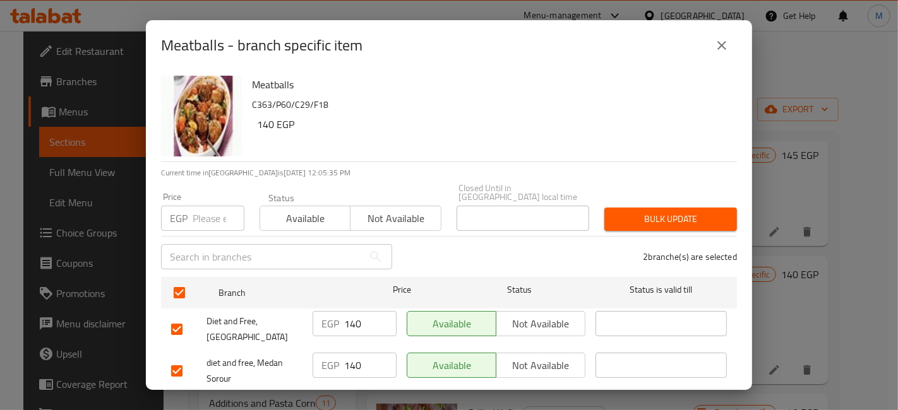
click at [198, 208] on input "number" at bounding box center [219, 218] width 52 height 25
click at [616, 211] on span "Bulk update" at bounding box center [670, 219] width 112 height 16
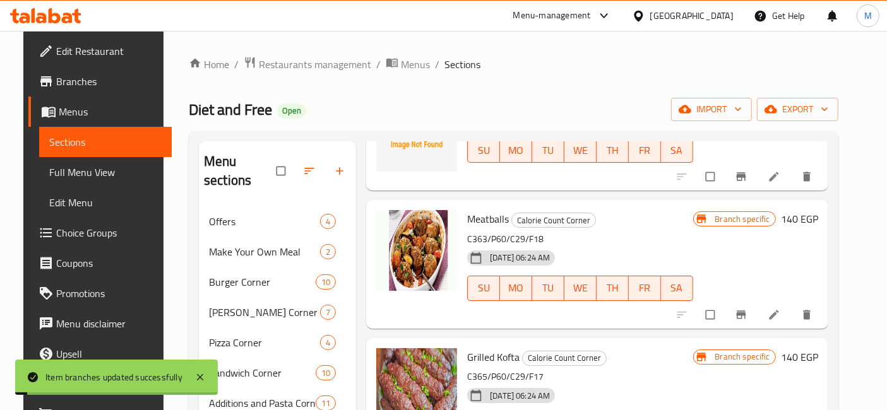
scroll to position [1894, 0]
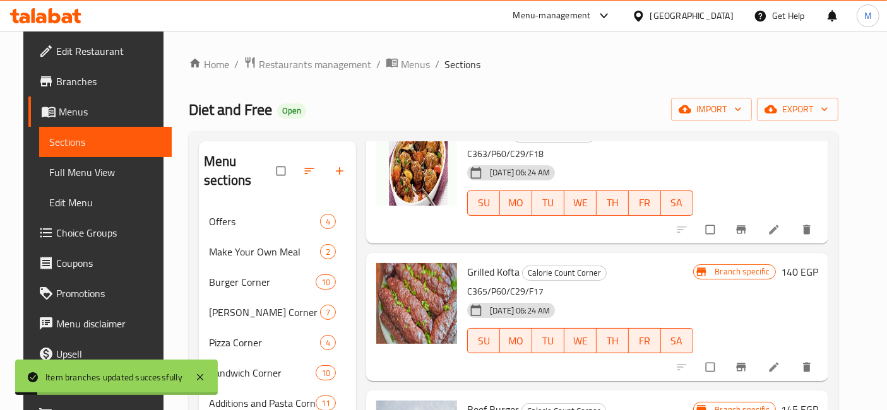
click at [758, 354] on button "Branch-specific-item" at bounding box center [742, 368] width 30 height 28
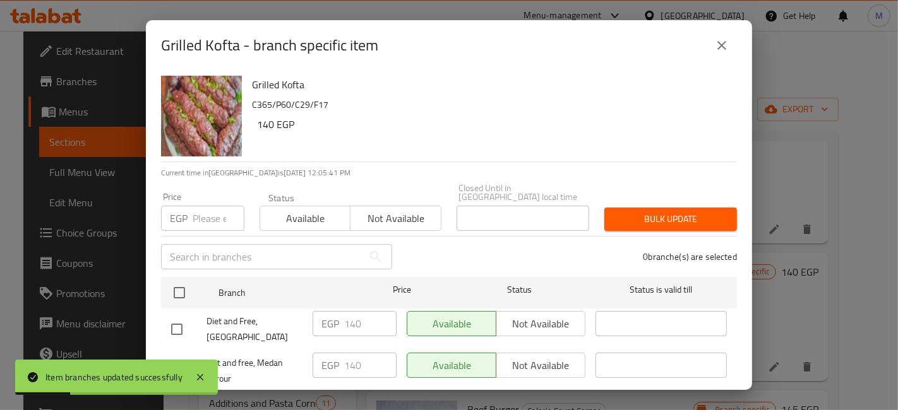
drag, startPoint x: 186, startPoint y: 282, endPoint x: 184, endPoint y: 249, distance: 32.3
click at [184, 282] on input "checkbox" at bounding box center [179, 293] width 27 height 27
click at [194, 218] on input "number" at bounding box center [219, 218] width 52 height 25
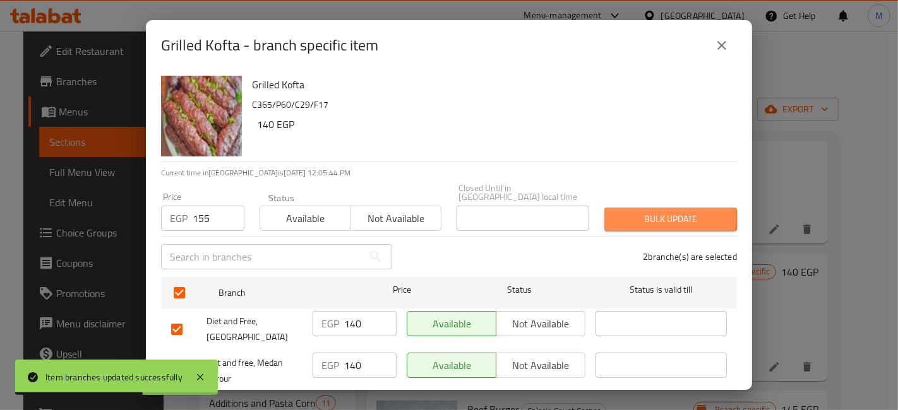
click at [622, 211] on span "Bulk update" at bounding box center [670, 219] width 112 height 16
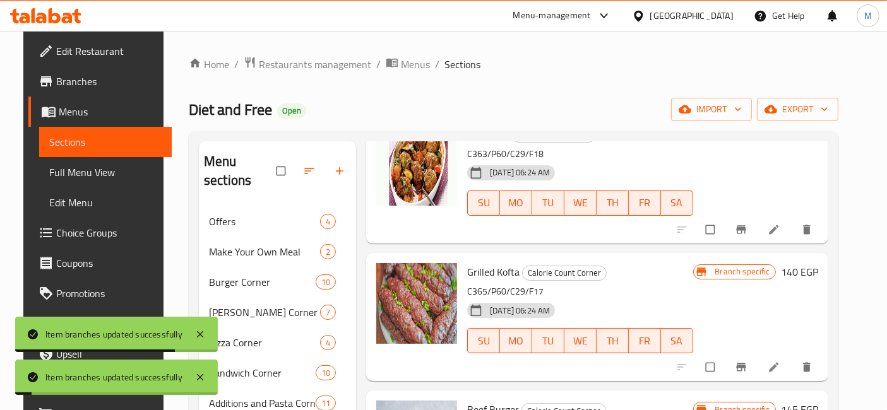
scroll to position [2034, 0]
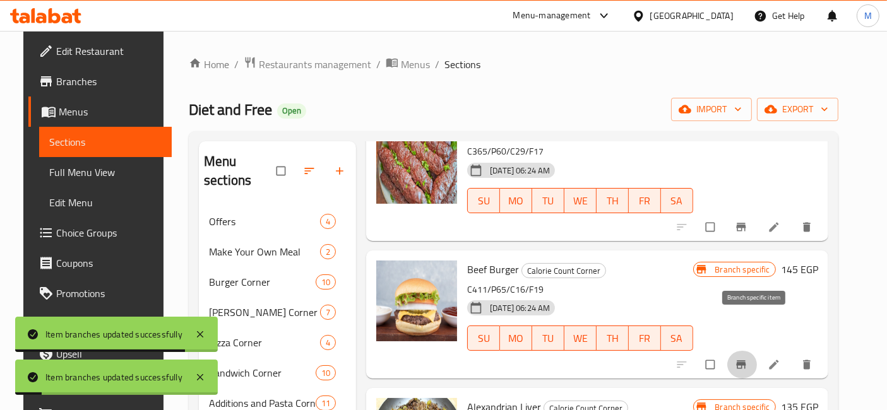
click at [752, 351] on button "Branch-specific-item" at bounding box center [742, 365] width 30 height 28
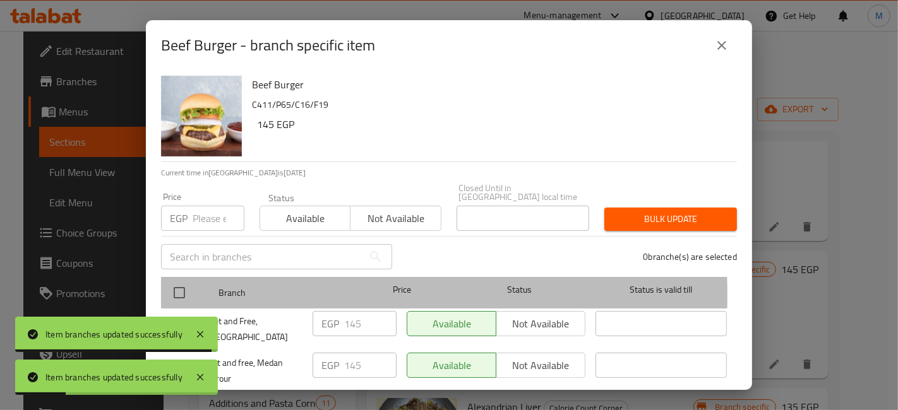
click at [198, 287] on div at bounding box center [189, 293] width 47 height 37
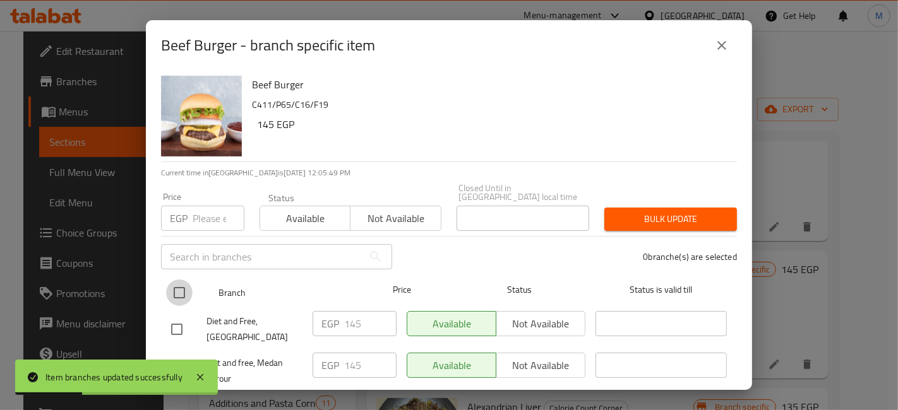
click at [179, 280] on input "checkbox" at bounding box center [179, 293] width 27 height 27
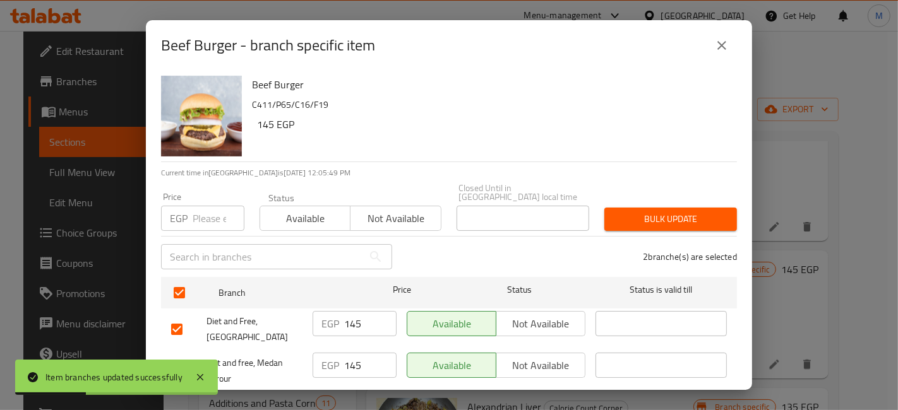
click at [207, 215] on input "number" at bounding box center [219, 218] width 52 height 25
click at [636, 211] on span "Bulk update" at bounding box center [670, 219] width 112 height 16
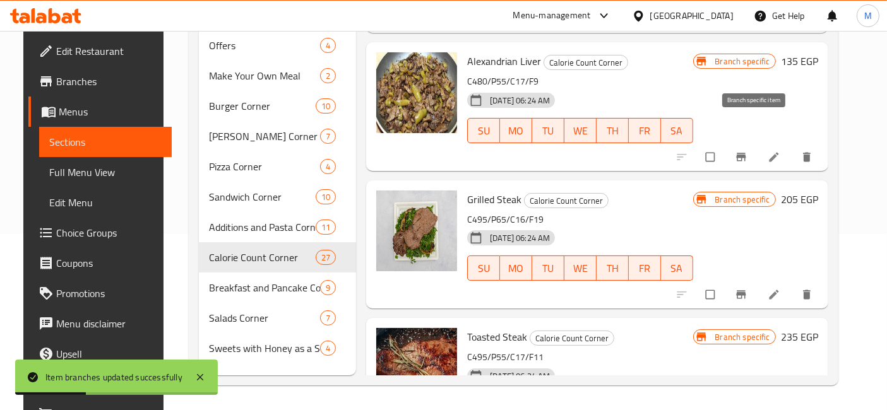
scroll to position [2174, 0]
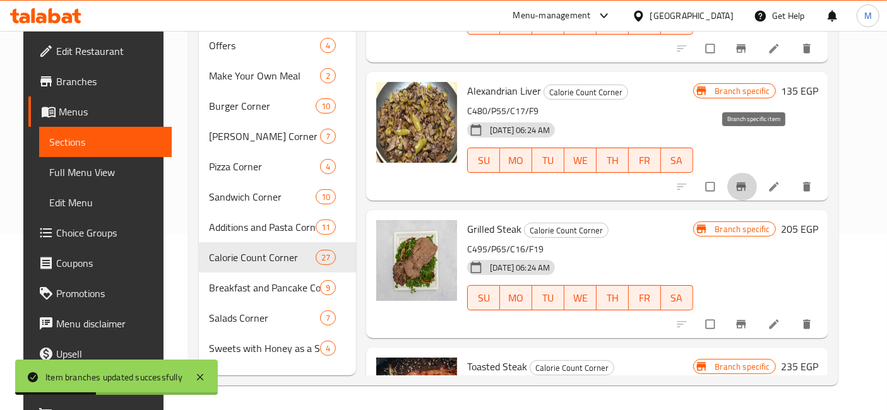
click at [747, 181] on icon "Branch-specific-item" at bounding box center [741, 187] width 13 height 13
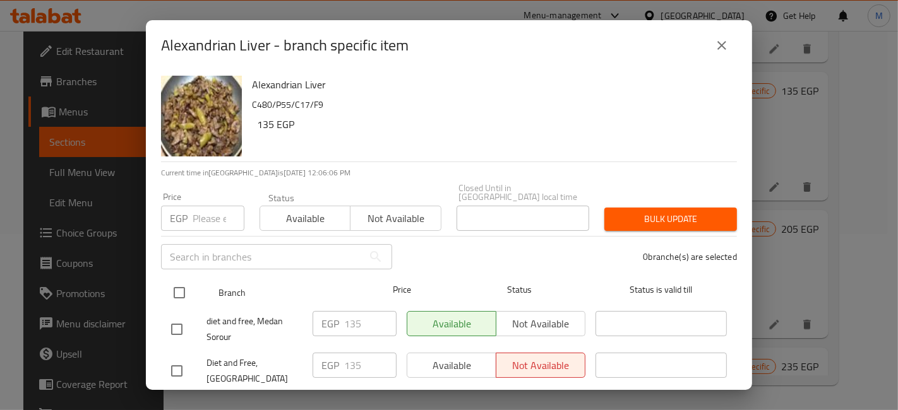
drag, startPoint x: 178, startPoint y: 283, endPoint x: 179, endPoint y: 277, distance: 6.4
click at [178, 282] on input "checkbox" at bounding box center [179, 293] width 27 height 27
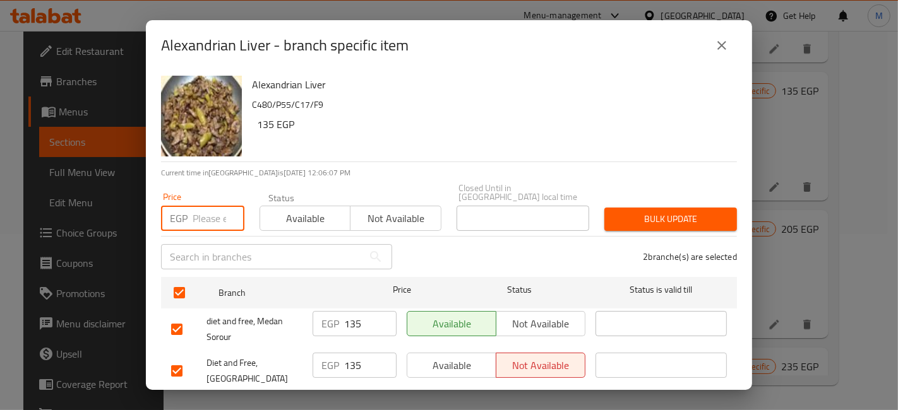
click at [193, 221] on input "number" at bounding box center [219, 218] width 52 height 25
click at [644, 234] on div "2 branche(s) are selected" at bounding box center [572, 256] width 345 height 45
click at [645, 211] on span "Bulk update" at bounding box center [670, 219] width 112 height 16
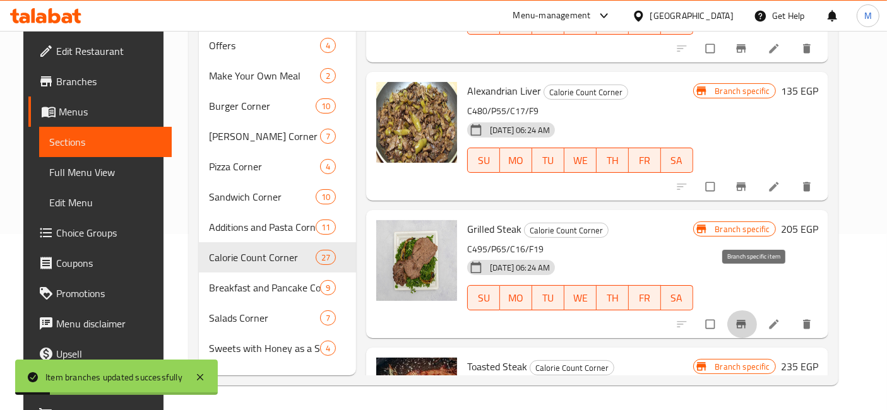
click at [756, 311] on button "Branch-specific-item" at bounding box center [742, 325] width 30 height 28
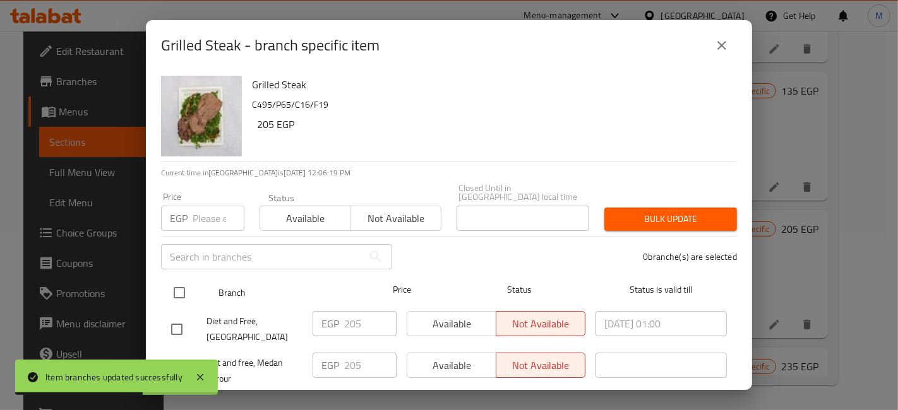
click at [182, 295] on input "checkbox" at bounding box center [179, 293] width 27 height 27
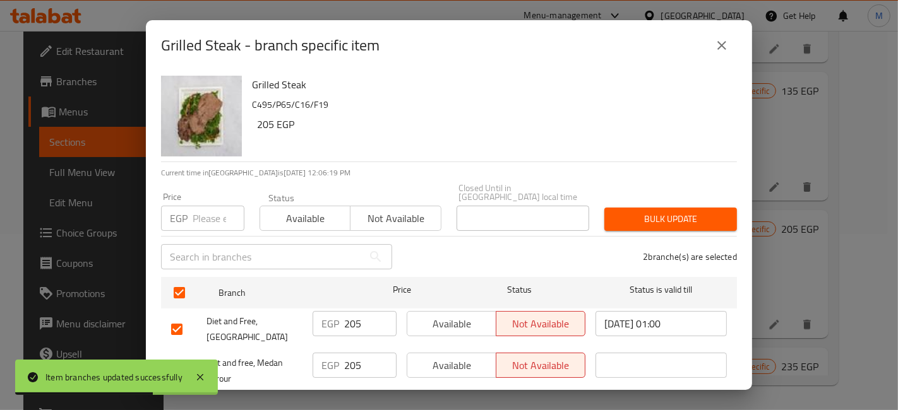
click at [193, 210] on input "number" at bounding box center [219, 218] width 52 height 25
click at [614, 211] on span "Bulk update" at bounding box center [670, 219] width 112 height 16
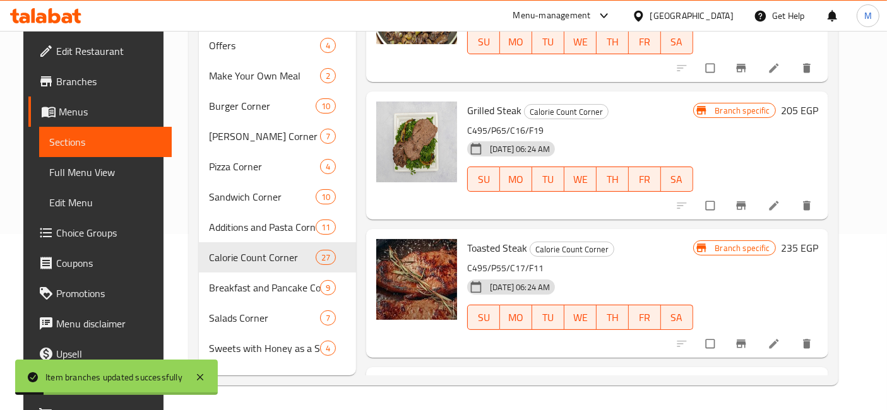
scroll to position [2314, 0]
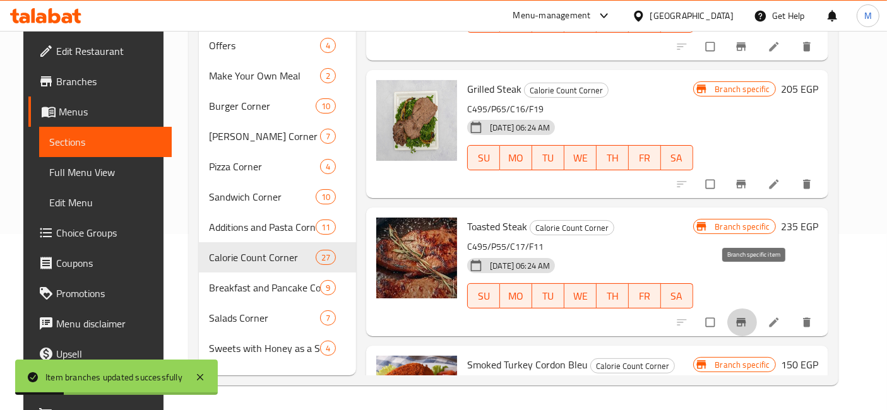
click at [744, 309] on button "Branch-specific-item" at bounding box center [742, 323] width 30 height 28
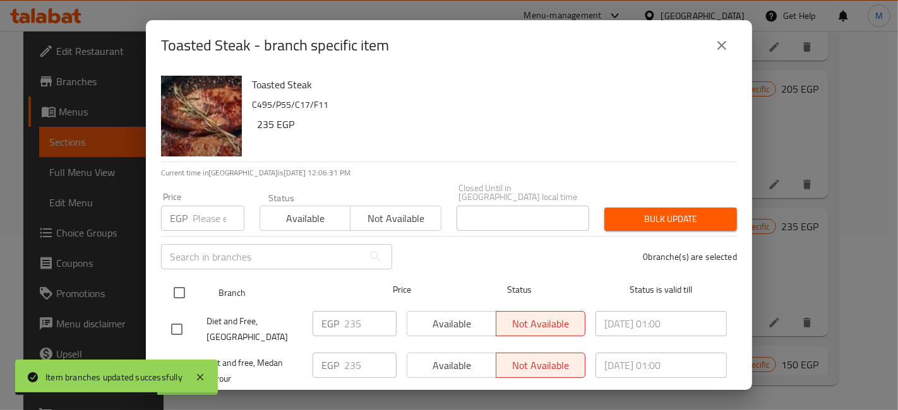
click at [191, 287] on input "checkbox" at bounding box center [179, 293] width 27 height 27
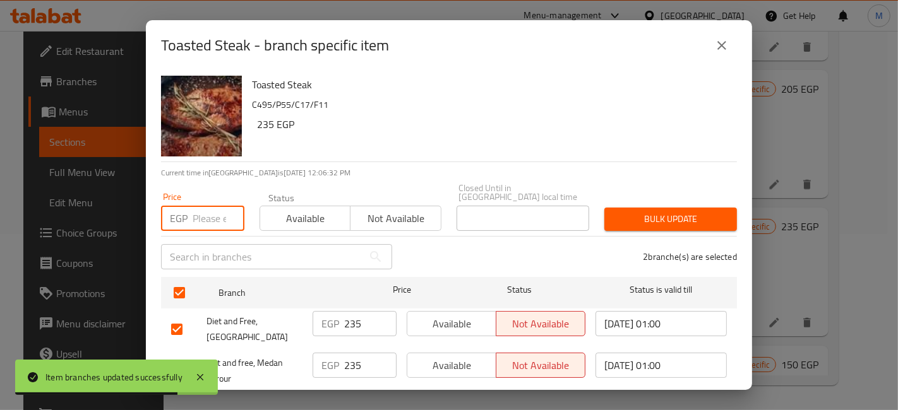
click at [205, 215] on input "number" at bounding box center [219, 218] width 52 height 25
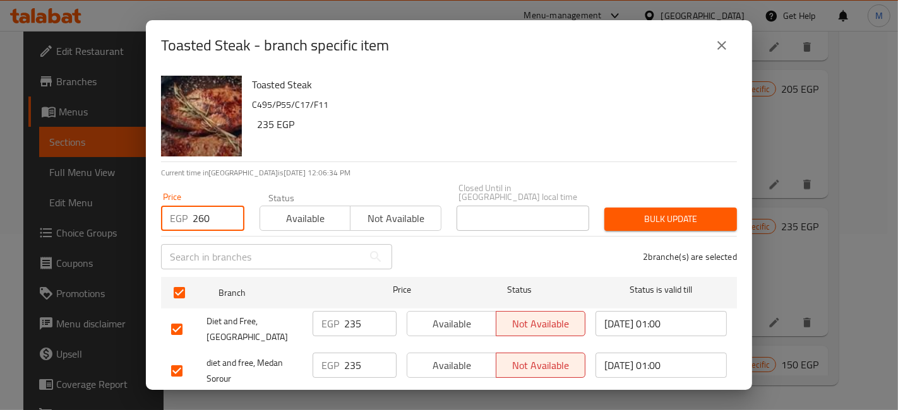
click at [648, 211] on span "Bulk update" at bounding box center [670, 219] width 112 height 16
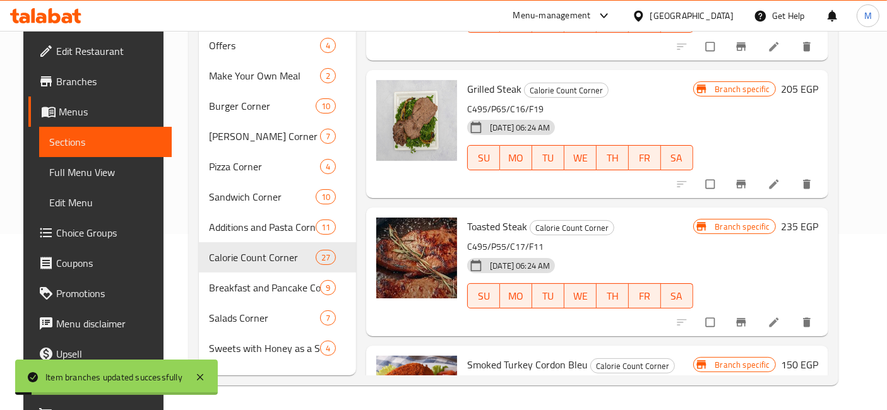
scroll to position [2455, 0]
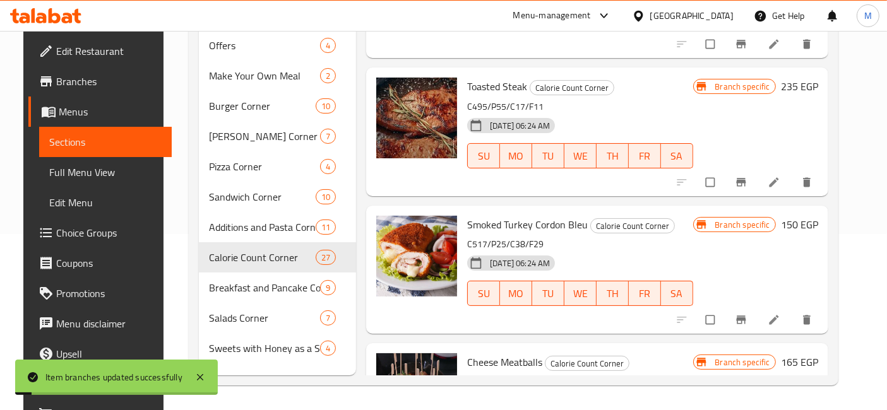
click at [747, 314] on icon "Branch-specific-item" at bounding box center [741, 320] width 13 height 13
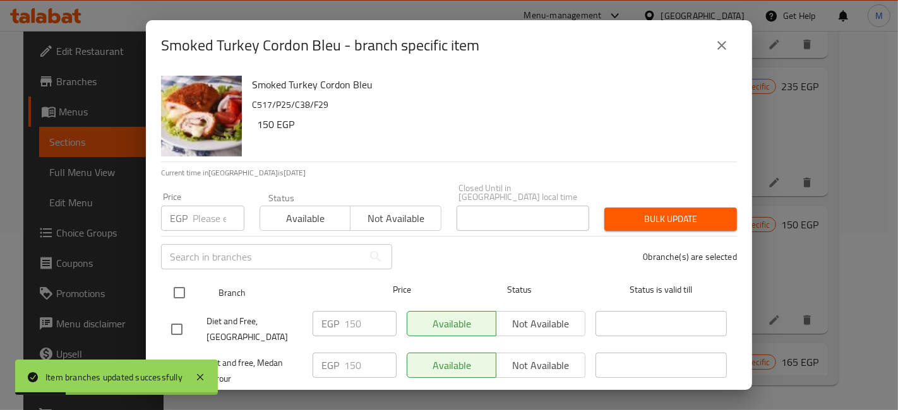
click at [179, 280] on input "checkbox" at bounding box center [179, 293] width 27 height 27
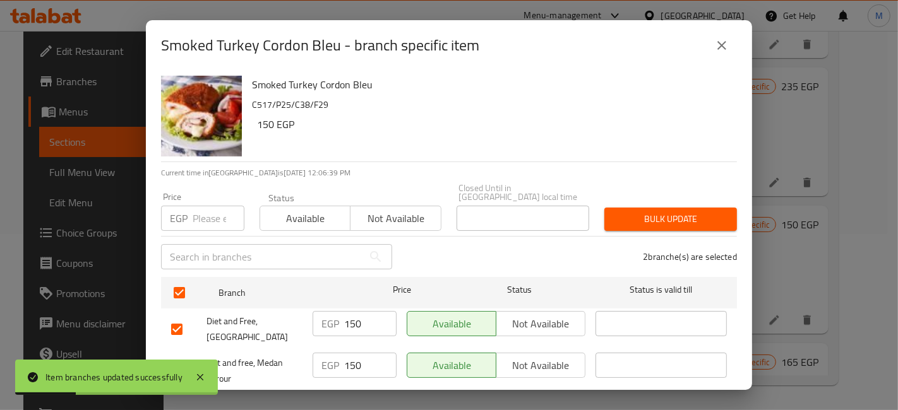
click at [217, 210] on input "number" at bounding box center [219, 218] width 52 height 25
click at [685, 211] on span "Bulk update" at bounding box center [670, 219] width 112 height 16
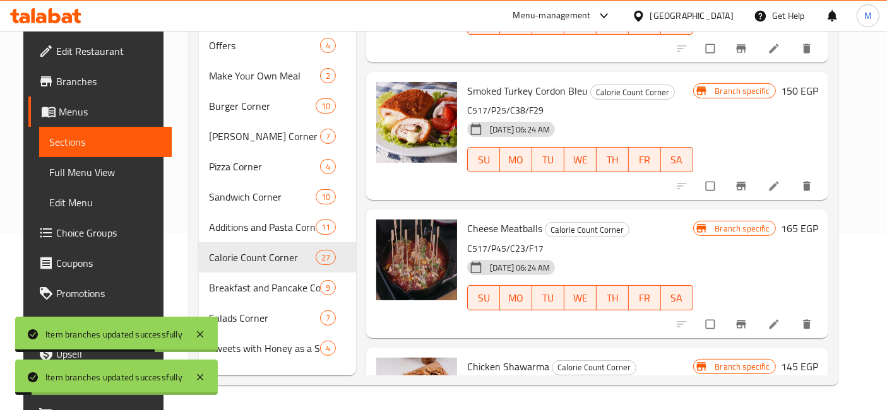
scroll to position [2595, 0]
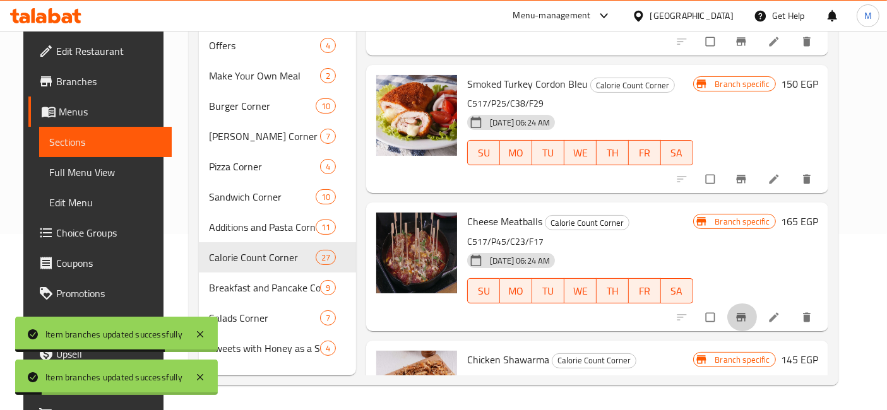
click at [755, 304] on button "Branch-specific-item" at bounding box center [742, 318] width 30 height 28
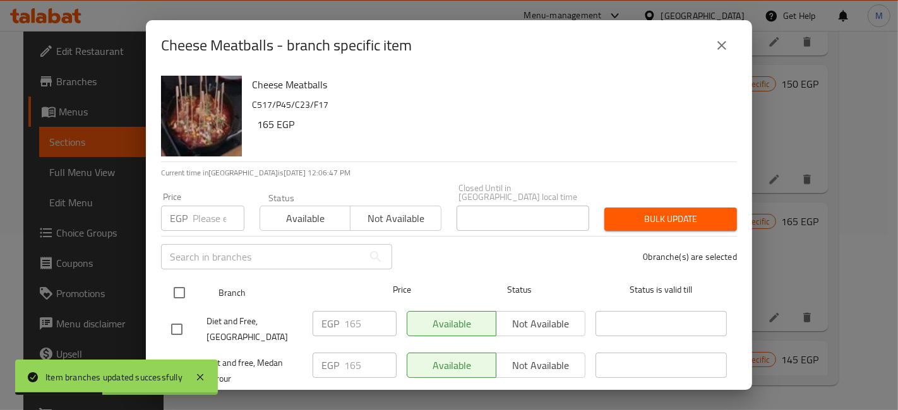
click at [182, 291] on input "checkbox" at bounding box center [179, 293] width 27 height 27
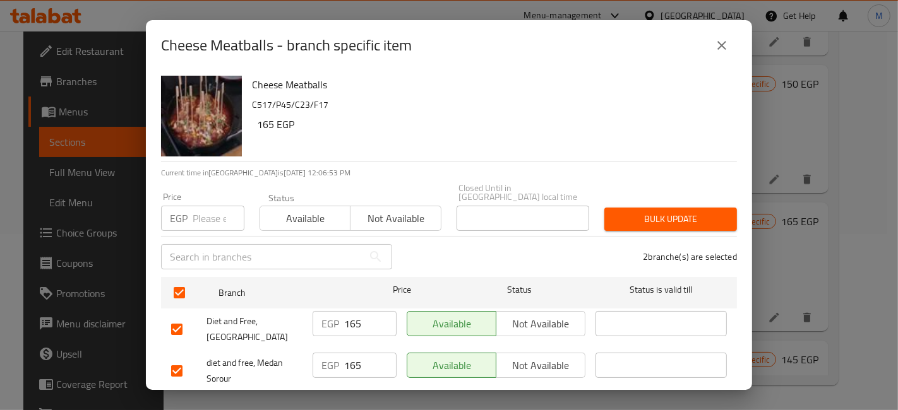
click at [204, 206] on input "number" at bounding box center [219, 218] width 52 height 25
click at [615, 211] on span "Bulk update" at bounding box center [670, 219] width 112 height 16
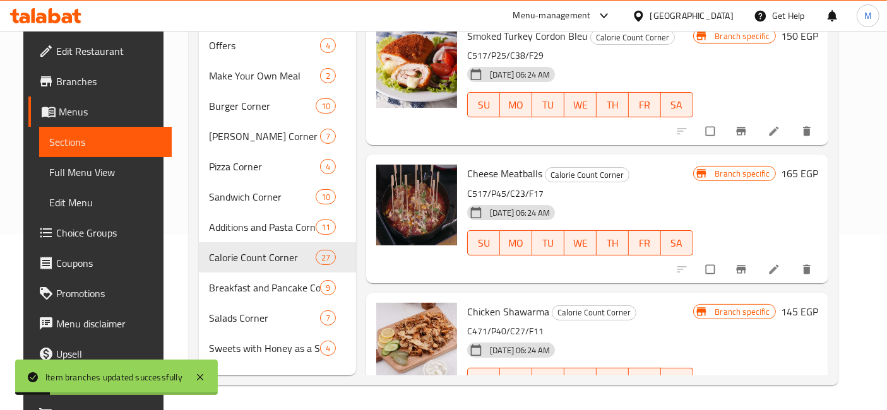
scroll to position [2665, 0]
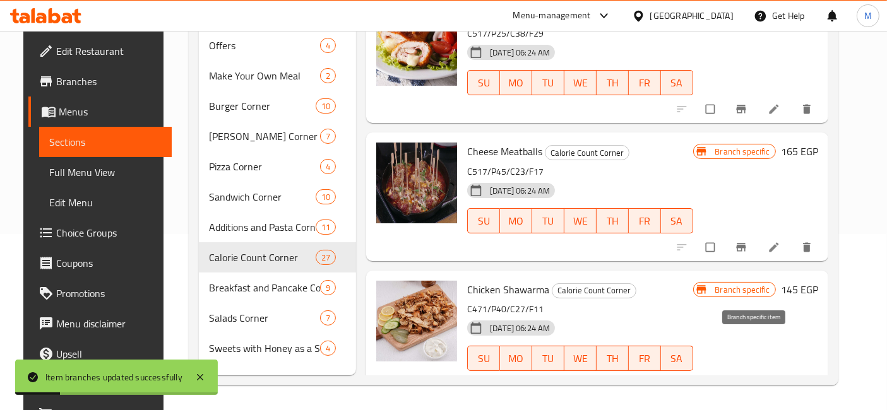
click at [748, 371] on button "Branch-specific-item" at bounding box center [742, 385] width 30 height 28
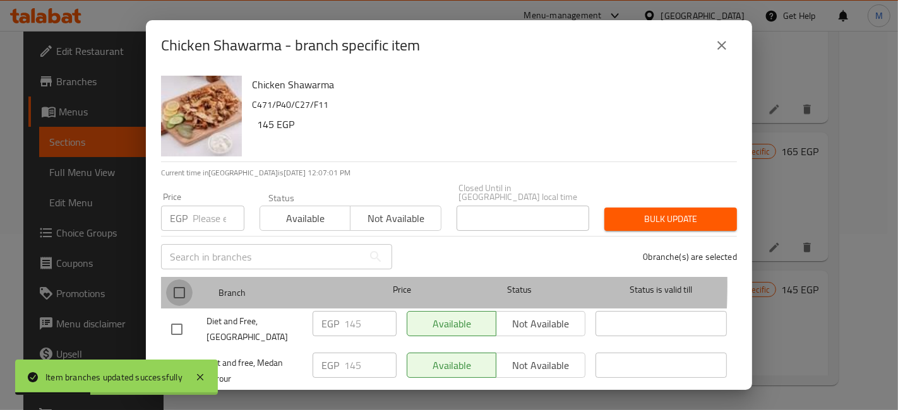
click at [179, 280] on input "checkbox" at bounding box center [179, 293] width 27 height 27
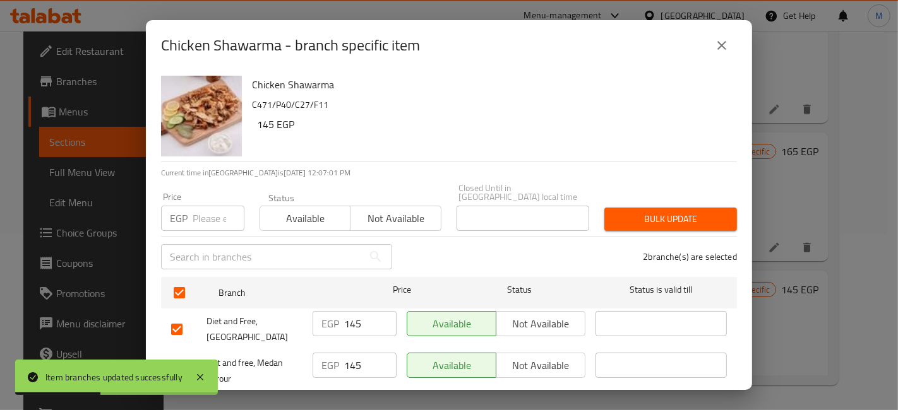
click at [205, 210] on input "number" at bounding box center [219, 218] width 52 height 25
click at [683, 211] on span "Bulk update" at bounding box center [670, 219] width 112 height 16
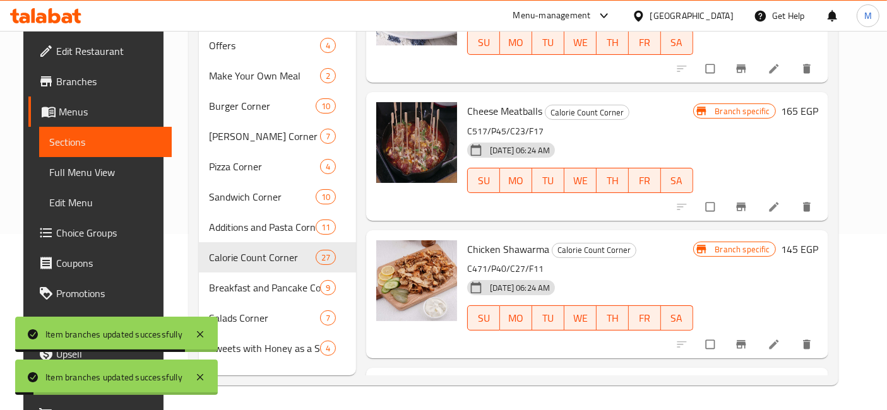
scroll to position [2735, 0]
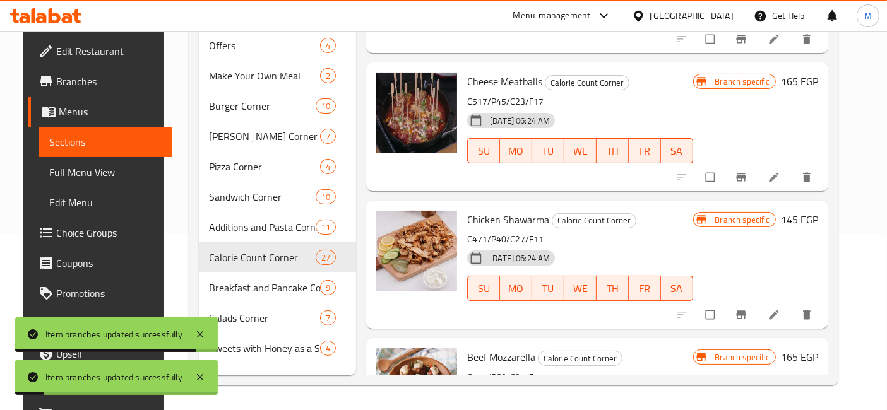
click at [747, 309] on icon "Branch-specific-item" at bounding box center [741, 315] width 13 height 13
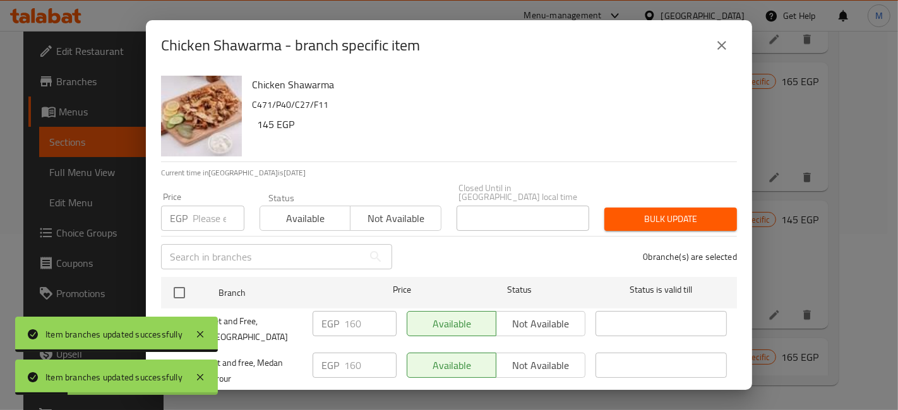
drag, startPoint x: 173, startPoint y: 284, endPoint x: 193, endPoint y: 201, distance: 85.6
click at [172, 285] on input "checkbox" at bounding box center [179, 293] width 27 height 27
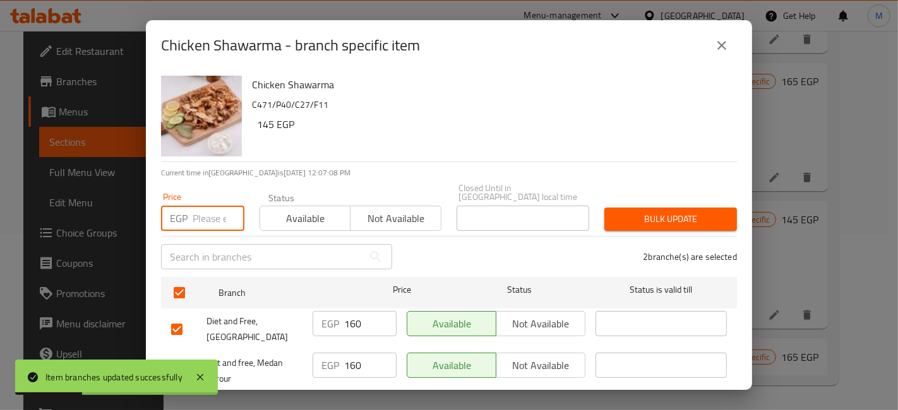
click at [203, 215] on input "number" at bounding box center [219, 218] width 52 height 25
click at [633, 212] on span "Bulk update" at bounding box center [670, 219] width 112 height 16
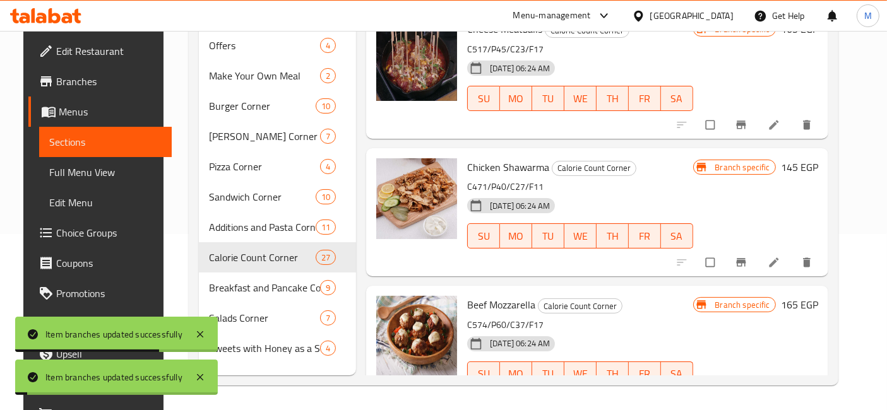
scroll to position [2876, 0]
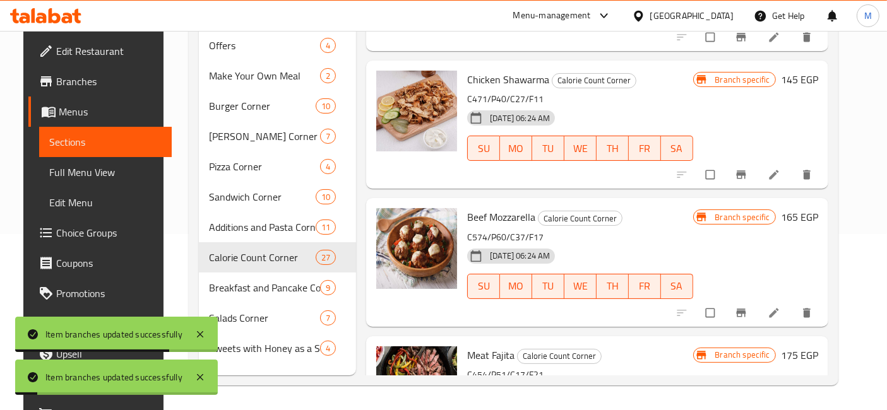
click at [742, 299] on button "Branch-specific-item" at bounding box center [742, 313] width 30 height 28
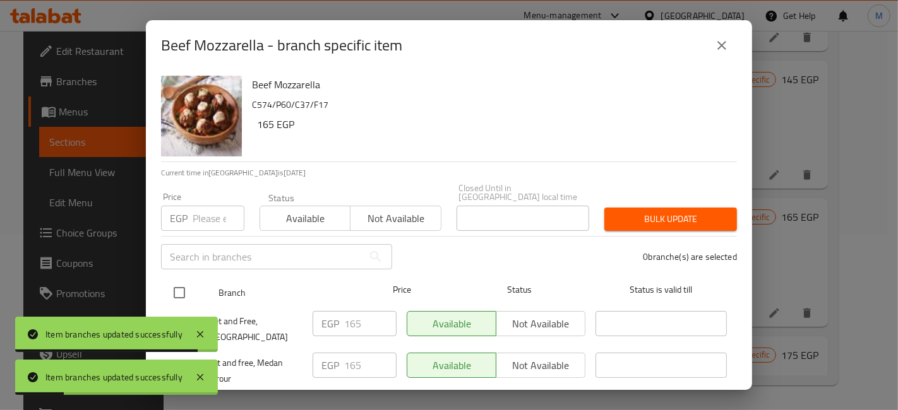
click at [184, 286] on input "checkbox" at bounding box center [179, 293] width 27 height 27
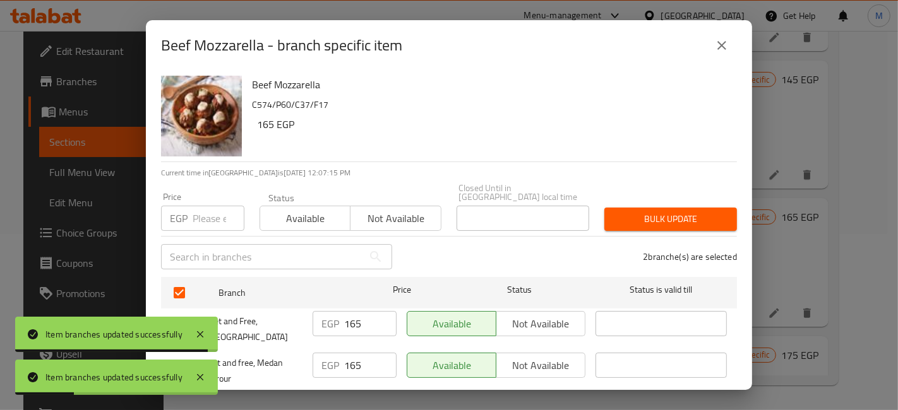
click at [194, 212] on input "number" at bounding box center [219, 218] width 52 height 25
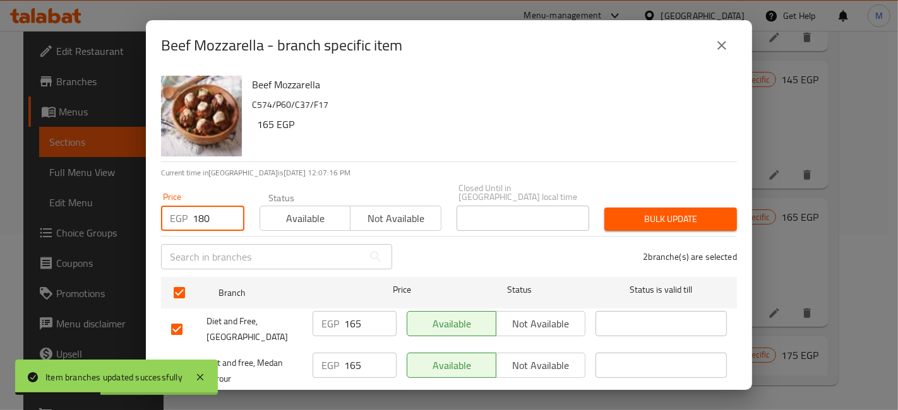
click at [633, 211] on span "Bulk update" at bounding box center [670, 219] width 112 height 16
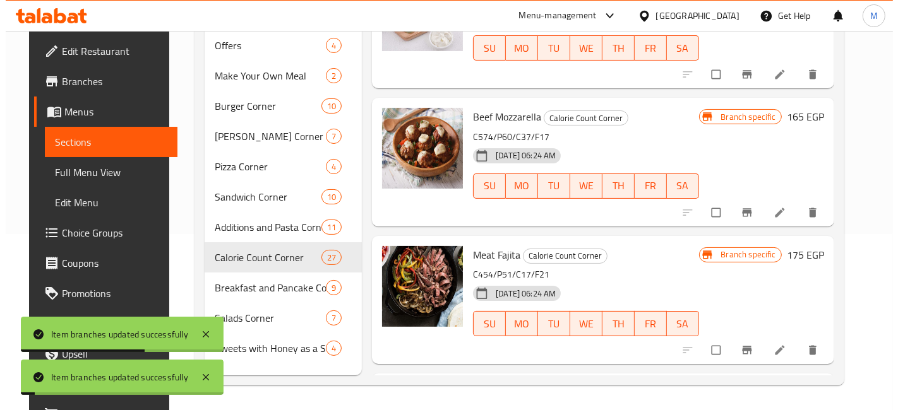
scroll to position [3016, 0]
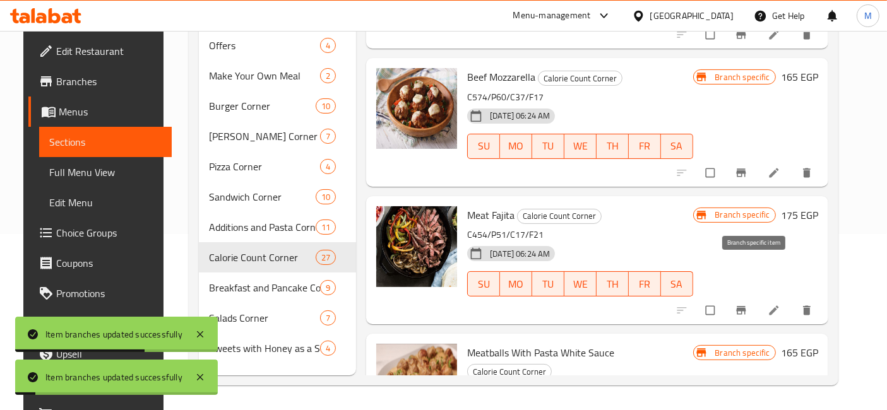
click at [758, 297] on button "Branch-specific-item" at bounding box center [742, 311] width 30 height 28
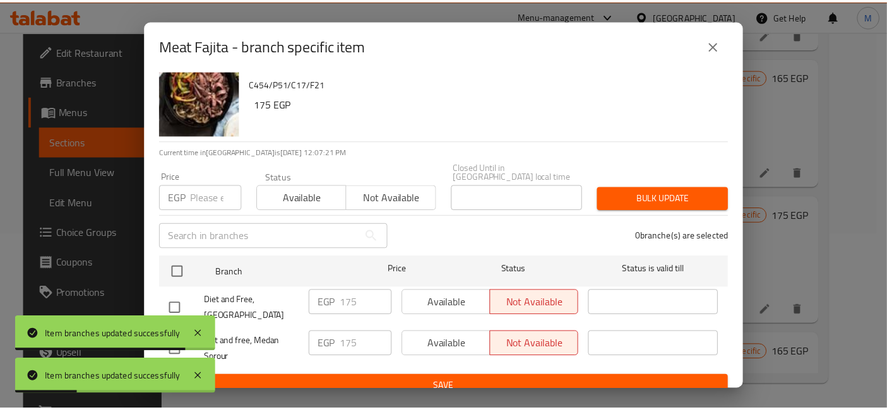
scroll to position [26, 0]
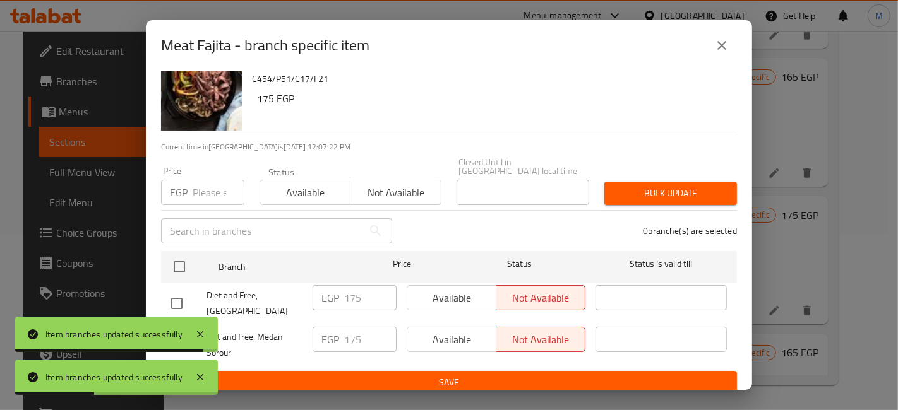
click at [713, 56] on button "close" at bounding box center [721, 45] width 30 height 30
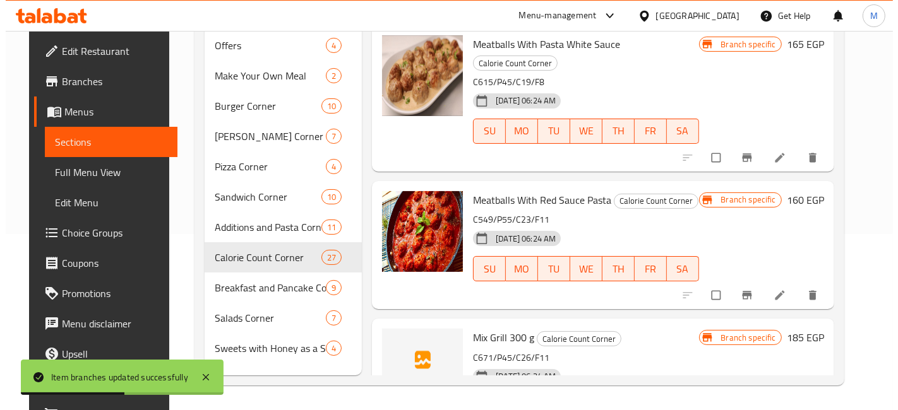
scroll to position [3340, 0]
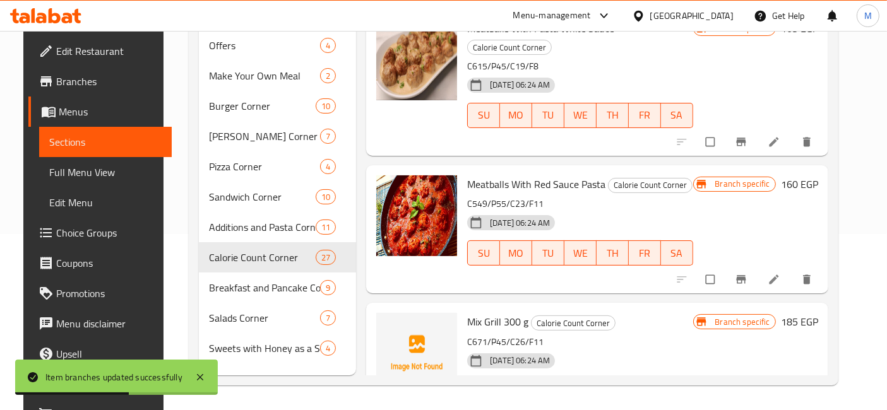
click at [747, 410] on icon "Branch-specific-item" at bounding box center [741, 418] width 13 height 13
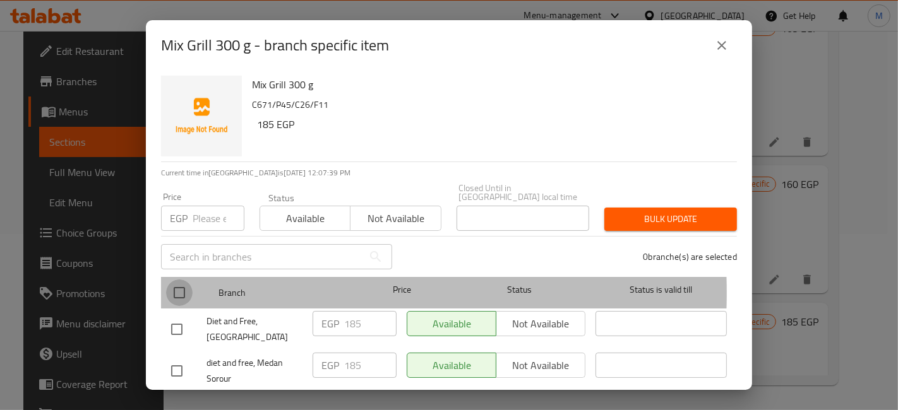
drag, startPoint x: 175, startPoint y: 283, endPoint x: 178, endPoint y: 277, distance: 6.5
click at [176, 282] on input "checkbox" at bounding box center [179, 293] width 27 height 27
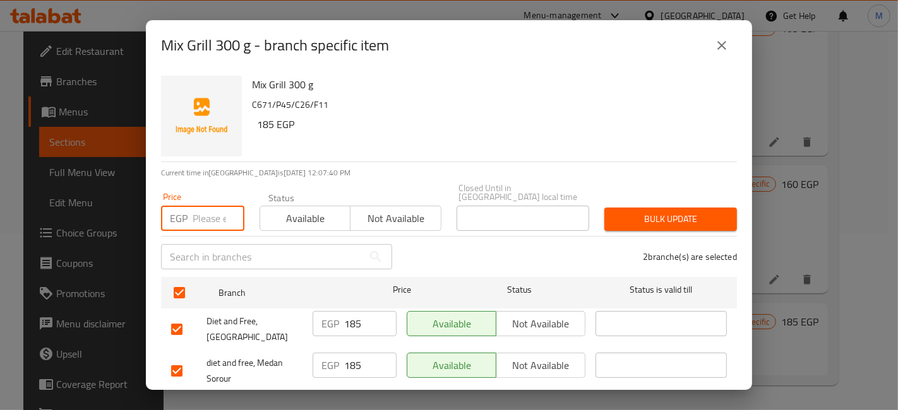
click at [211, 212] on input "number" at bounding box center [219, 218] width 52 height 25
click at [670, 224] on div "Bulk update" at bounding box center [671, 219] width 148 height 39
click at [670, 211] on span "Bulk update" at bounding box center [670, 219] width 112 height 16
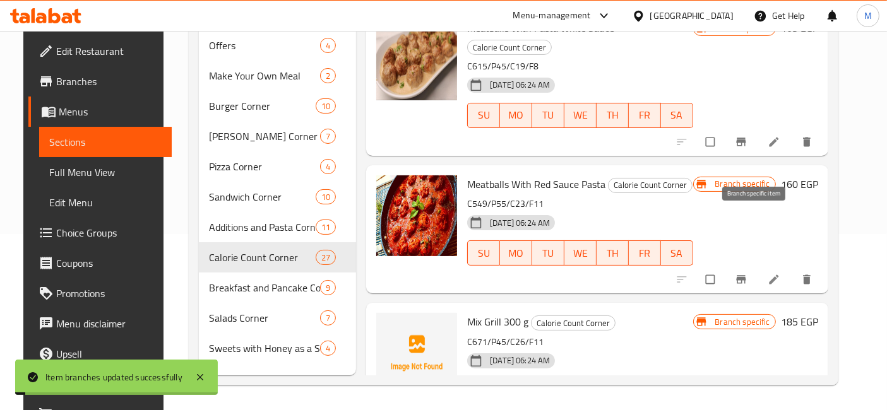
click at [747, 273] on icon "Branch-specific-item" at bounding box center [741, 279] width 13 height 13
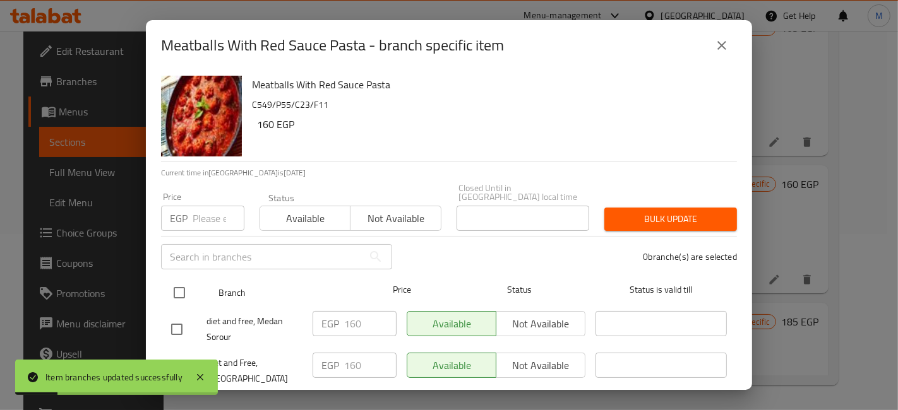
click at [186, 296] on input "checkbox" at bounding box center [179, 293] width 27 height 27
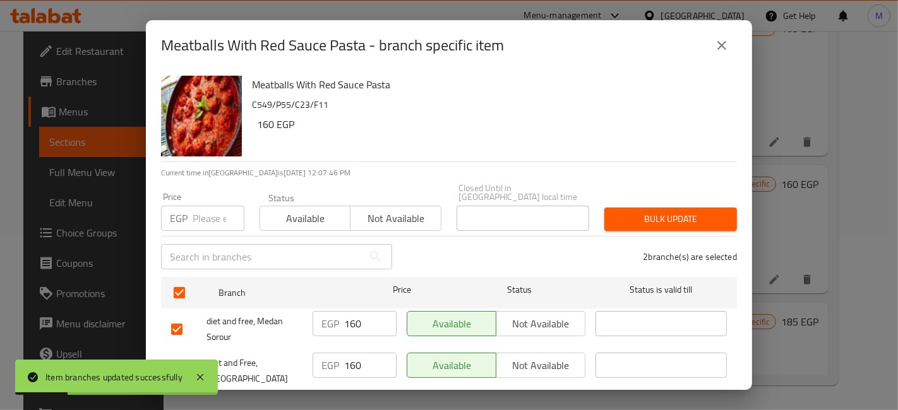
click at [186, 221] on div "EGP Price" at bounding box center [202, 218] width 83 height 25
click at [708, 214] on span "Bulk update" at bounding box center [670, 219] width 112 height 16
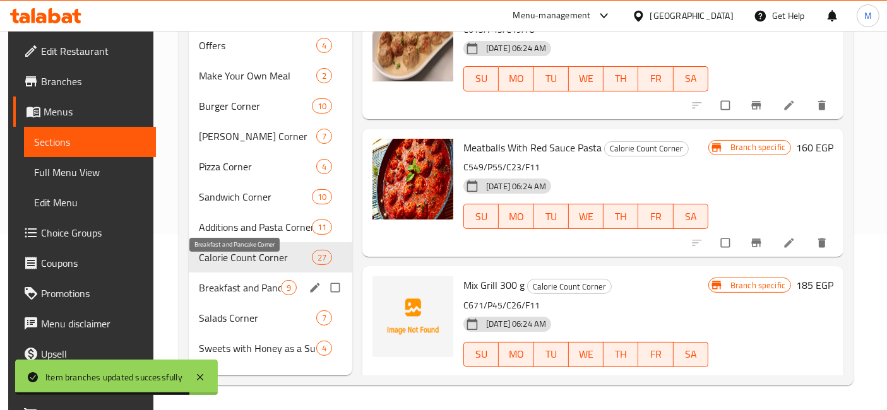
click at [259, 280] on span "Breakfast and Pancake Corner" at bounding box center [240, 287] width 82 height 15
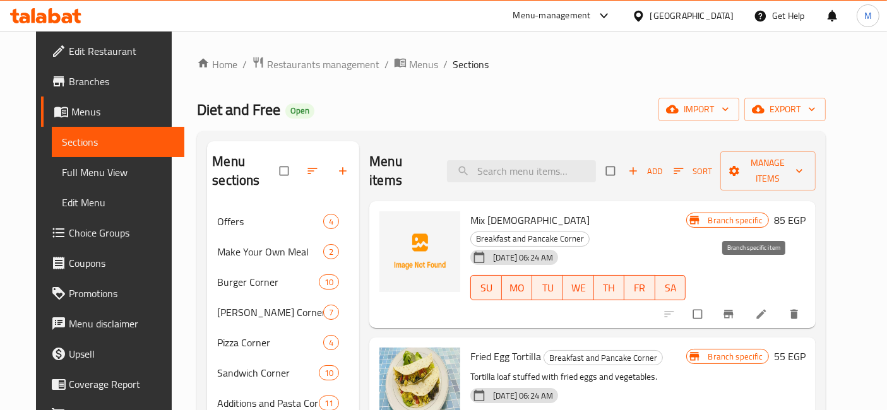
click at [735, 308] on icon "Branch-specific-item" at bounding box center [728, 314] width 13 height 13
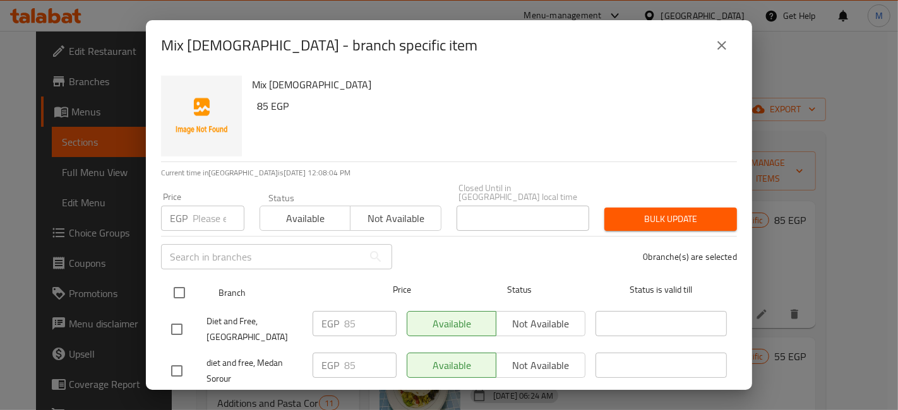
click at [185, 282] on input "checkbox" at bounding box center [179, 293] width 27 height 27
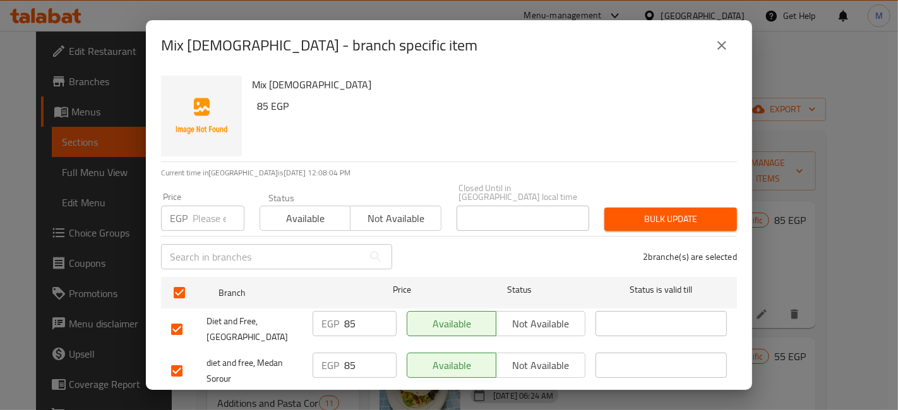
click at [213, 211] on input "number" at bounding box center [219, 218] width 52 height 25
click at [705, 208] on button "Bulk update" at bounding box center [670, 219] width 133 height 23
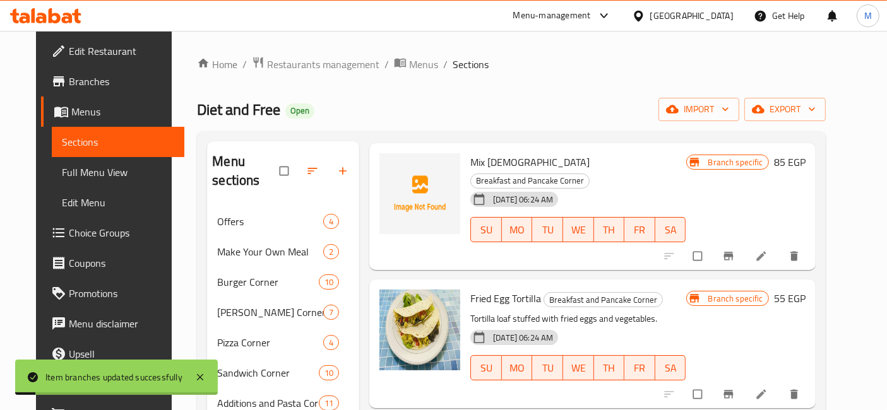
scroll to position [140, 0]
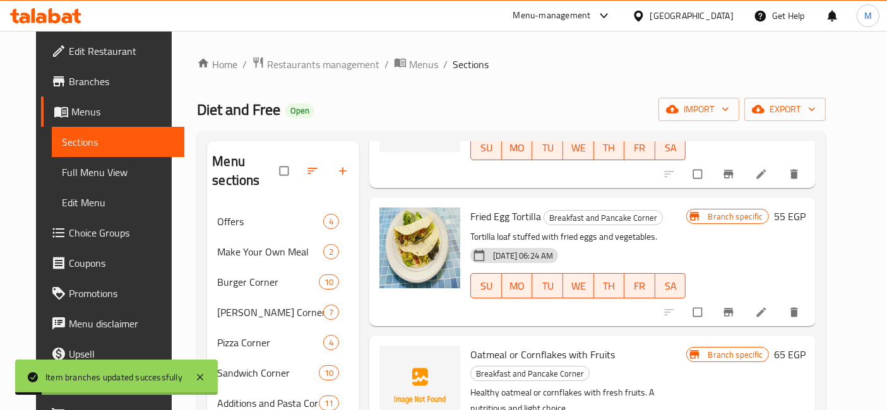
click at [745, 299] on button "Branch-specific-item" at bounding box center [730, 313] width 30 height 28
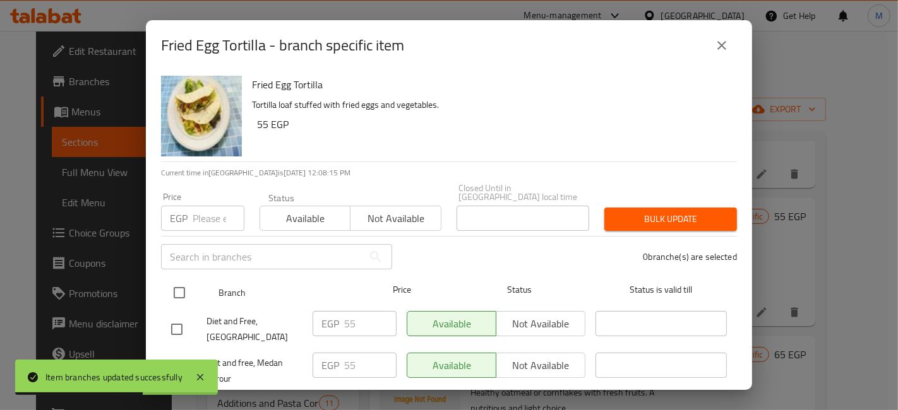
click at [193, 288] on div at bounding box center [189, 293] width 47 height 37
click at [182, 280] on input "checkbox" at bounding box center [179, 293] width 27 height 27
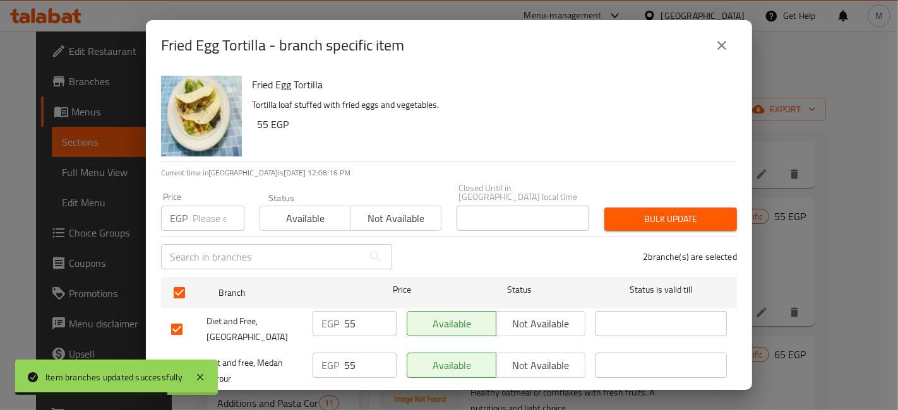
click at [205, 211] on input "number" at bounding box center [219, 218] width 52 height 25
click at [641, 211] on span "Bulk update" at bounding box center [670, 219] width 112 height 16
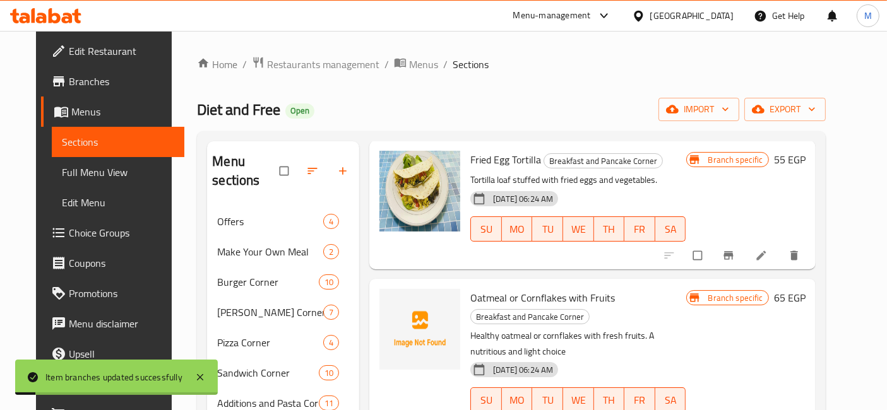
scroll to position [210, 0]
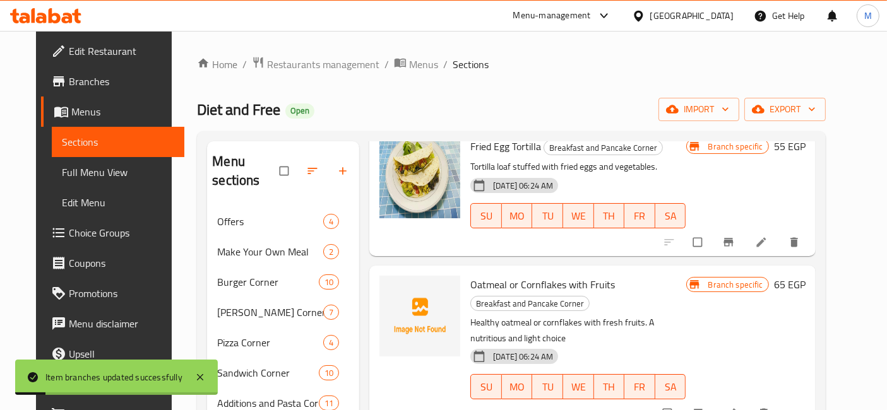
click at [715, 400] on button "Branch-specific-item" at bounding box center [699, 414] width 30 height 28
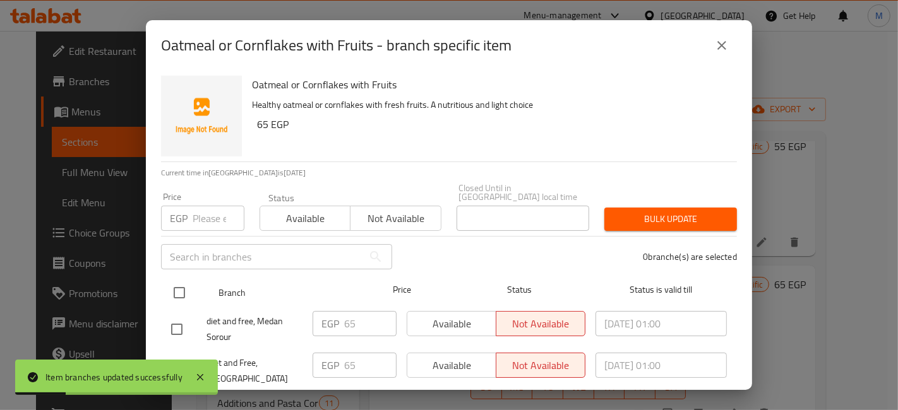
click at [194, 278] on div at bounding box center [189, 293] width 47 height 37
click at [184, 282] on input "checkbox" at bounding box center [179, 293] width 27 height 27
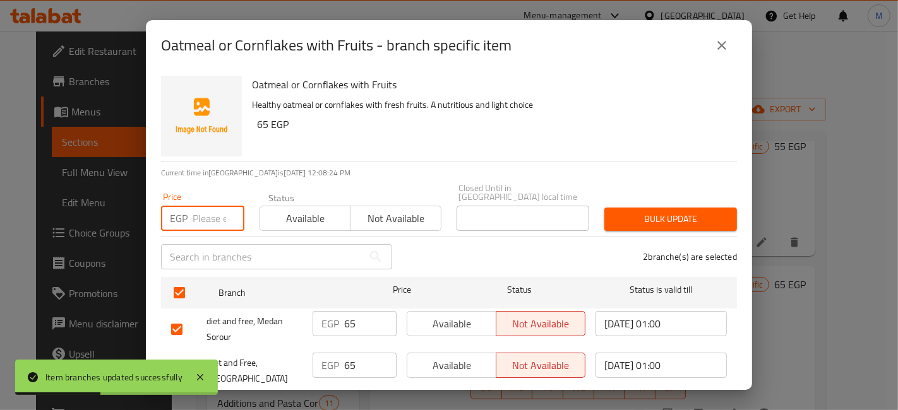
click at [197, 206] on input "number" at bounding box center [219, 218] width 52 height 25
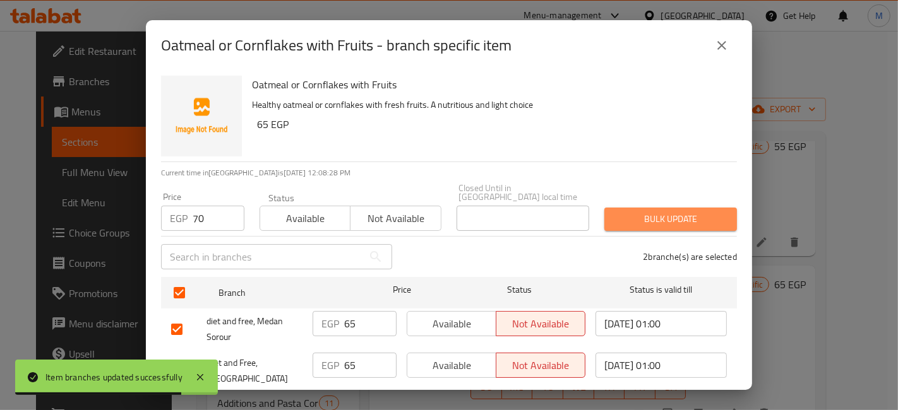
click at [704, 215] on span "Bulk update" at bounding box center [670, 219] width 112 height 16
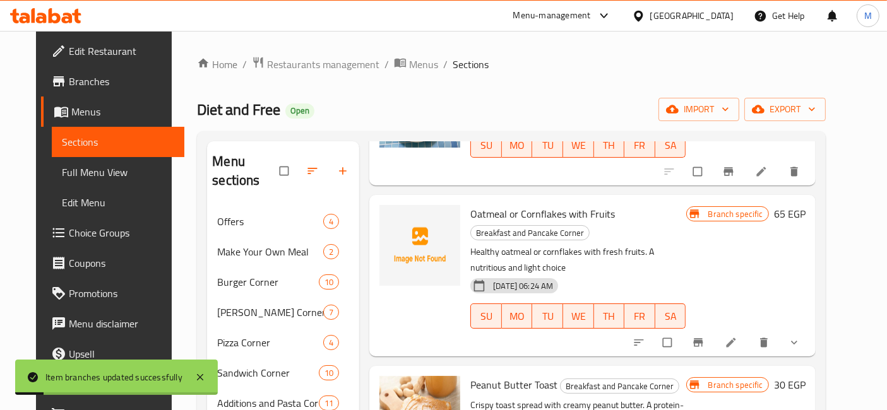
scroll to position [350, 0]
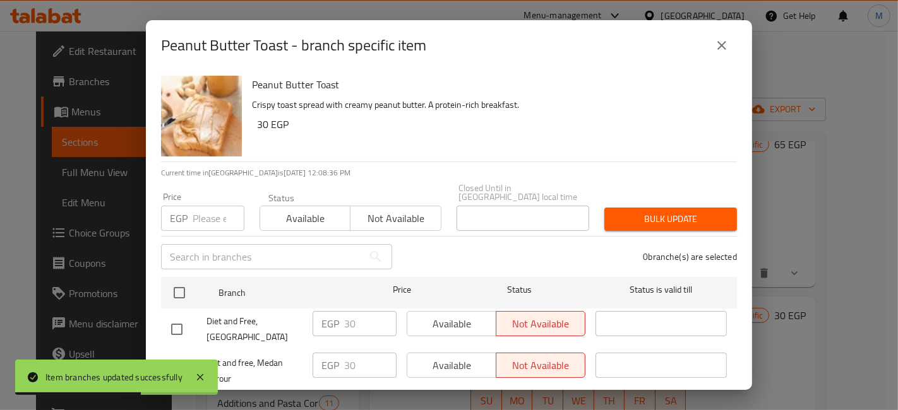
click at [722, 41] on icon "close" at bounding box center [721, 45] width 15 height 15
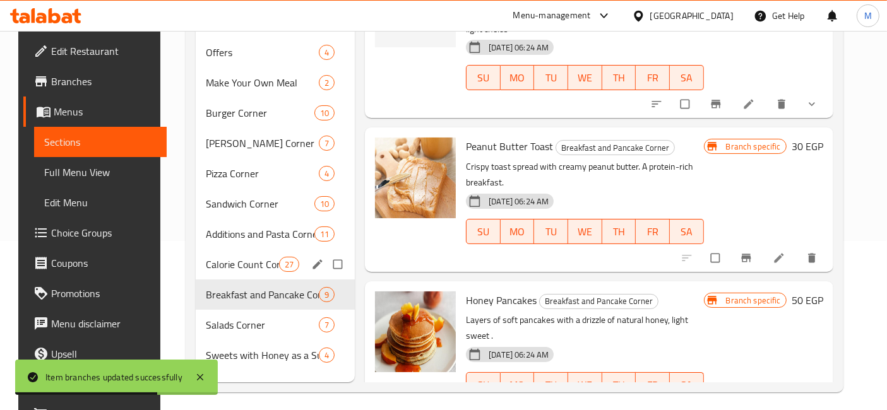
scroll to position [176, 0]
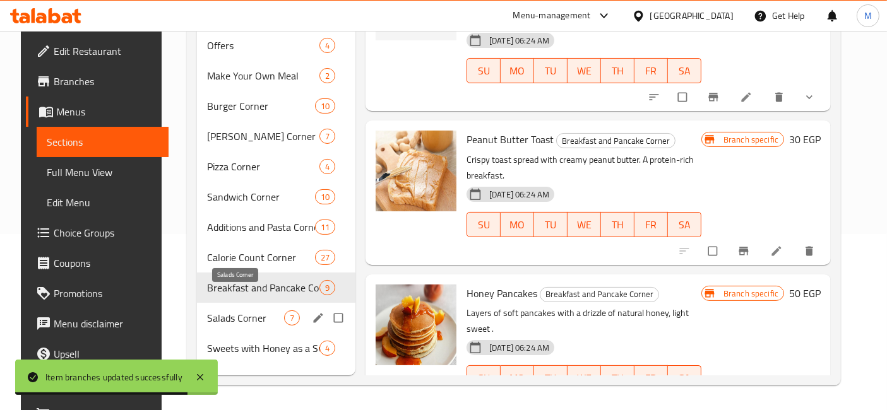
click at [277, 311] on span "Salads Corner" at bounding box center [245, 318] width 77 height 15
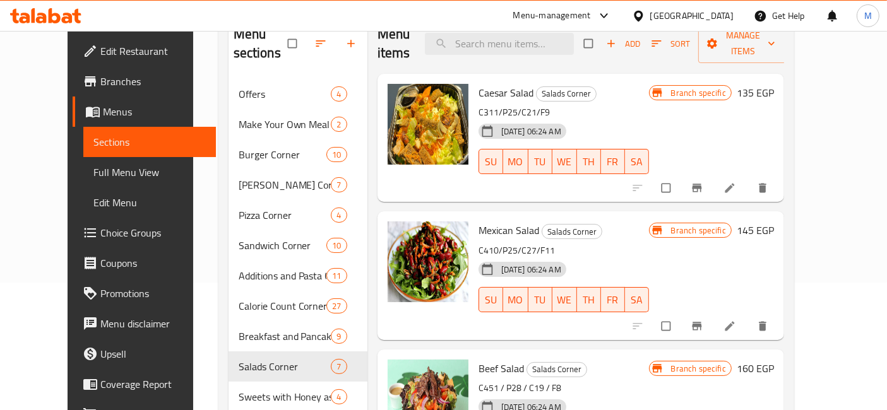
scroll to position [106, 0]
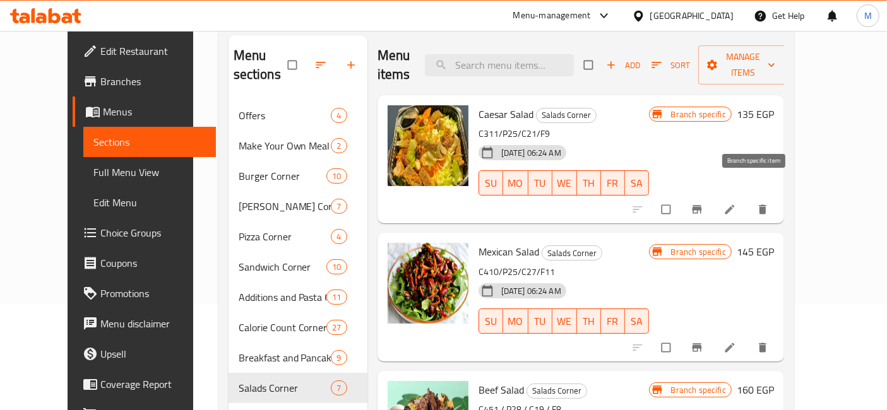
click at [703, 203] on icon "Branch-specific-item" at bounding box center [697, 209] width 13 height 13
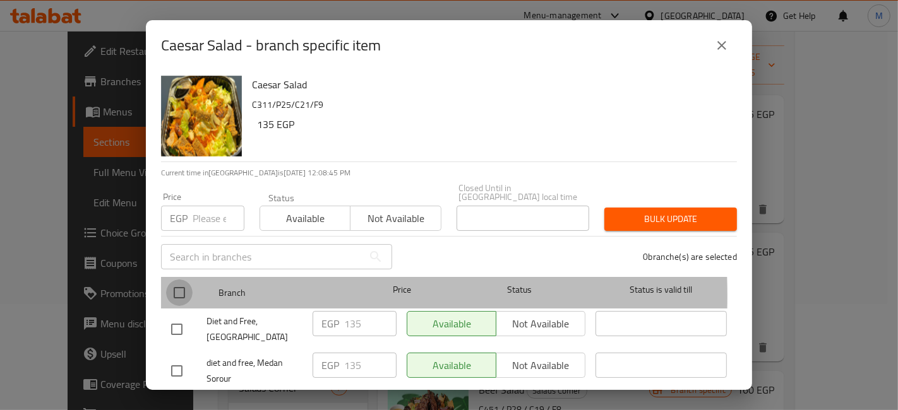
click at [169, 287] on input "checkbox" at bounding box center [179, 293] width 27 height 27
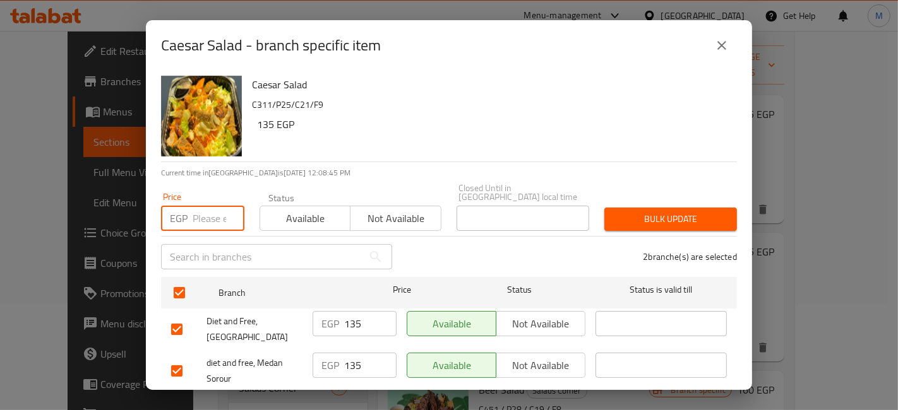
click at [206, 221] on input "number" at bounding box center [219, 218] width 52 height 25
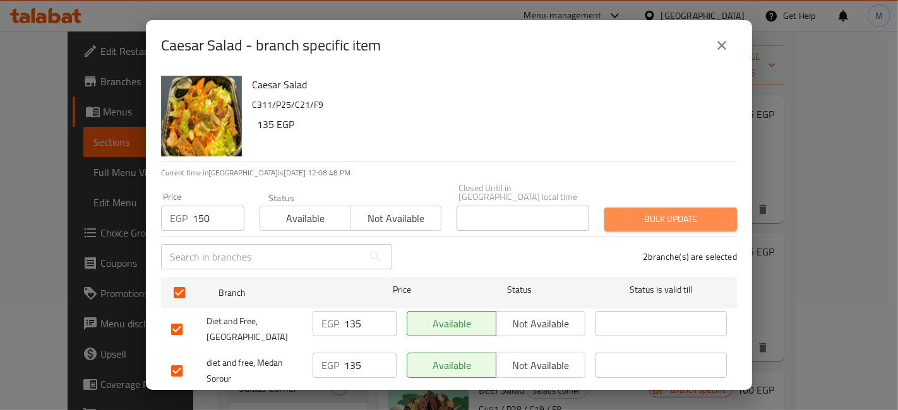
drag, startPoint x: 714, startPoint y: 201, endPoint x: 705, endPoint y: 206, distance: 10.2
click at [711, 208] on button "Bulk update" at bounding box center [670, 219] width 133 height 23
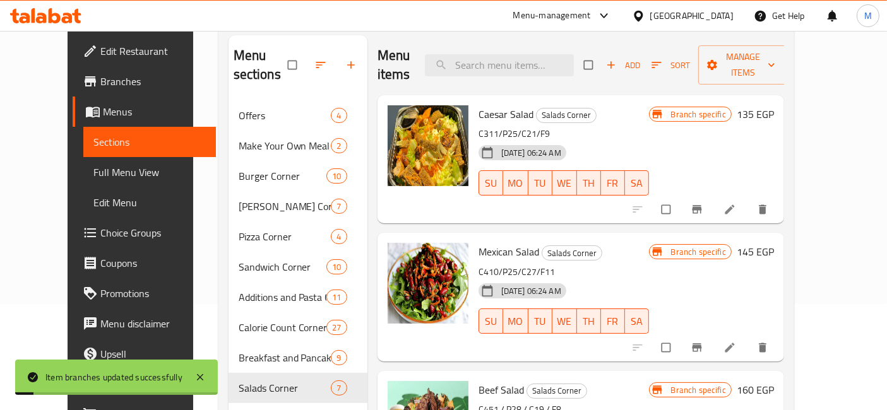
click at [745, 334] on div at bounding box center [701, 348] width 155 height 28
click at [706, 342] on span "Branch-specific-item" at bounding box center [698, 348] width 15 height 13
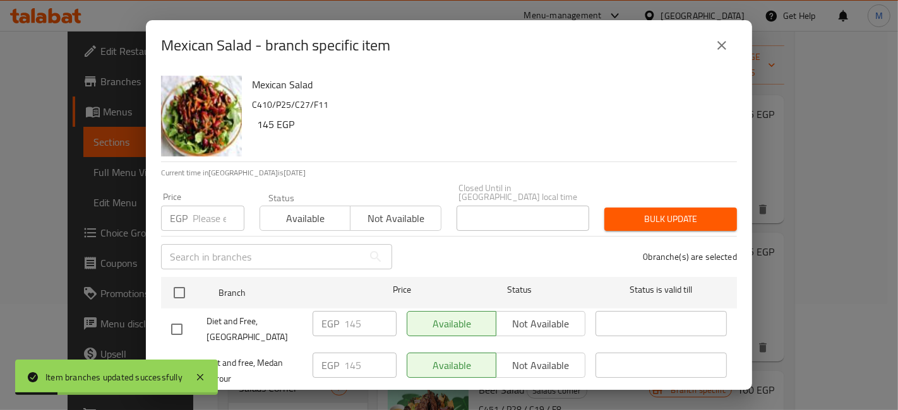
click at [155, 277] on div "Mexican Salad C410/P25/C27/F11 145 EGP Current time in Egypt is 17 Sep 2025 Pri…" at bounding box center [449, 230] width 606 height 319
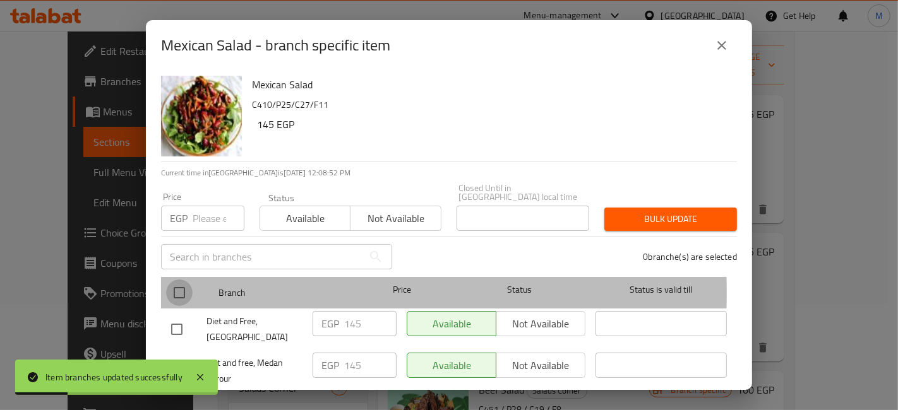
click at [170, 284] on input "checkbox" at bounding box center [179, 293] width 27 height 27
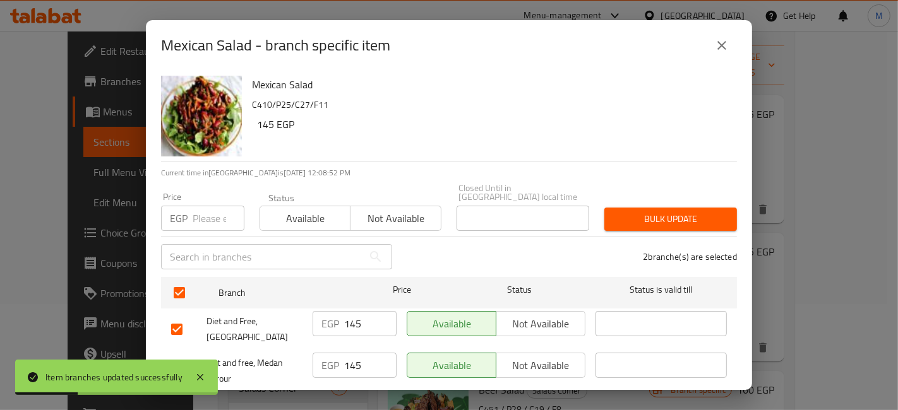
click at [210, 217] on input "number" at bounding box center [219, 218] width 52 height 25
drag, startPoint x: 689, startPoint y: 208, endPoint x: 709, endPoint y: 197, distance: 22.6
click at [689, 211] on span "Bulk update" at bounding box center [670, 219] width 112 height 16
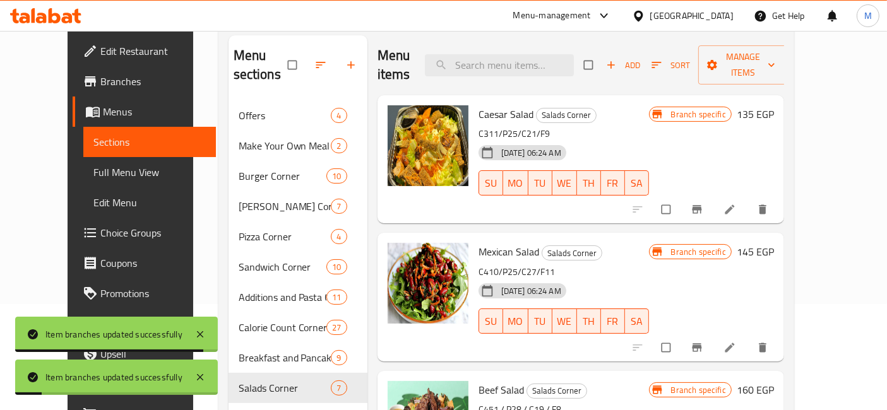
click at [706, 342] on span "Branch-specific-item" at bounding box center [698, 348] width 15 height 13
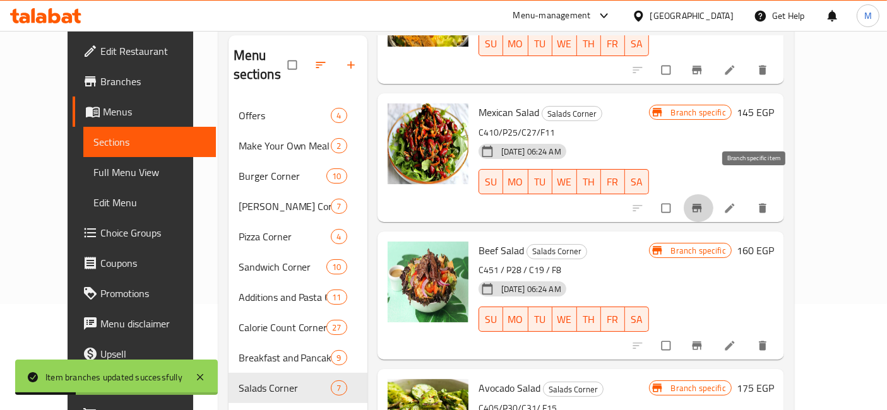
scroll to position [140, 0]
click at [701, 342] on icon "Branch-specific-item" at bounding box center [696, 346] width 9 height 8
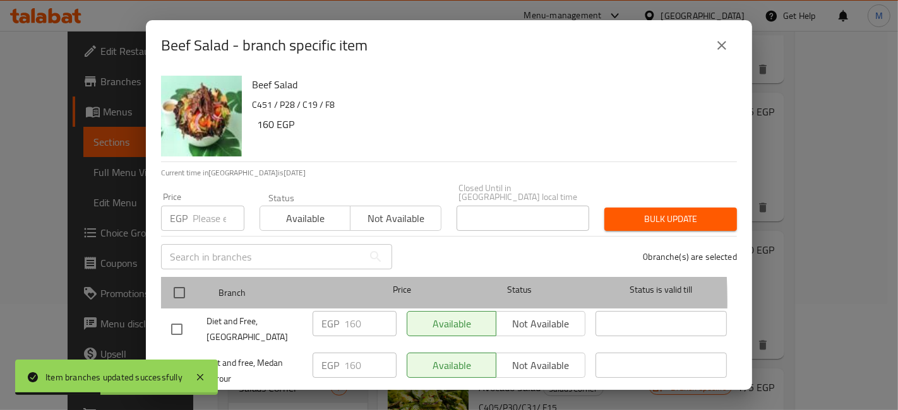
click at [220, 293] on div "Branch" at bounding box center [283, 293] width 141 height 37
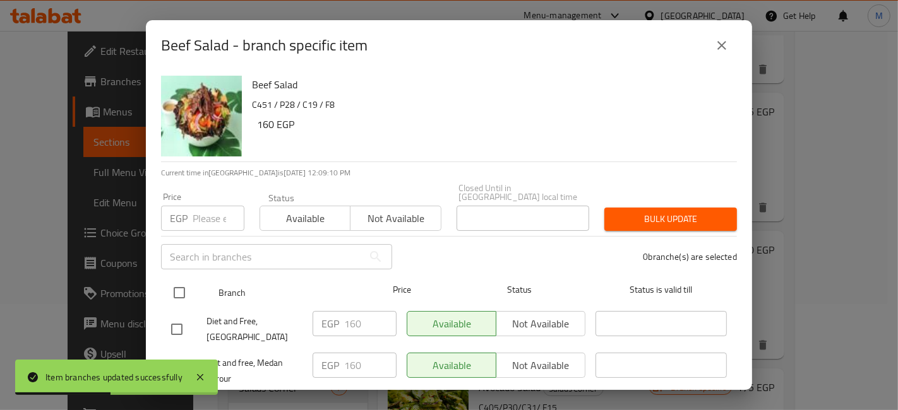
click at [177, 283] on input "checkbox" at bounding box center [179, 293] width 27 height 27
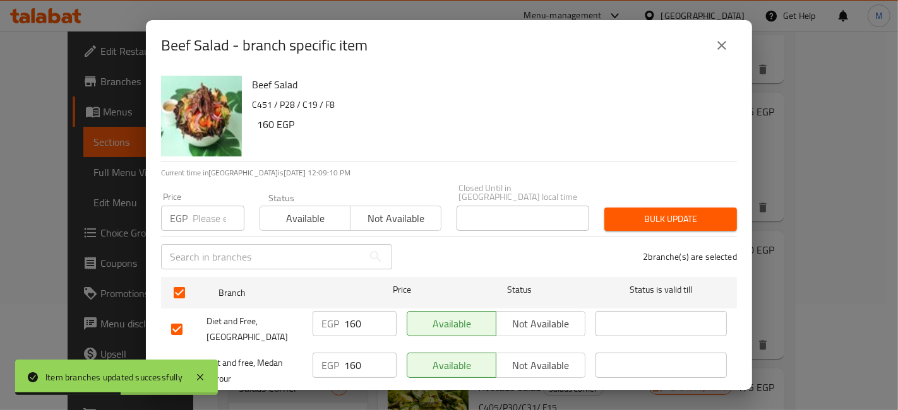
click at [210, 165] on div "Beef Salad C451 / P28 / C19 / F8 160 EGP Current time in Egypt is 17 Sep 2025 1…" at bounding box center [449, 230] width 606 height 319
click at [223, 217] on input "number" at bounding box center [219, 218] width 52 height 25
click at [658, 211] on span "Bulk update" at bounding box center [670, 219] width 112 height 16
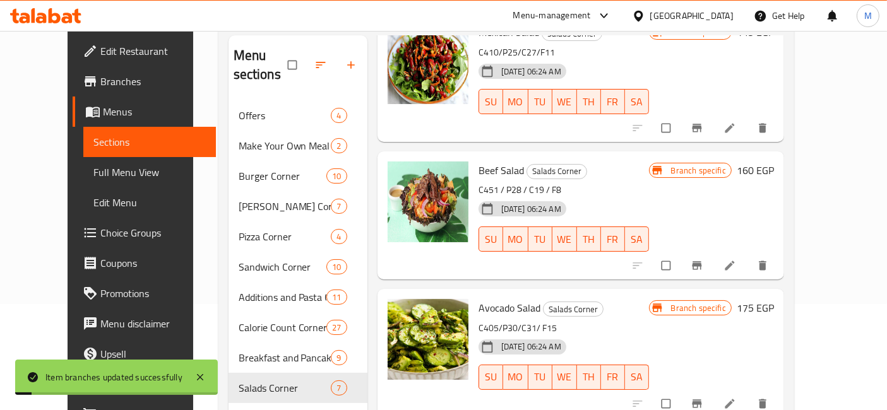
scroll to position [280, 0]
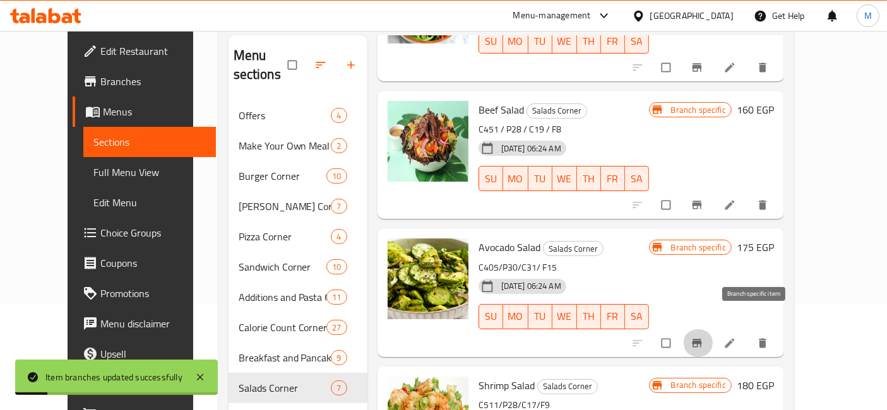
click at [703, 337] on icon "Branch-specific-item" at bounding box center [697, 343] width 13 height 13
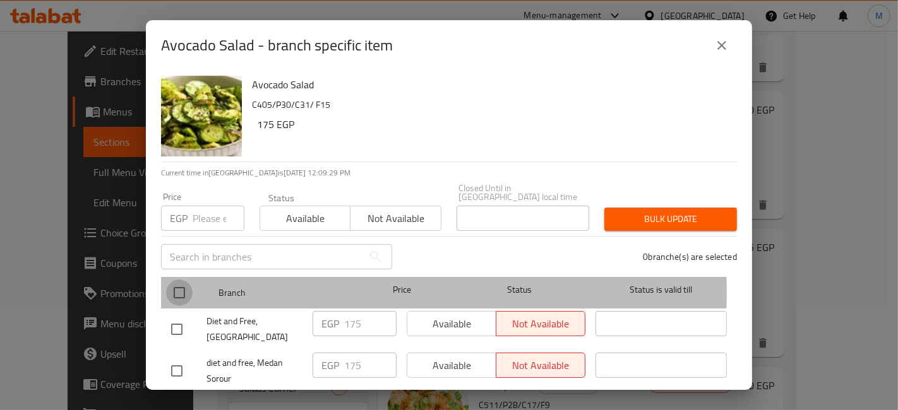
click at [184, 284] on input "checkbox" at bounding box center [179, 293] width 27 height 27
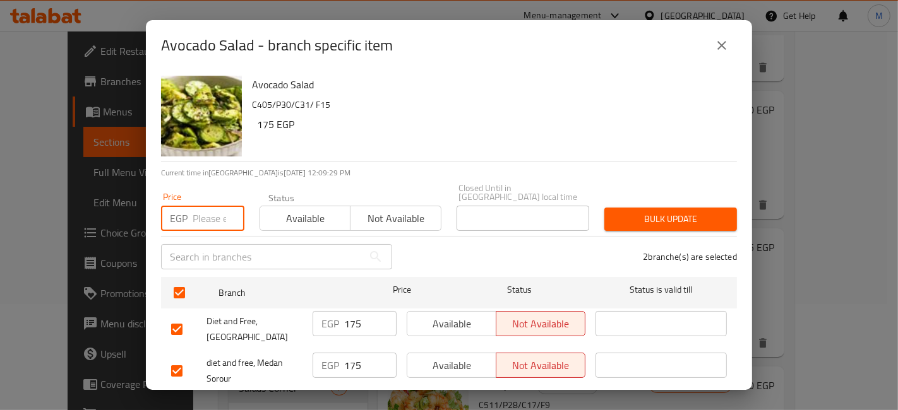
click at [202, 206] on input "number" at bounding box center [219, 218] width 52 height 25
click at [669, 200] on div "Bulk update" at bounding box center [671, 219] width 148 height 39
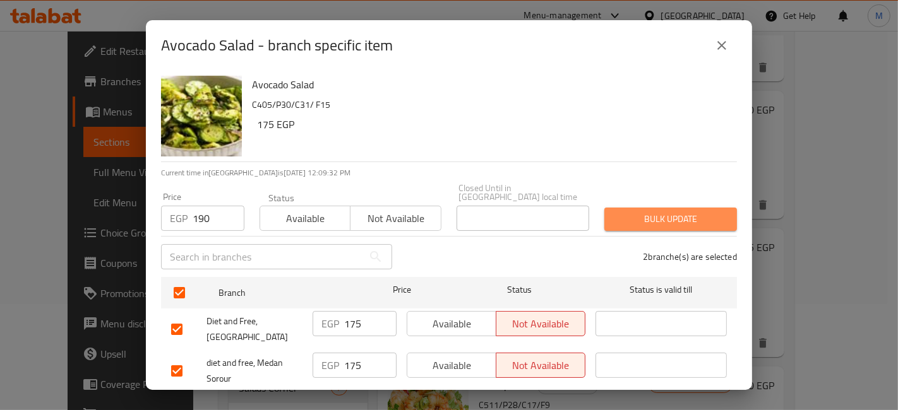
click at [670, 214] on span "Bulk update" at bounding box center [670, 219] width 112 height 16
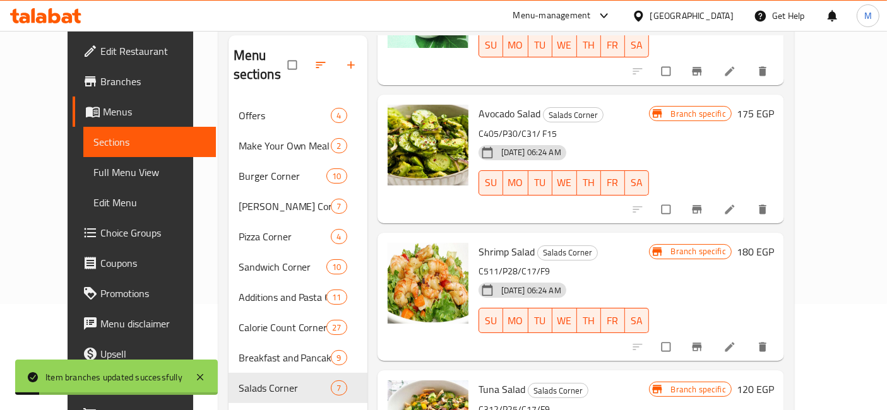
scroll to position [420, 0]
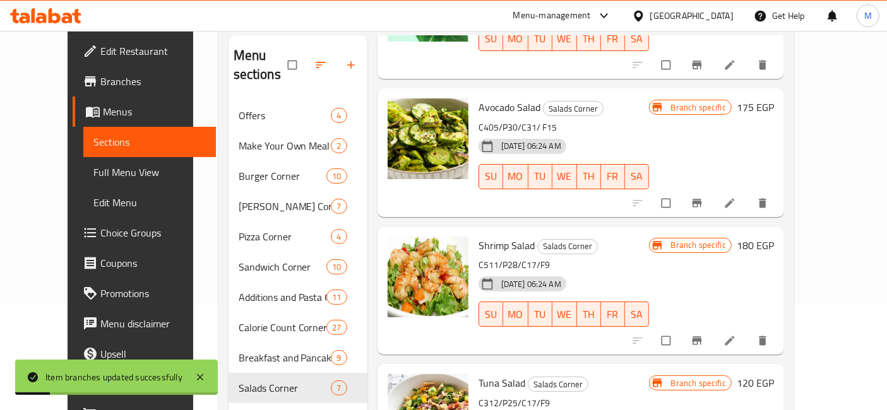
click at [706, 335] on span "Branch-specific-item" at bounding box center [698, 341] width 15 height 13
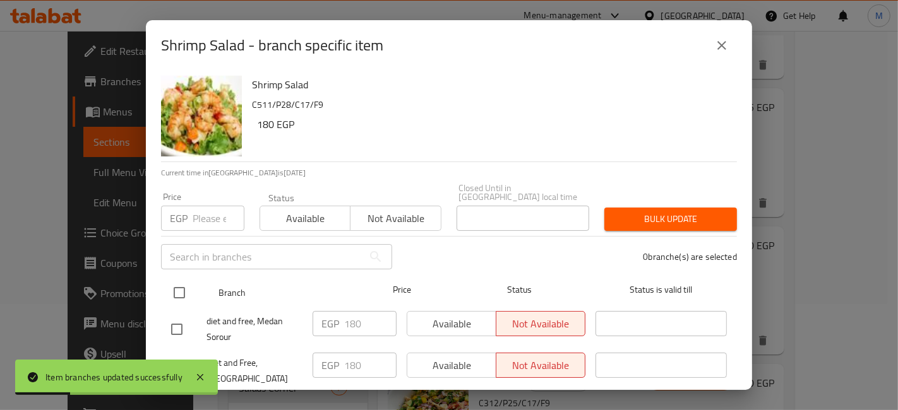
click at [173, 280] on input "checkbox" at bounding box center [179, 293] width 27 height 27
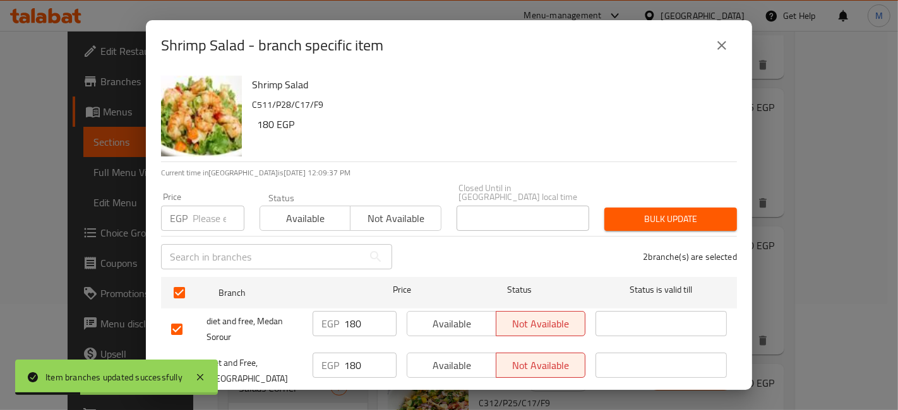
click at [215, 219] on input "number" at bounding box center [219, 218] width 52 height 25
click at [662, 211] on span "Bulk update" at bounding box center [670, 219] width 112 height 16
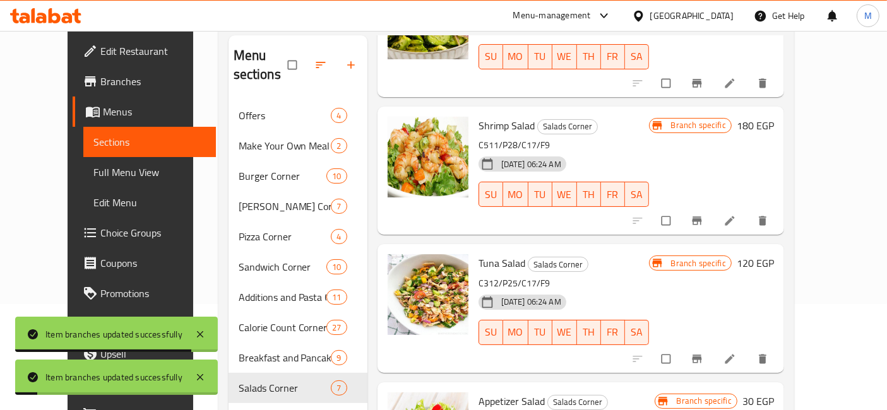
scroll to position [561, 0]
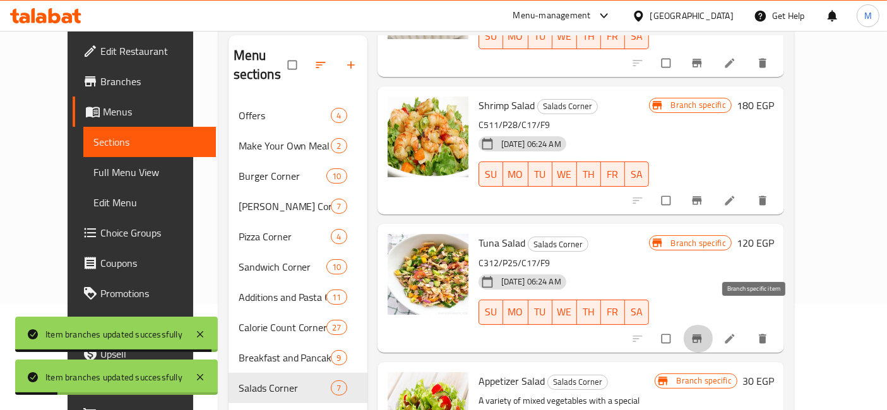
click at [713, 325] on button "Branch-specific-item" at bounding box center [698, 339] width 30 height 28
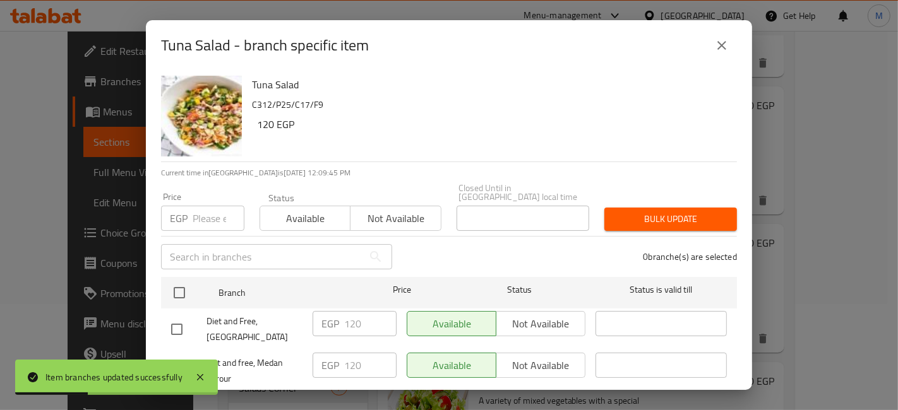
click at [187, 280] on input "checkbox" at bounding box center [179, 293] width 27 height 27
click at [196, 217] on input "number" at bounding box center [219, 218] width 52 height 25
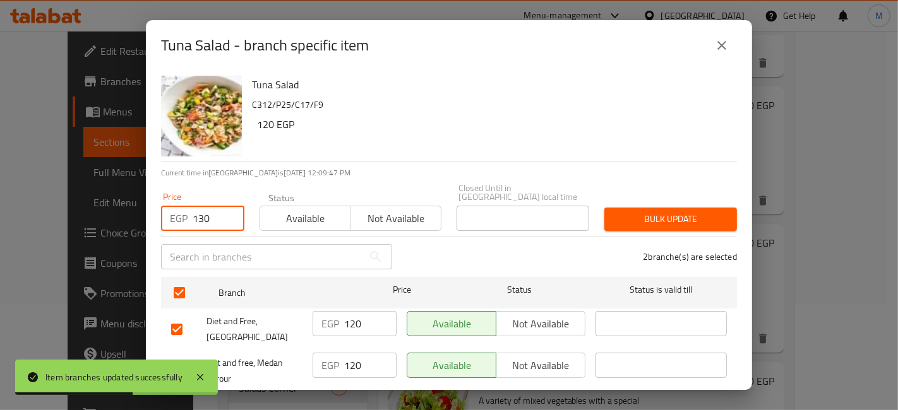
click at [614, 218] on span "Bulk update" at bounding box center [670, 219] width 112 height 16
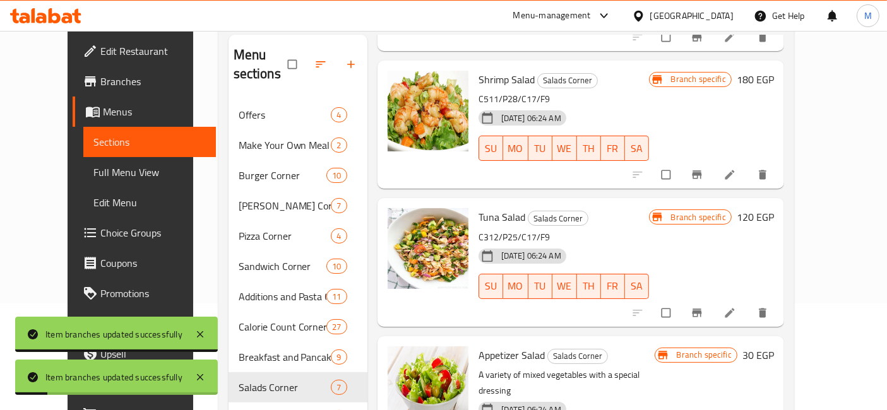
scroll to position [176, 0]
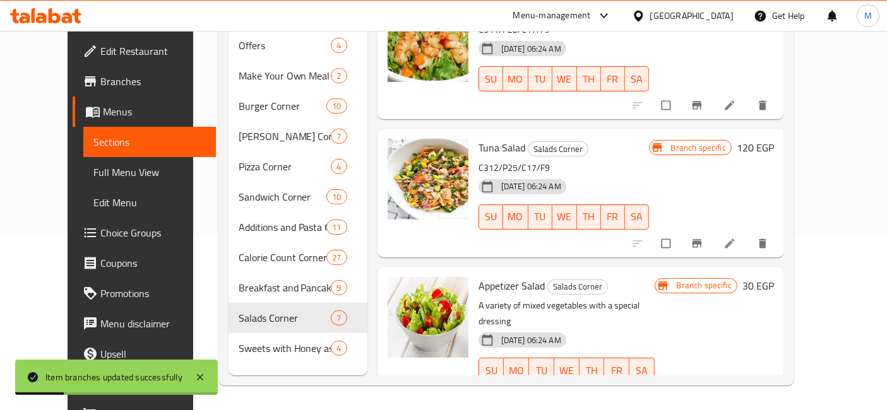
click at [703, 391] on icon "Branch-specific-item" at bounding box center [697, 397] width 13 height 13
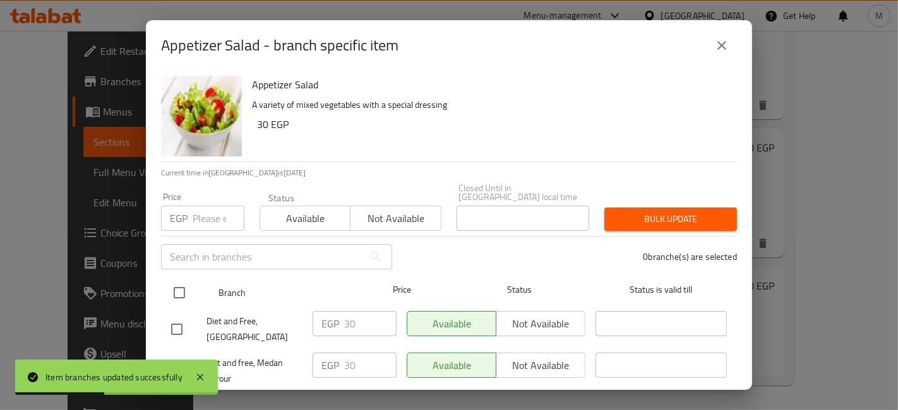
click at [162, 280] on div "Branch Price Status Status is valid till" at bounding box center [449, 293] width 576 height 32
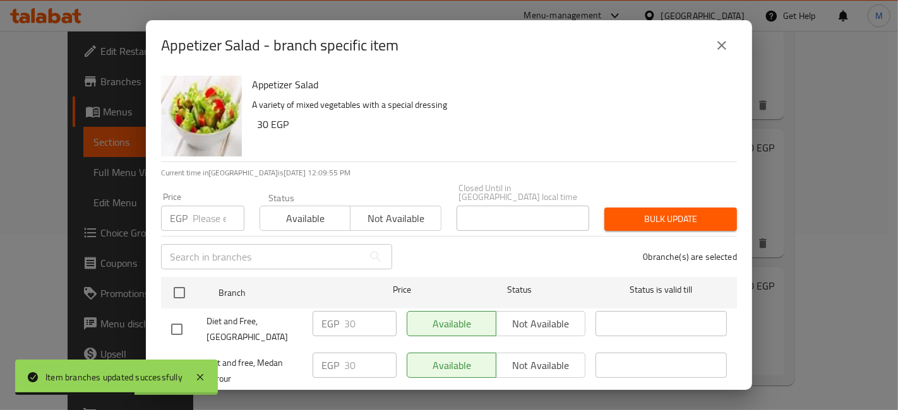
click at [710, 42] on button "close" at bounding box center [721, 45] width 30 height 30
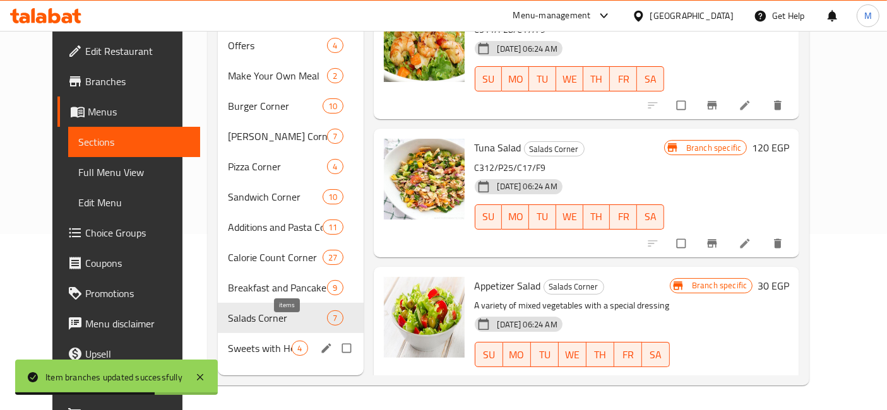
drag, startPoint x: 282, startPoint y: 326, endPoint x: 294, endPoint y: 319, distance: 13.3
click at [292, 343] on span "4" at bounding box center [299, 349] width 15 height 12
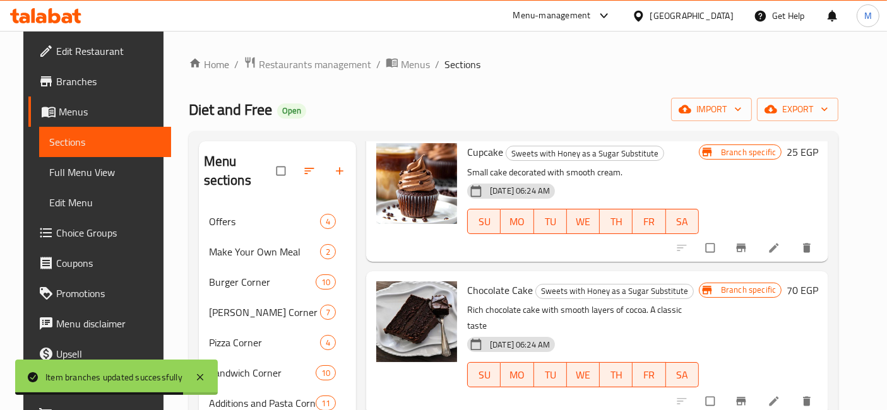
click at [43, 16] on icon at bounding box center [41, 18] width 11 height 11
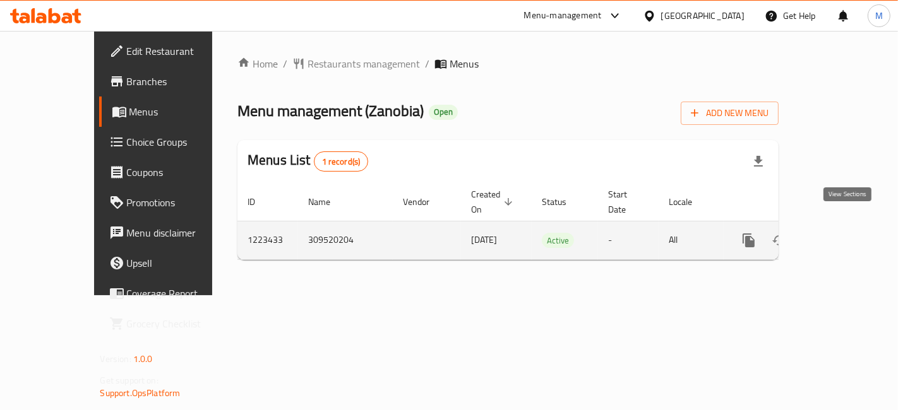
click at [851, 225] on link "enhanced table" at bounding box center [839, 240] width 30 height 30
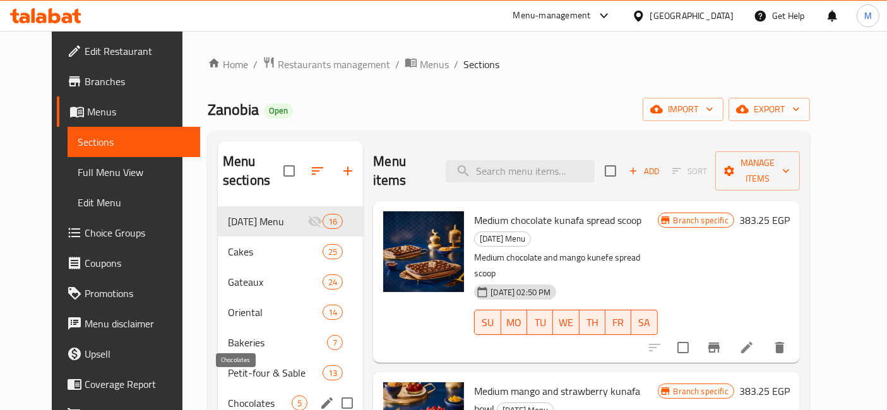
click at [253, 396] on span "Chocolates" at bounding box center [260, 403] width 64 height 15
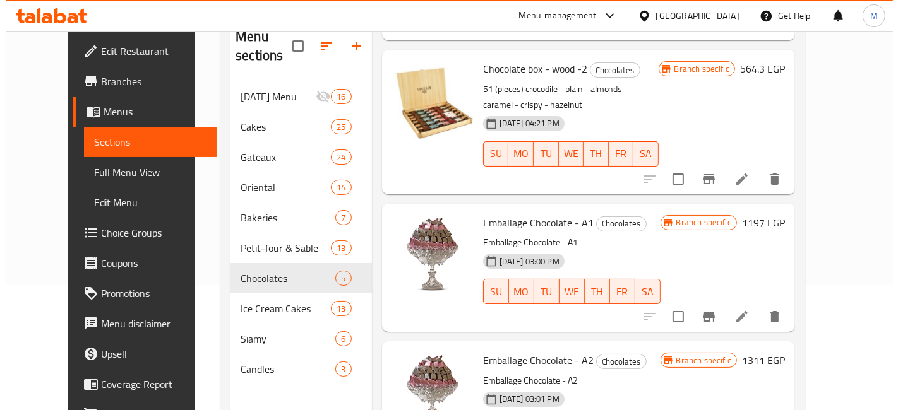
scroll to position [210, 0]
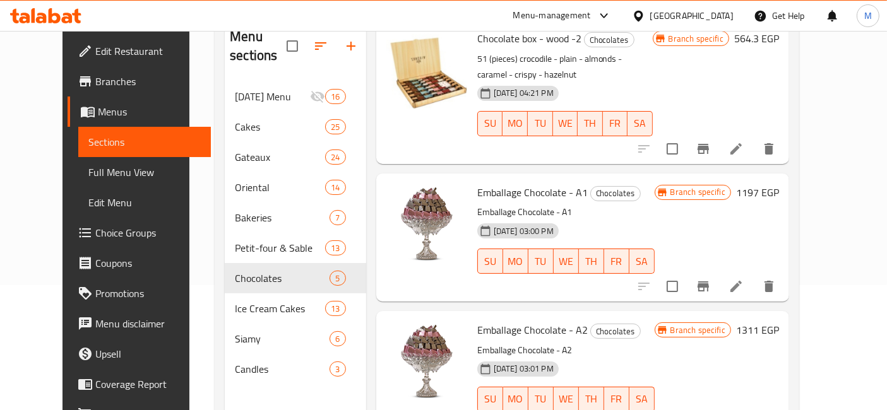
click at [546, 183] on span "Emballage Chocolate - A1" at bounding box center [532, 192] width 110 height 19
click at [711, 279] on icon "Branch-specific-item" at bounding box center [703, 286] width 15 height 15
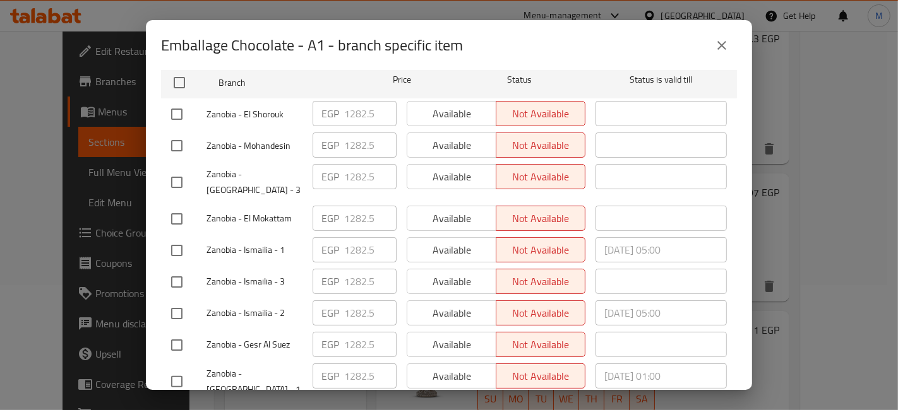
scroll to position [0, 0]
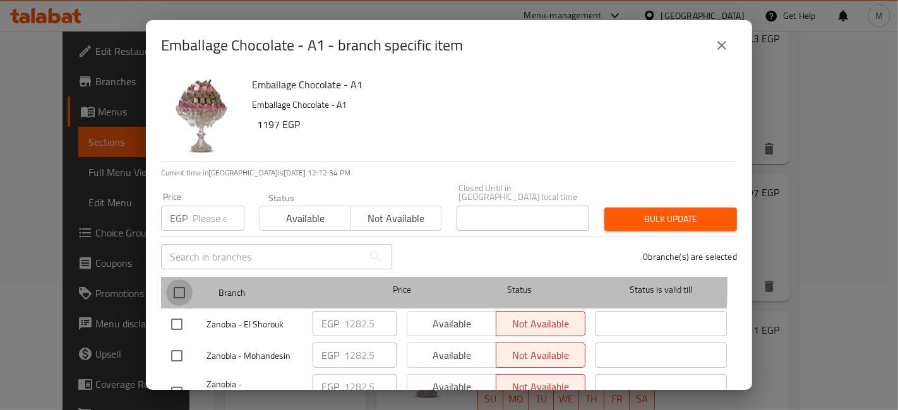
click at [181, 280] on input "checkbox" at bounding box center [179, 293] width 27 height 27
checkbox input "true"
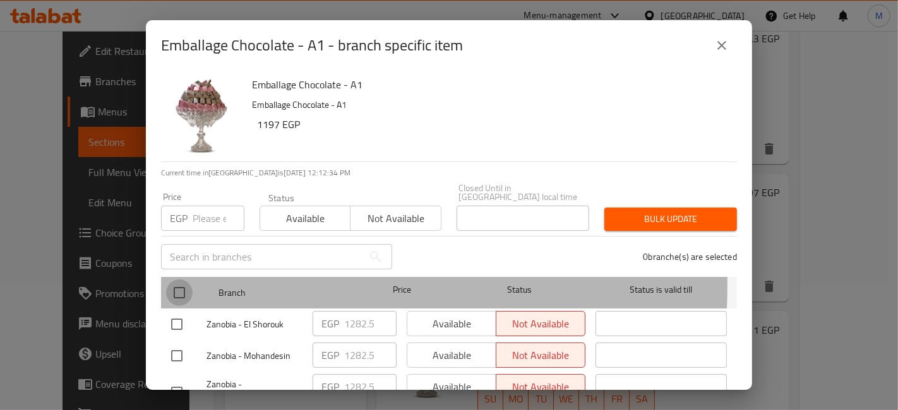
checkbox input "true"
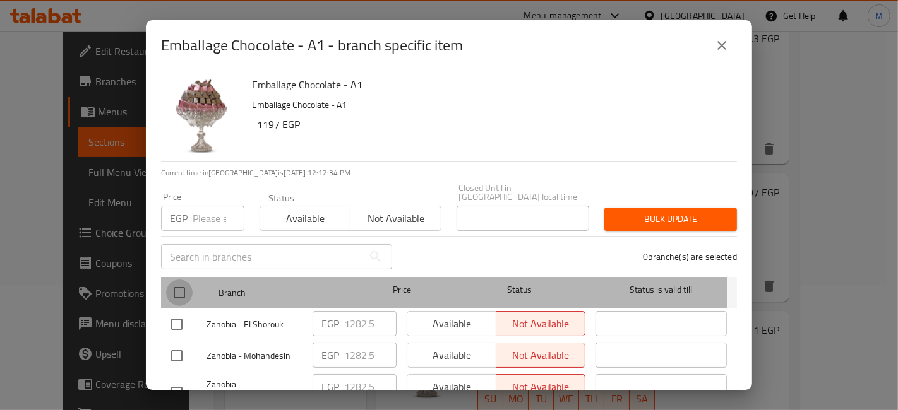
checkbox input "true"
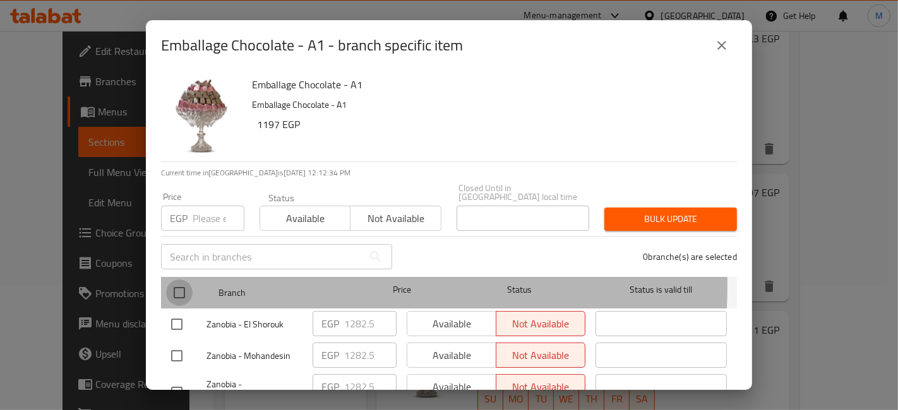
checkbox input "true"
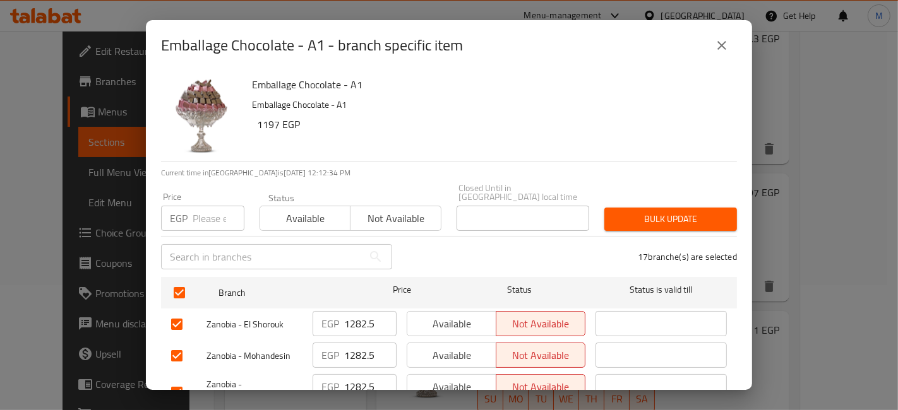
click at [191, 208] on div "EGP Price" at bounding box center [202, 218] width 83 height 25
type input "1453.5"
click at [695, 211] on span "Bulk update" at bounding box center [670, 219] width 112 height 16
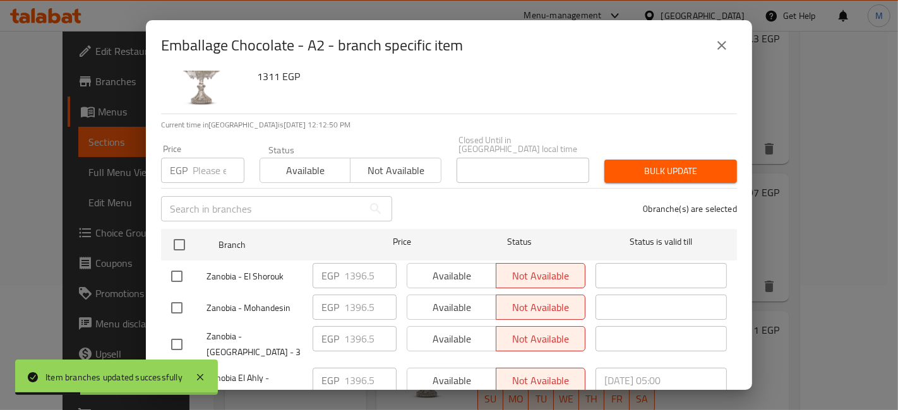
scroll to position [70, 0]
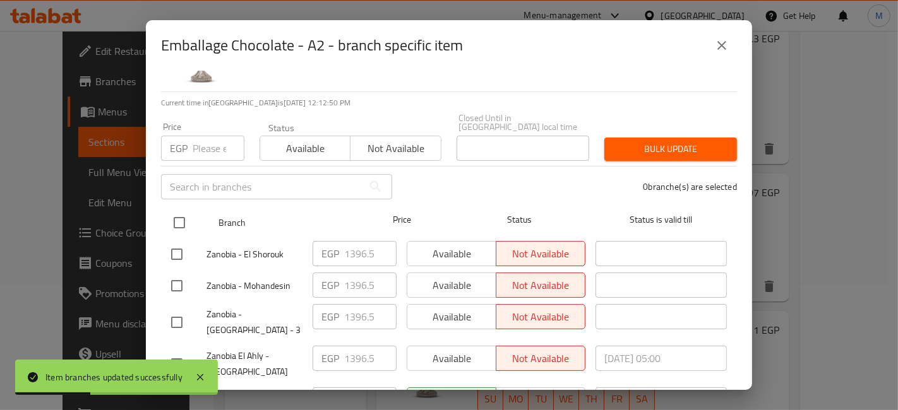
click at [176, 217] on input "checkbox" at bounding box center [179, 223] width 27 height 27
checkbox input "true"
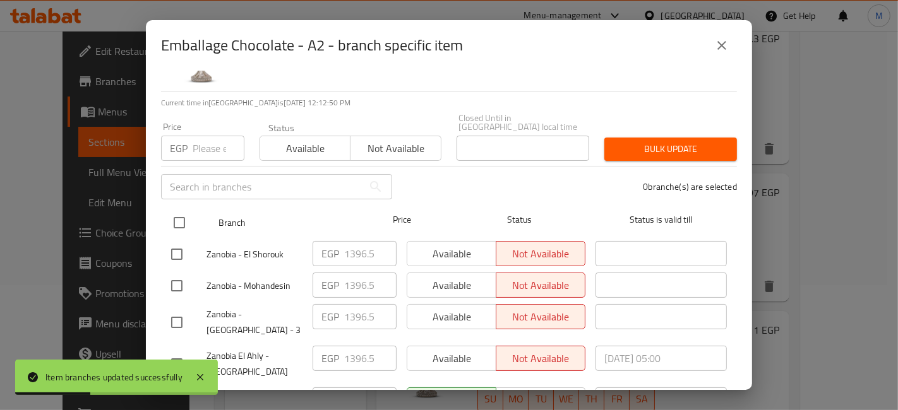
checkbox input "true"
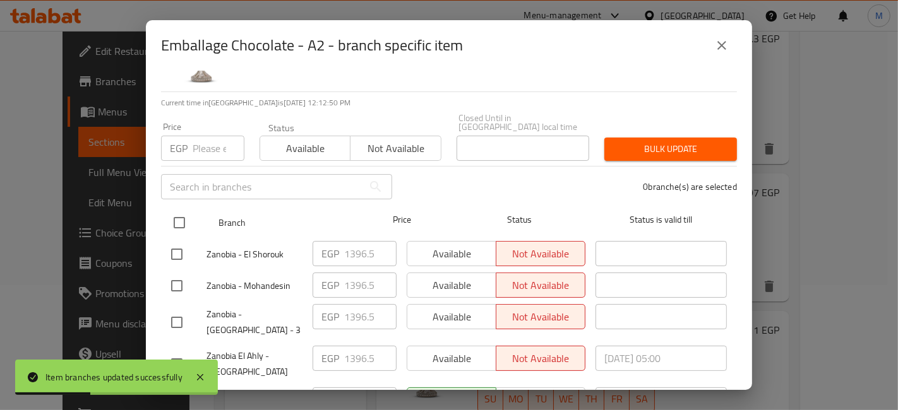
checkbox input "true"
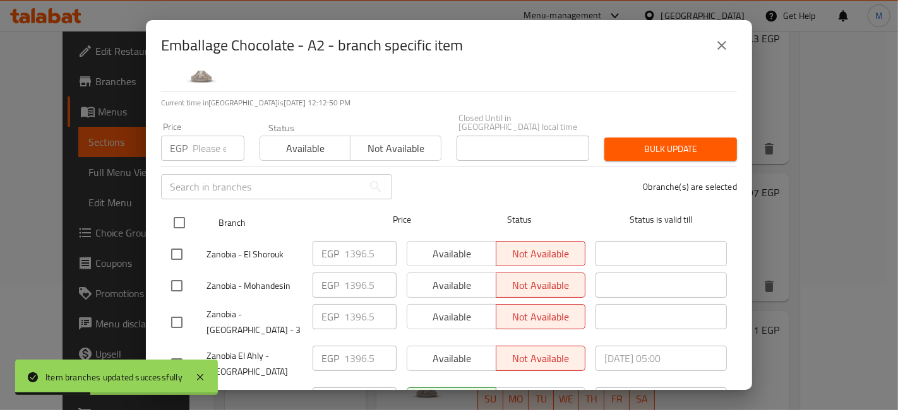
checkbox input "true"
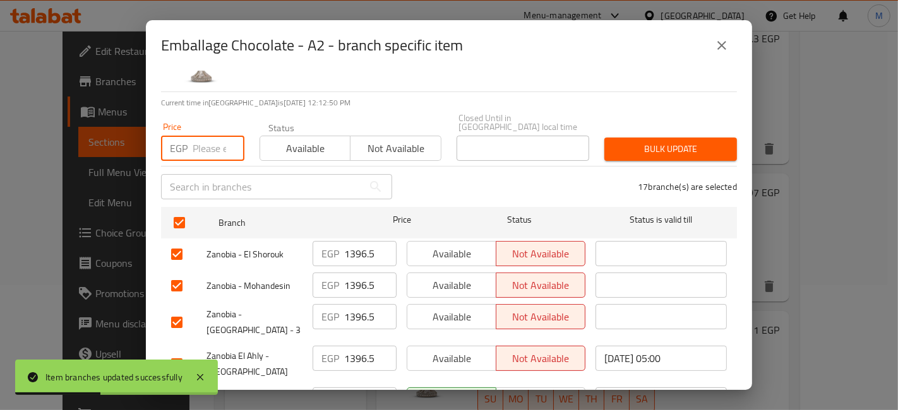
drag, startPoint x: 203, startPoint y: 127, endPoint x: 209, endPoint y: 148, distance: 22.2
click at [204, 136] on input "number" at bounding box center [219, 148] width 52 height 25
click at [209, 148] on input "number" at bounding box center [219, 148] width 52 height 25
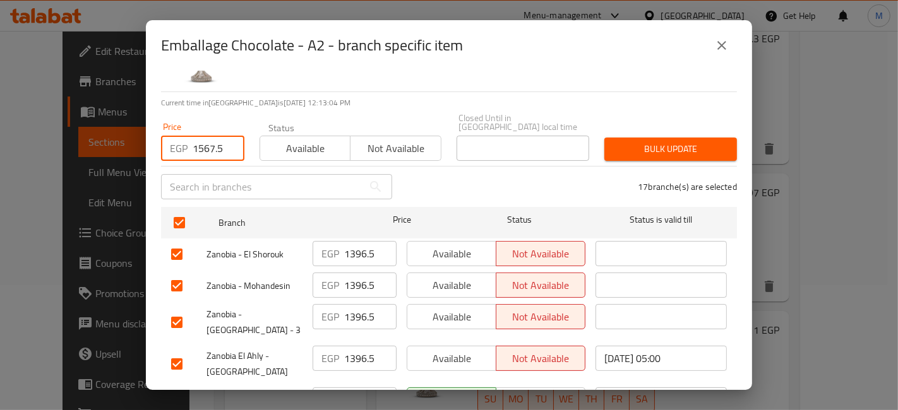
type input "1567.5"
click at [695, 141] on span "Bulk update" at bounding box center [670, 149] width 112 height 16
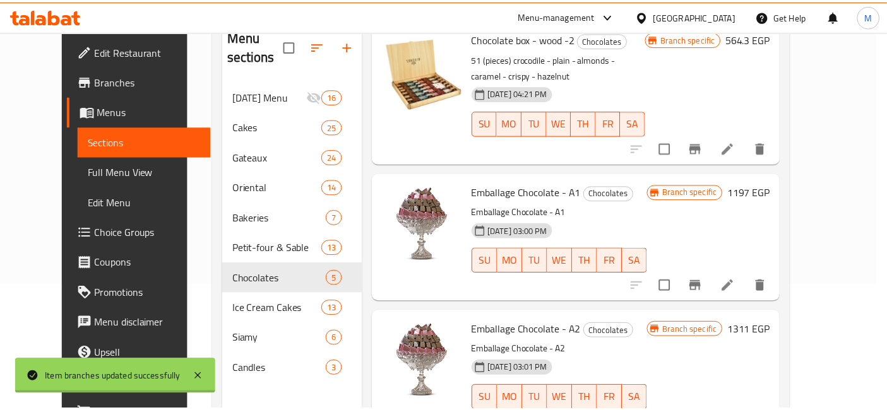
scroll to position [134, 0]
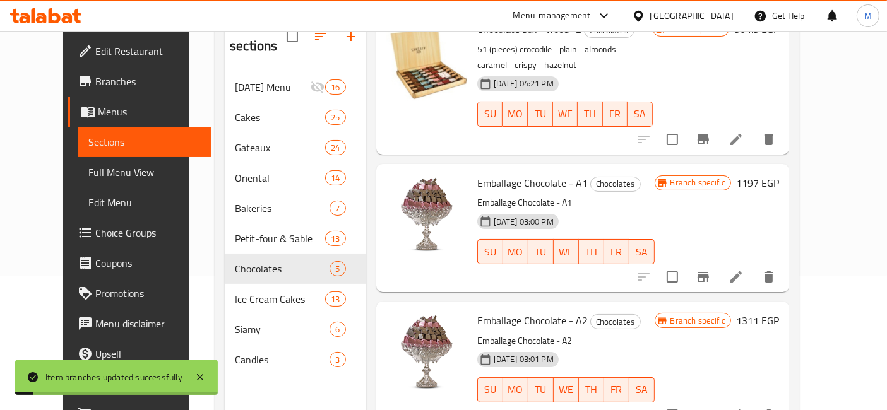
click at [508, 311] on span "Emballage Chocolate - A2" at bounding box center [532, 320] width 110 height 19
copy h6 "Emballage Chocolate - A2"
click at [742, 410] on icon at bounding box center [735, 415] width 11 height 11
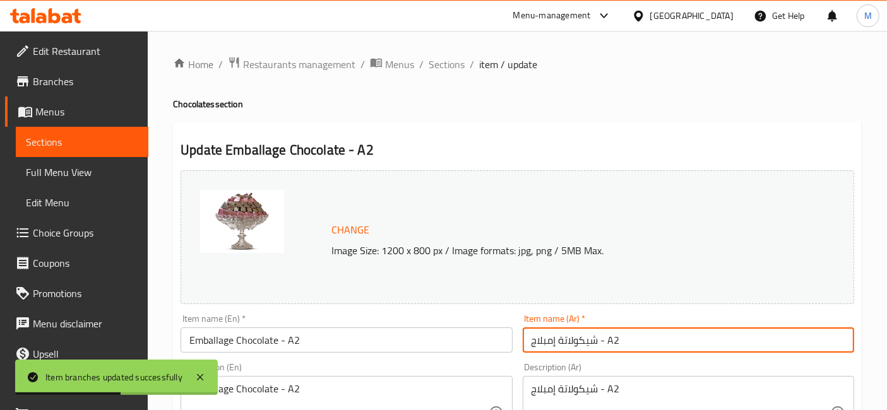
click at [554, 343] on input "شيكولاتة إمبلاج - A2" at bounding box center [688, 340] width 331 height 25
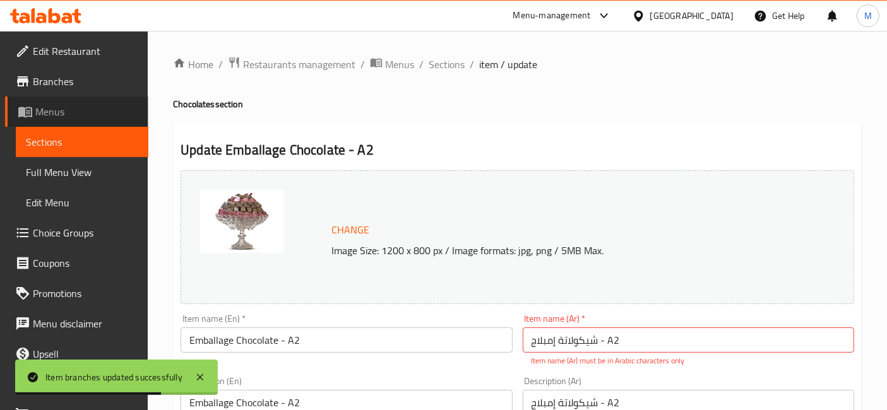
click at [102, 112] on span "Menus" at bounding box center [86, 111] width 103 height 15
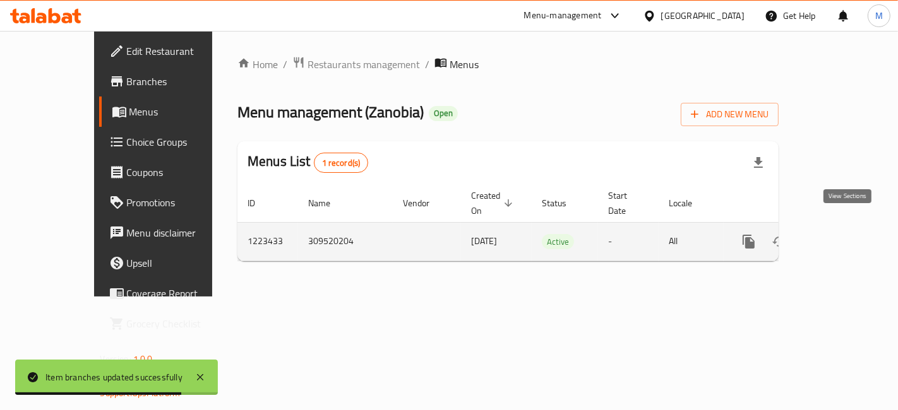
click at [847, 234] on icon "enhanced table" at bounding box center [839, 241] width 15 height 15
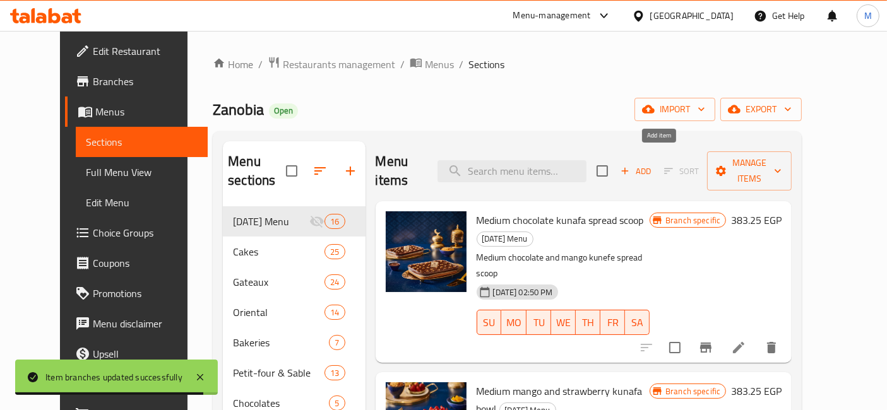
click at [655, 170] on button "Add" at bounding box center [636, 172] width 40 height 20
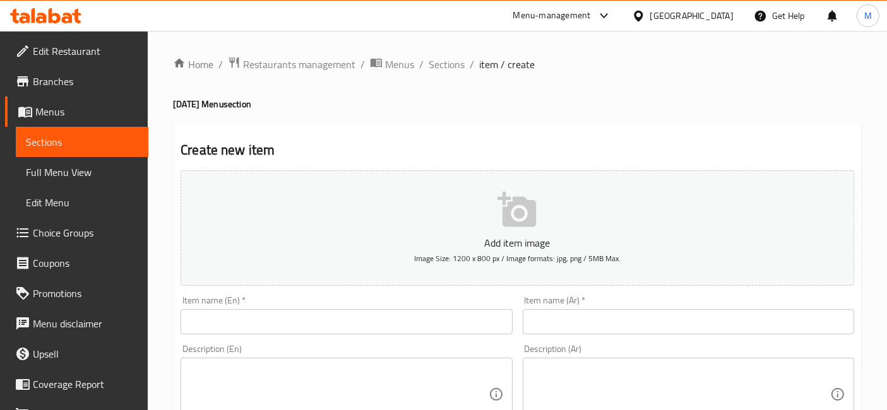
click at [468, 322] on input "text" at bounding box center [346, 321] width 331 height 25
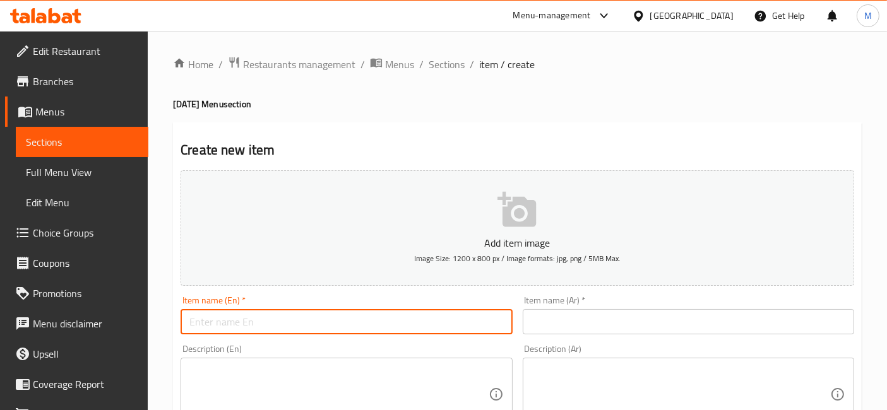
paste input "Emballage Chocolate - A2"
type input "Emballage Chocolate - A3"
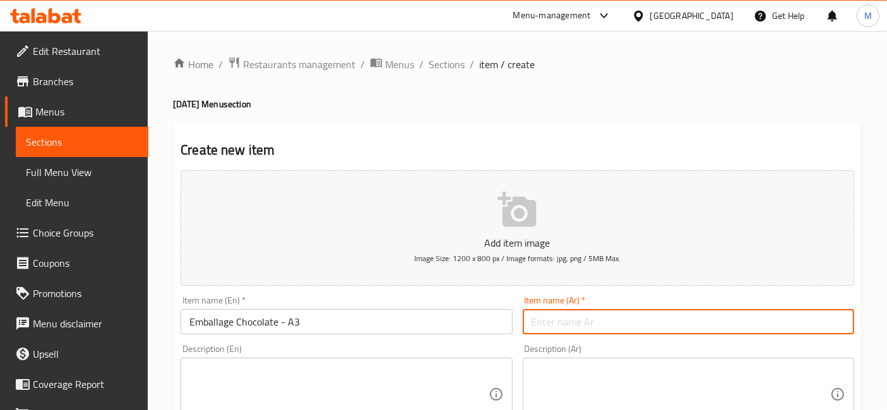
click at [555, 327] on input "text" at bounding box center [688, 321] width 331 height 25
paste input "شيكولاتة إمبلاج - A2"
drag, startPoint x: 622, startPoint y: 322, endPoint x: 615, endPoint y: 324, distance: 7.4
click at [615, 324] on input "شيكولاتة إمبلاج - A2" at bounding box center [688, 321] width 331 height 25
type input "شيكولاتة إمبلاج - A3"
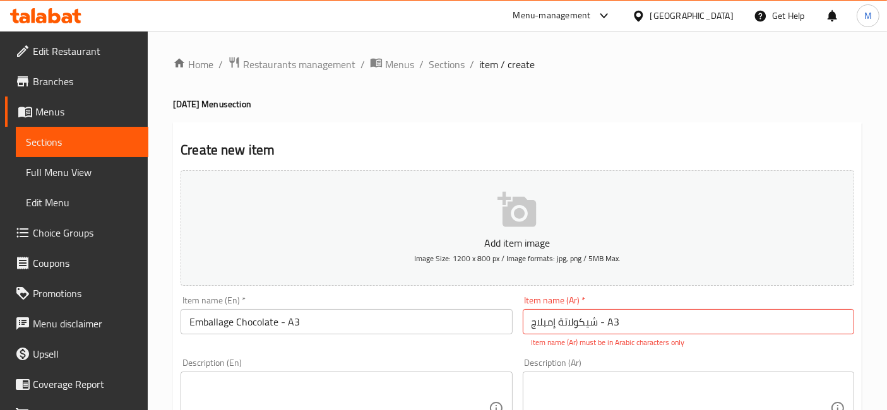
click at [465, 331] on input "Emballage Chocolate - A3" at bounding box center [346, 321] width 331 height 25
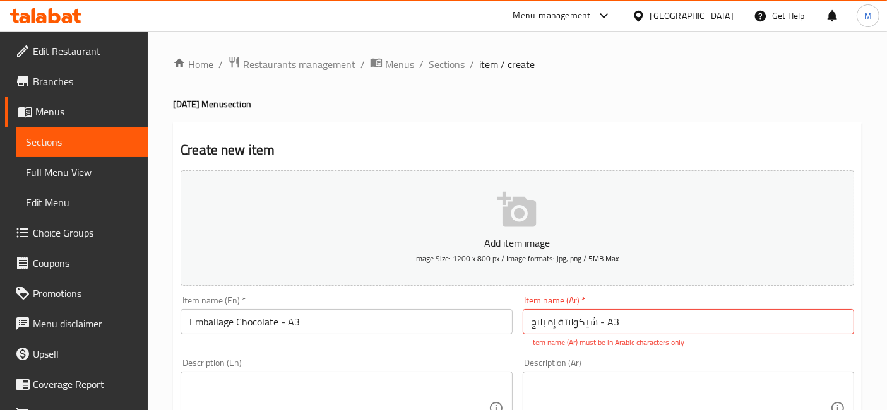
click at [715, 351] on div "Item name (Ar)   * شيكولاتة إمبلاج - A3 Item name (Ar) * Item name (Ar) must be…" at bounding box center [689, 322] width 342 height 62
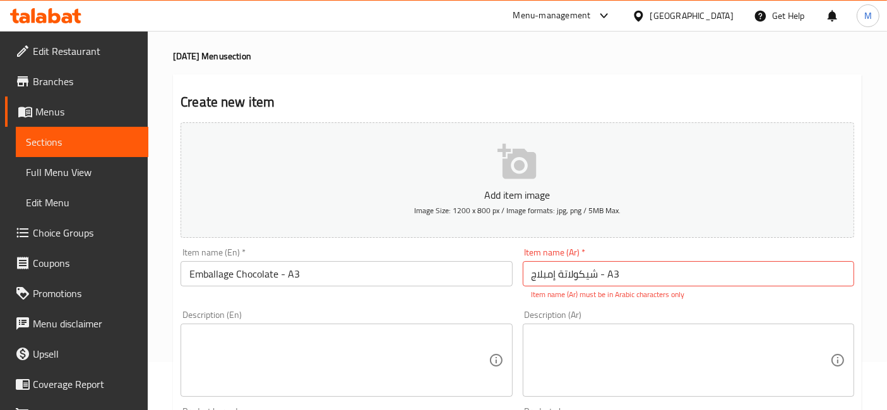
scroll to position [70, 0]
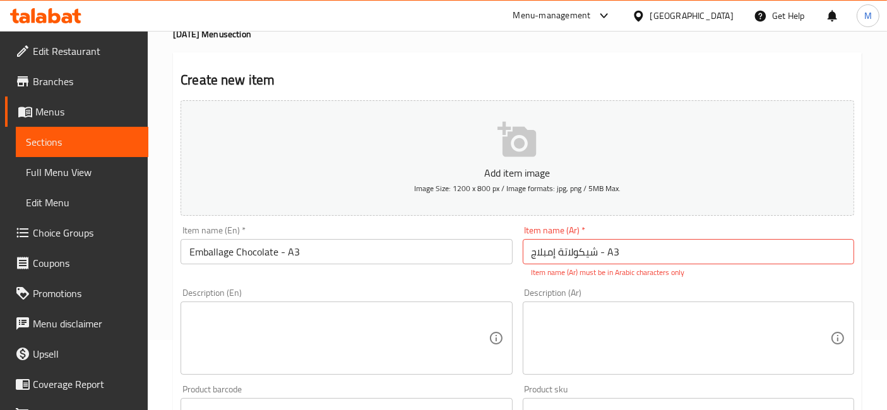
click at [708, 261] on input "شيكولاتة إمبلاج - A3" at bounding box center [688, 251] width 331 height 25
drag, startPoint x: 380, startPoint y: 228, endPoint x: 414, endPoint y: 266, distance: 50.5
click at [380, 233] on div "Item name (En)   * Emballage Chocolate - A3 Item name (En) *" at bounding box center [346, 245] width 331 height 39
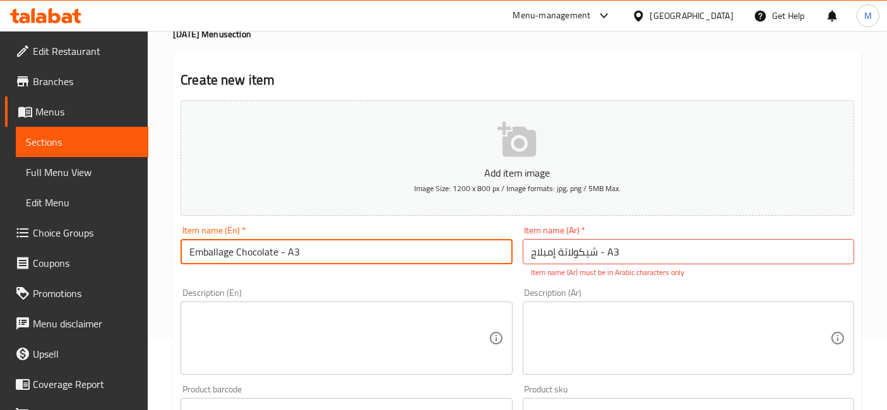
click at [405, 247] on input "Emballage Chocolate - A3" at bounding box center [346, 251] width 331 height 25
click at [724, 289] on div "Description (Ar) Description (Ar)" at bounding box center [688, 332] width 331 height 86
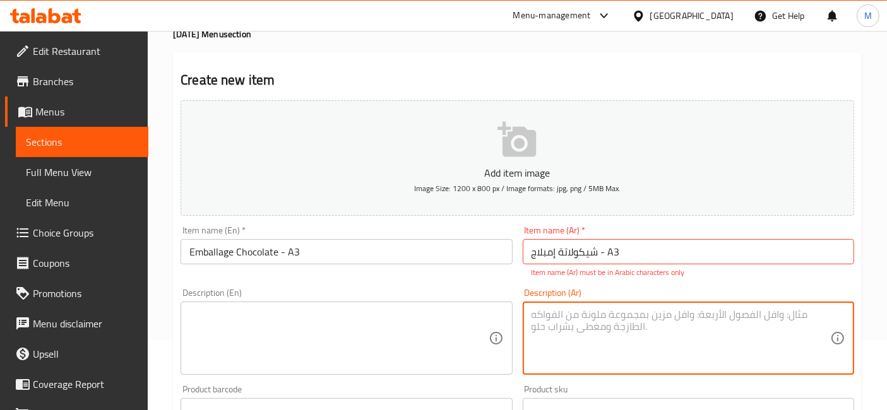
drag, startPoint x: 678, startPoint y: 355, endPoint x: 604, endPoint y: 342, distance: 74.9
click at [676, 355] on textarea at bounding box center [681, 339] width 299 height 60
click at [345, 295] on div "Description (En) Description (En)" at bounding box center [346, 332] width 331 height 86
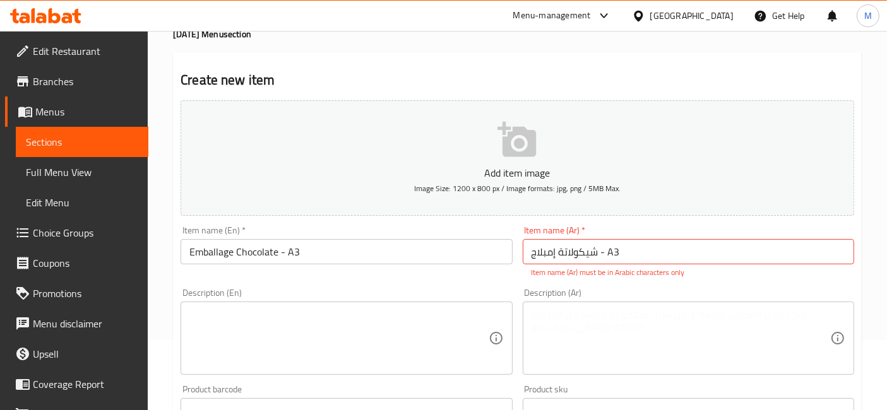
click at [478, 285] on div "Description (En) Description (En)" at bounding box center [347, 331] width 342 height 97
click at [746, 278] on div "Item name (Ar)   * شيكولاتة إمبلاج - A3 Item name (Ar) * Item name (Ar) must be…" at bounding box center [689, 252] width 342 height 62
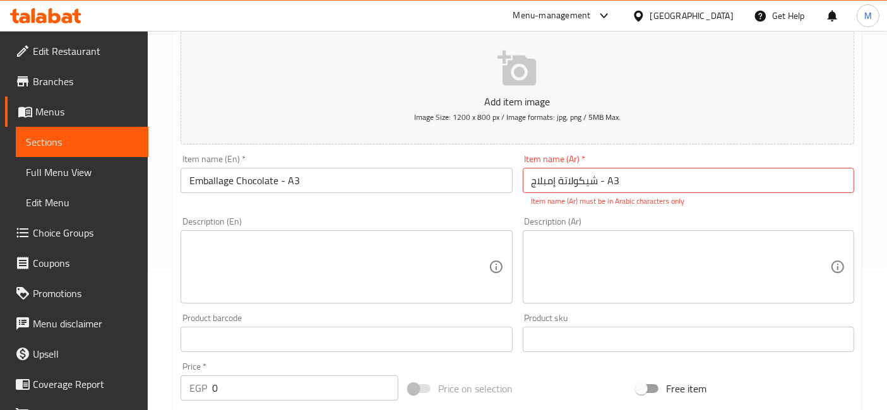
scroll to position [210, 0]
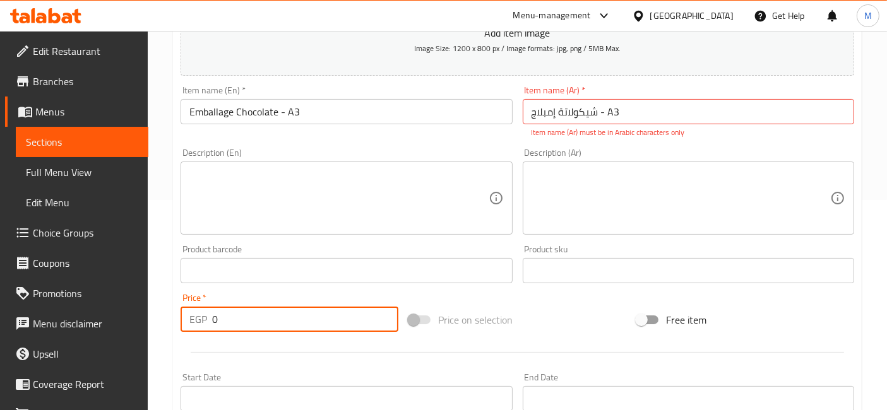
drag, startPoint x: 223, startPoint y: 314, endPoint x: 203, endPoint y: 326, distance: 23.7
click at [203, 326] on div "EGP 0 Price *" at bounding box center [290, 319] width 218 height 25
type input "1225.5"
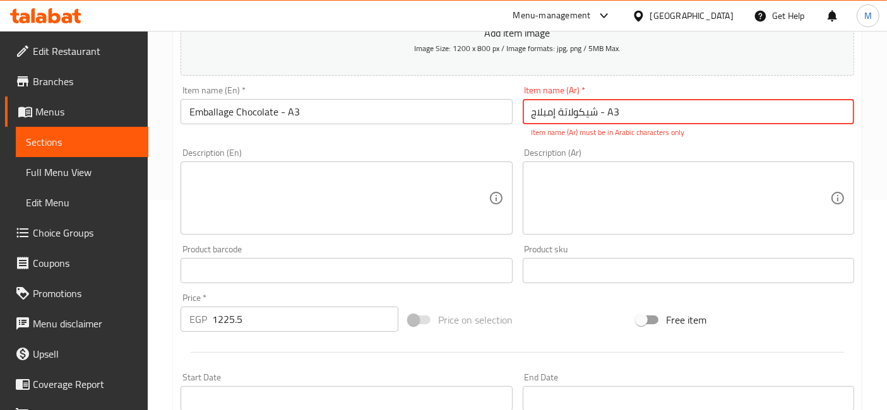
drag, startPoint x: 614, startPoint y: 109, endPoint x: 605, endPoint y: 113, distance: 9.3
click at [605, 113] on input "شيكولاتة إمبلاج - A3" at bounding box center [688, 111] width 331 height 25
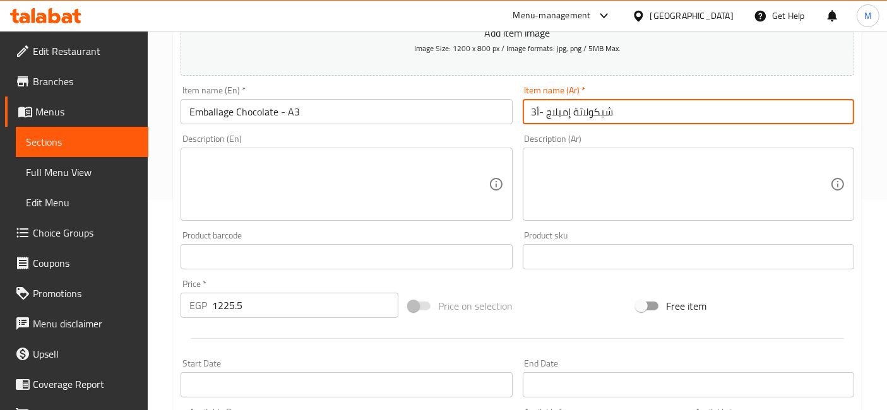
type input "شيكولاتة إمبلاج -أ3"
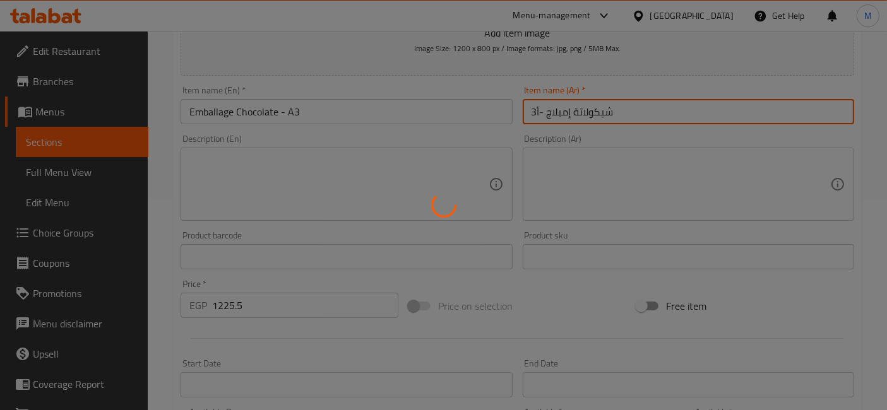
type input "0"
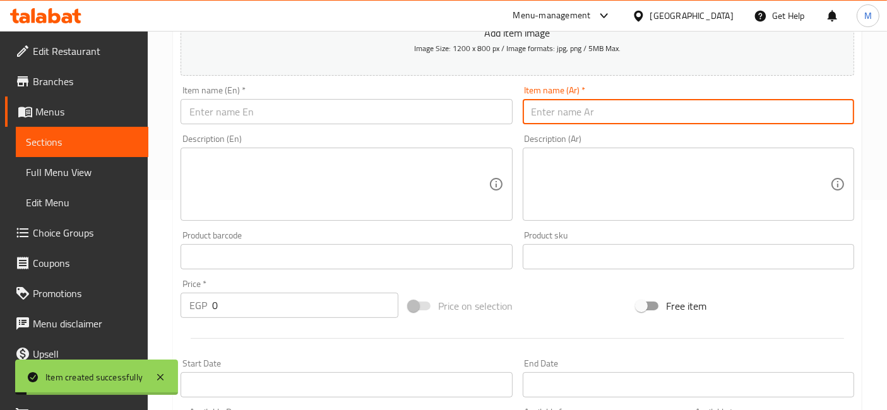
scroll to position [0, 0]
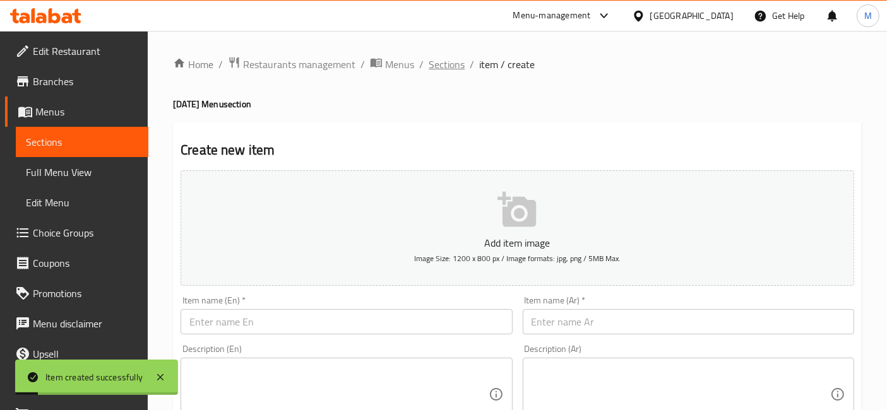
click at [453, 68] on span "Sections" at bounding box center [447, 64] width 36 height 15
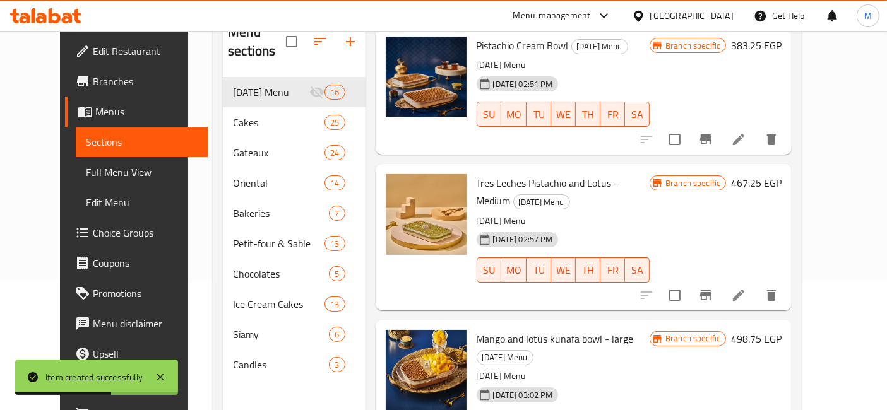
scroll to position [912, 0]
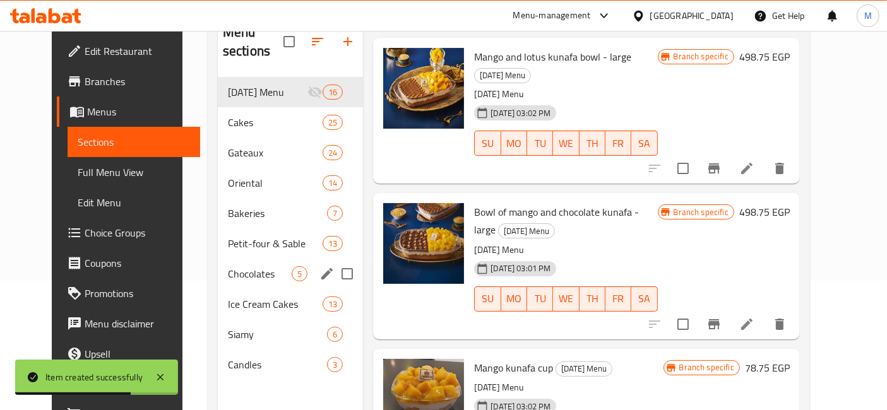
click at [257, 266] on span "Chocolates" at bounding box center [260, 273] width 64 height 15
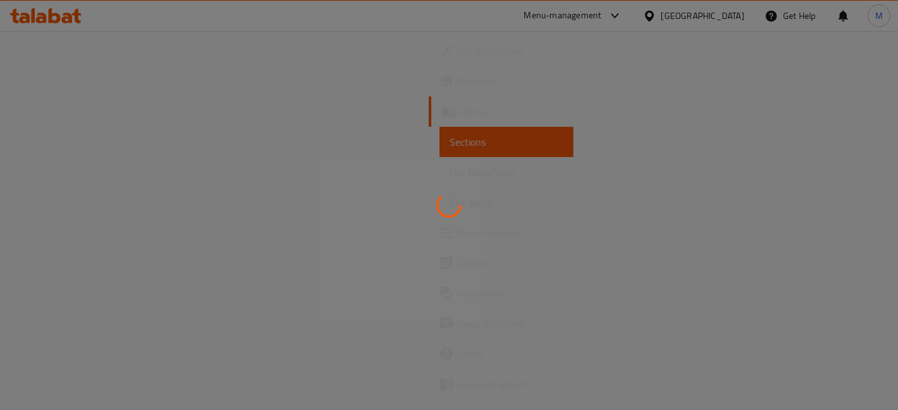
click at [788, 263] on div at bounding box center [449, 205] width 898 height 410
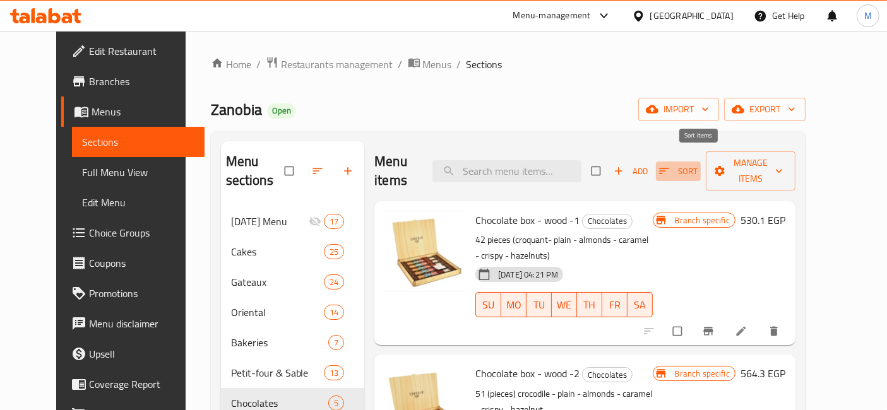
click at [691, 164] on span "Sort" at bounding box center [678, 171] width 39 height 15
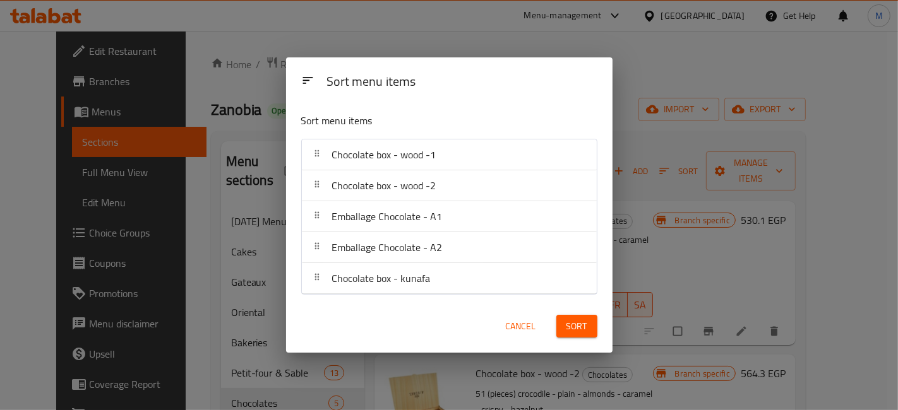
click at [629, 47] on div "Sort menu items Sort menu items Chocolate box - wood -1 Chocolate box - wood -2…" at bounding box center [449, 205] width 898 height 410
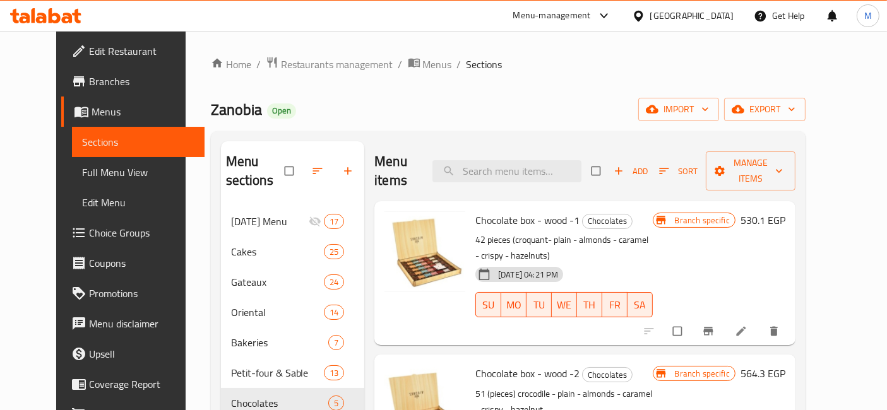
click at [543, 201] on div "Chocolate box - wood -1 Chocolates 42 pieces (croquant- plain - almonds - caram…" at bounding box center [584, 273] width 421 height 144
click at [537, 168] on input "search" at bounding box center [506, 171] width 149 height 22
paste input "Emballage Chocolate - A2"
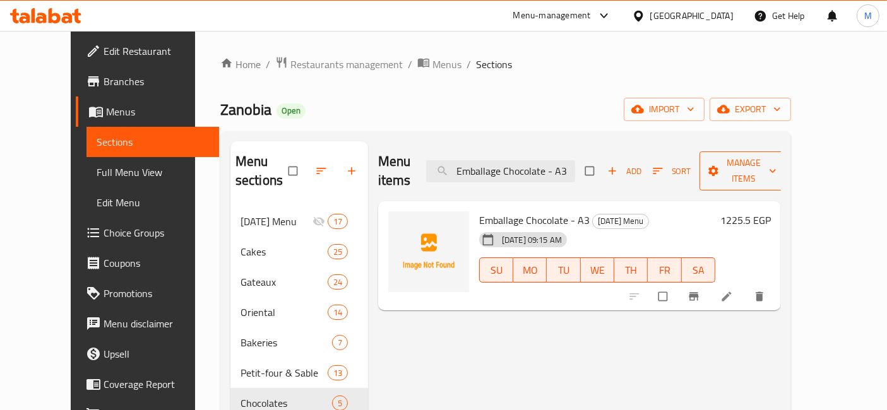
type input "Emballage Chocolate - A3"
click at [765, 165] on span "Manage items" at bounding box center [744, 171] width 69 height 32
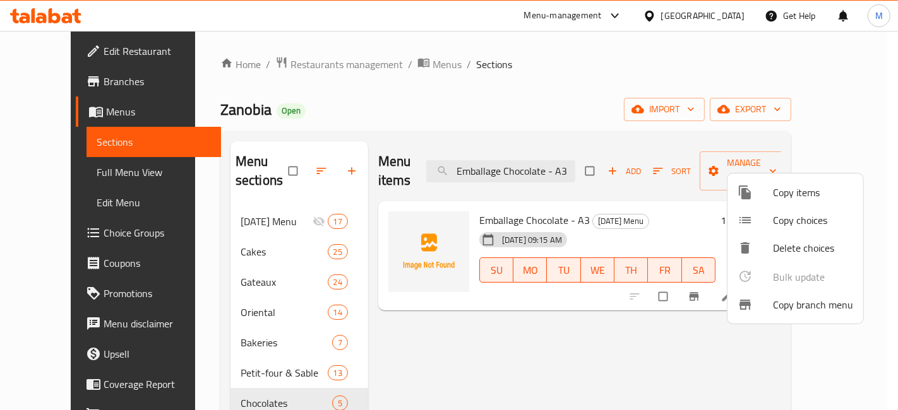
click at [783, 188] on span "Copy items" at bounding box center [813, 192] width 80 height 15
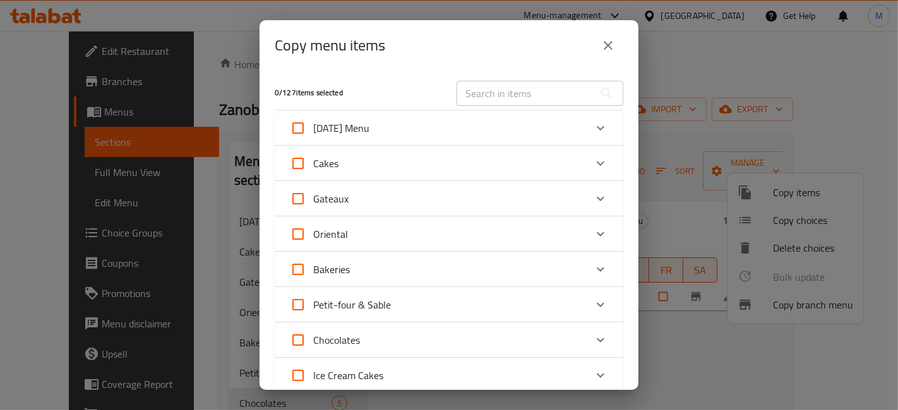
click at [501, 98] on input "text" at bounding box center [525, 93] width 138 height 25
paste input "Emballage Chocolate - A2"
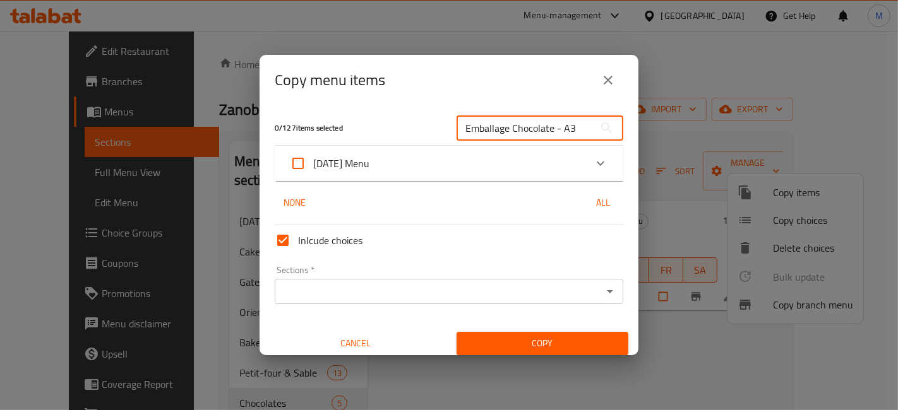
type input "Emballage Chocolate - A3"
click at [525, 152] on div "[DATE] Menu" at bounding box center [437, 163] width 295 height 30
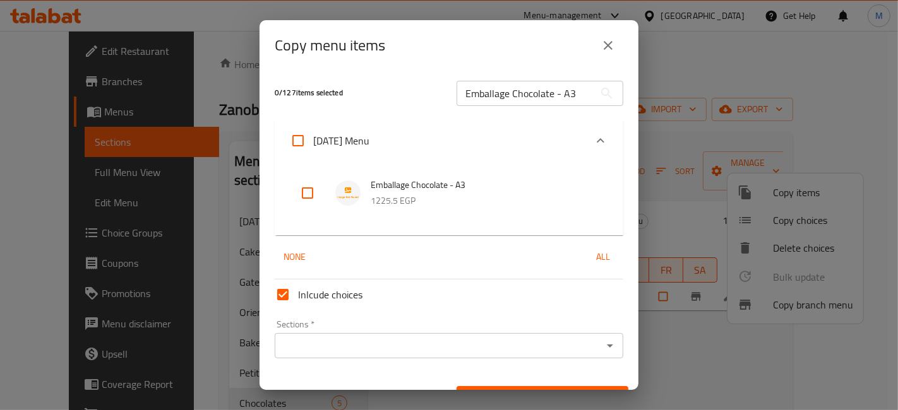
click at [306, 194] on input "checkbox" at bounding box center [307, 193] width 30 height 30
checkbox input "true"
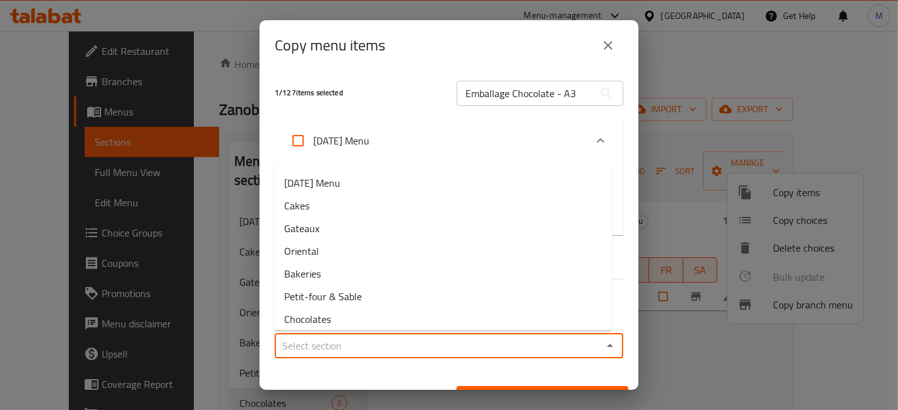
click at [427, 352] on input "Sections   *" at bounding box center [438, 346] width 320 height 18
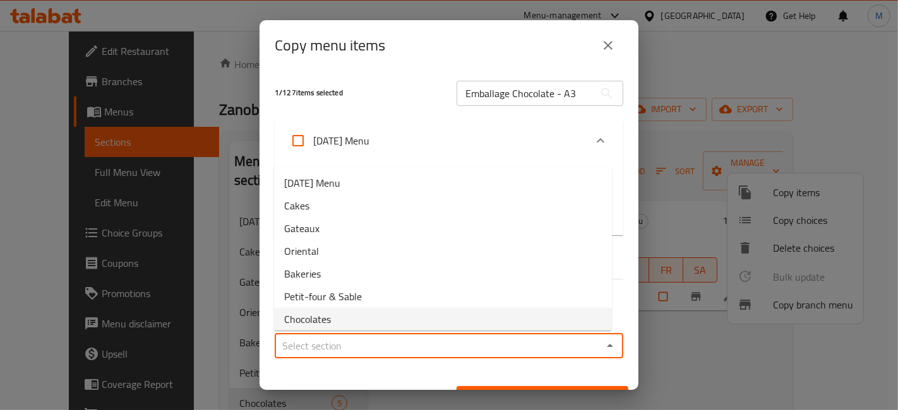
click at [342, 314] on li "Chocolates" at bounding box center [443, 319] width 338 height 23
type input "Chocolates"
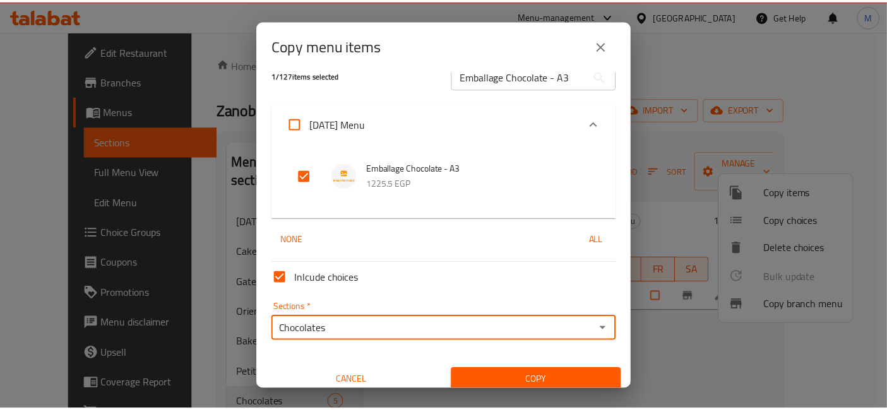
scroll to position [27, 0]
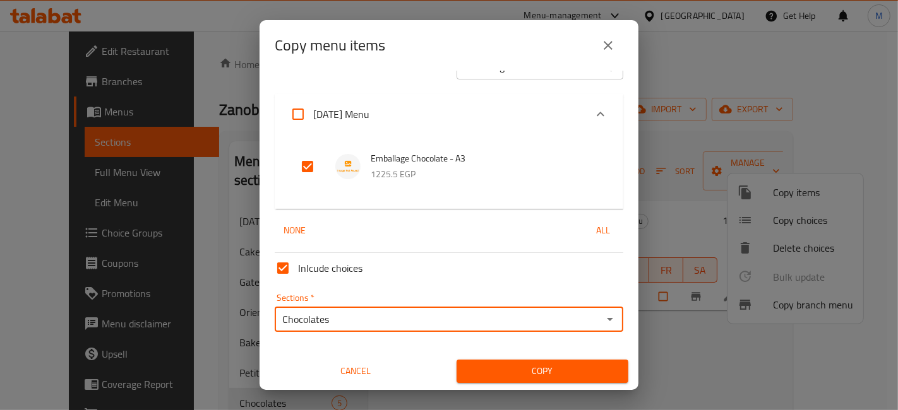
click at [557, 372] on span "Copy" at bounding box center [543, 372] width 152 height 16
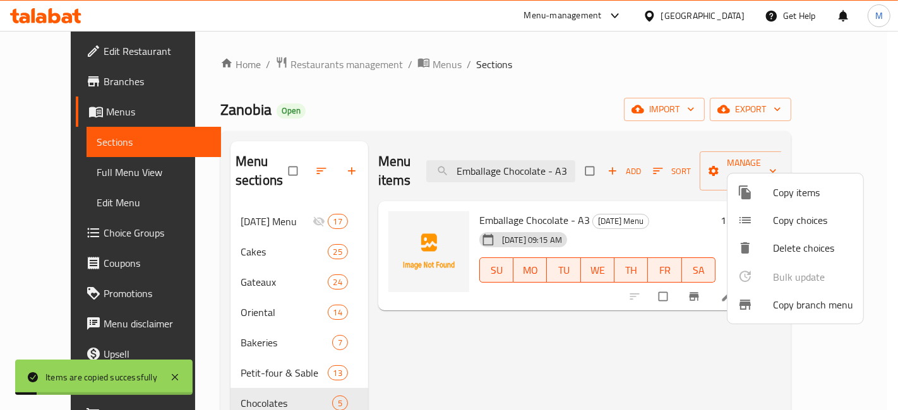
click at [627, 354] on div at bounding box center [449, 205] width 898 height 410
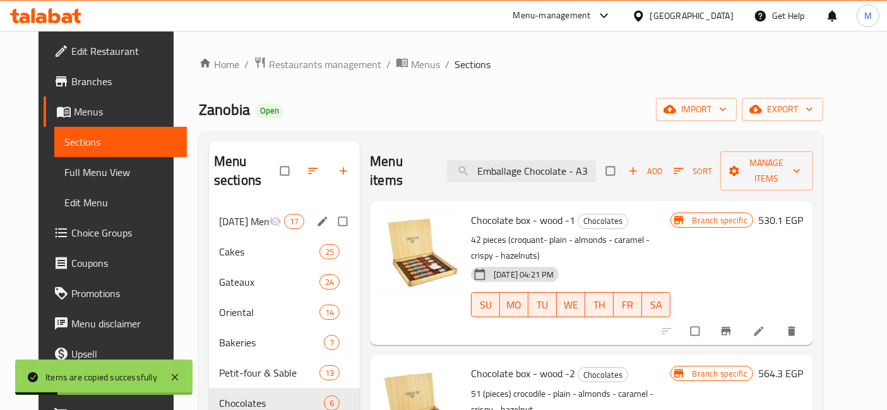
click at [227, 214] on span "[DATE] Menu" at bounding box center [244, 221] width 50 height 15
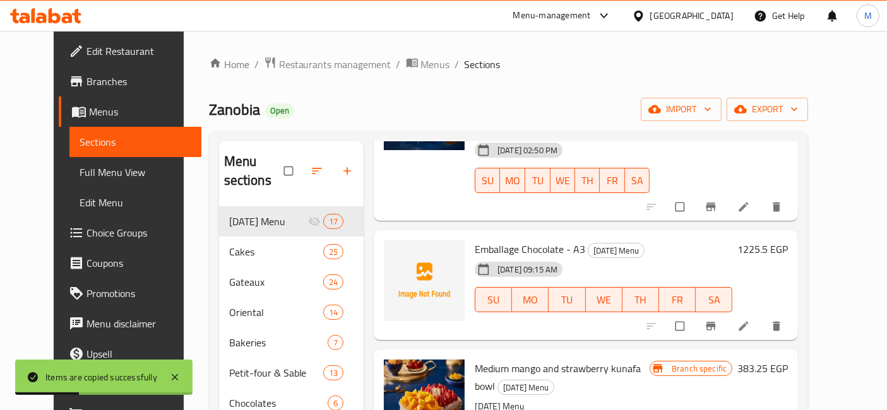
scroll to position [140, 0]
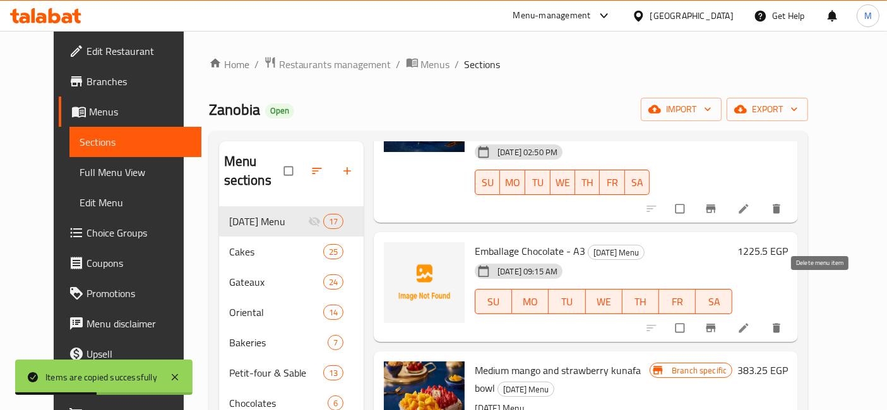
click at [793, 314] on button "delete" at bounding box center [778, 328] width 30 height 28
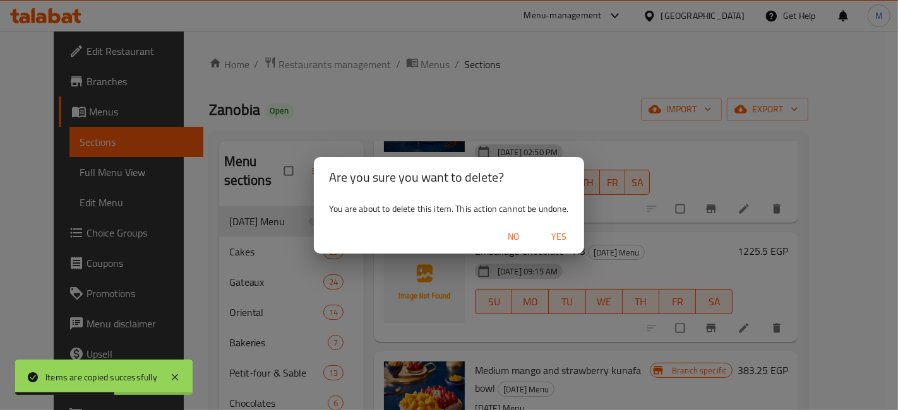
click at [568, 240] on span "Yes" at bounding box center [559, 237] width 30 height 16
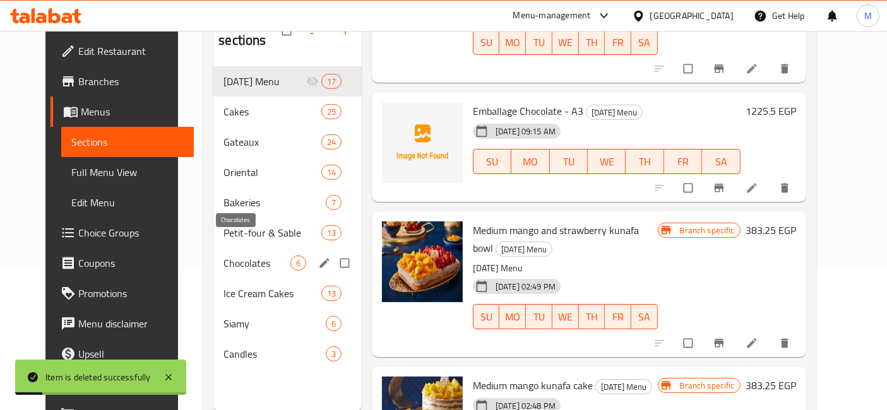
click at [239, 256] on span "Chocolates" at bounding box center [256, 263] width 66 height 15
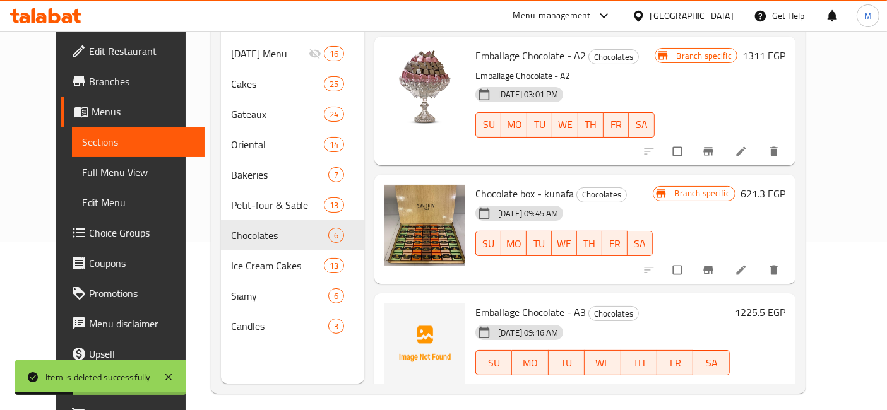
scroll to position [176, 0]
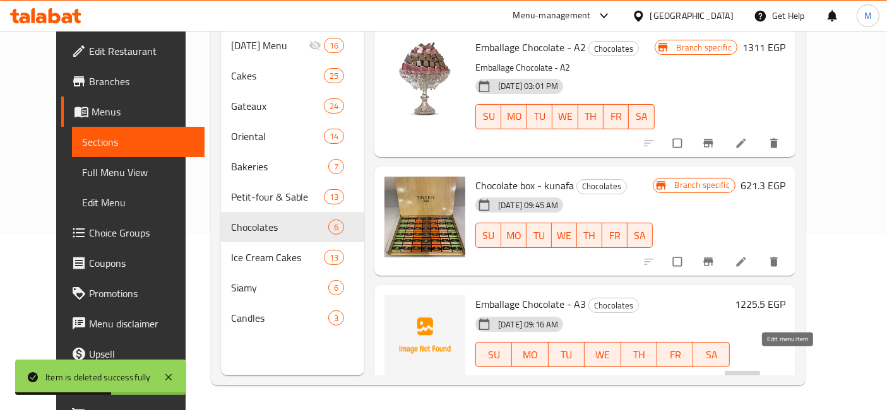
click at [747, 375] on icon at bounding box center [741, 381] width 13 height 13
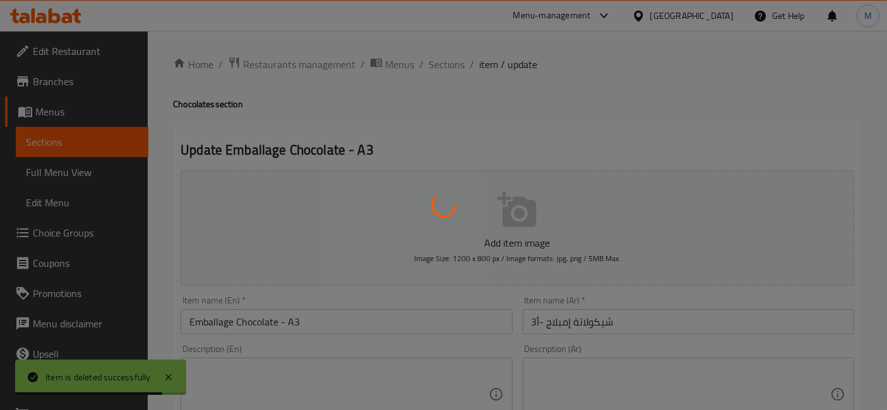
click at [539, 322] on div at bounding box center [443, 205] width 887 height 410
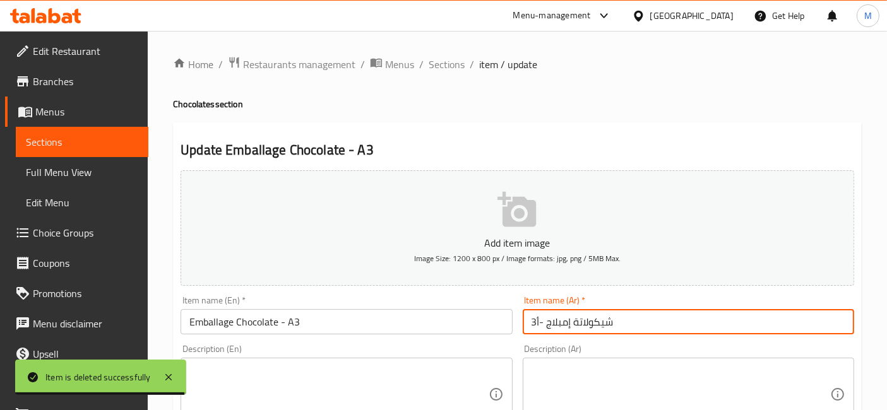
click at [535, 324] on input "شيكولاتة إمبلاج -أ3" at bounding box center [688, 321] width 331 height 25
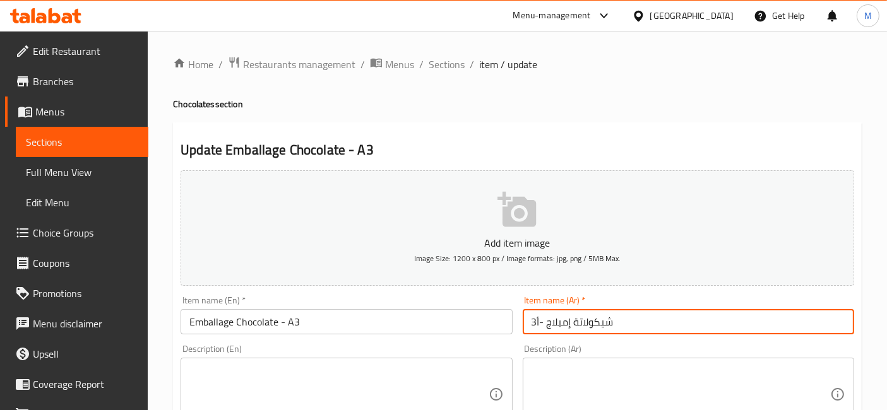
click at [535, 324] on input "شيكولاتة إمبلاج -أ3" at bounding box center [688, 321] width 331 height 25
click at [537, 323] on input "شيكولاتة إمبلاج -أ3" at bounding box center [688, 321] width 331 height 25
click at [533, 322] on input "شيكولاتة إمبلاج -أ3" at bounding box center [688, 321] width 331 height 25
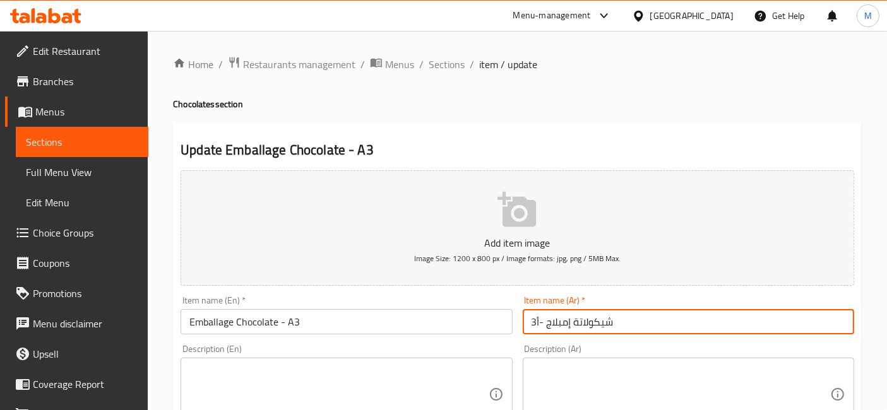
click at [533, 322] on input "شيكولاتة إمبلاج -أ3" at bounding box center [688, 321] width 331 height 25
type input "شيكولاتة إمبلاج -3"
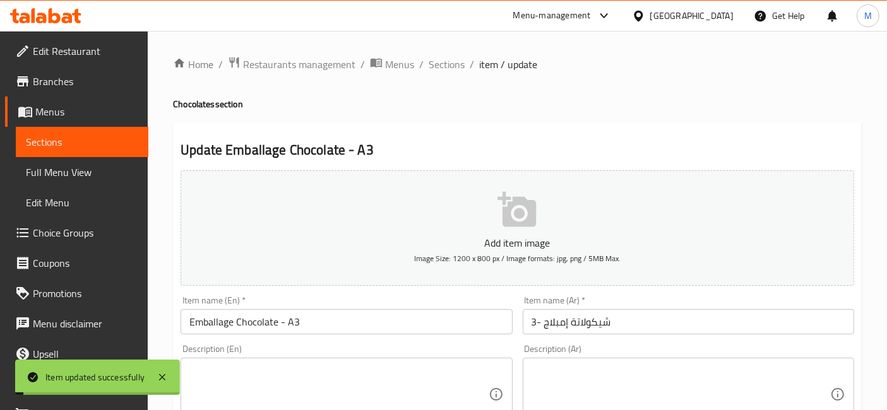
click at [424, 59] on ol "Home / Restaurants management / Menus / Sections / item / update" at bounding box center [517, 64] width 689 height 16
click at [443, 67] on span "Sections" at bounding box center [447, 64] width 36 height 15
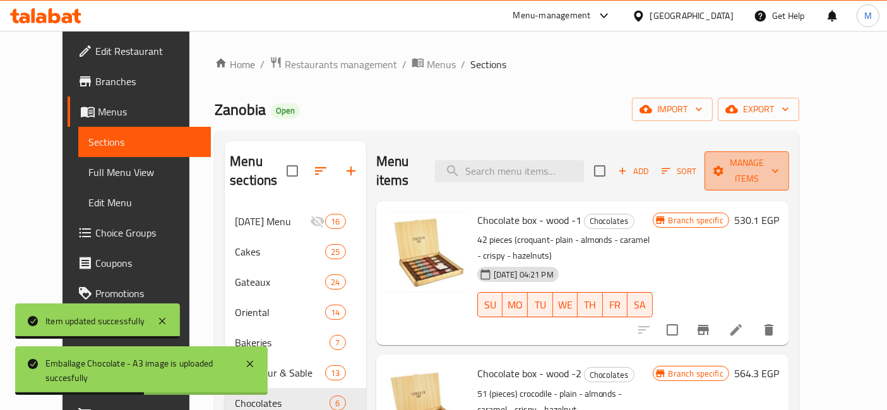
click at [759, 162] on span "Manage items" at bounding box center [747, 171] width 64 height 32
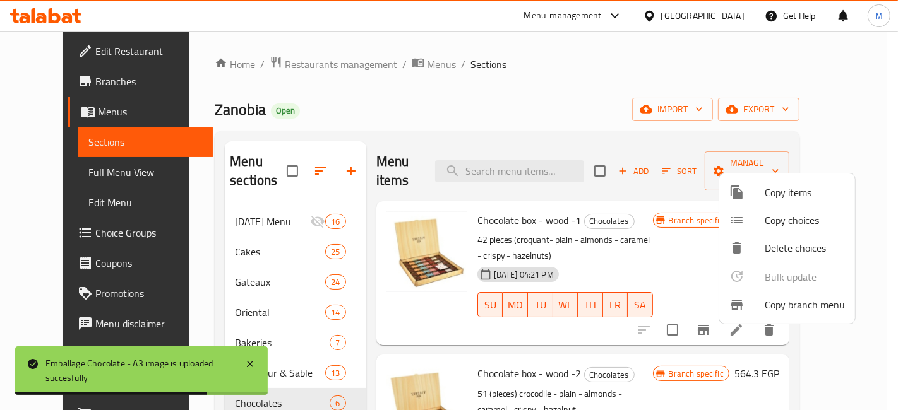
click at [700, 160] on div at bounding box center [449, 205] width 898 height 410
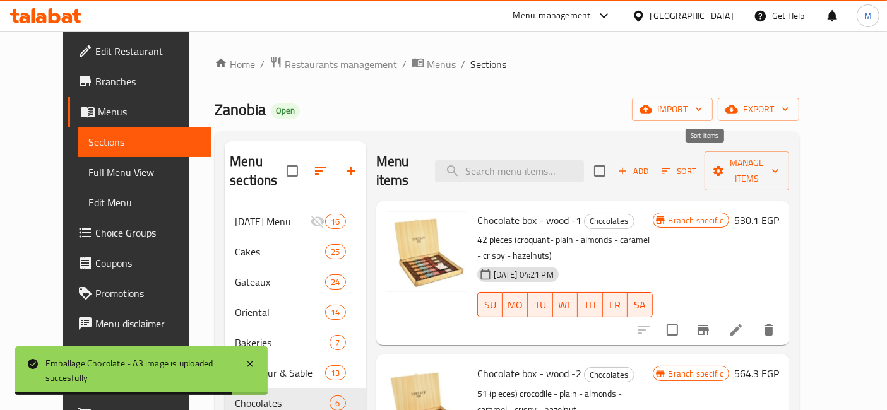
click at [696, 164] on span "Sort" at bounding box center [679, 171] width 35 height 15
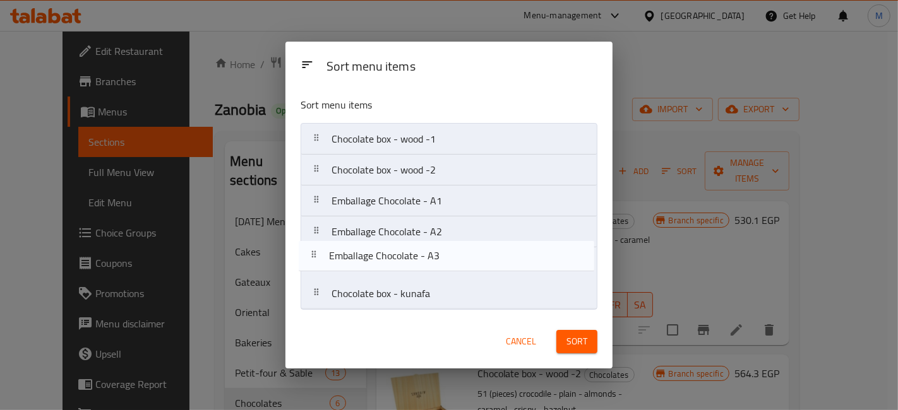
drag, startPoint x: 458, startPoint y: 295, endPoint x: 456, endPoint y: 253, distance: 41.7
click at [456, 253] on nav "Chocolate box - wood -1 Chocolate box - wood -2 Emballage Chocolate - A1 Emball…" at bounding box center [449, 216] width 297 height 187
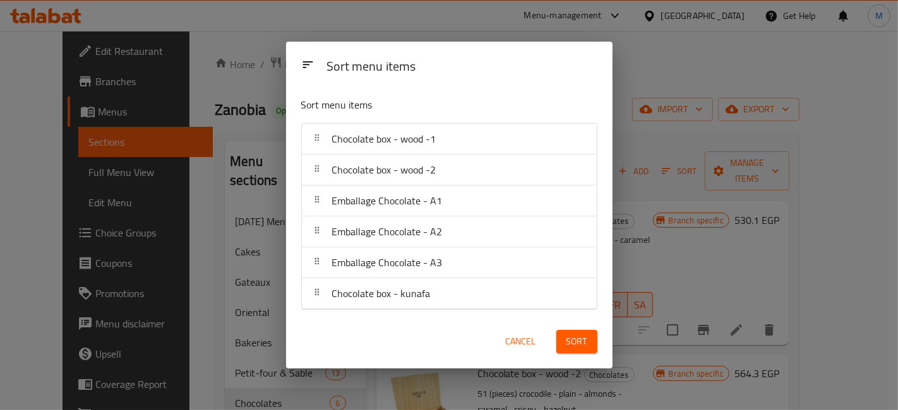
click at [576, 336] on span "Sort" at bounding box center [576, 342] width 21 height 16
